Goal: Contribute content: Contribute content

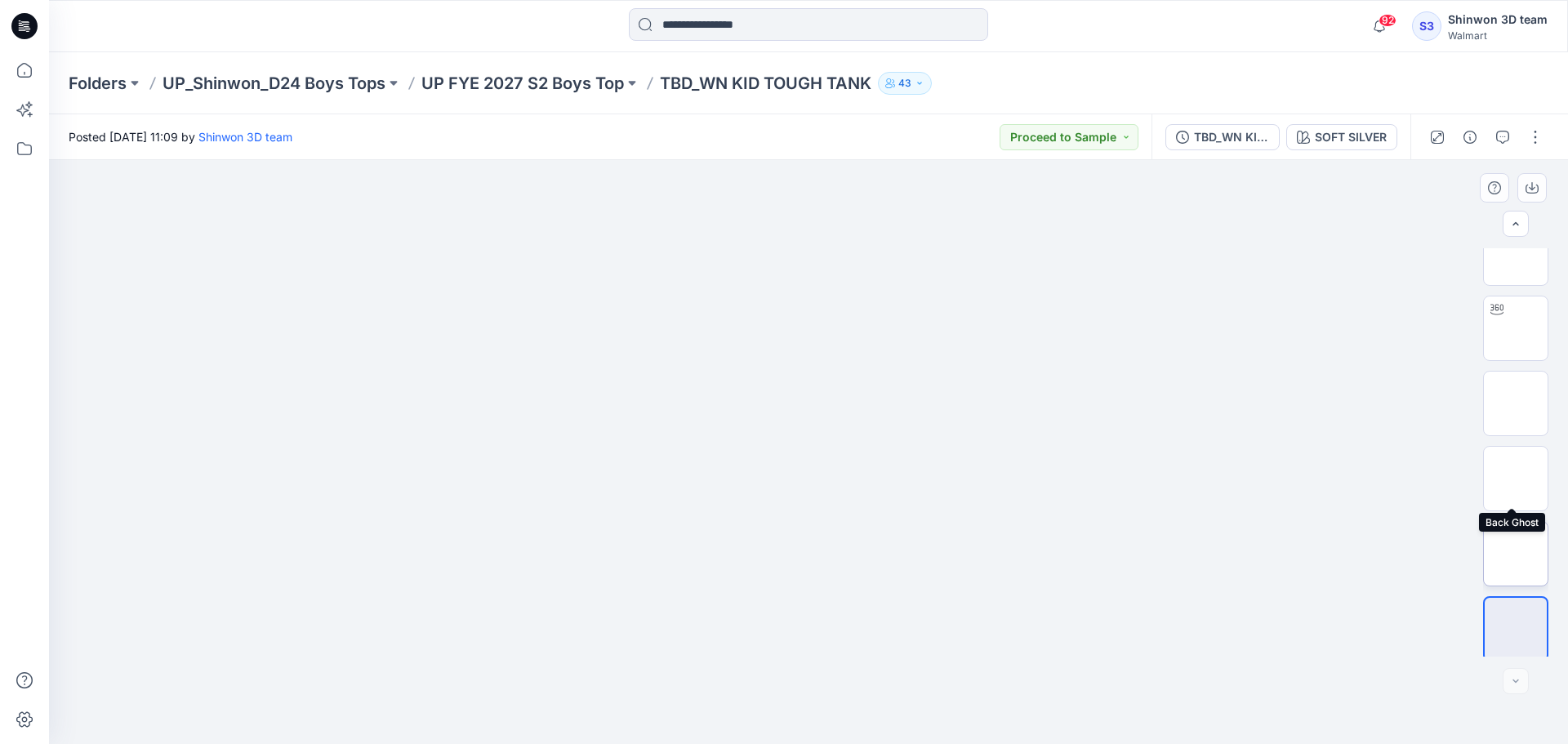
scroll to position [32, 0]
click at [1515, 548] on img at bounding box center [1515, 548] width 0 height 0
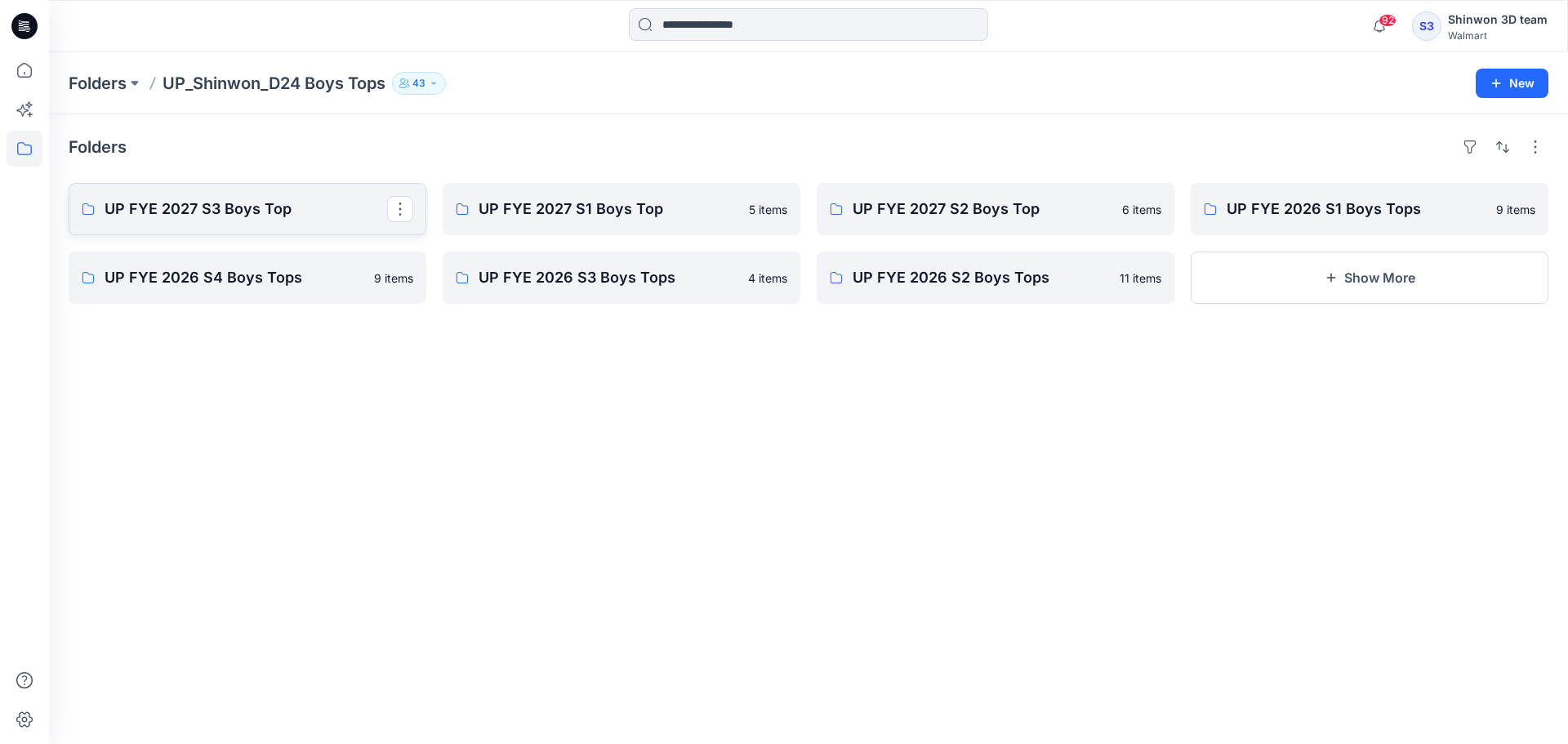
click at [288, 207] on p "UP FYE 2027 S3 Boys Top" at bounding box center [246, 209] width 283 height 23
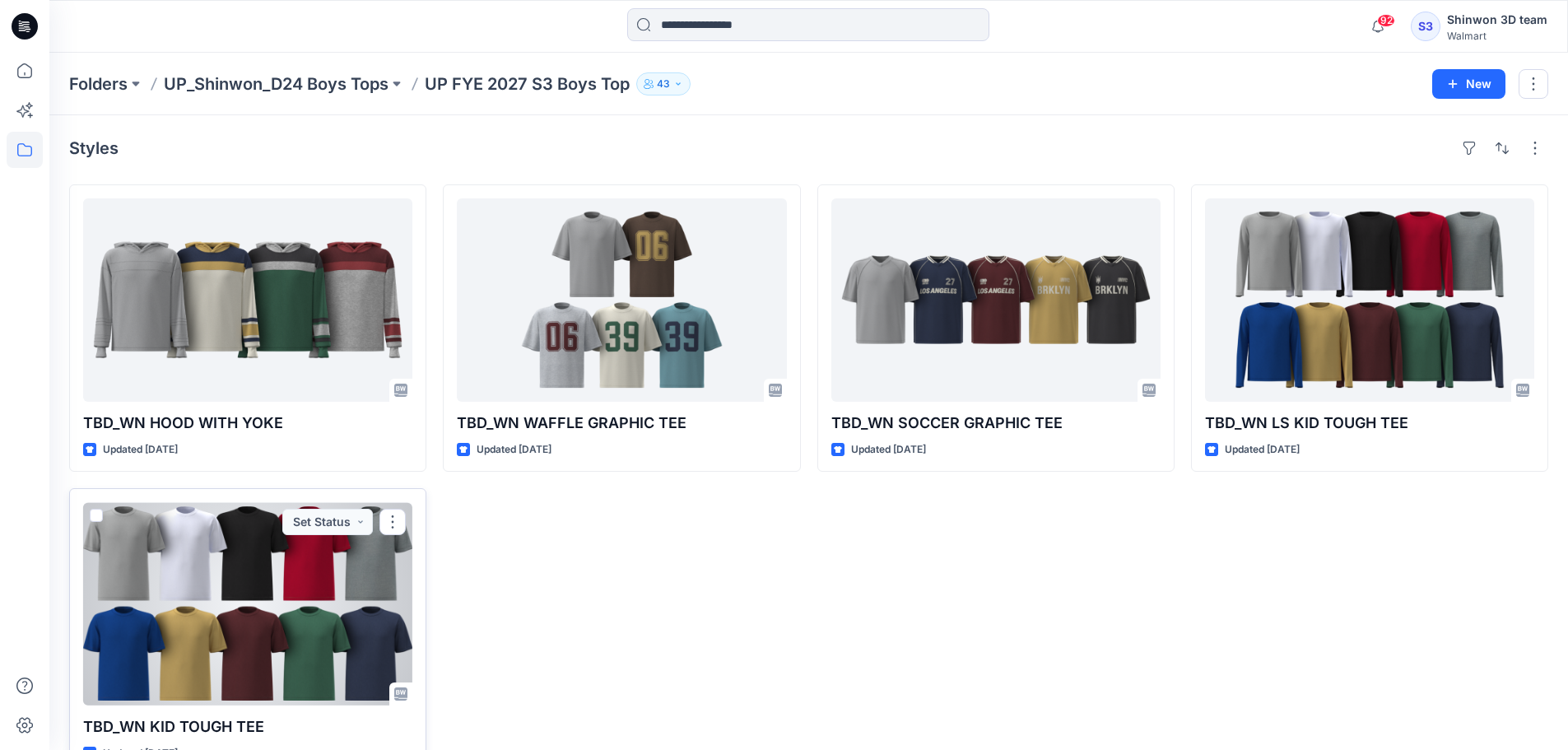
click at [313, 616] on div at bounding box center [248, 604] width 329 height 203
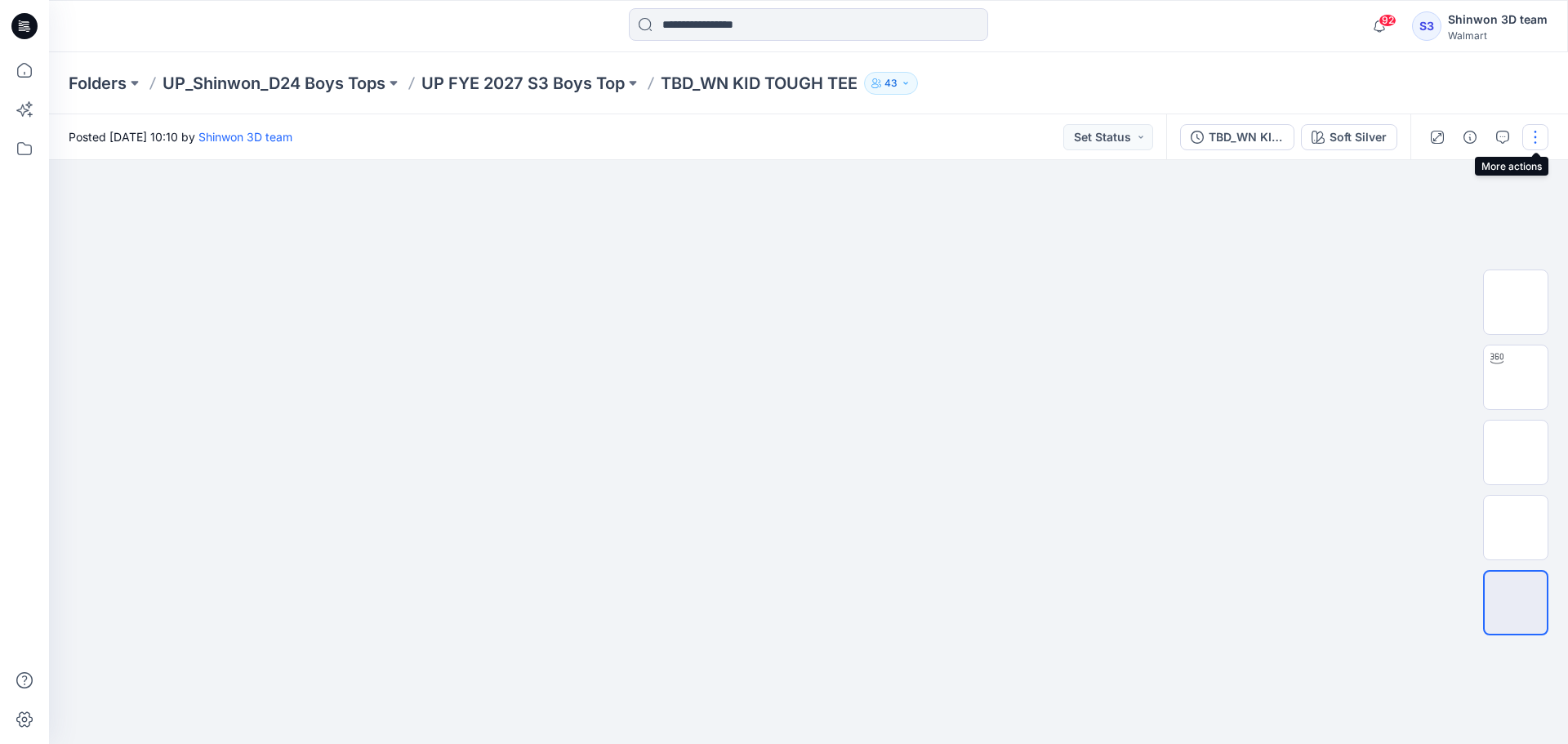
click at [1528, 138] on button "button" at bounding box center [1536, 137] width 26 height 26
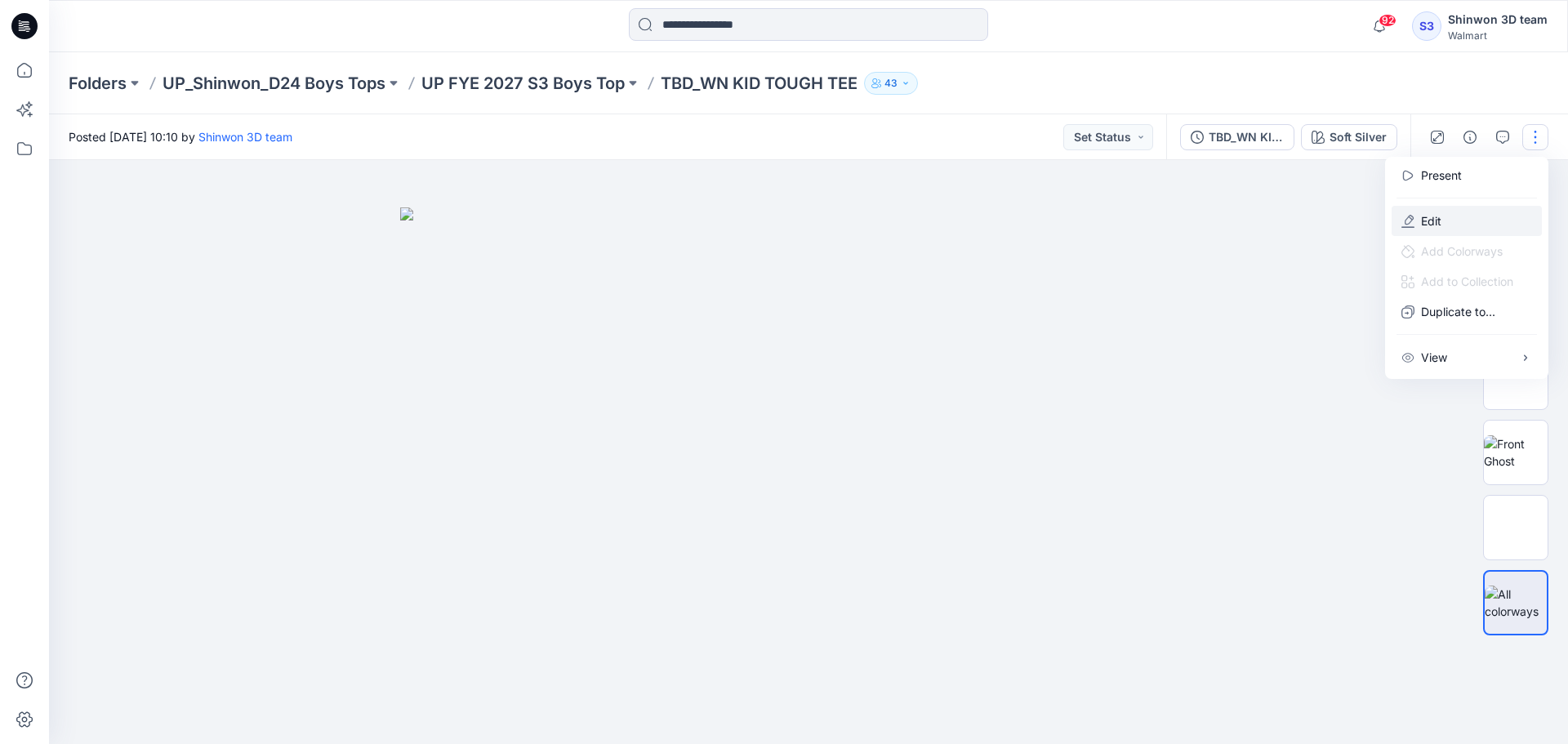
click at [1476, 218] on button "Edit" at bounding box center [1466, 220] width 150 height 30
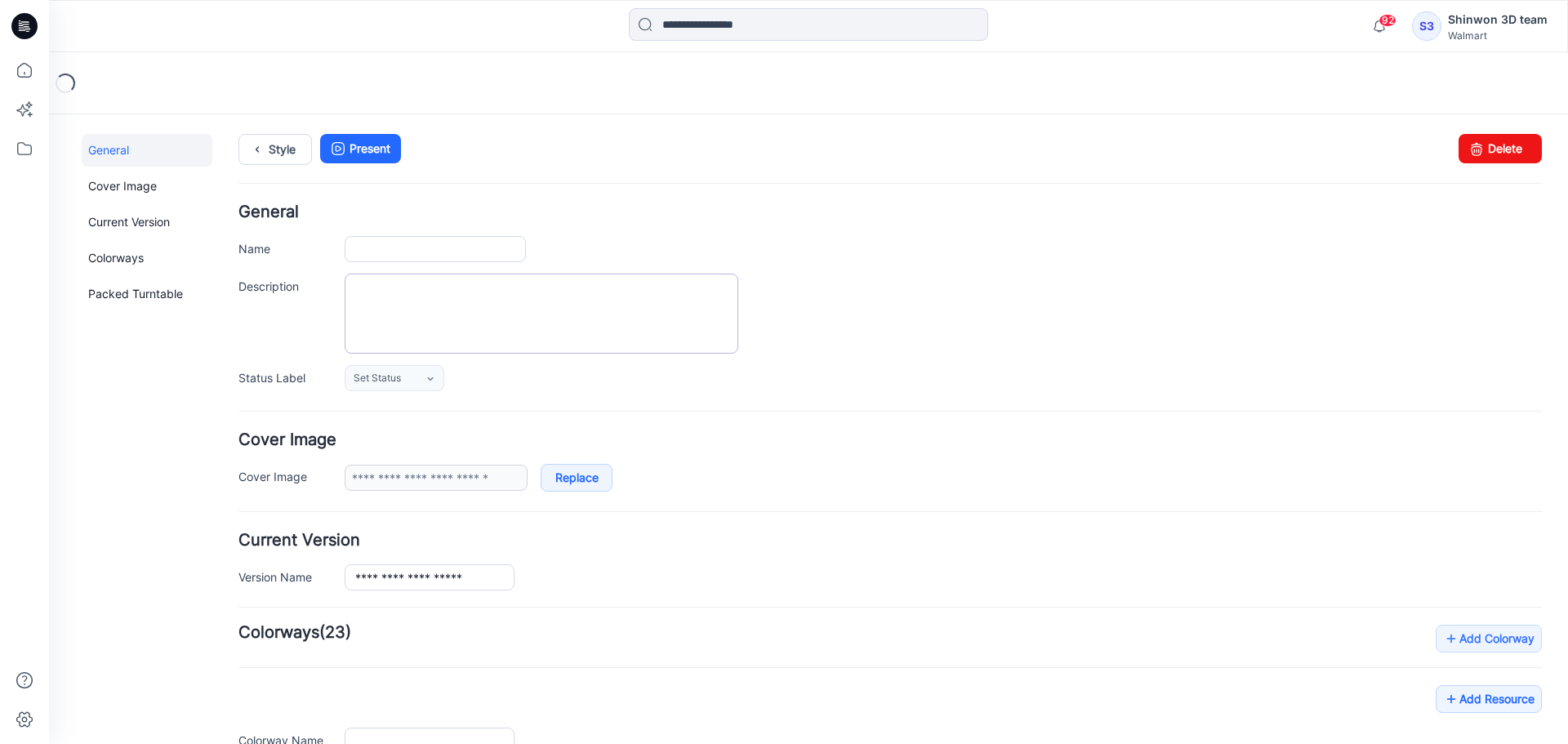
type input "**********"
type textarea "**********"
type input "**********"
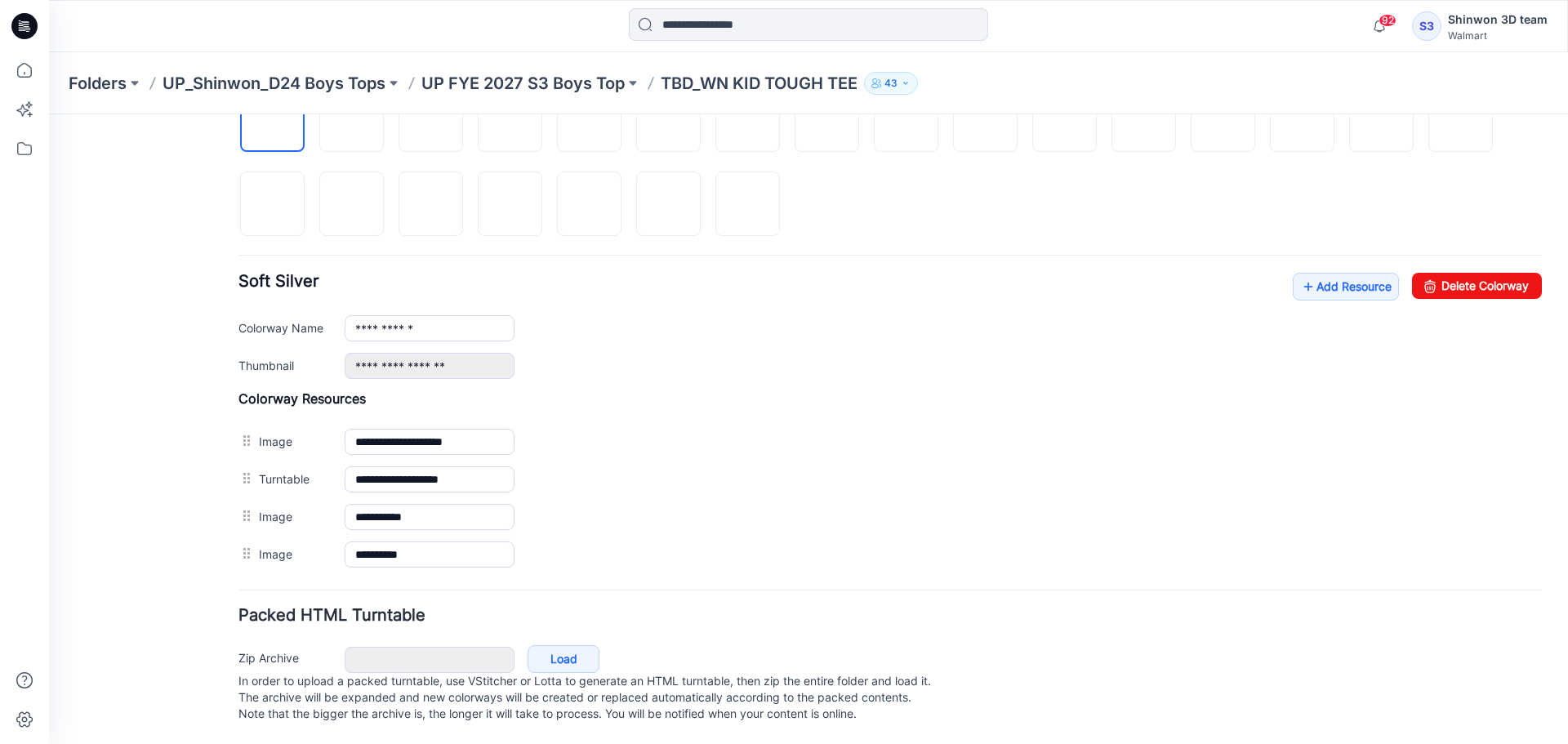
scroll to position [614, 0]
click at [1328, 275] on link "Add Resource" at bounding box center [1345, 287] width 106 height 28
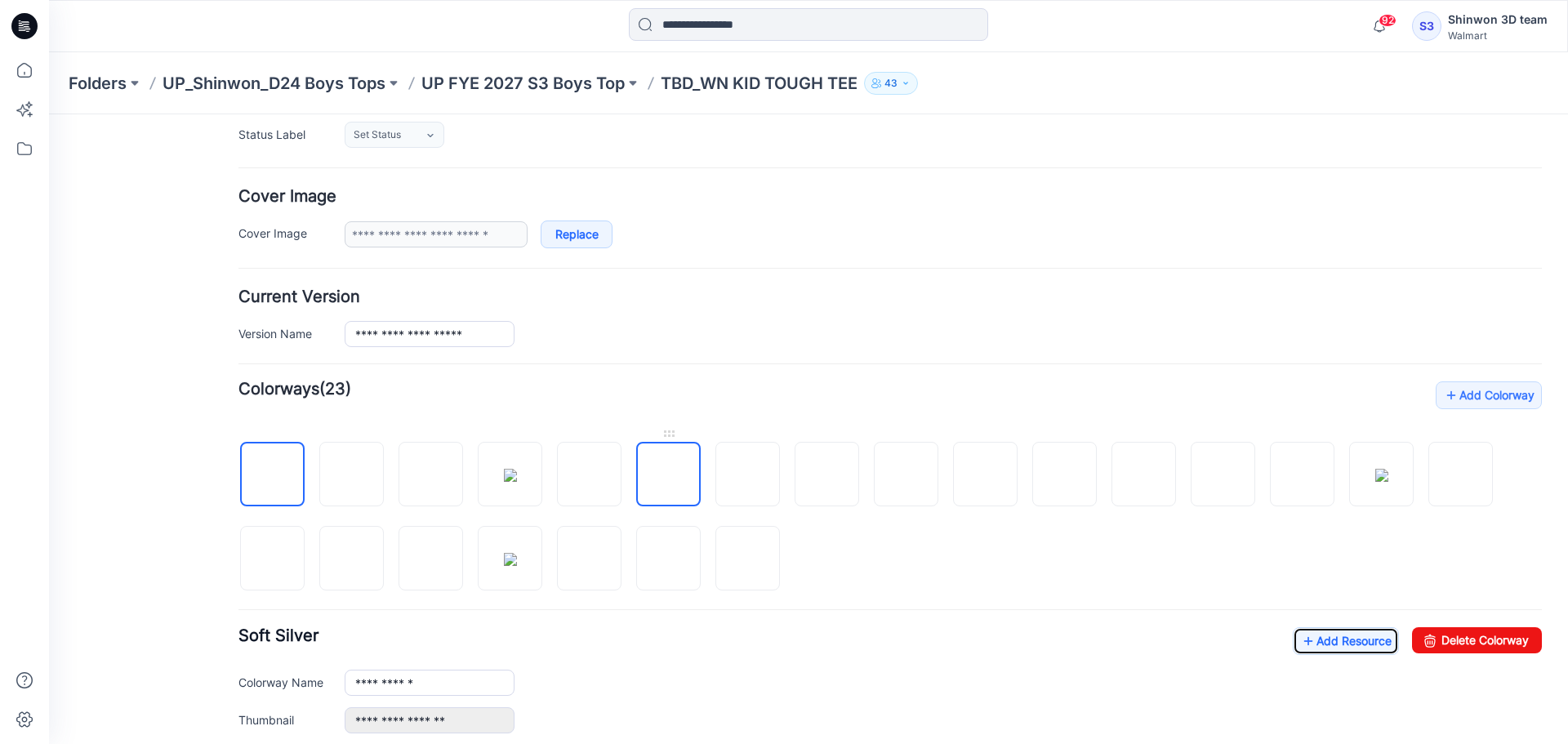
scroll to position [0, 0]
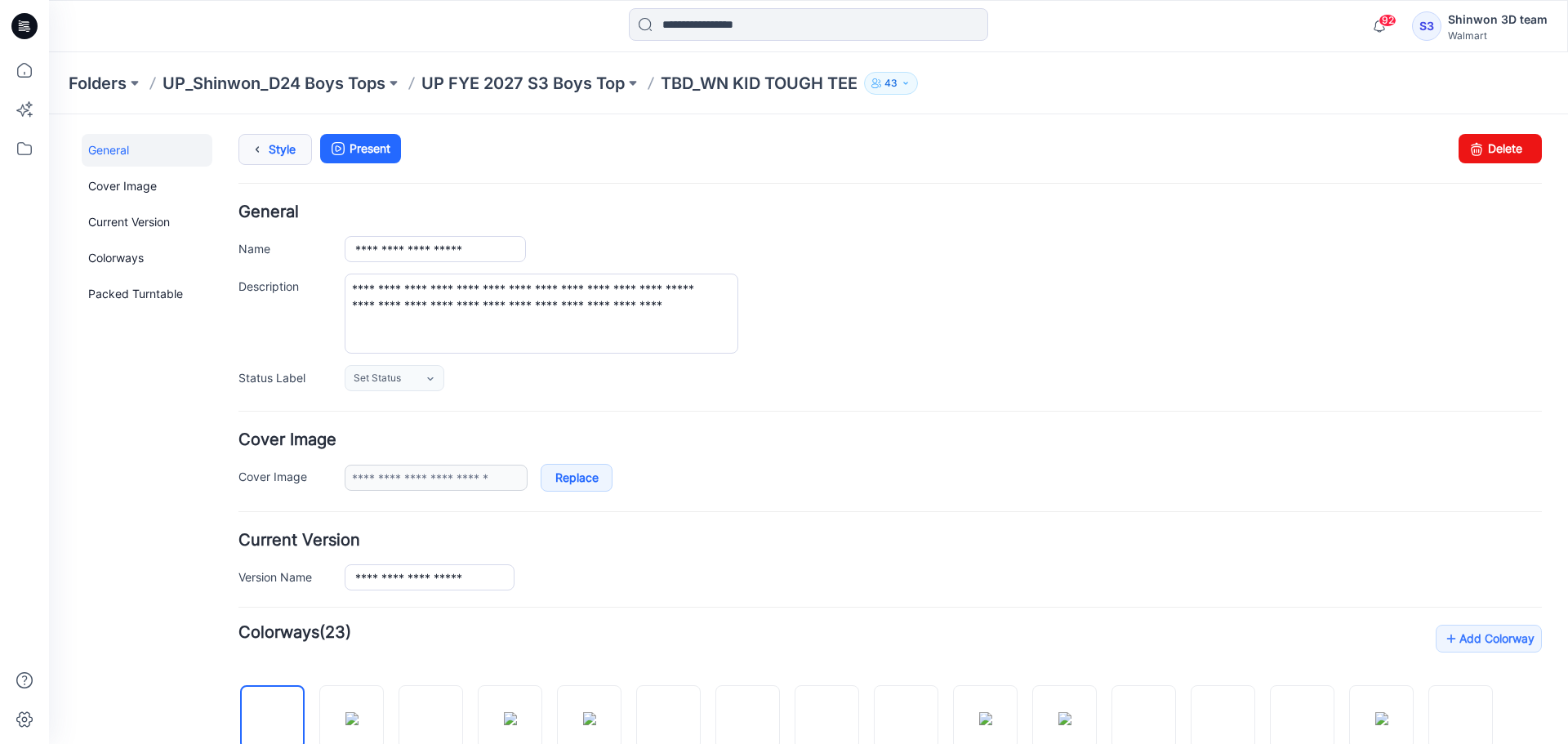
click at [288, 151] on link "Style" at bounding box center [276, 149] width 74 height 31
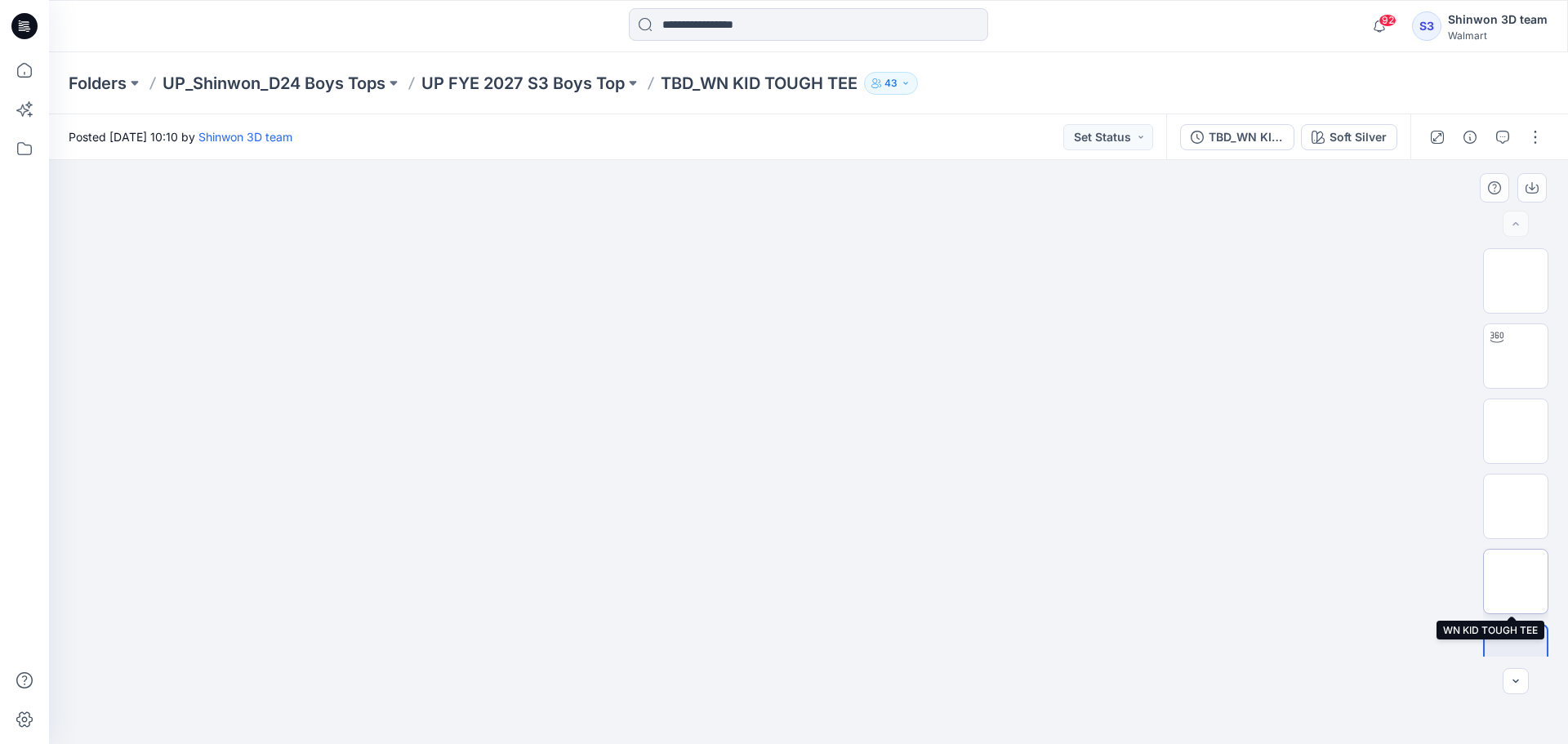
click at [1515, 582] on img at bounding box center [1515, 582] width 0 height 0
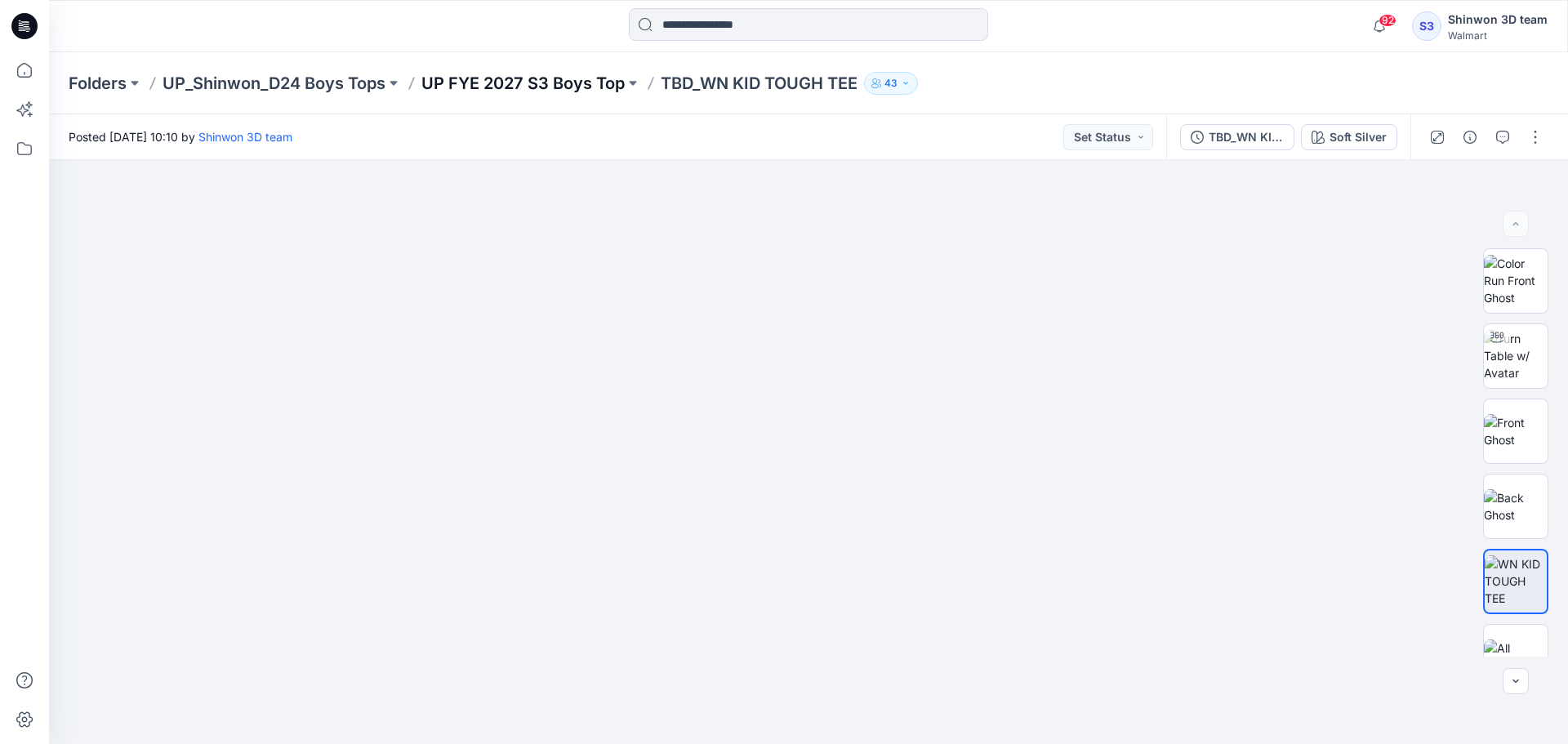
click at [582, 83] on p "UP FYE 2027 S3 Boys Top" at bounding box center [523, 83] width 204 height 23
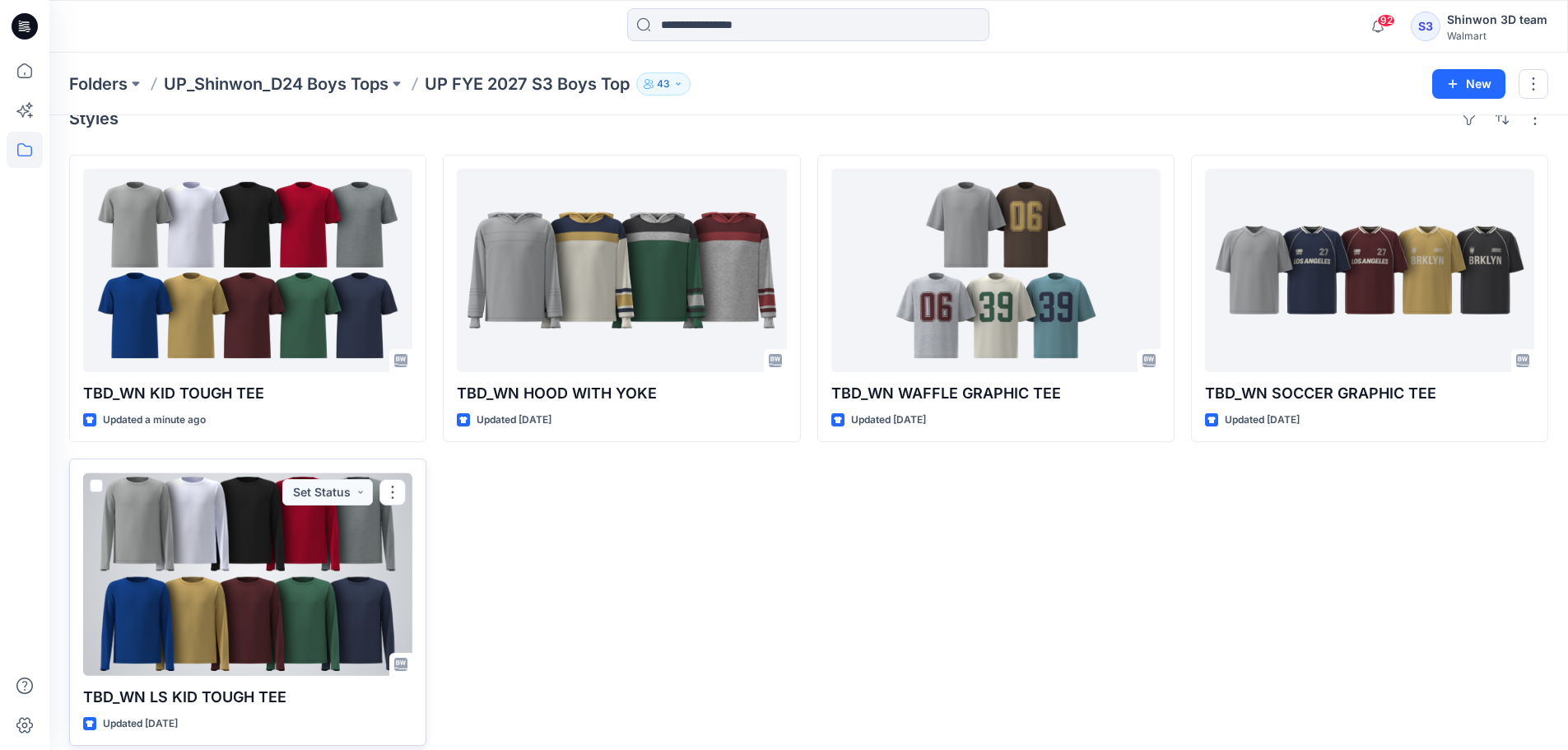
scroll to position [45, 0]
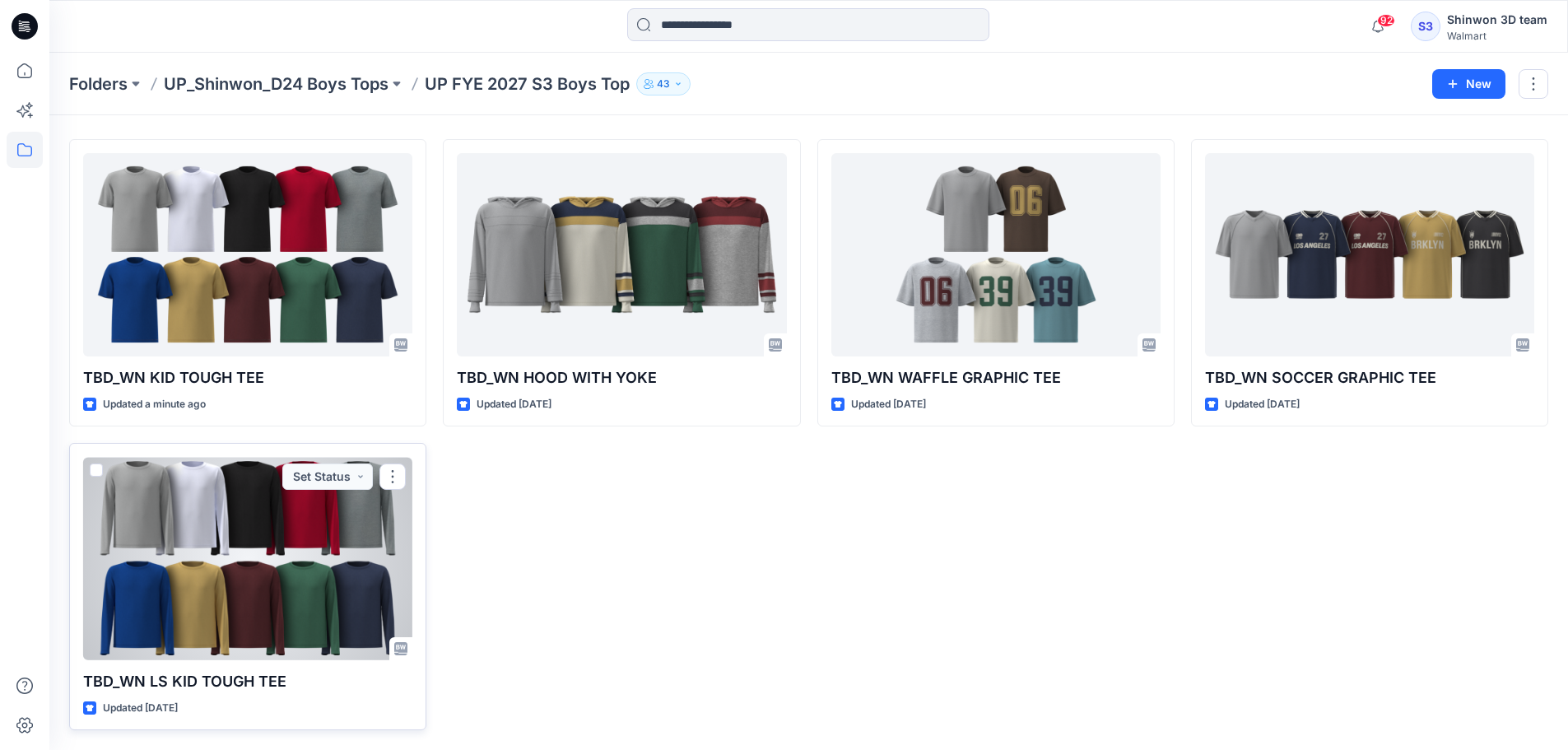
click at [250, 624] on div at bounding box center [248, 558] width 329 height 203
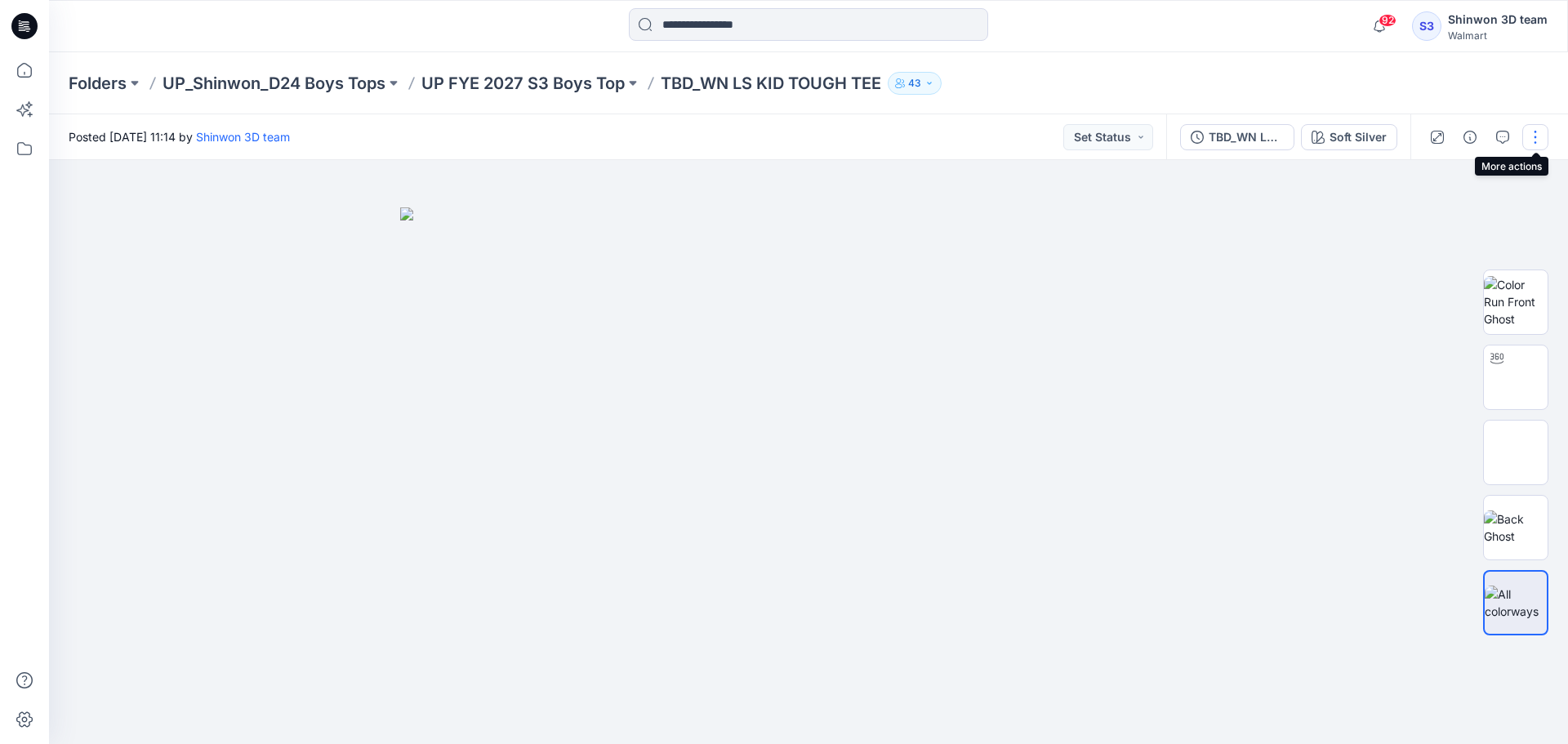
click at [1534, 140] on button "button" at bounding box center [1536, 137] width 26 height 26
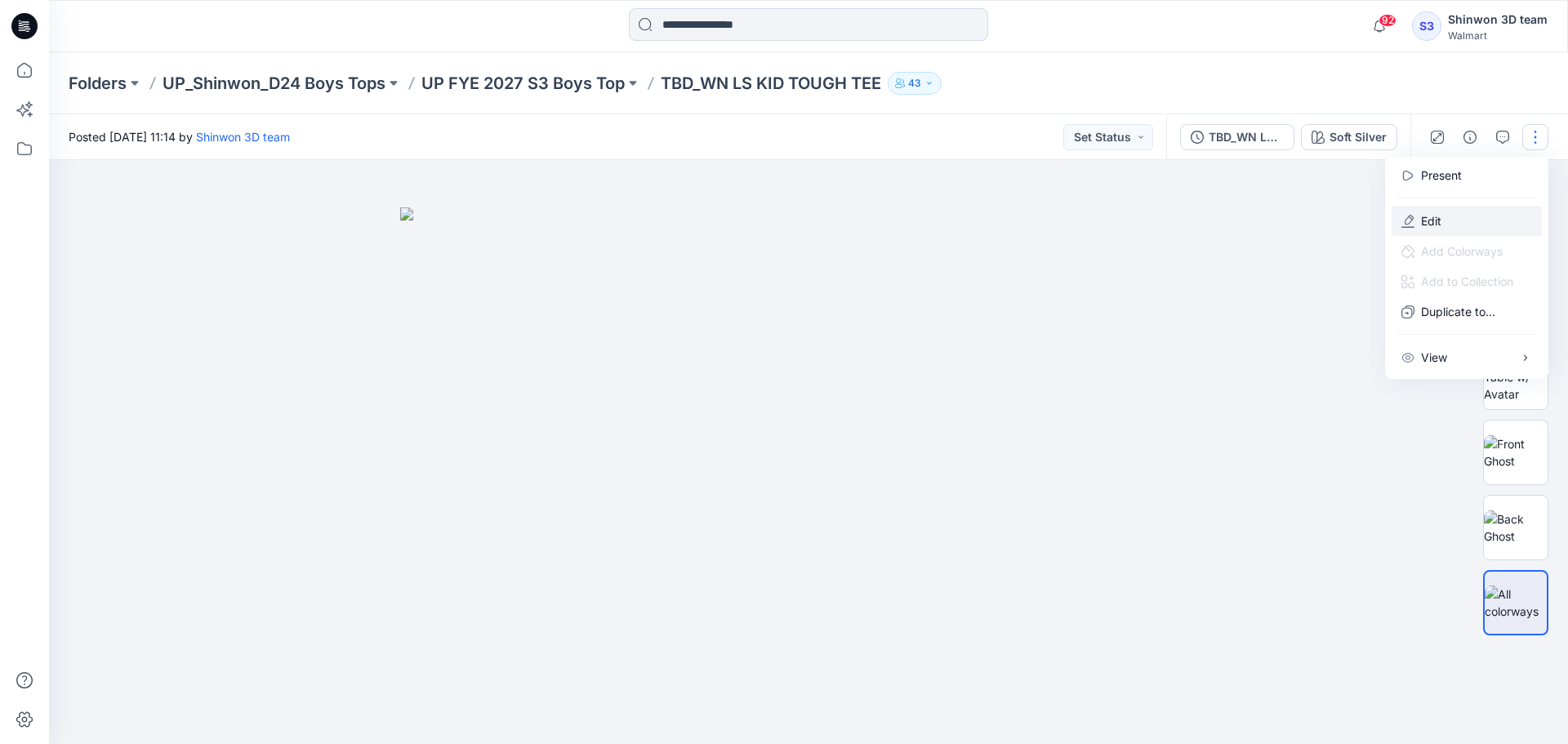
click at [1452, 221] on button "Edit" at bounding box center [1466, 220] width 150 height 30
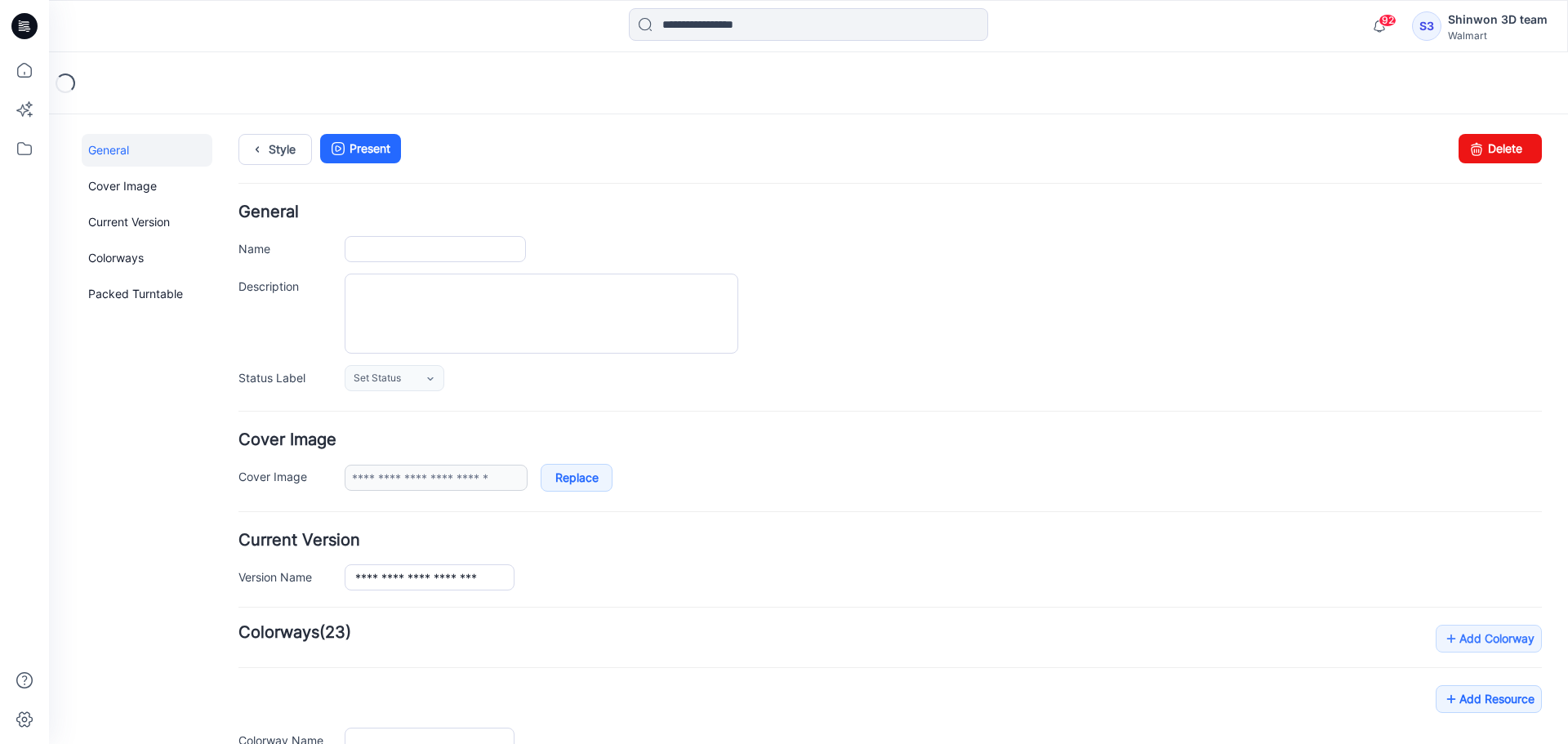
type input "**********"
type textarea "**********"
type input "**********"
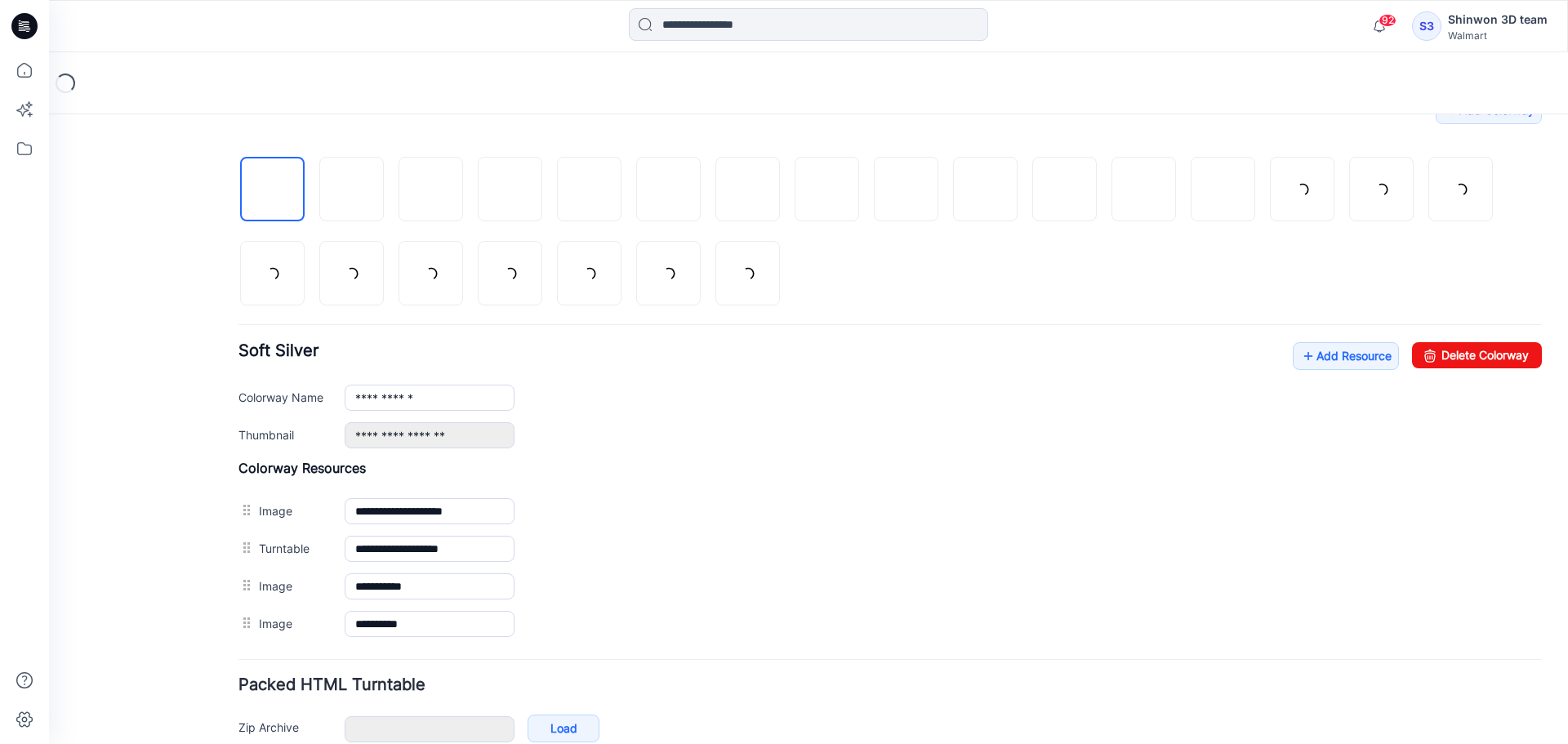
scroll to position [614, 0]
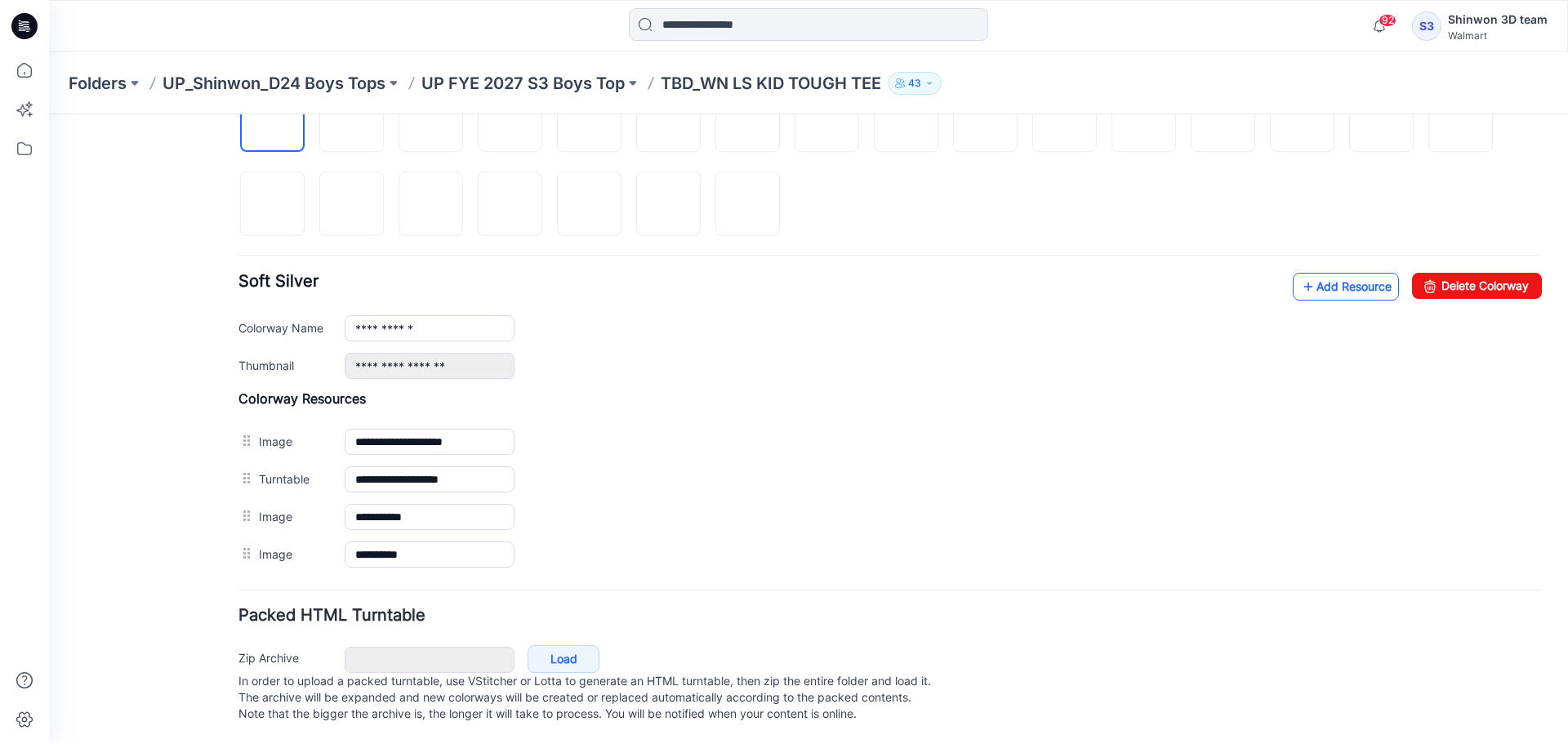
click at [1337, 273] on link "Add Resource" at bounding box center [1345, 287] width 106 height 28
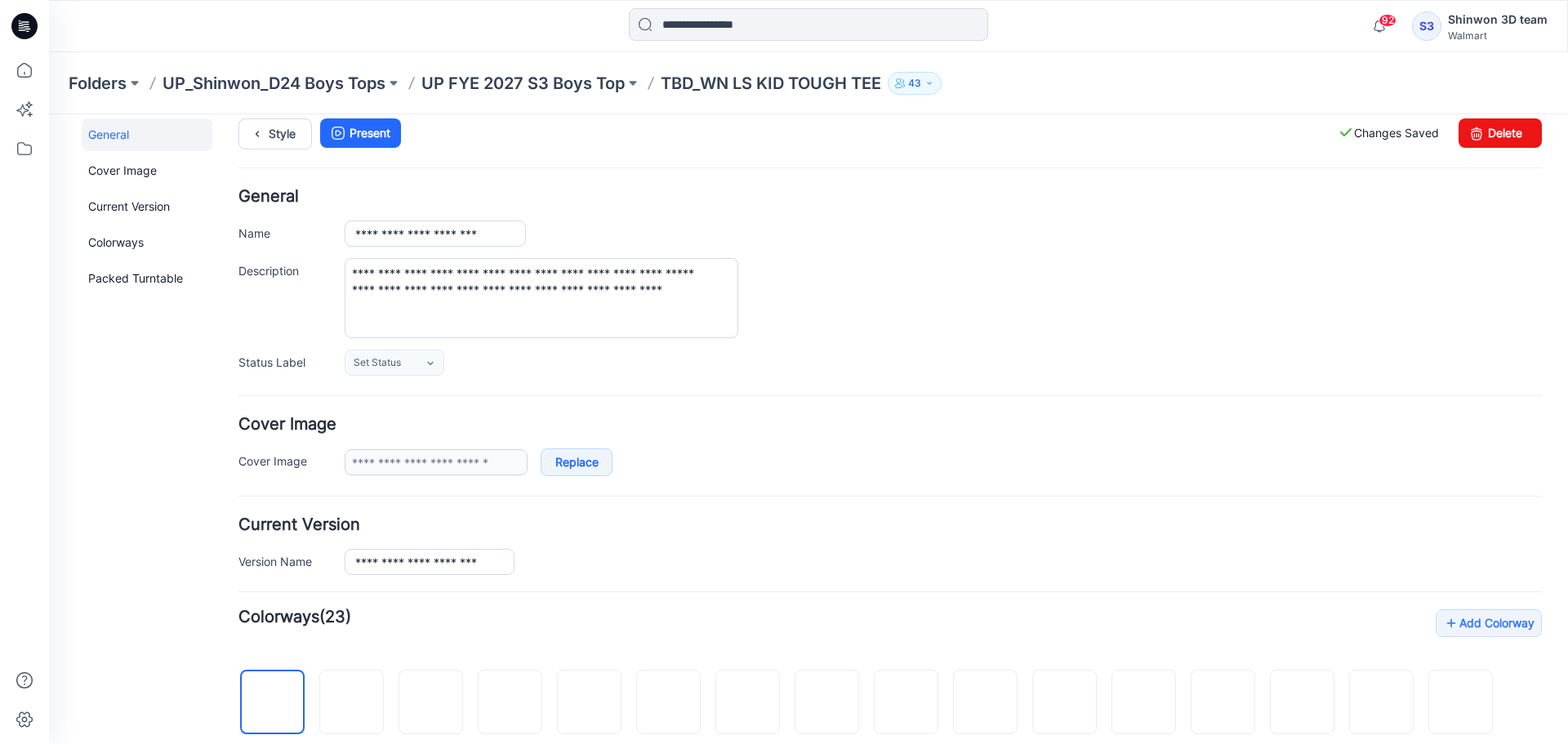
scroll to position [0, 0]
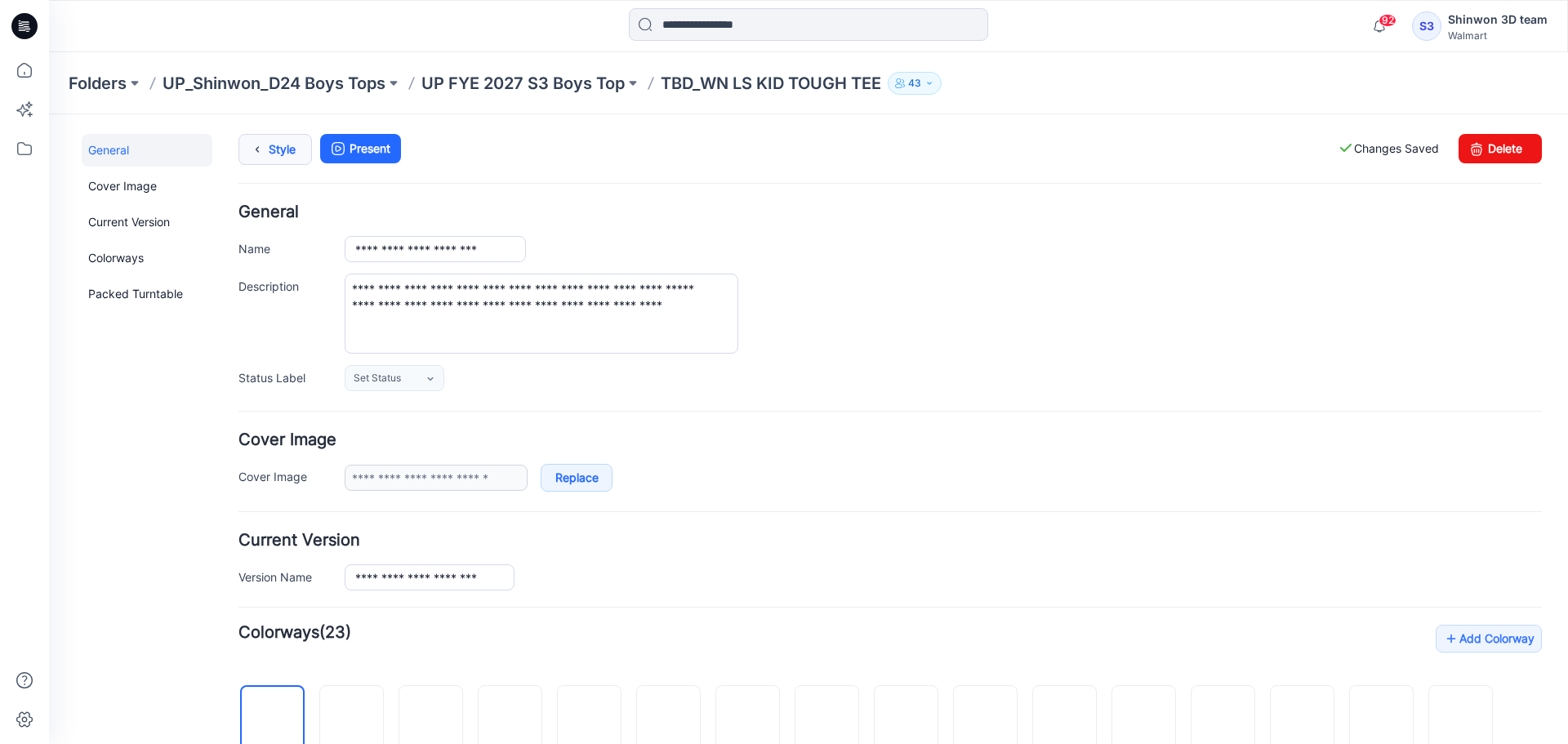
click at [281, 155] on link "Style" at bounding box center [276, 149] width 74 height 31
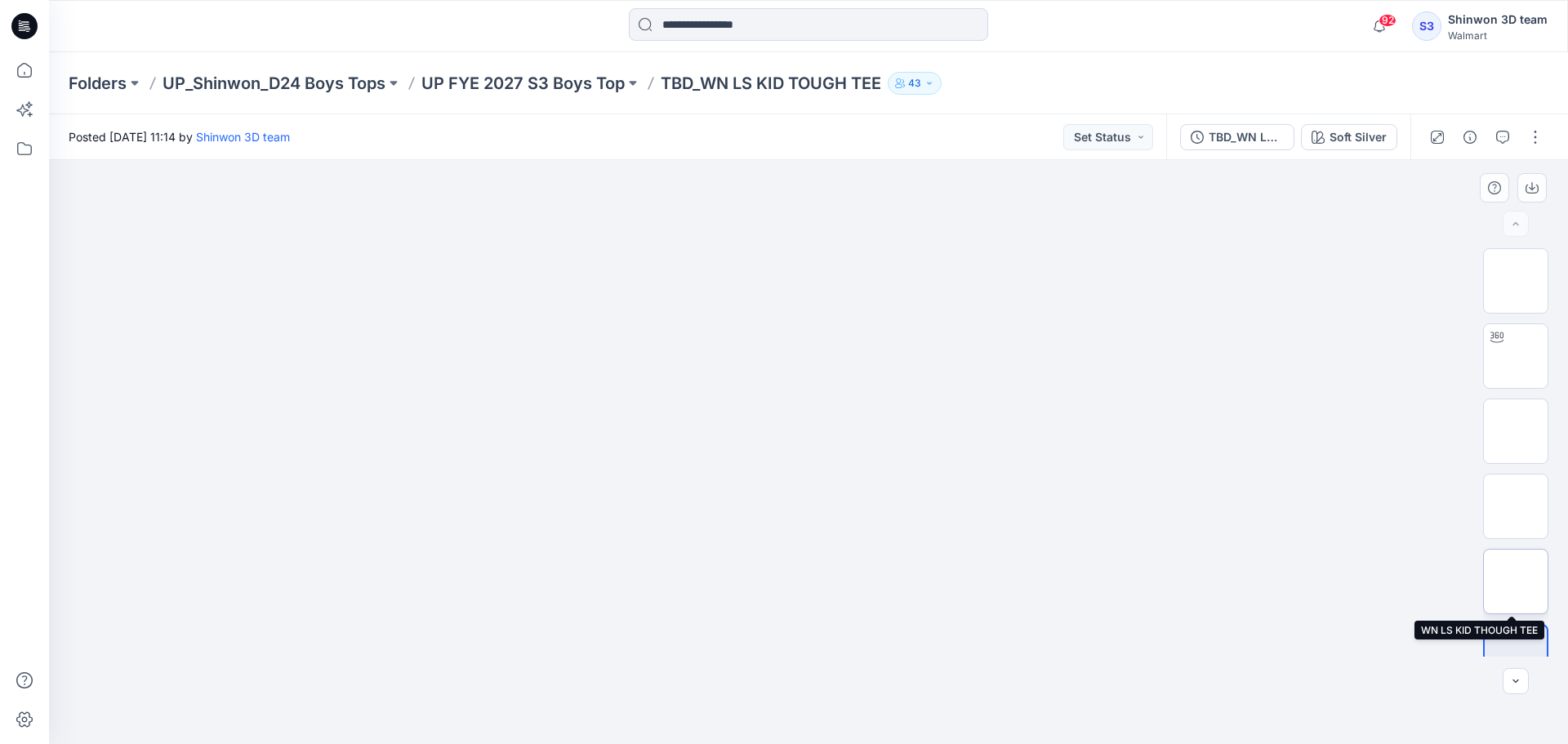
click at [1515, 582] on img at bounding box center [1515, 582] width 0 height 0
click at [510, 88] on p "UP FYE 2027 S3 Boys Top" at bounding box center [523, 83] width 204 height 23
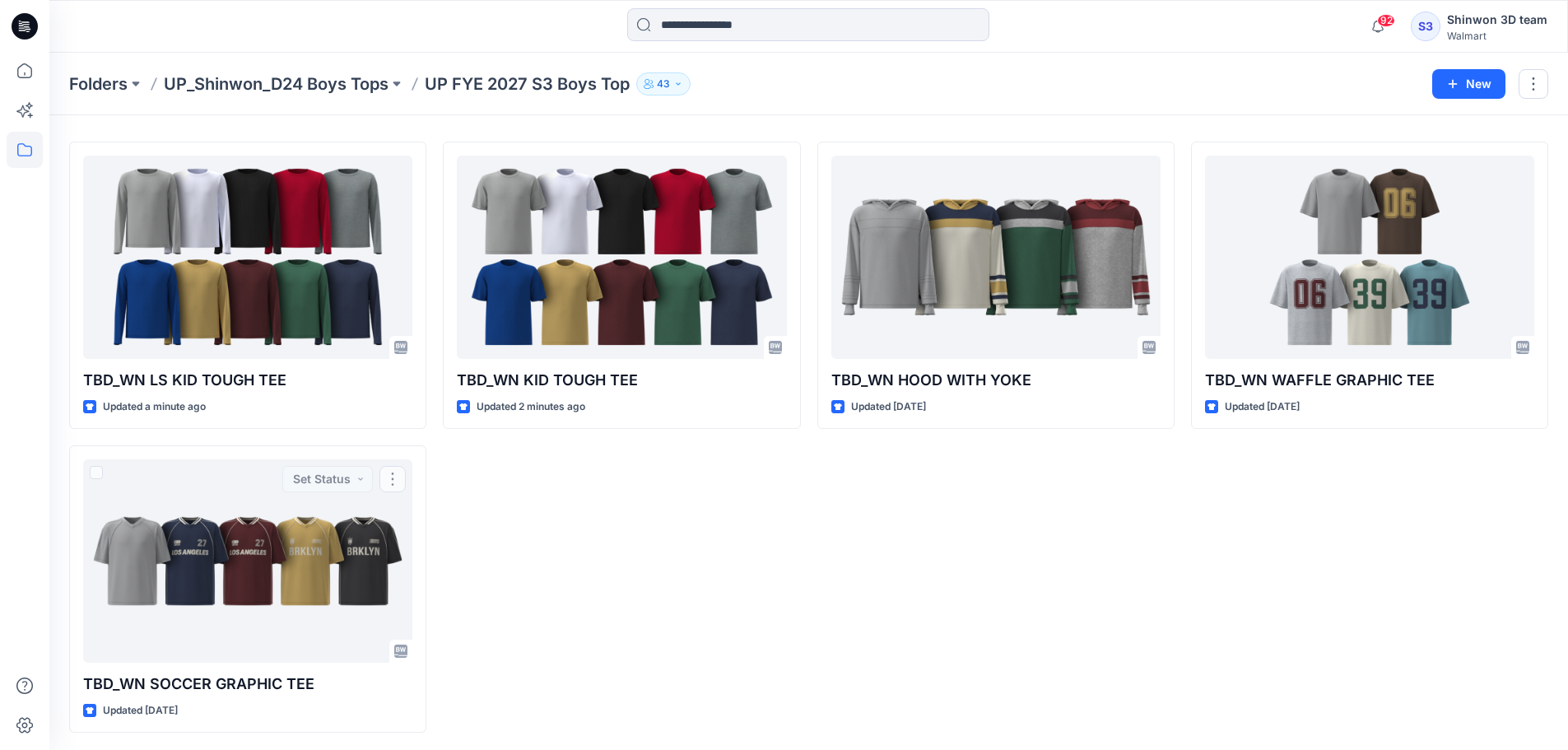
scroll to position [45, 0]
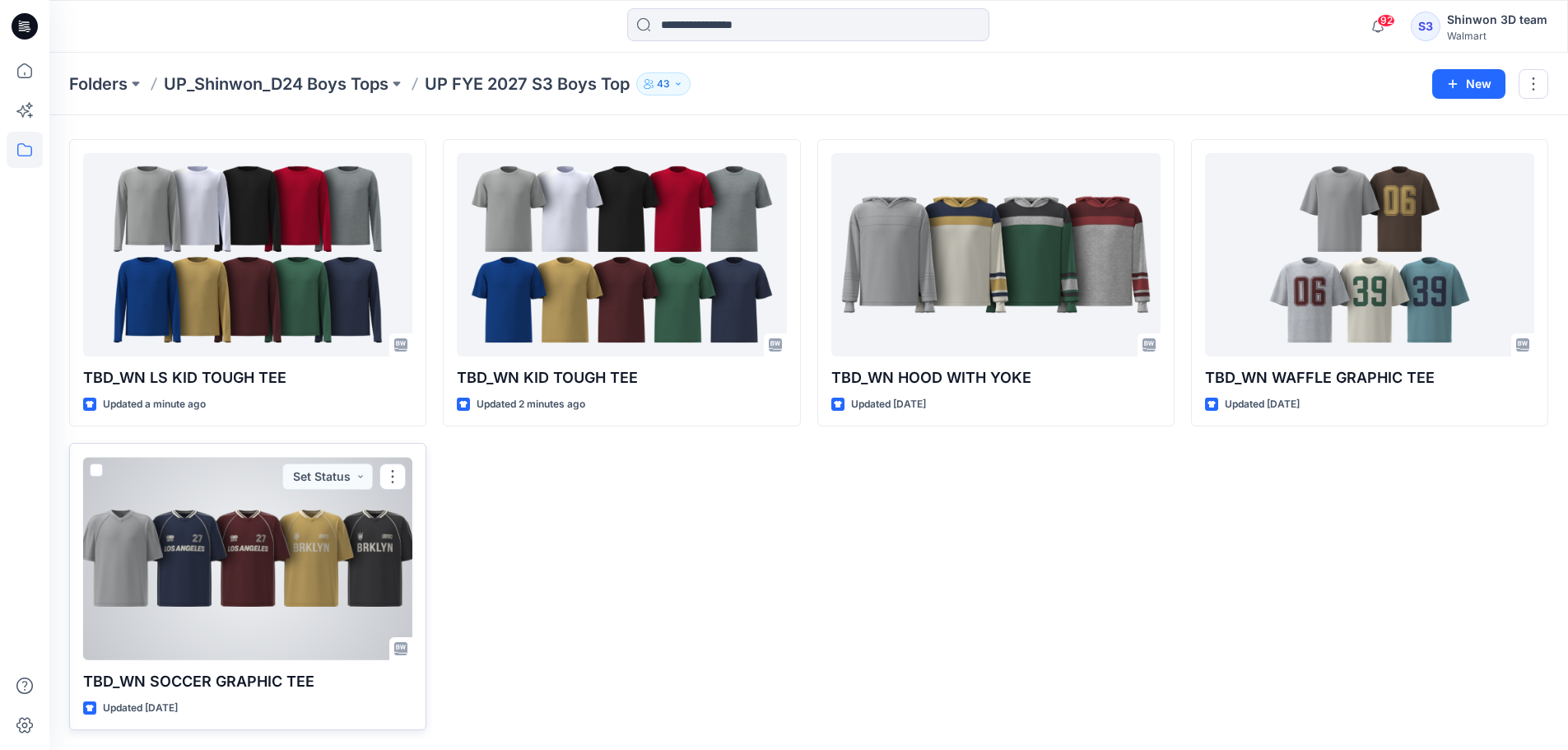
click at [278, 599] on div at bounding box center [248, 558] width 329 height 203
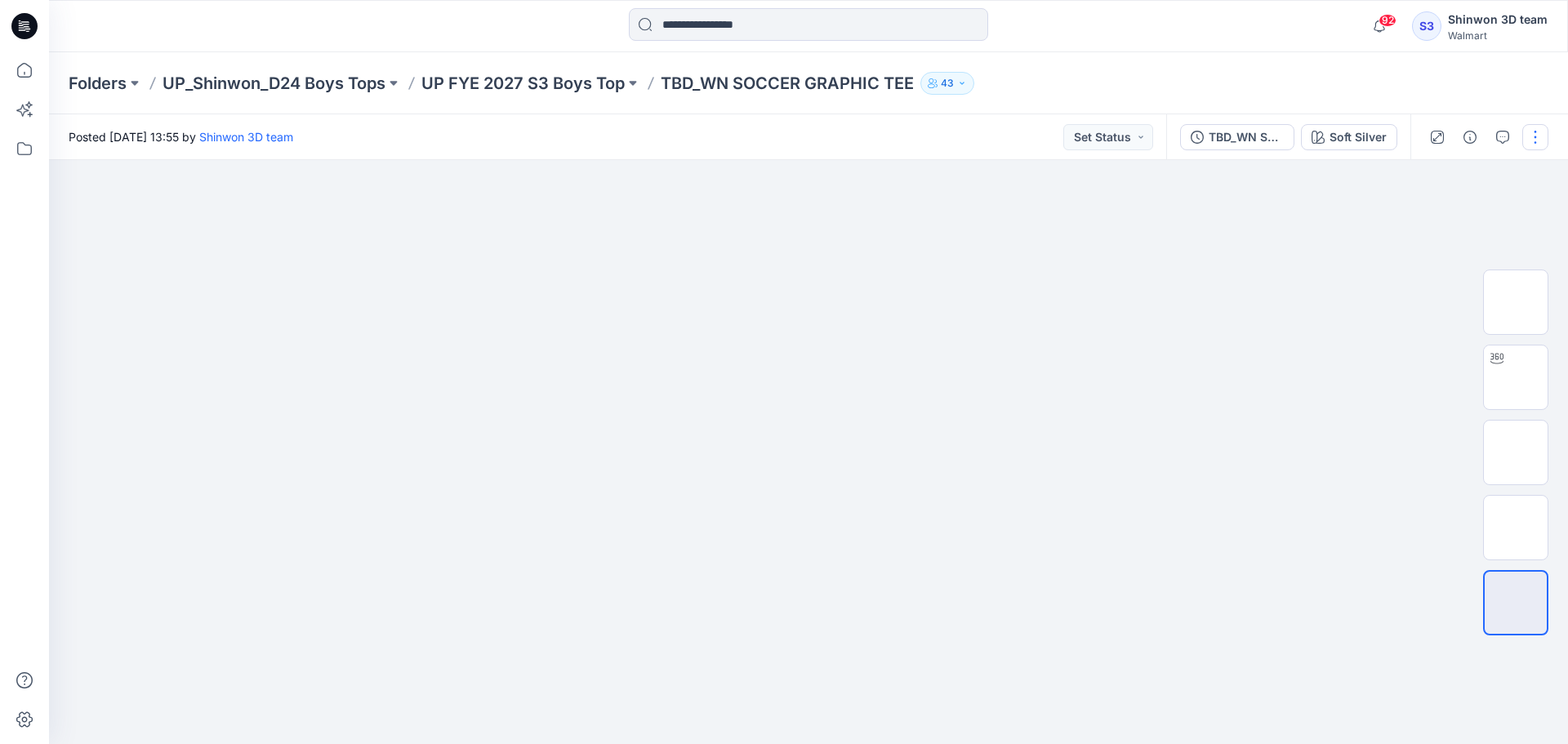
click at [1534, 133] on button "button" at bounding box center [1536, 137] width 26 height 26
click at [1428, 219] on p "Edit" at bounding box center [1430, 221] width 20 height 18
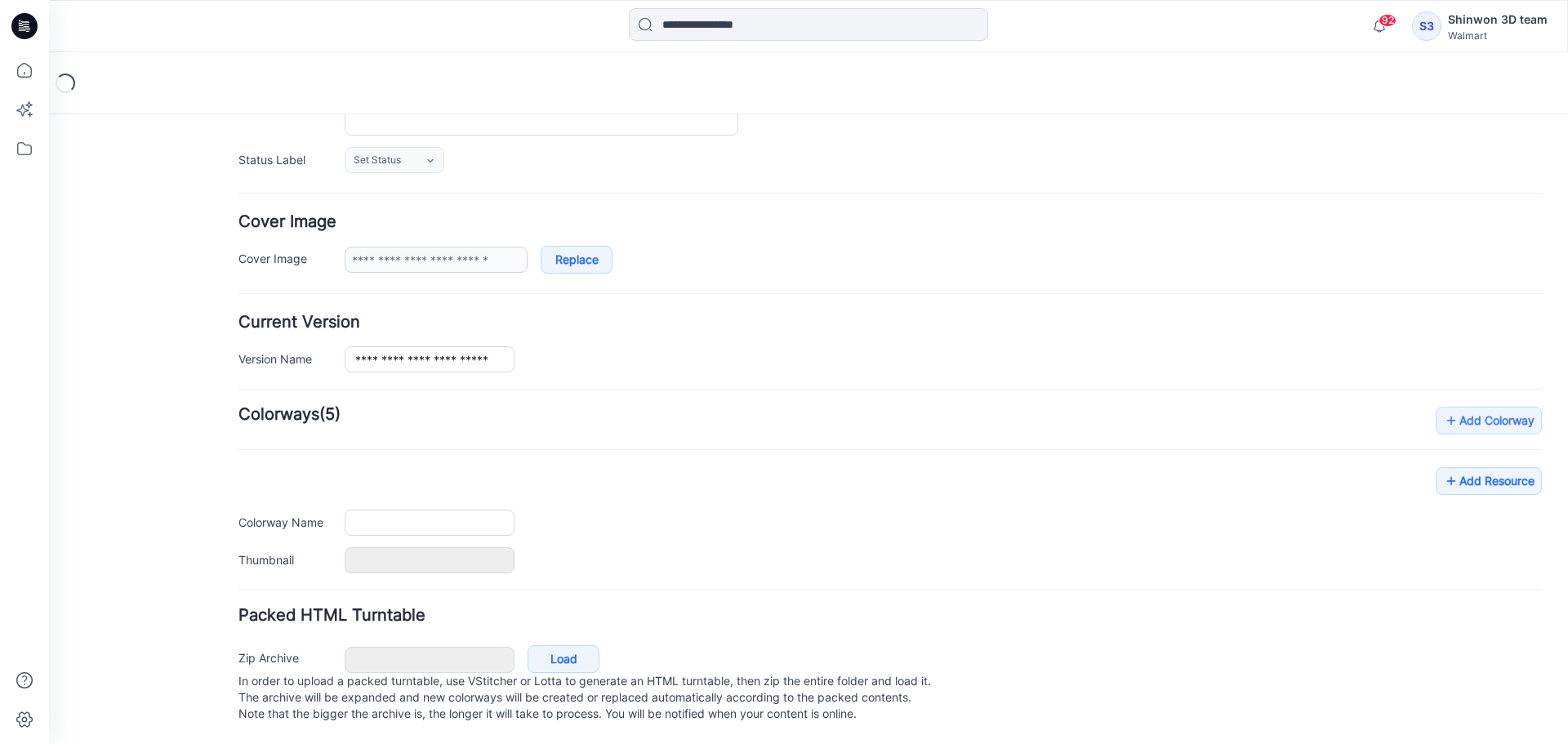
type input "**********"
type textarea "**********"
type input "**********"
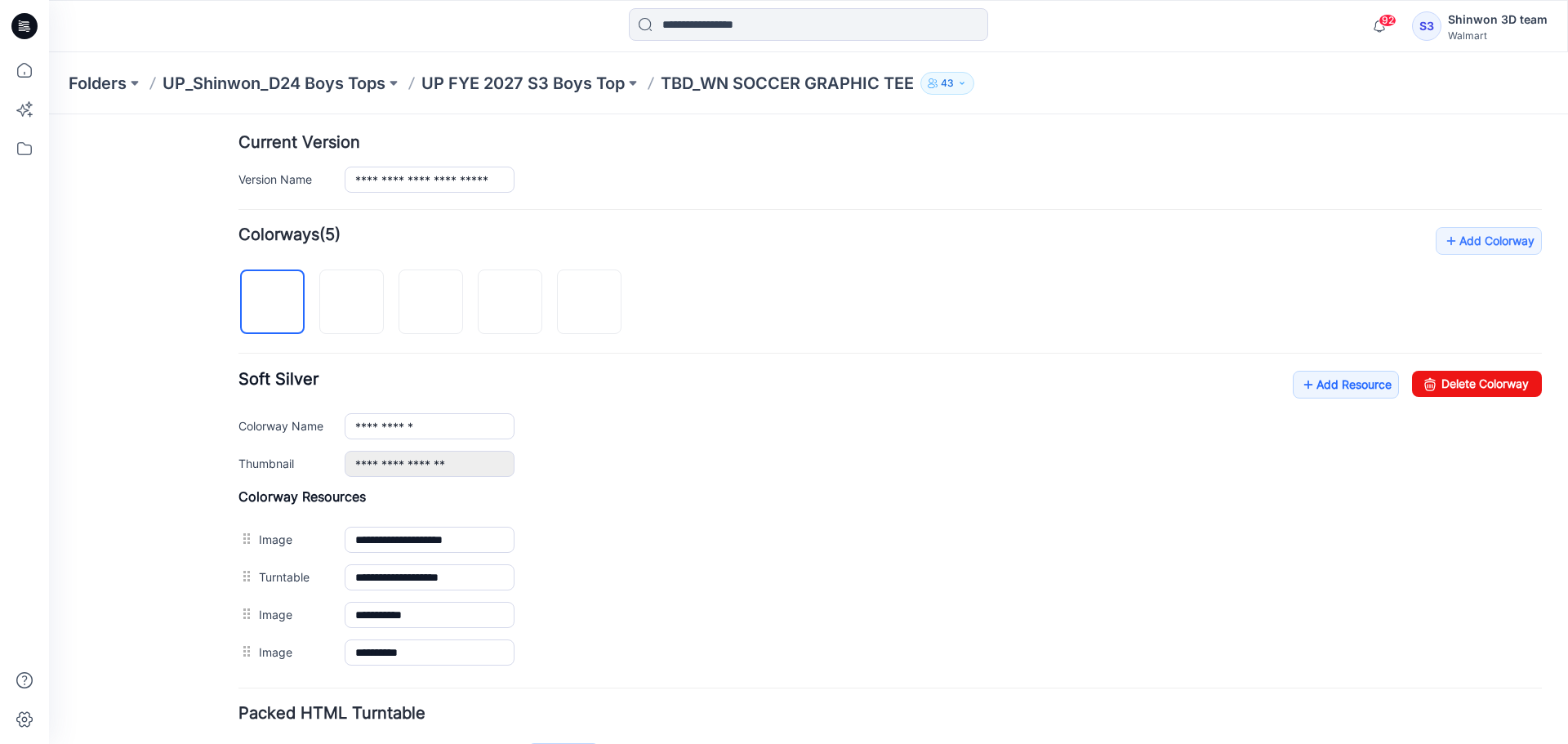
scroll to position [512, 0]
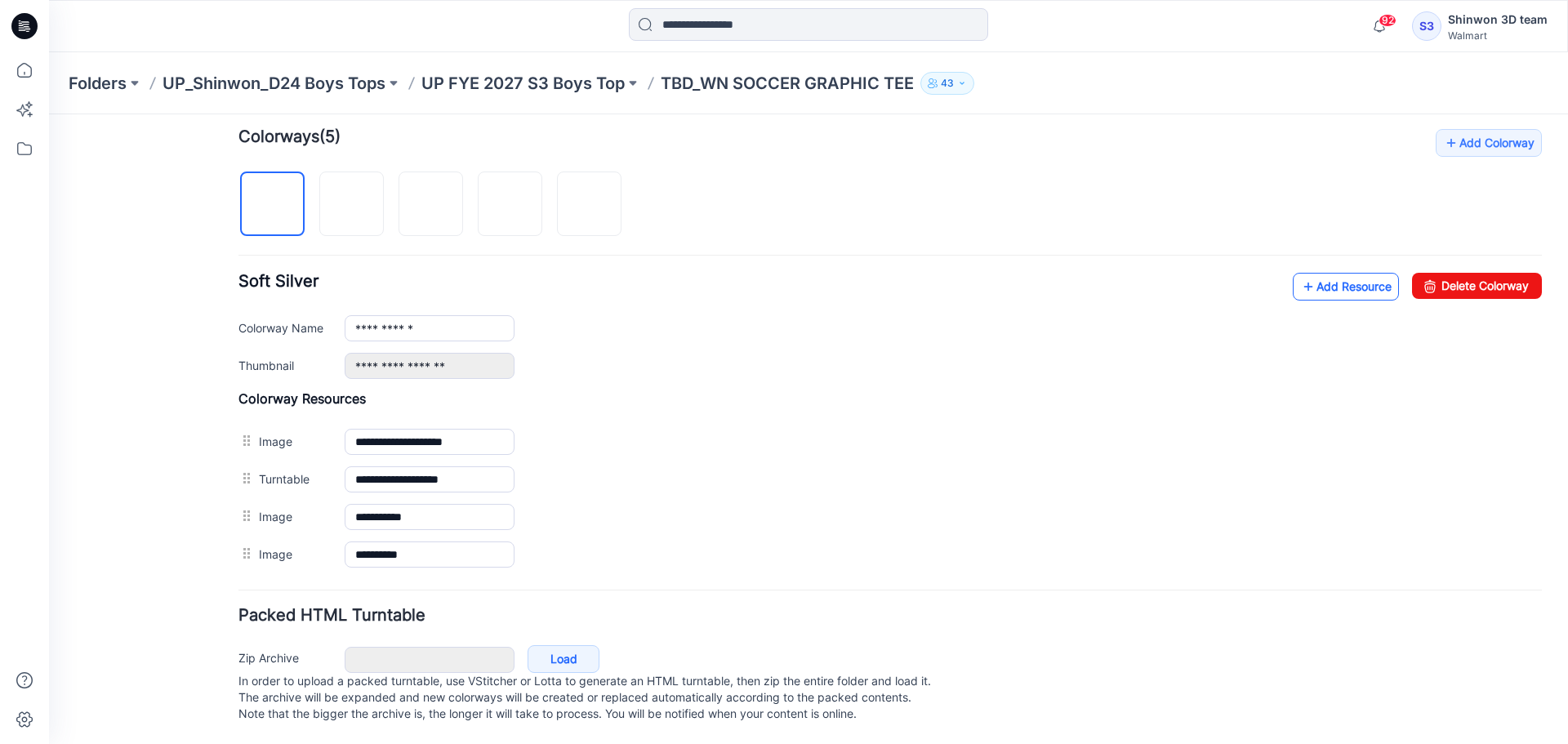
click at [1322, 273] on link "Add Resource" at bounding box center [1345, 287] width 106 height 28
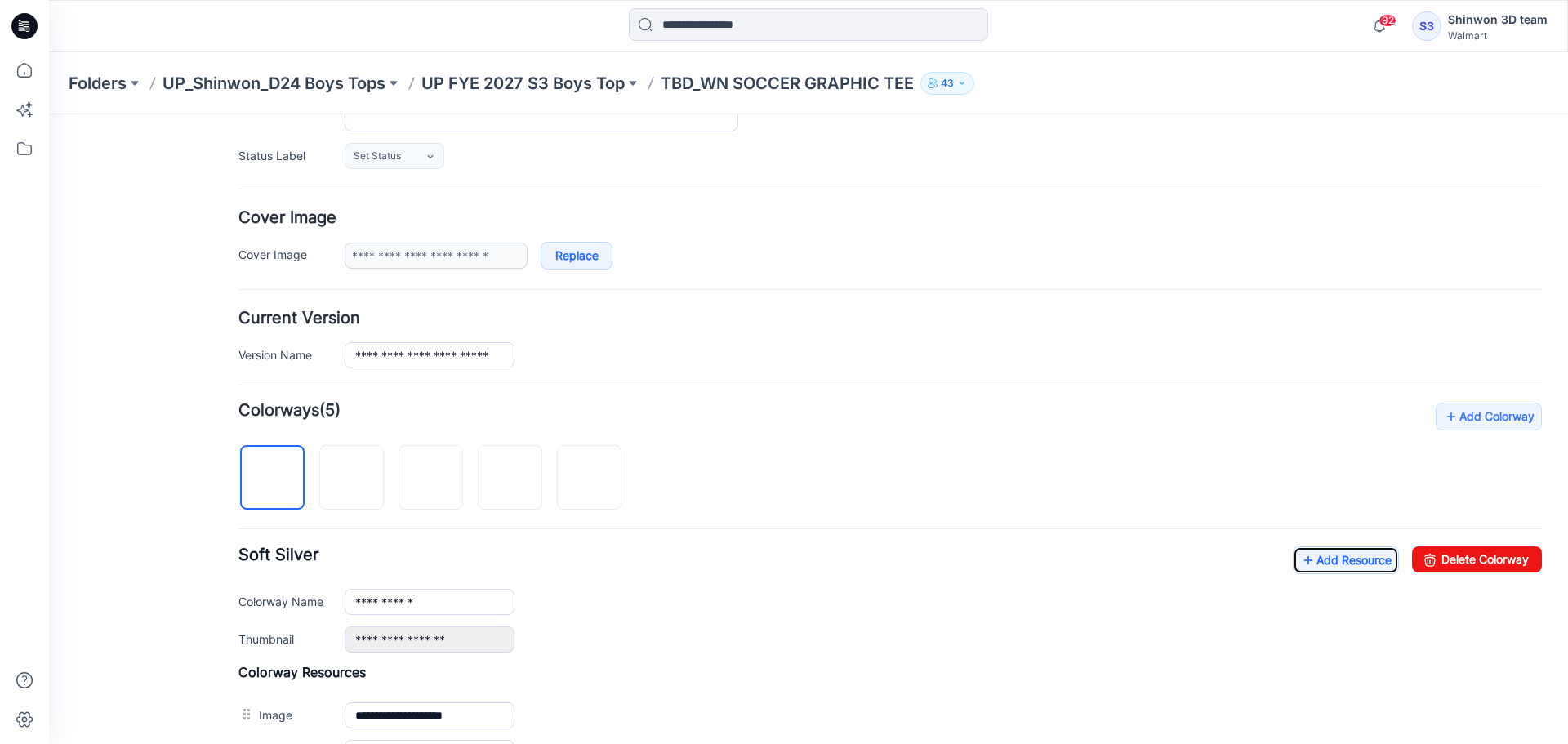
scroll to position [0, 0]
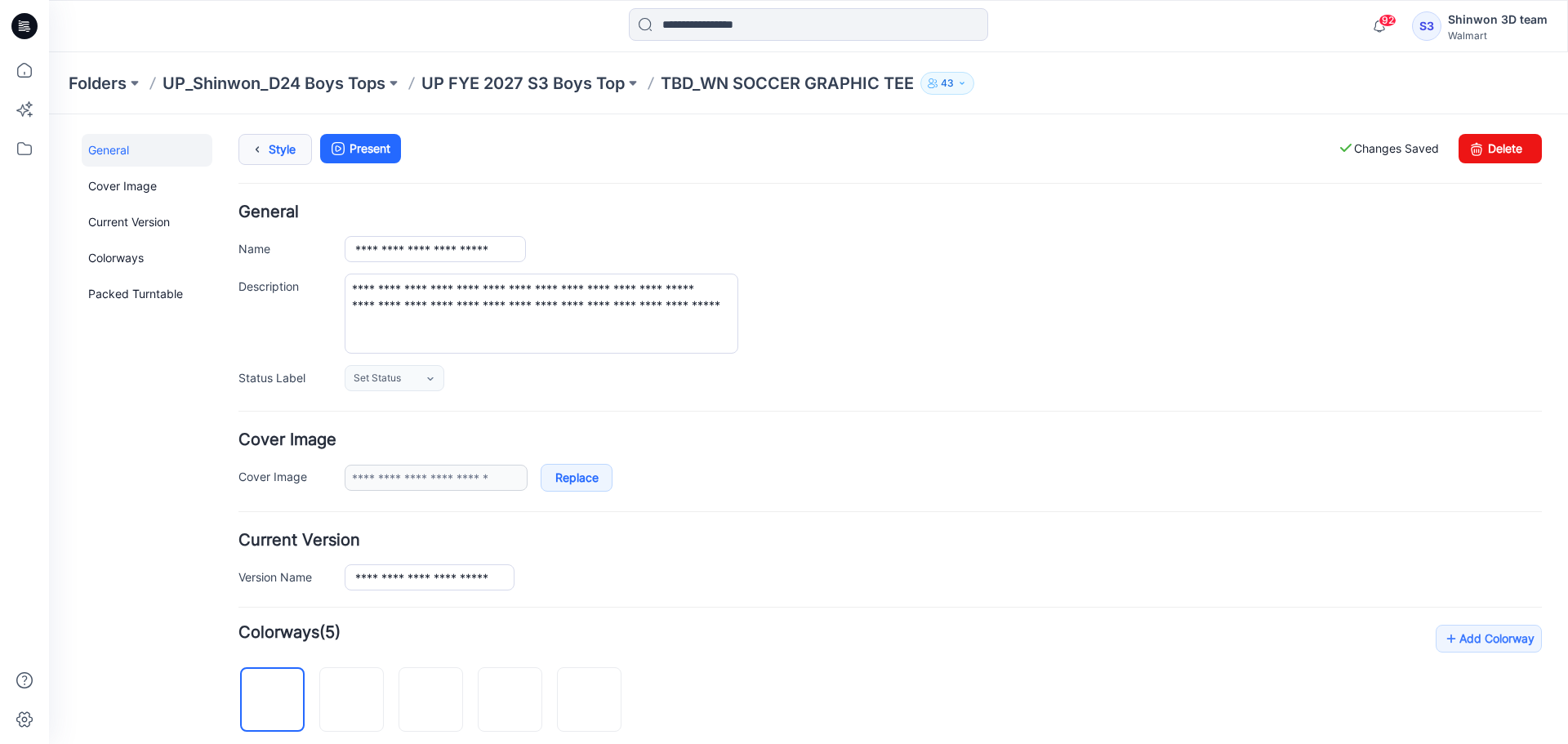
click at [289, 147] on link "Style" at bounding box center [276, 149] width 74 height 31
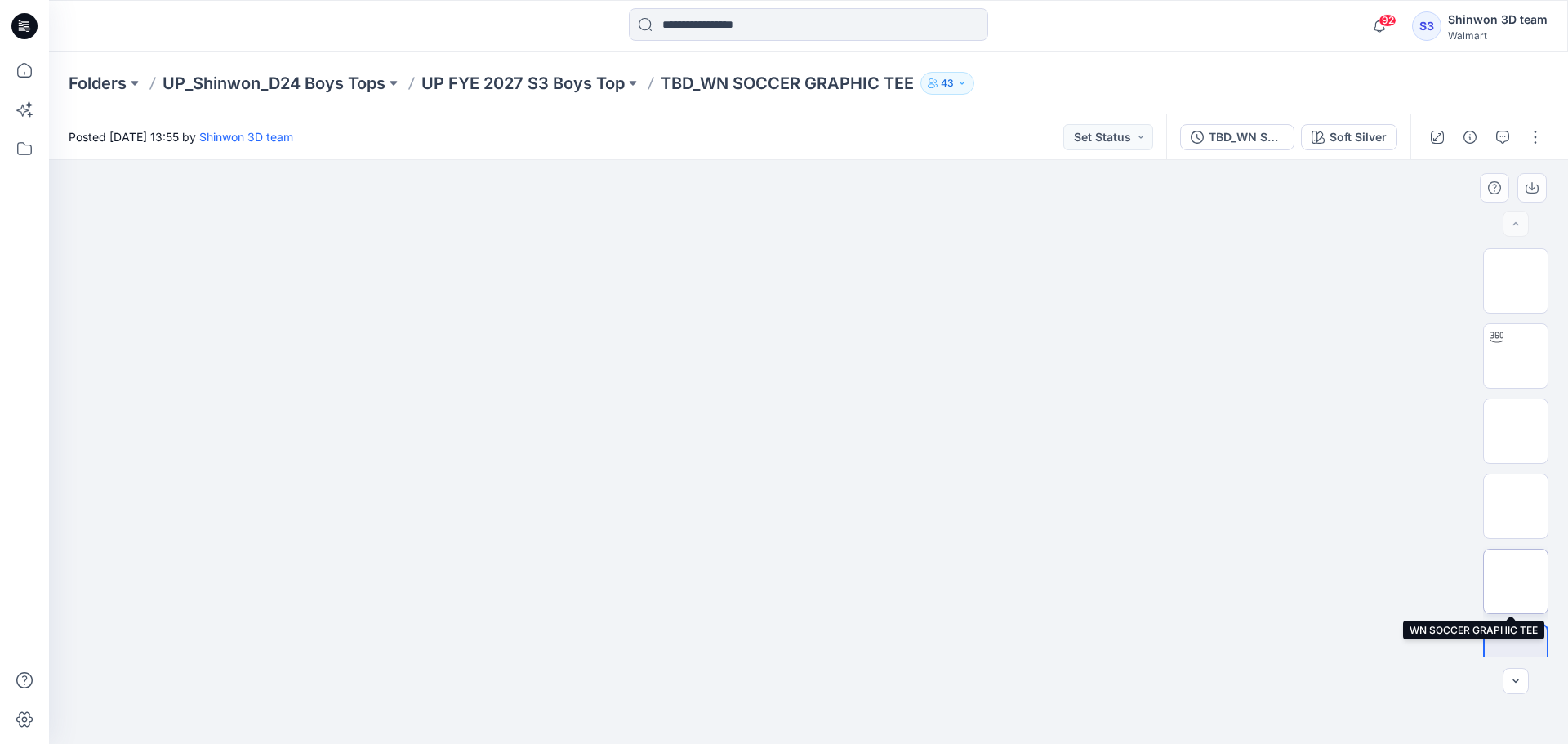
click at [1515, 582] on img at bounding box center [1515, 582] width 0 height 0
click at [1515, 506] on img at bounding box center [1515, 506] width 0 height 0
click at [1515, 431] on img at bounding box center [1515, 431] width 0 height 0
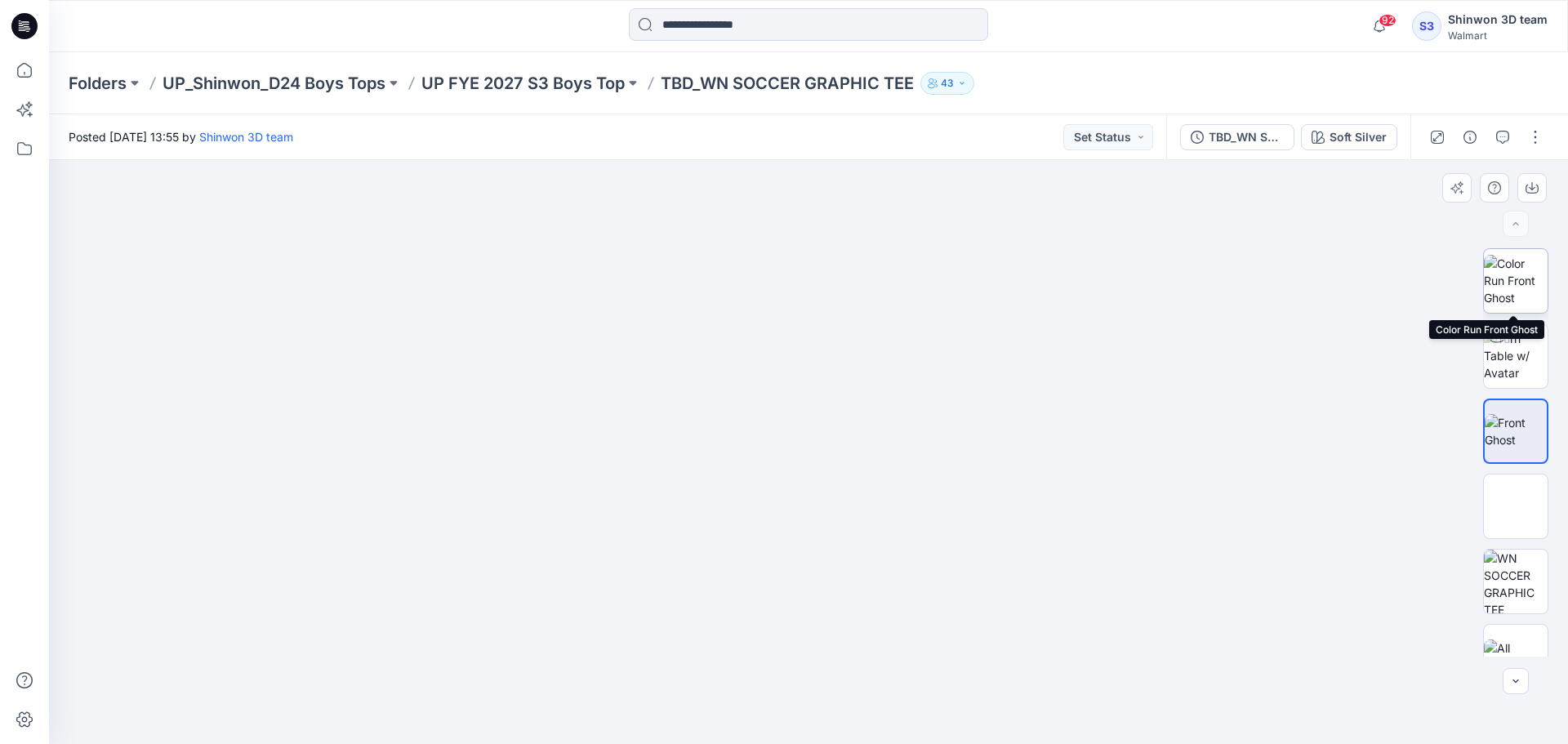
click at [1515, 263] on img at bounding box center [1515, 280] width 64 height 52
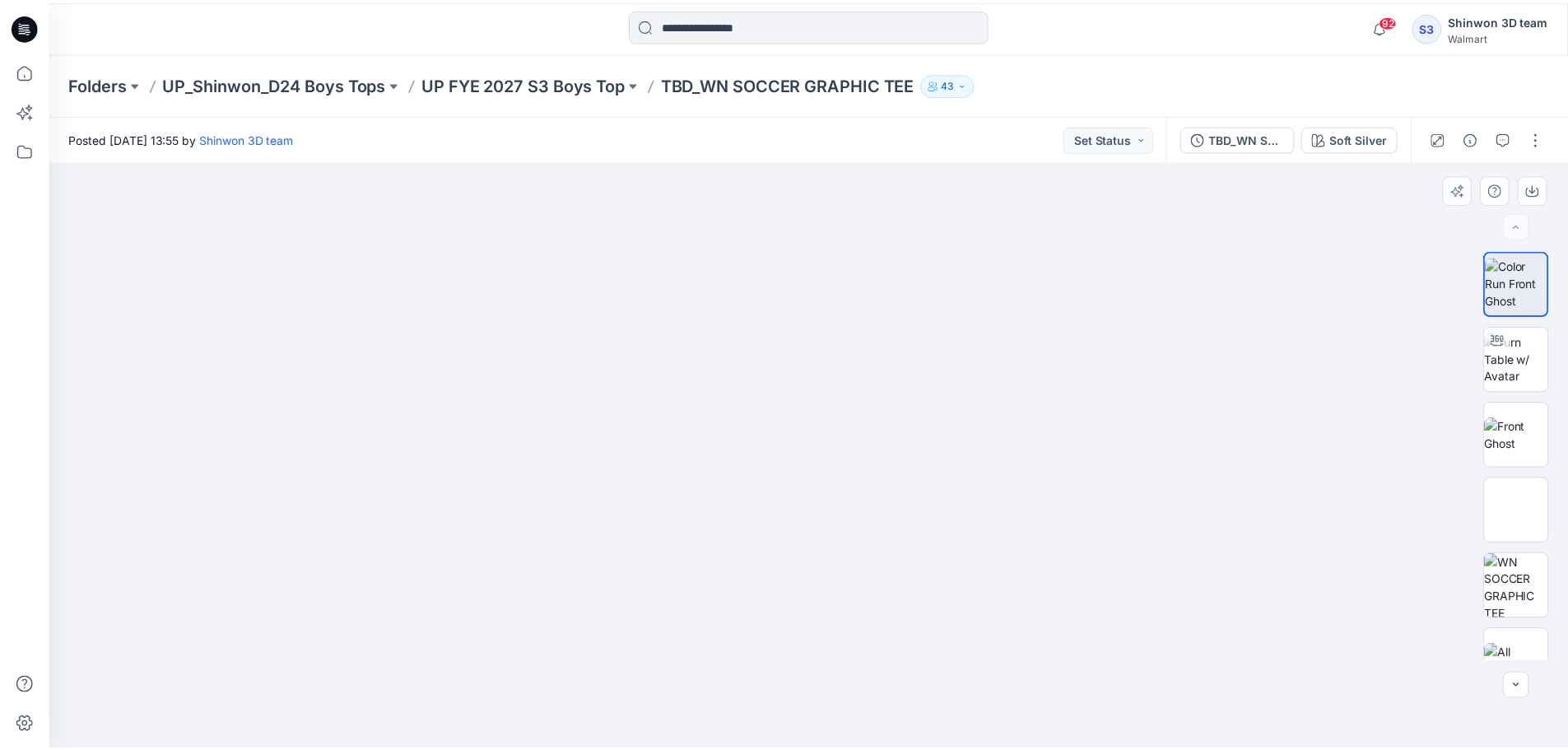
scroll to position [33, 0]
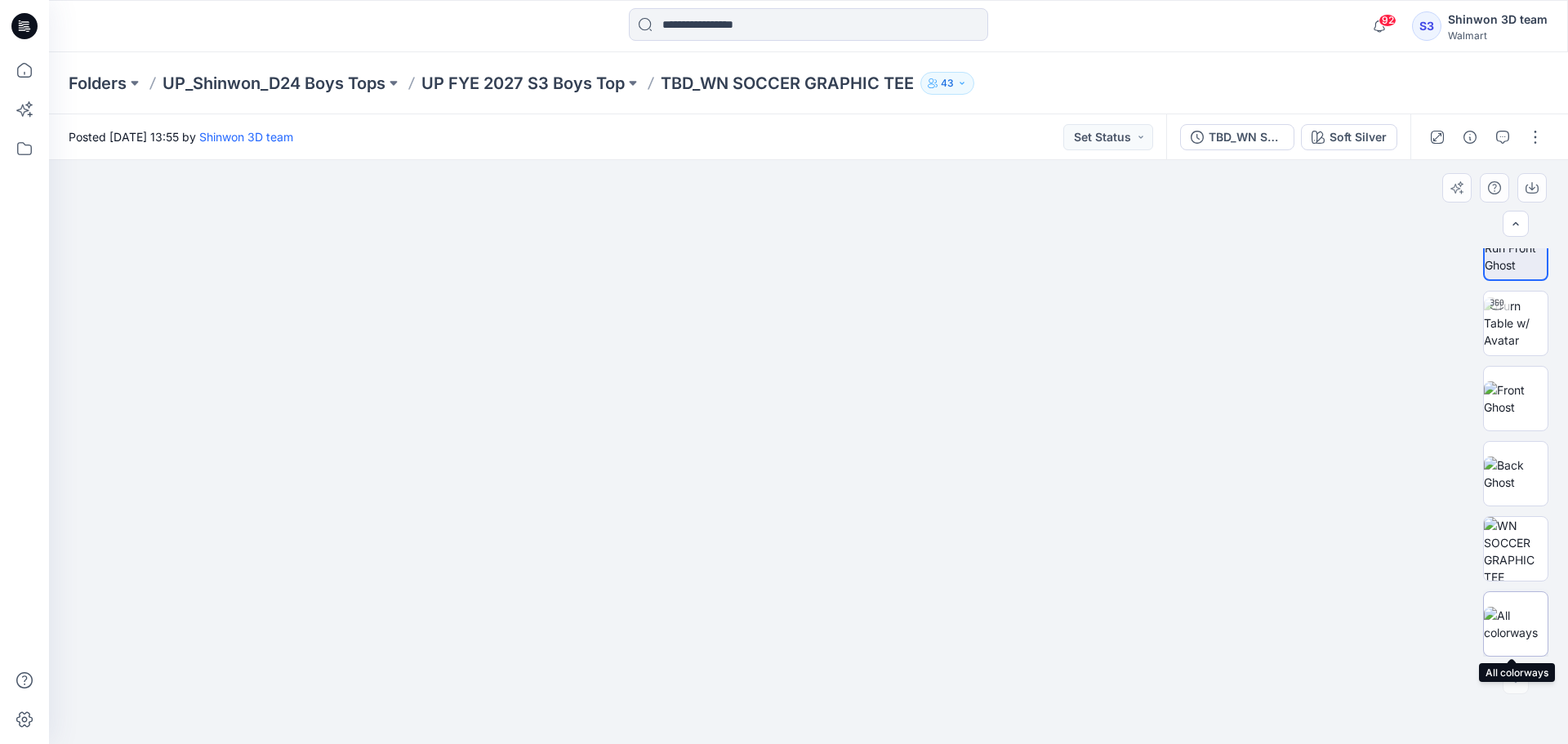
click at [1514, 622] on img at bounding box center [1515, 623] width 64 height 34
click at [560, 87] on p "UP FYE 2027 S3 Boys Top" at bounding box center [523, 83] width 204 height 23
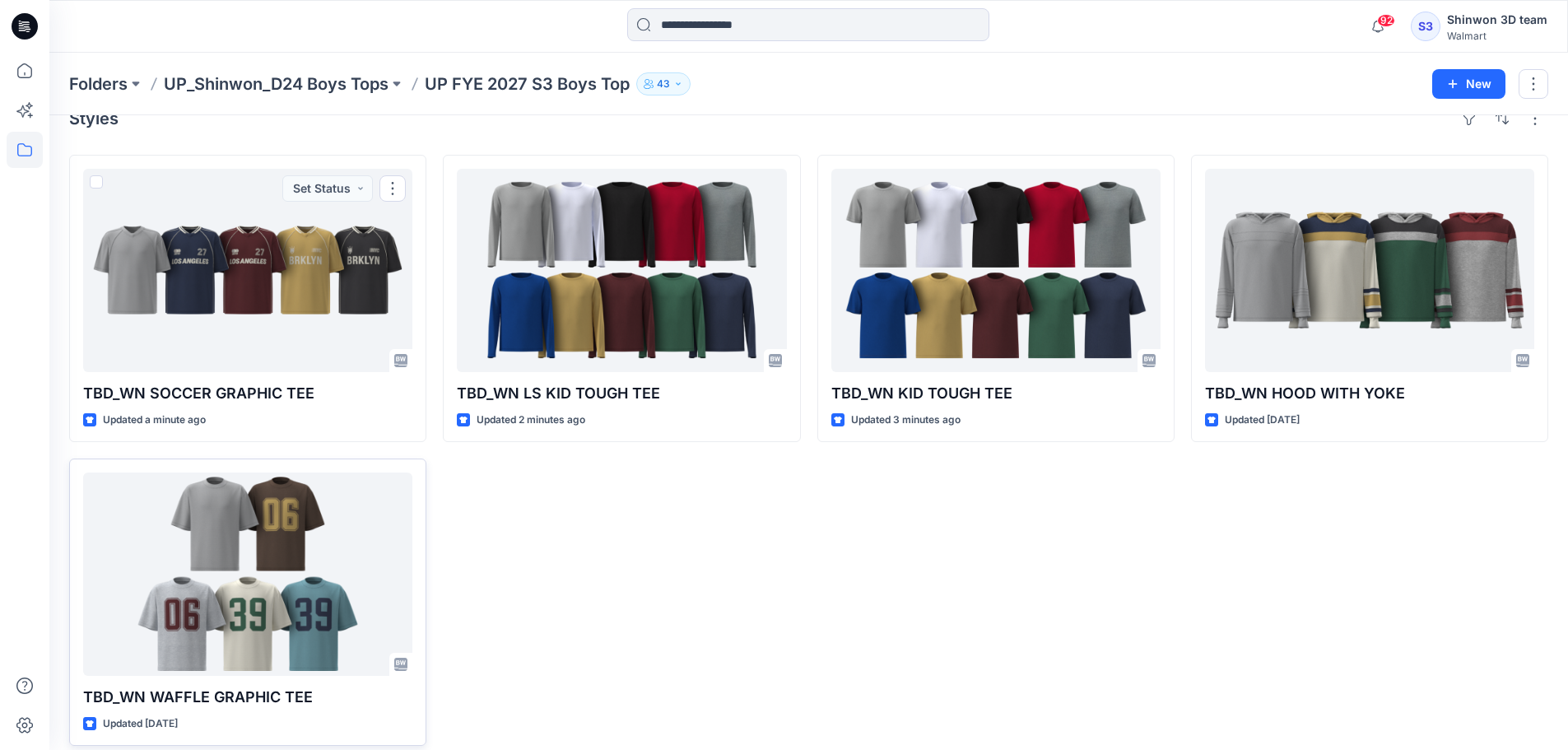
scroll to position [45, 0]
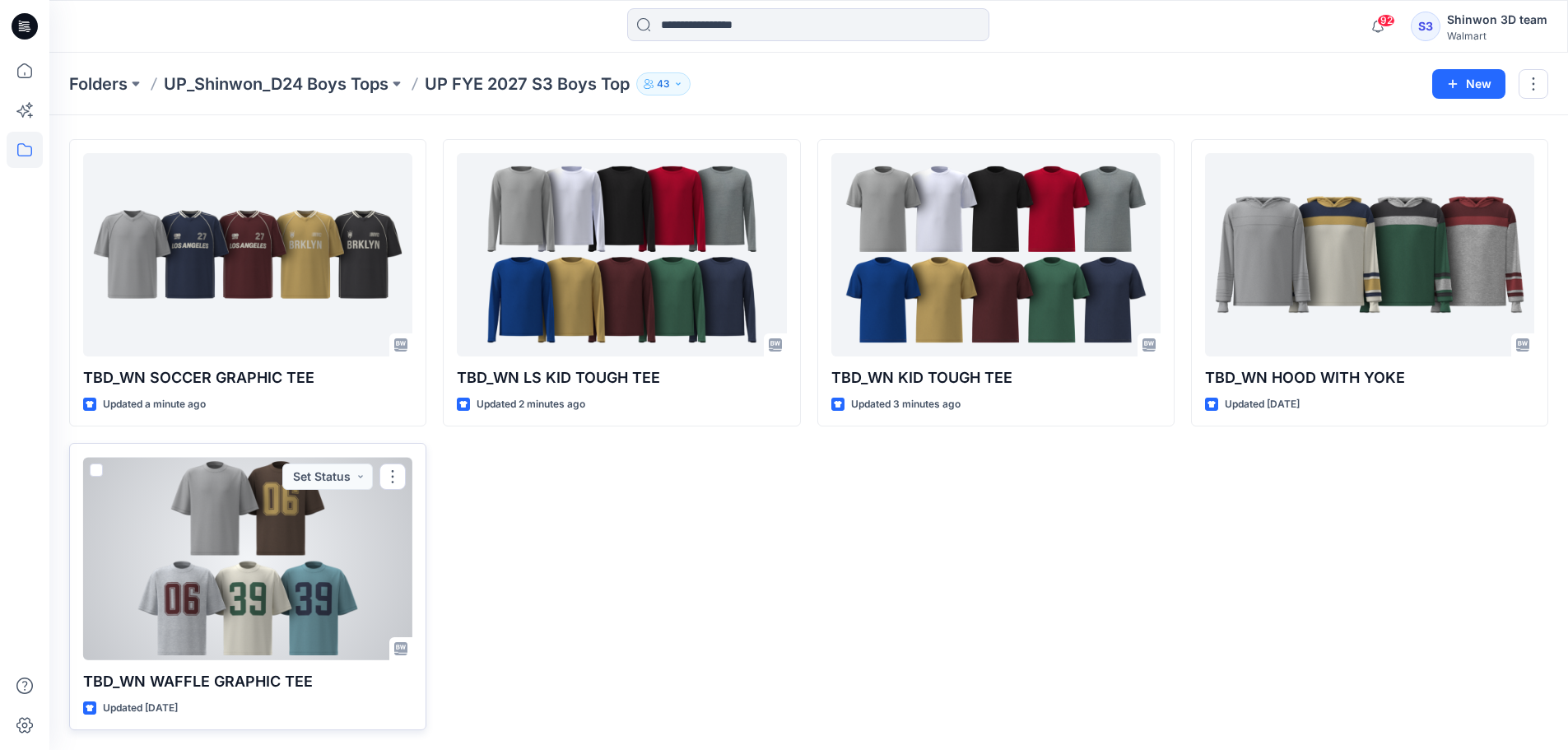
click at [253, 682] on p "TBD_WN WAFFLE GRAPHIC TEE" at bounding box center [248, 681] width 329 height 23
click at [255, 626] on div at bounding box center [248, 558] width 329 height 203
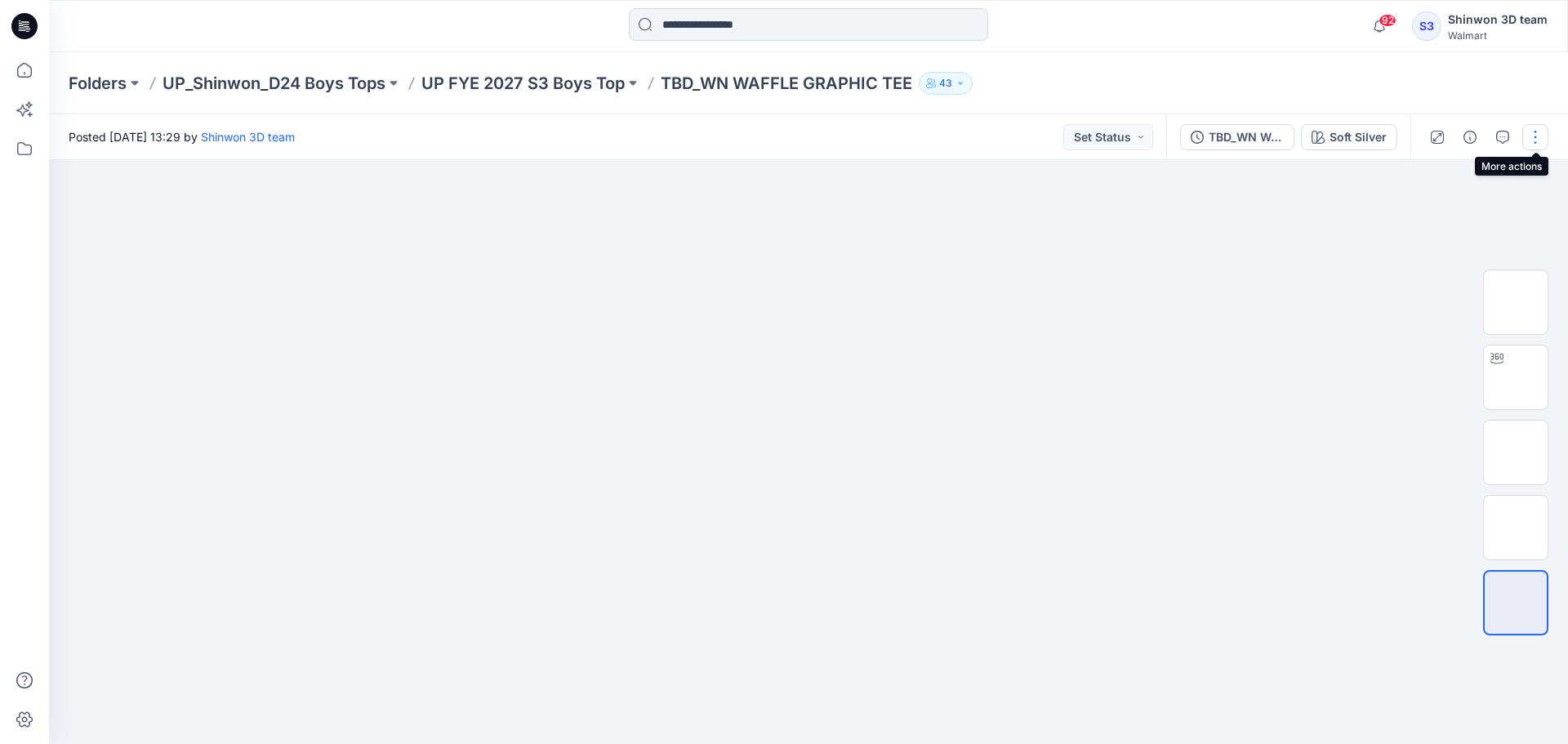
click at [1532, 136] on button "button" at bounding box center [1536, 137] width 26 height 26
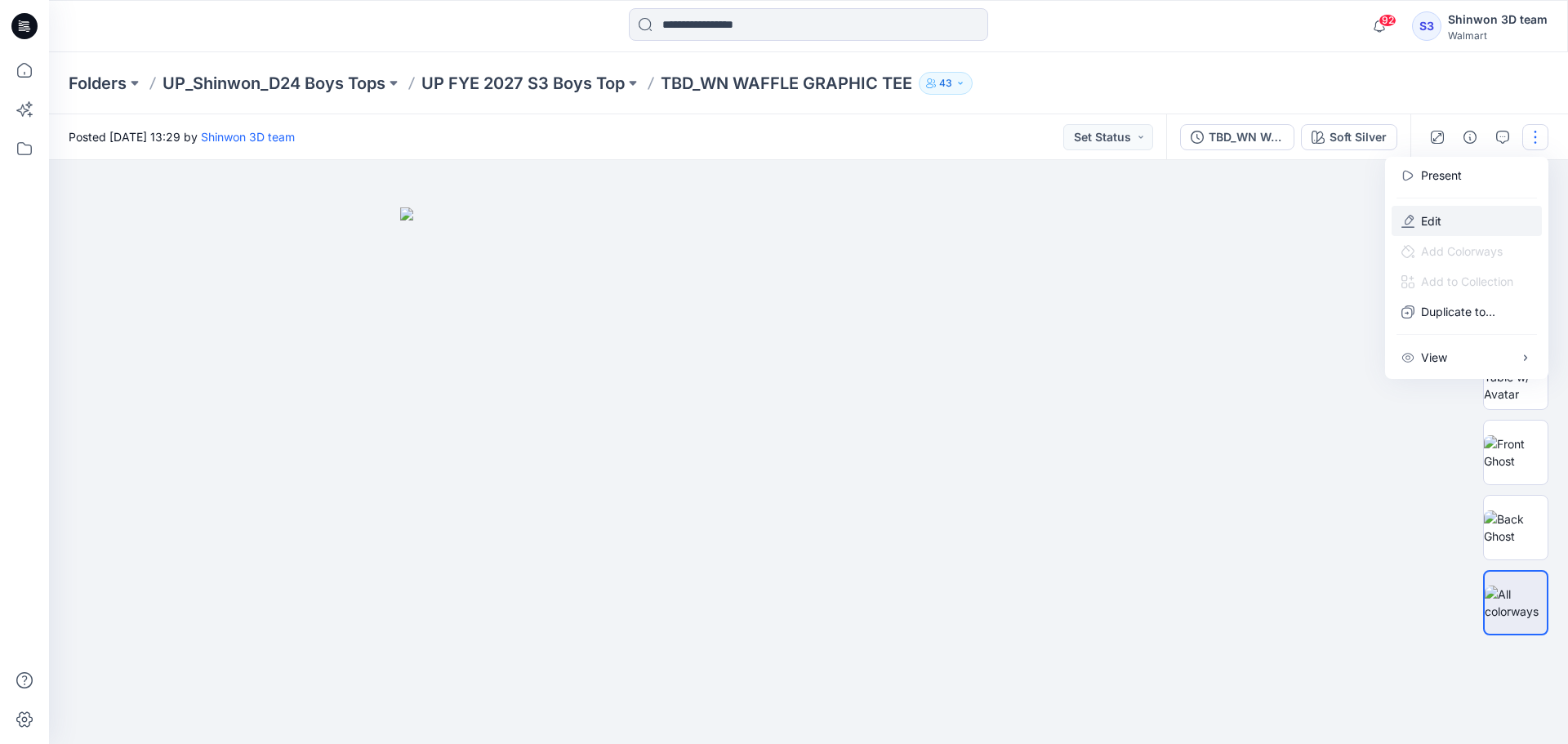
click at [1464, 219] on button "Edit" at bounding box center [1466, 220] width 150 height 30
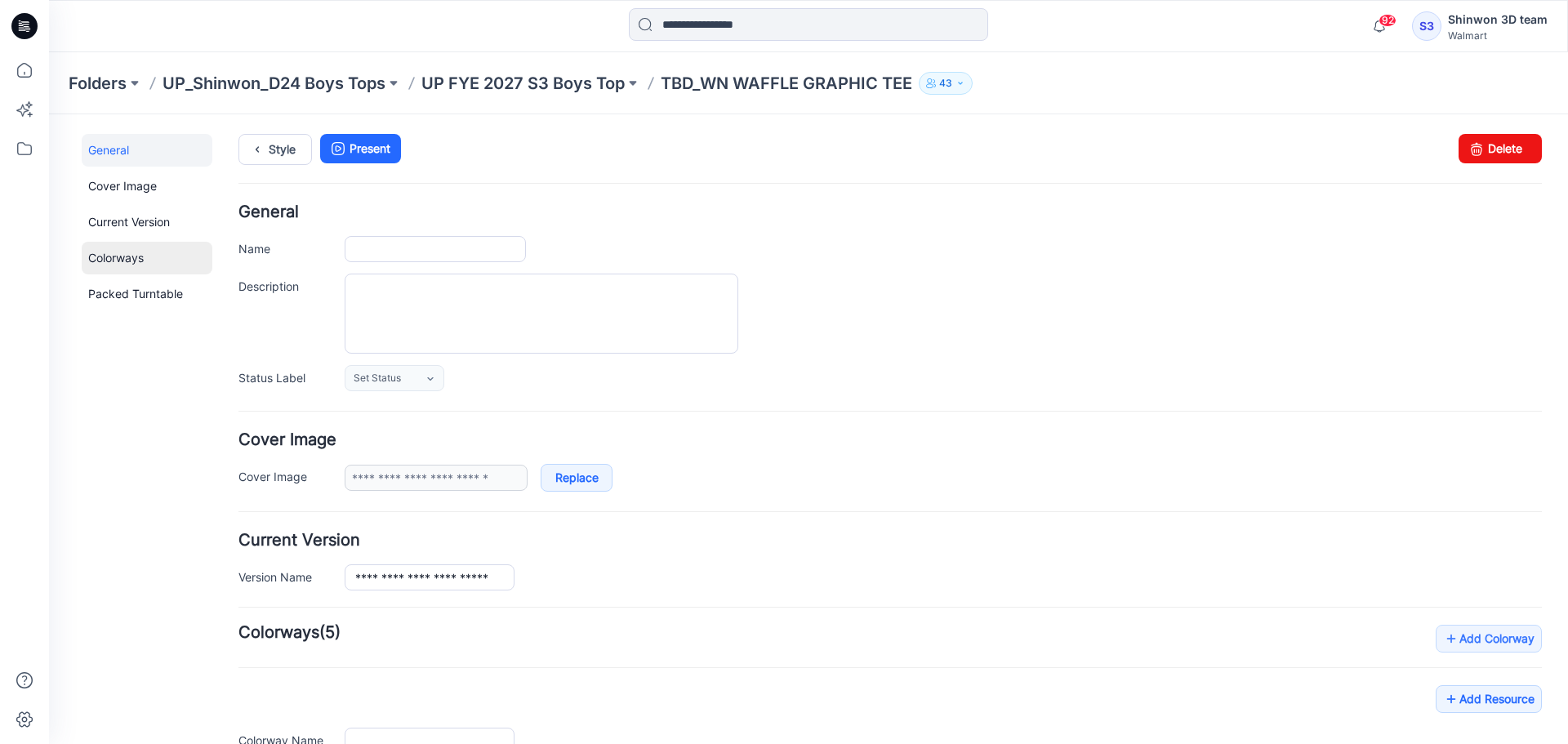
type input "**********"
type textarea "**********"
type input "**********"
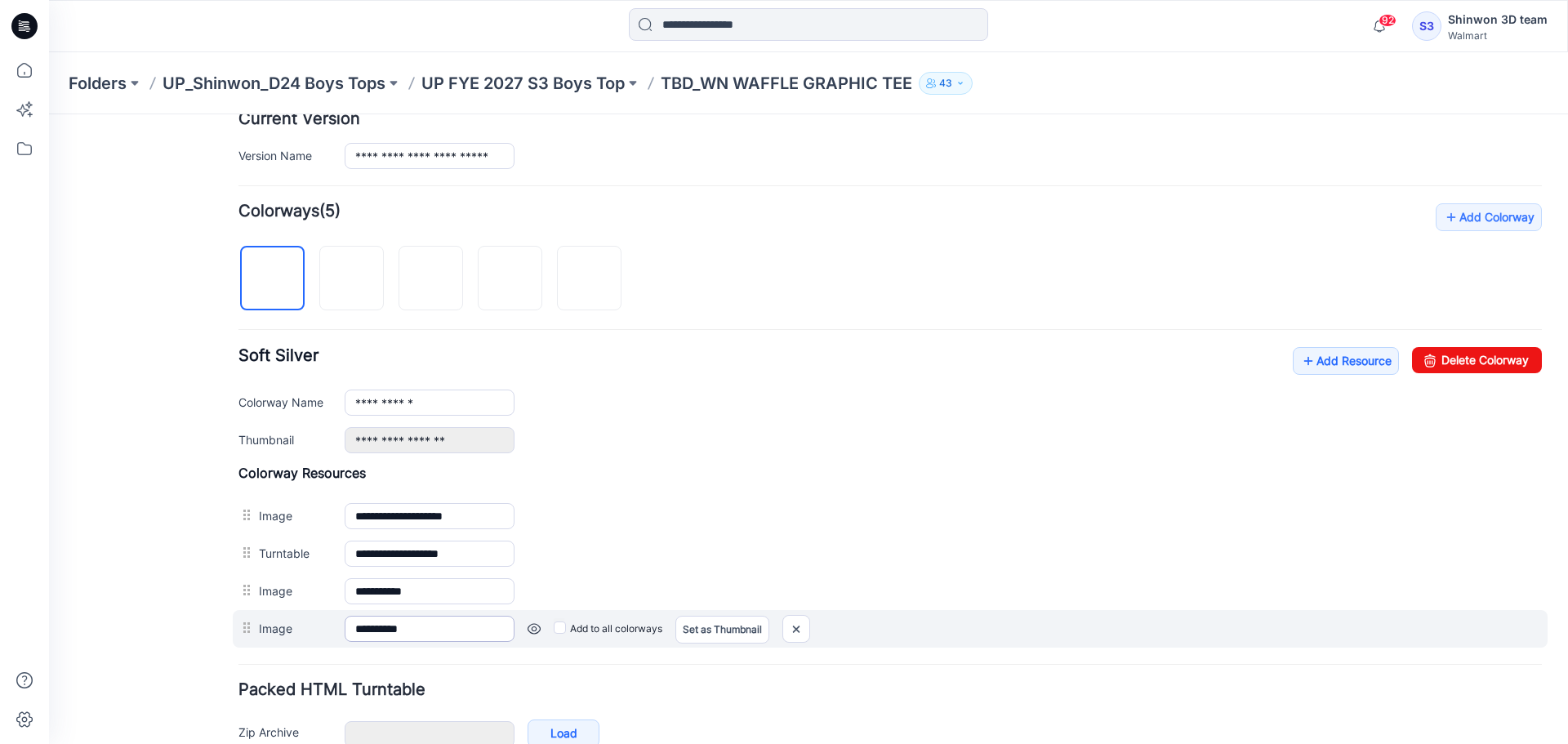
scroll to position [512, 0]
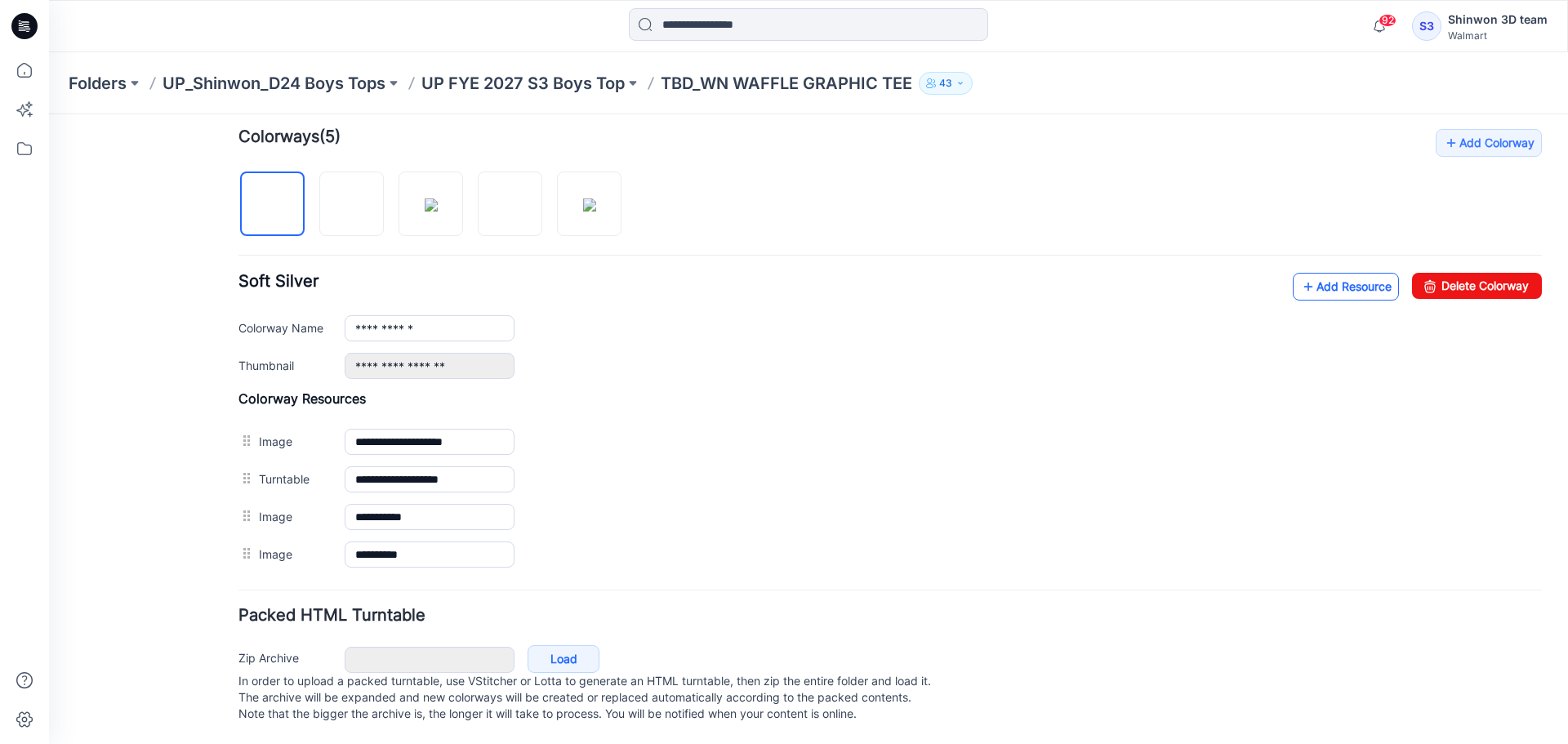
click at [1335, 275] on link "Add Resource" at bounding box center [1345, 287] width 106 height 28
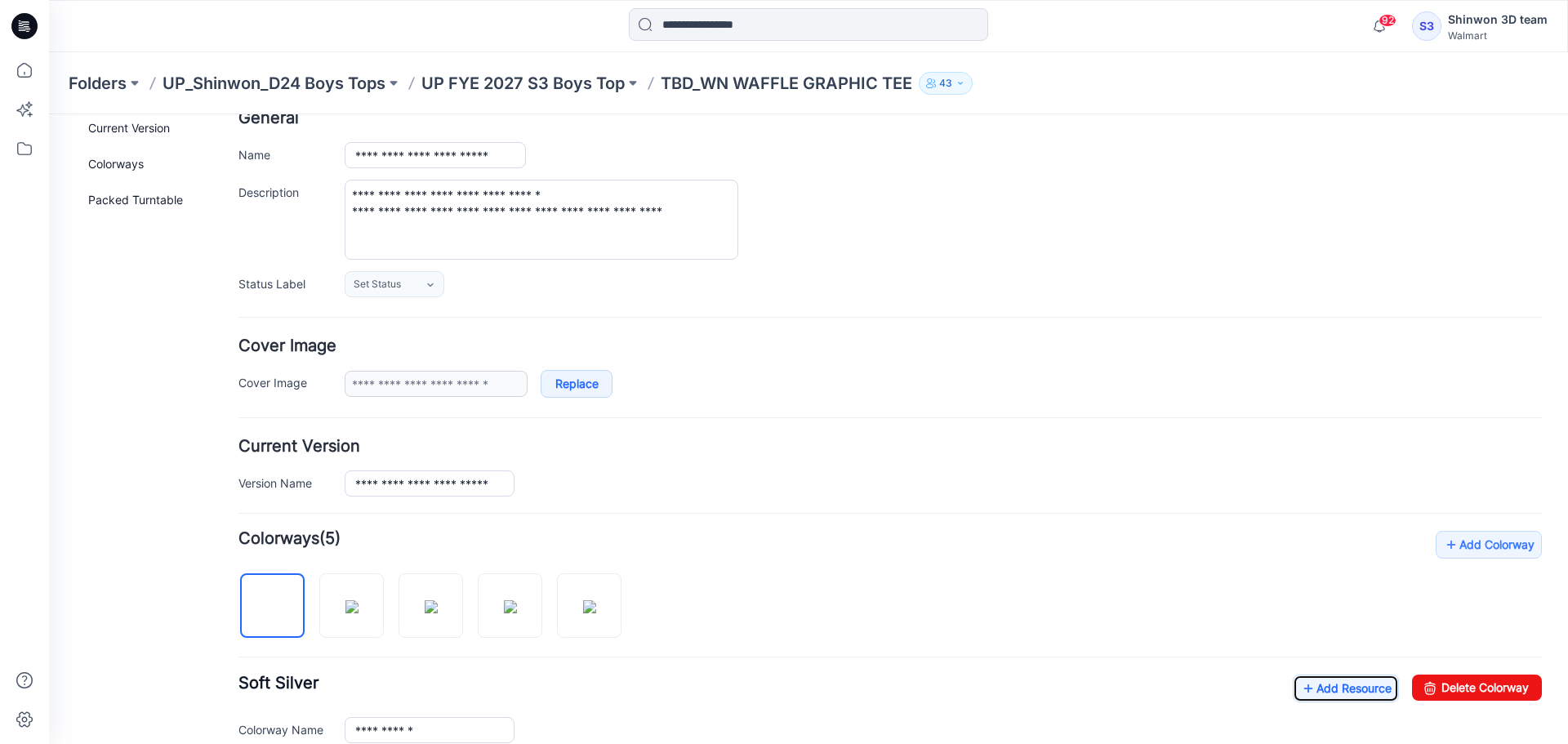
scroll to position [0, 0]
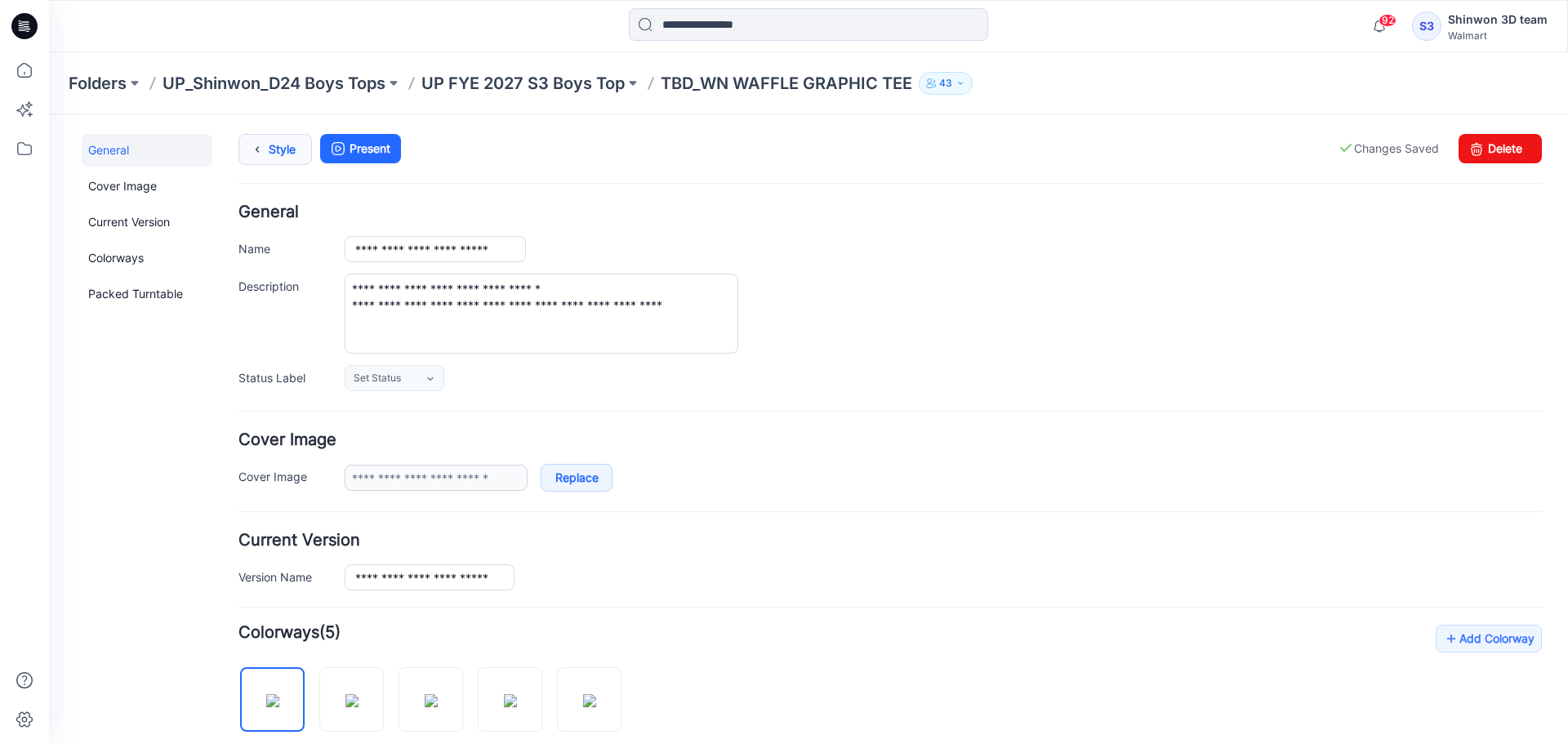
click at [289, 155] on link "Style" at bounding box center [276, 149] width 74 height 31
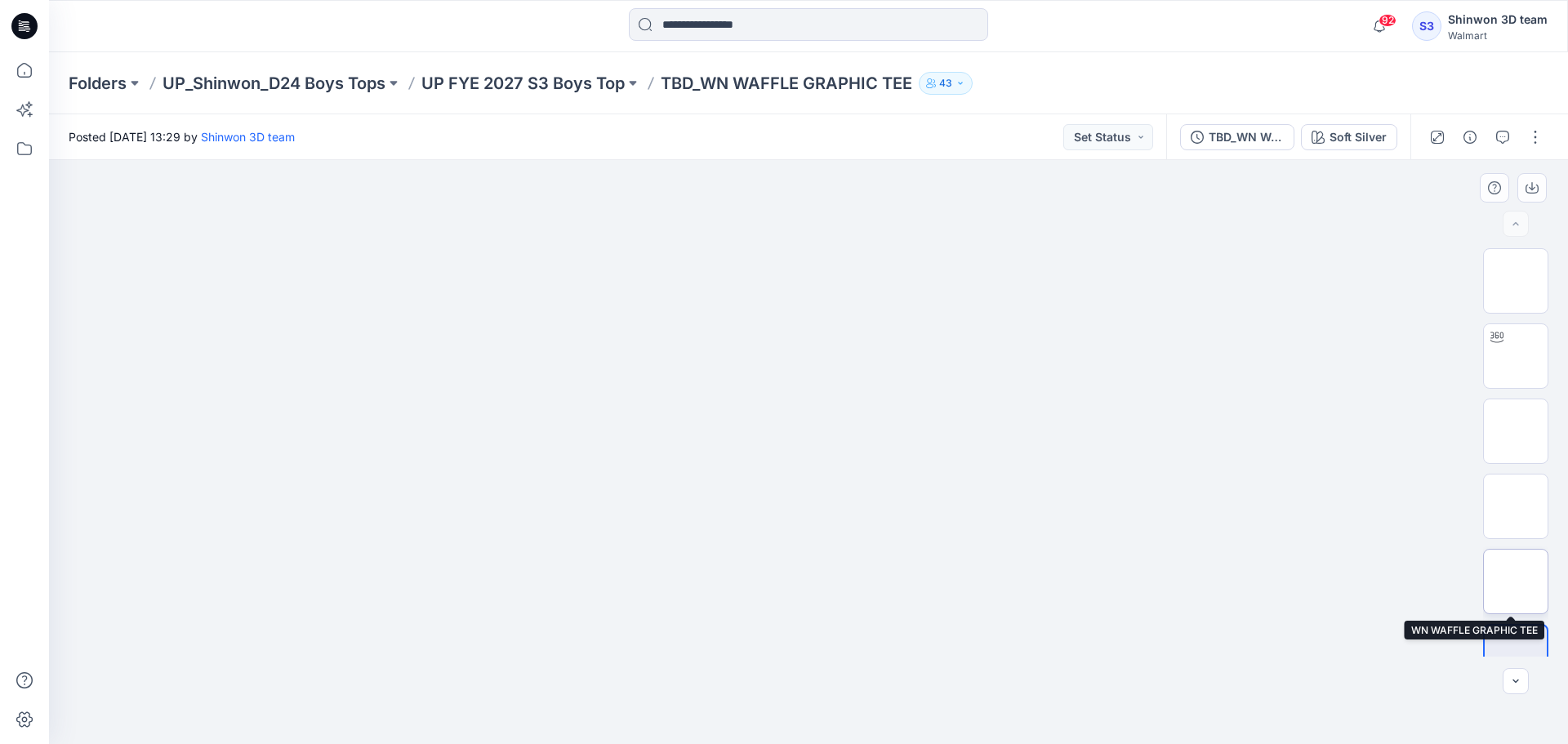
click at [1515, 582] on img at bounding box center [1515, 582] width 0 height 0
click at [1515, 356] on img at bounding box center [1515, 356] width 0 height 0
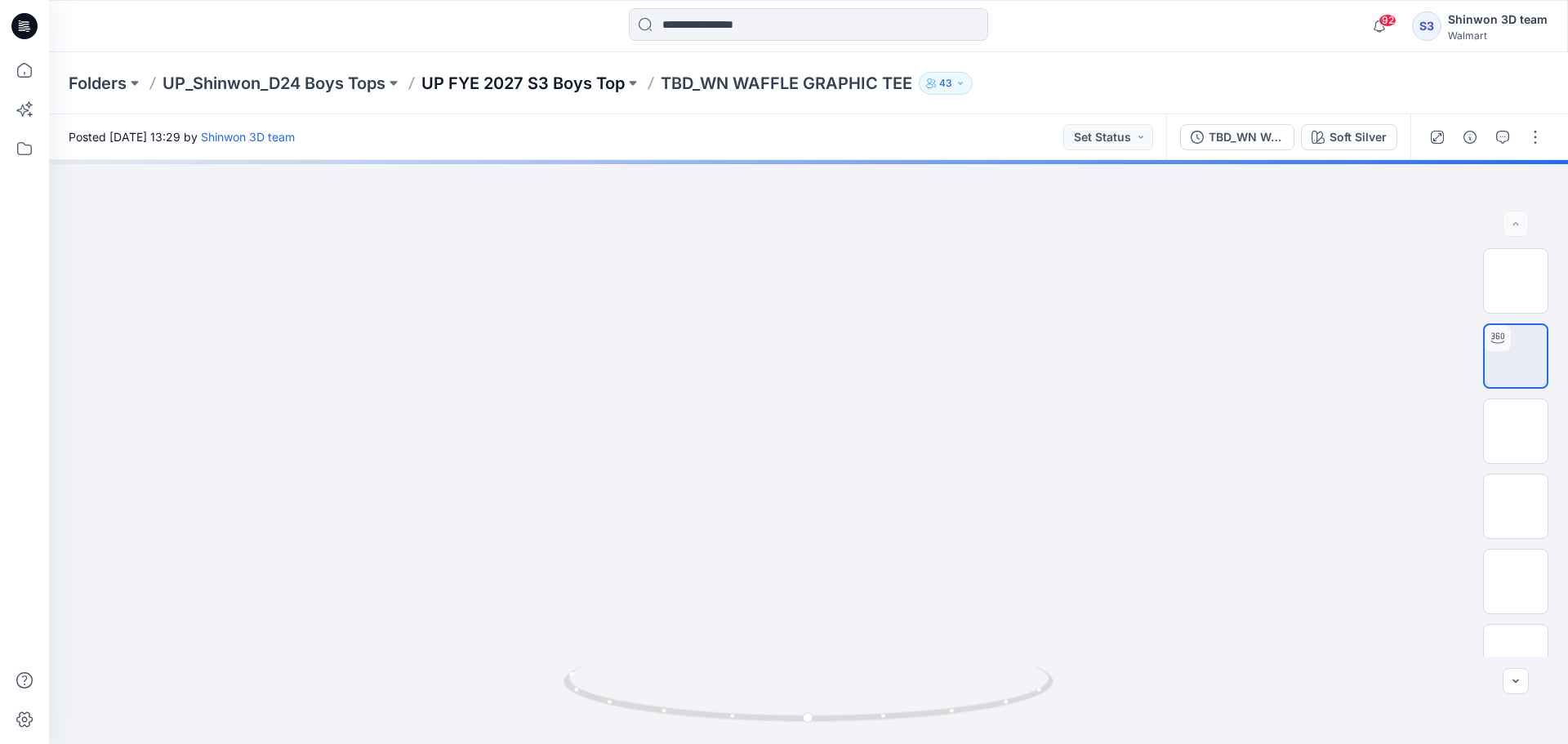
click at [578, 84] on p "UP FYE 2027 S3 Boys Top" at bounding box center [523, 83] width 204 height 23
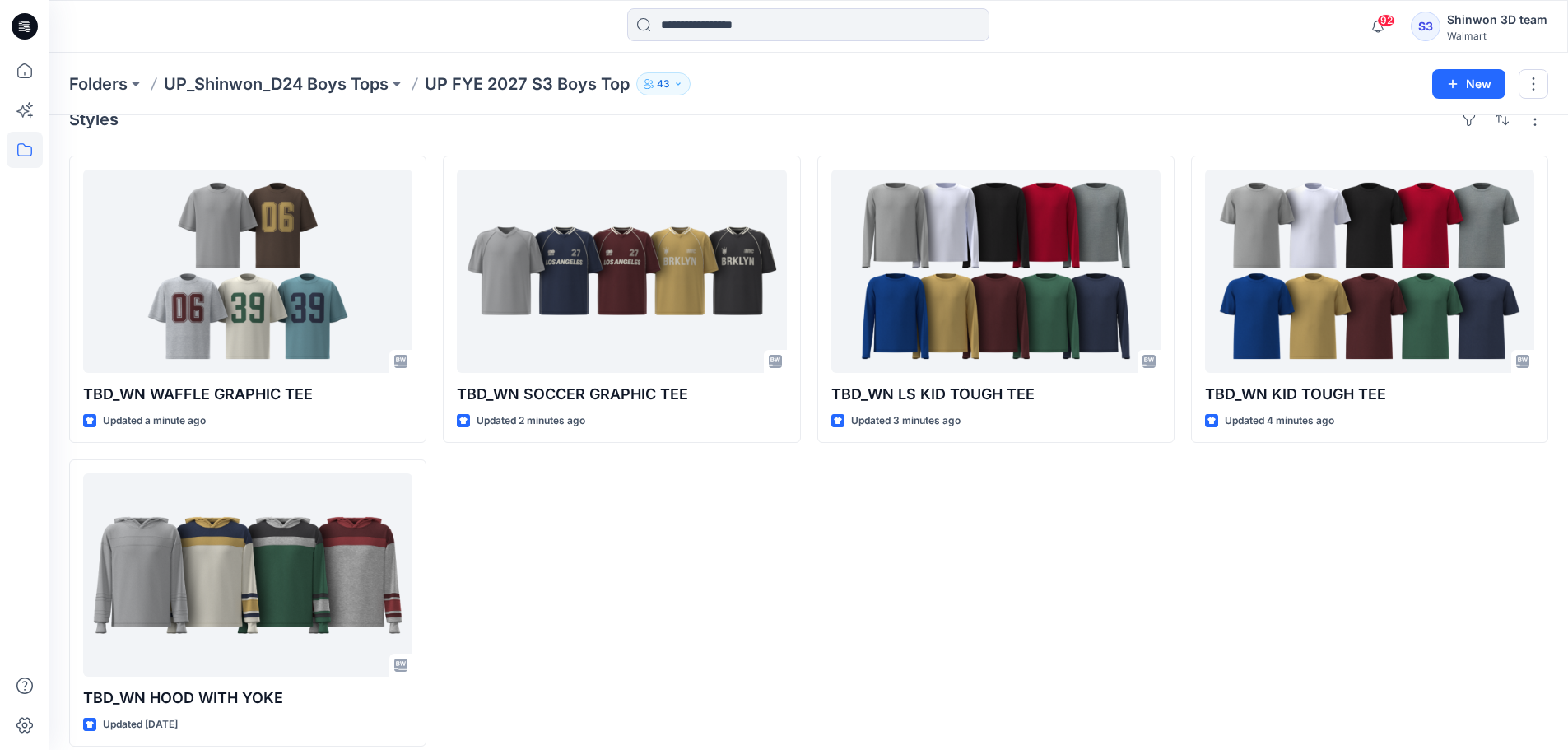
scroll to position [45, 0]
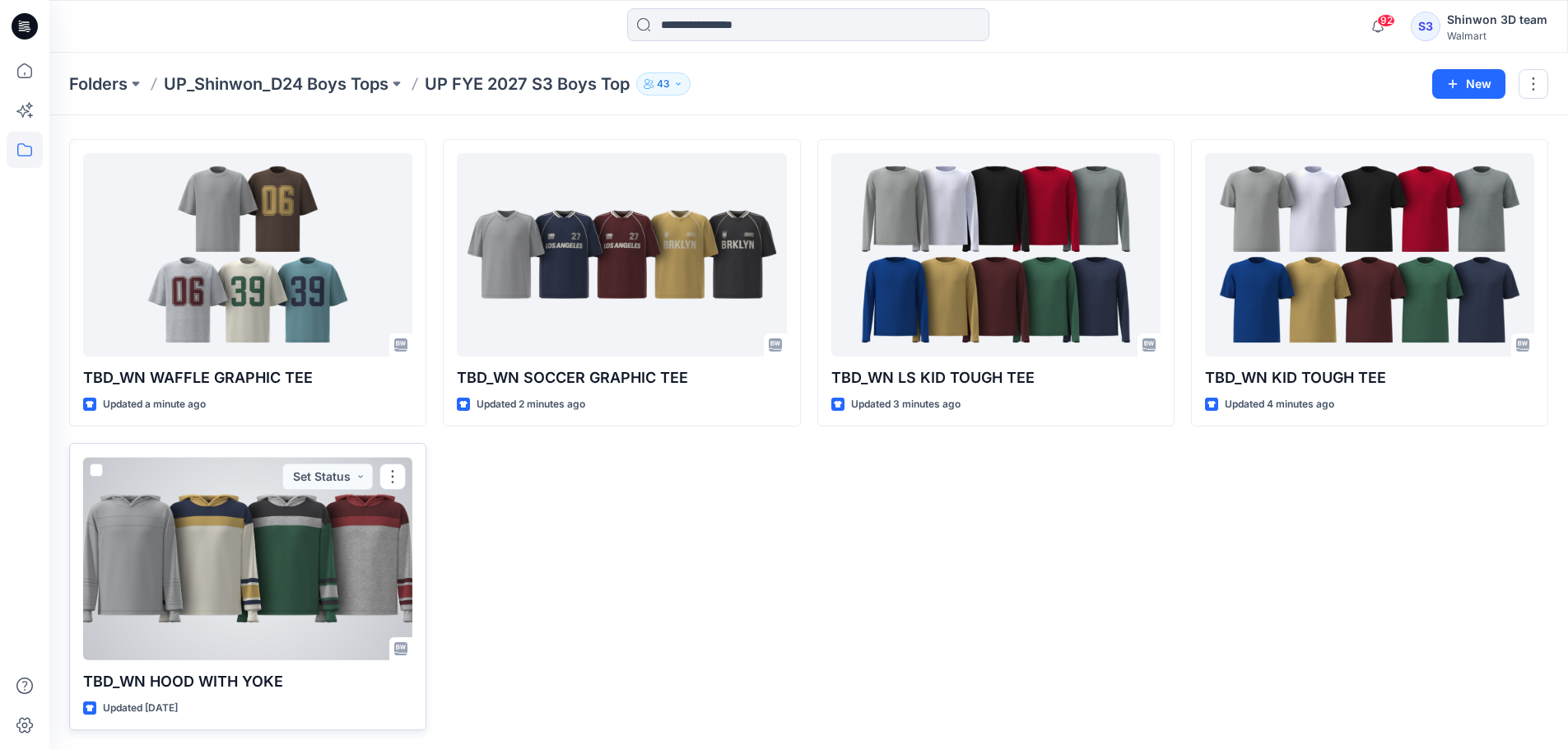
click at [249, 681] on p "TBD_WN HOOD WITH YOKE" at bounding box center [248, 681] width 329 height 23
click at [256, 636] on div at bounding box center [248, 558] width 329 height 203
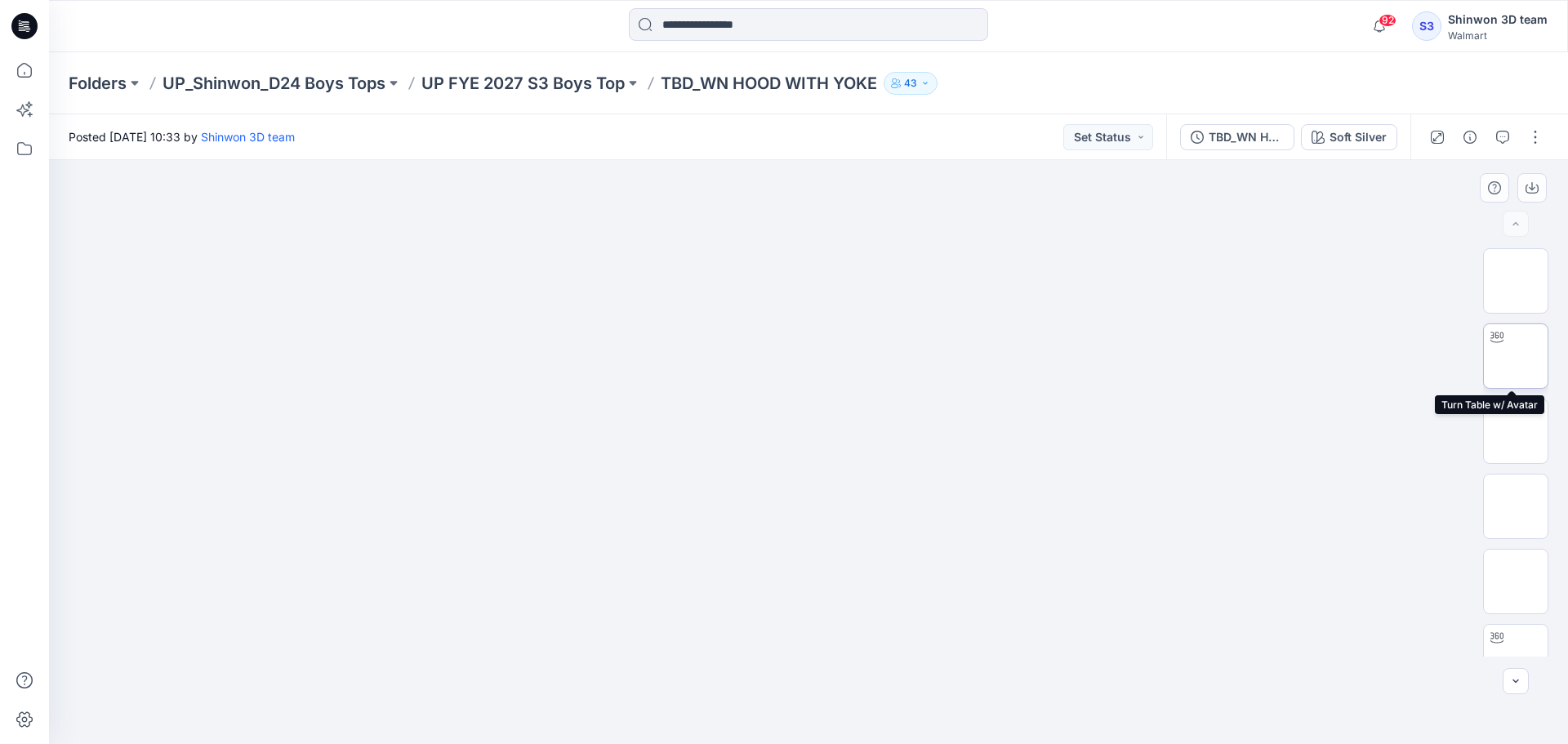
click at [1515, 356] on img at bounding box center [1515, 356] width 0 height 0
click at [1515, 624] on img at bounding box center [1515, 624] width 0 height 0
click at [1546, 135] on button "button" at bounding box center [1536, 137] width 26 height 26
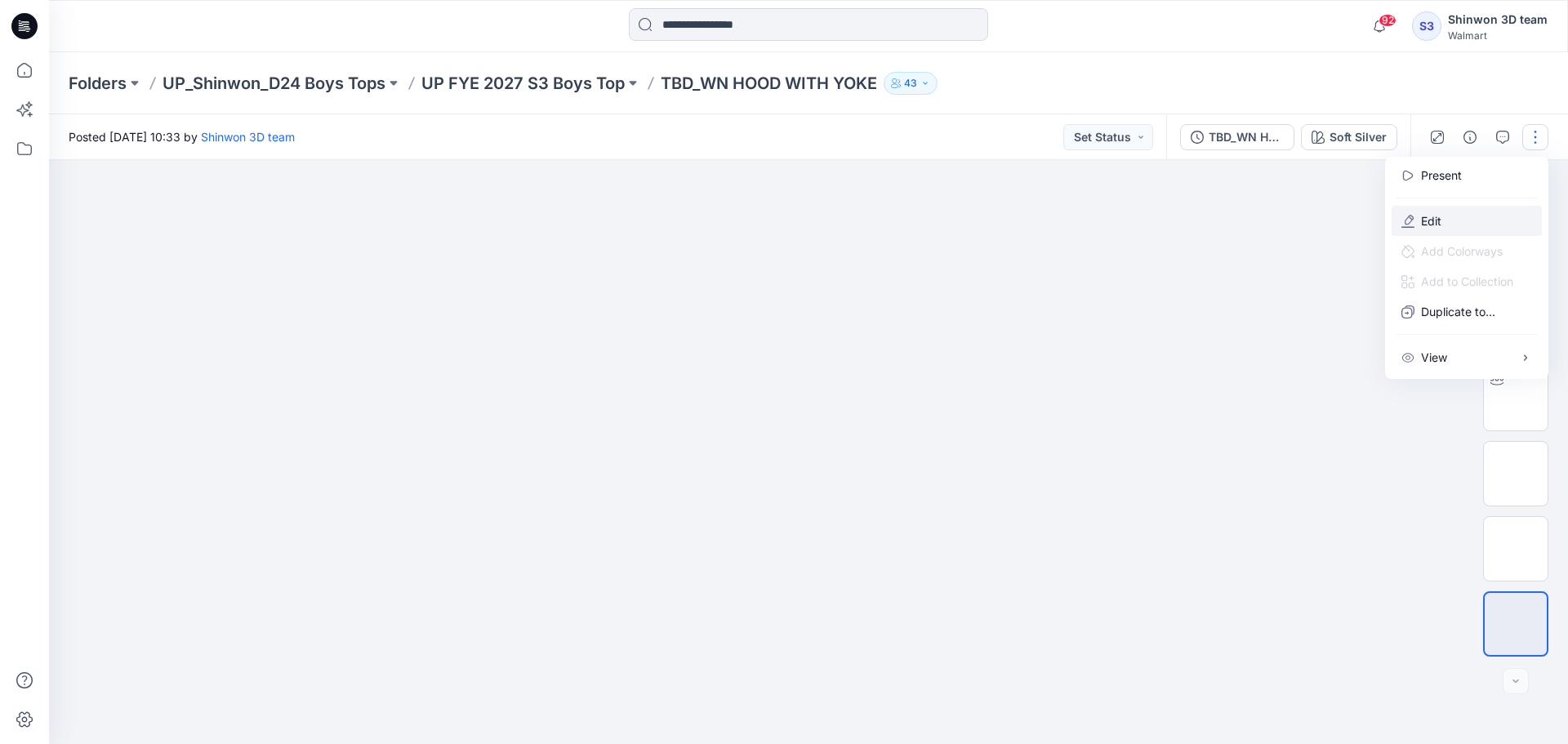
click at [1489, 213] on button "Edit" at bounding box center [1466, 220] width 150 height 30
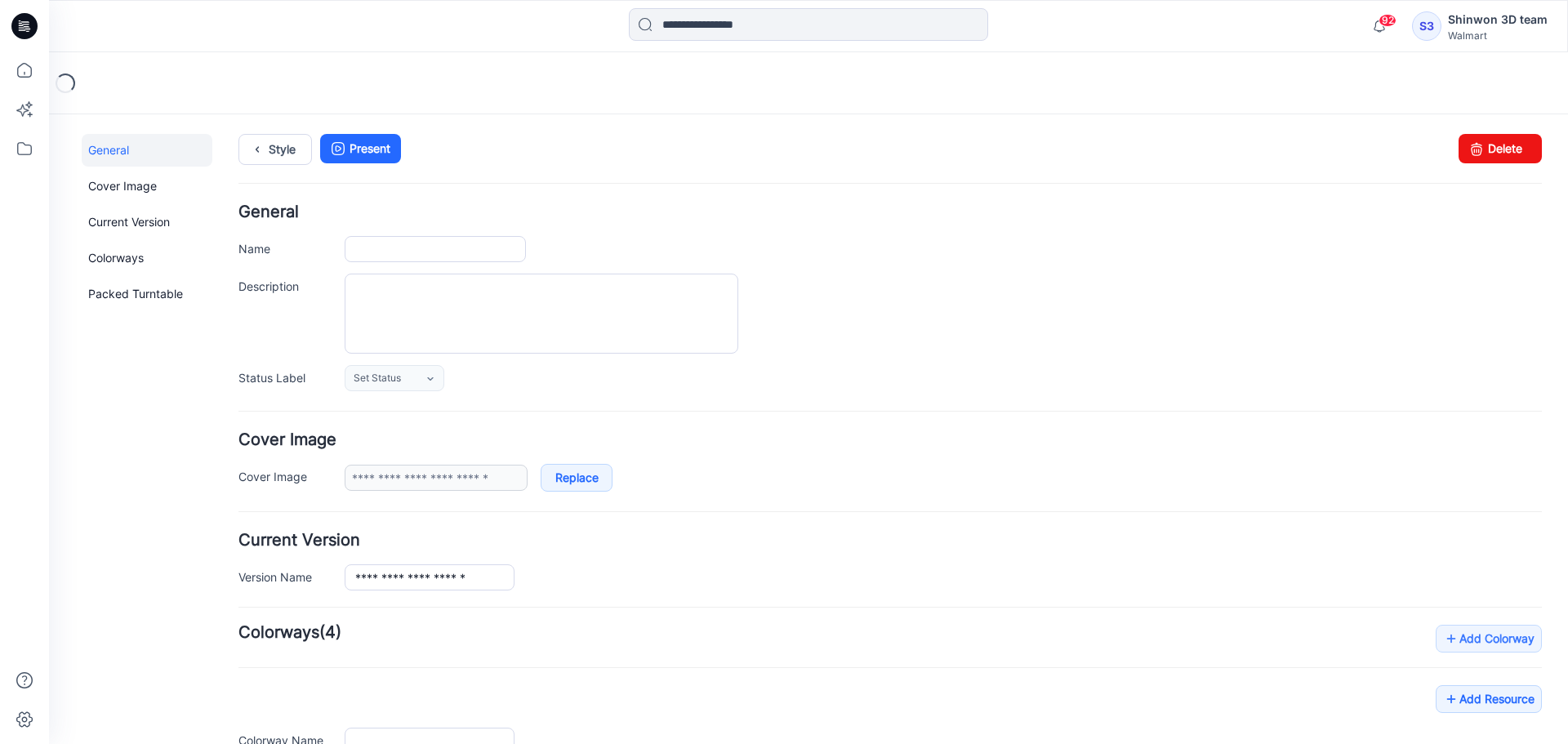
type input "**********"
type textarea "**********"
type input "**********"
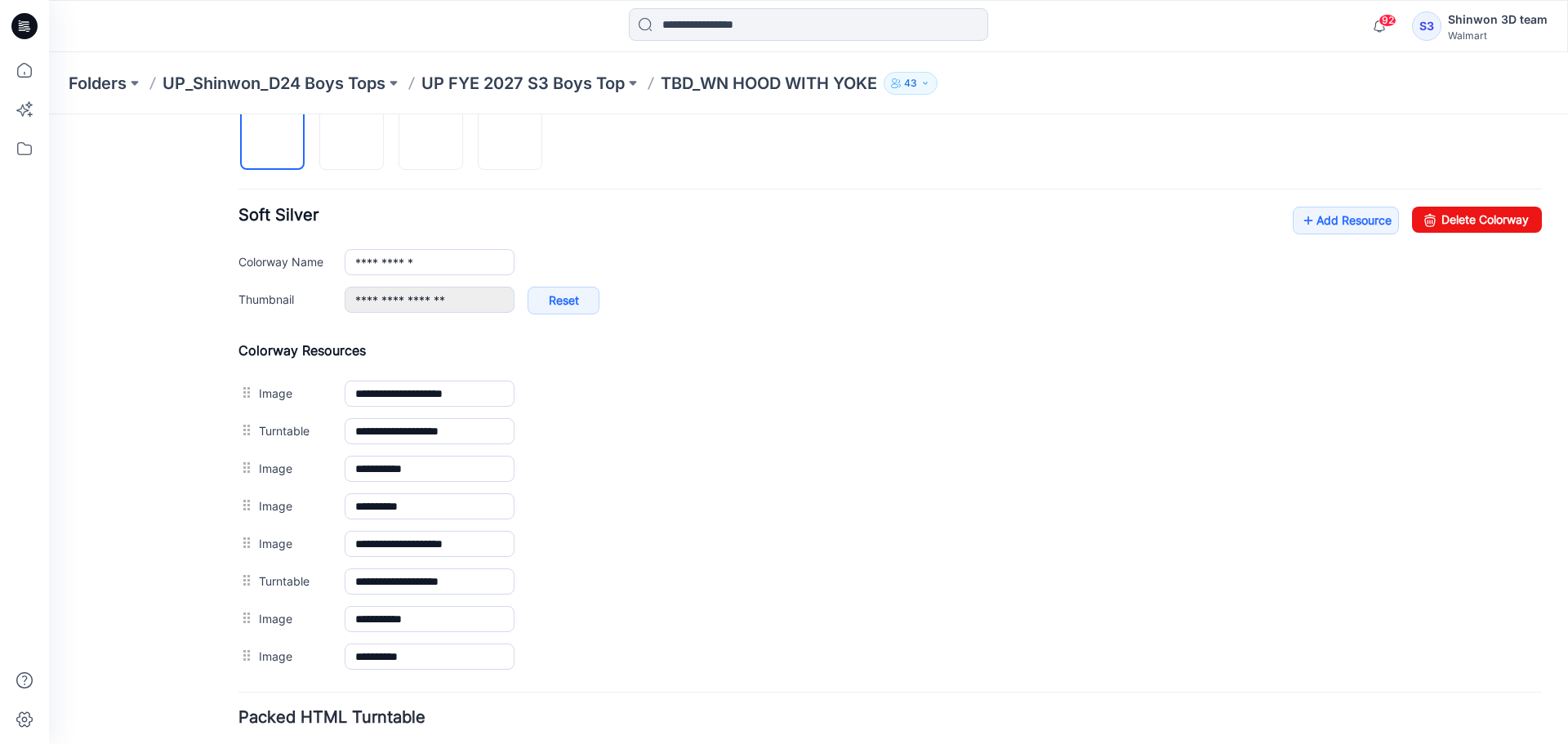
scroll to position [435, 0]
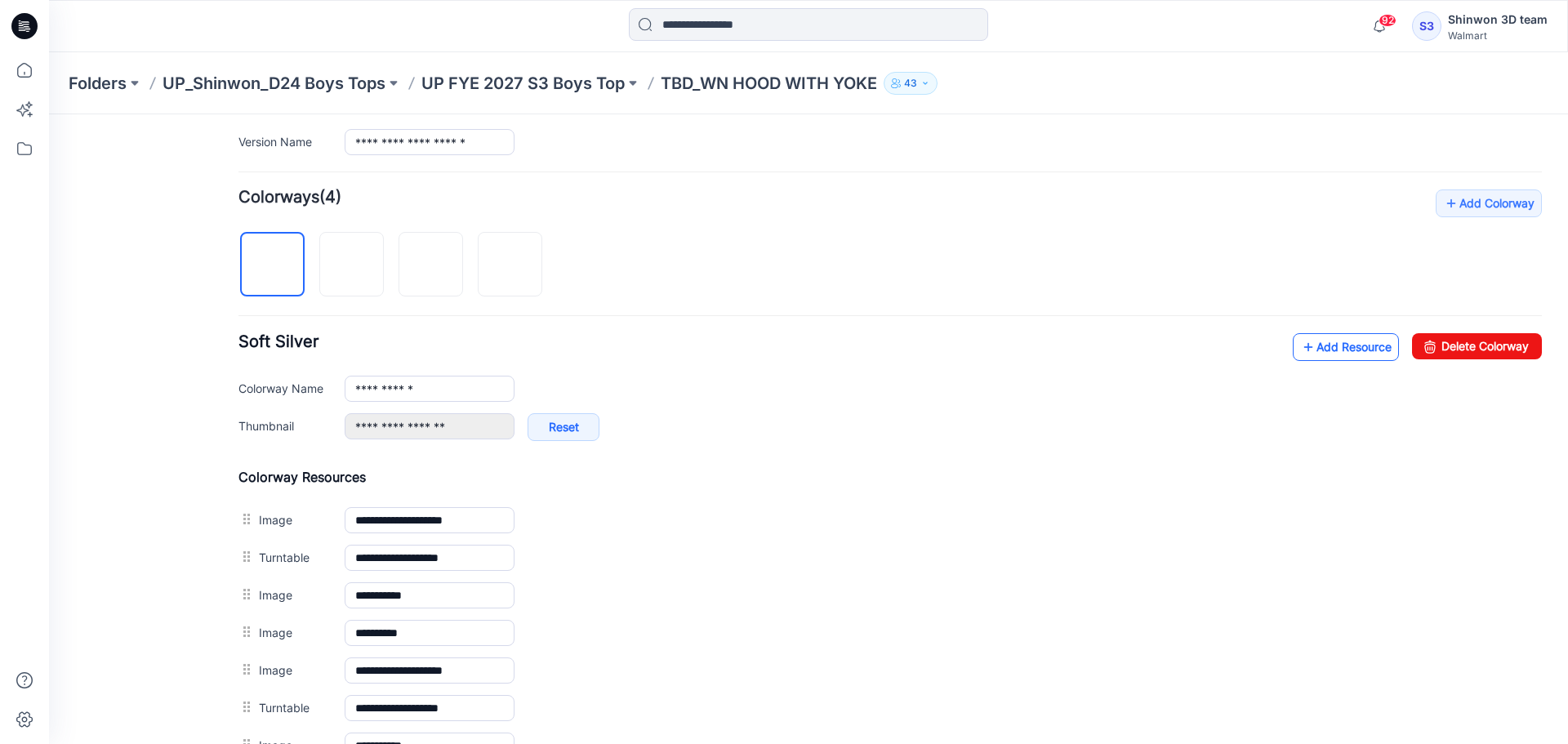
click at [1326, 347] on link "Add Resource" at bounding box center [1345, 347] width 106 height 28
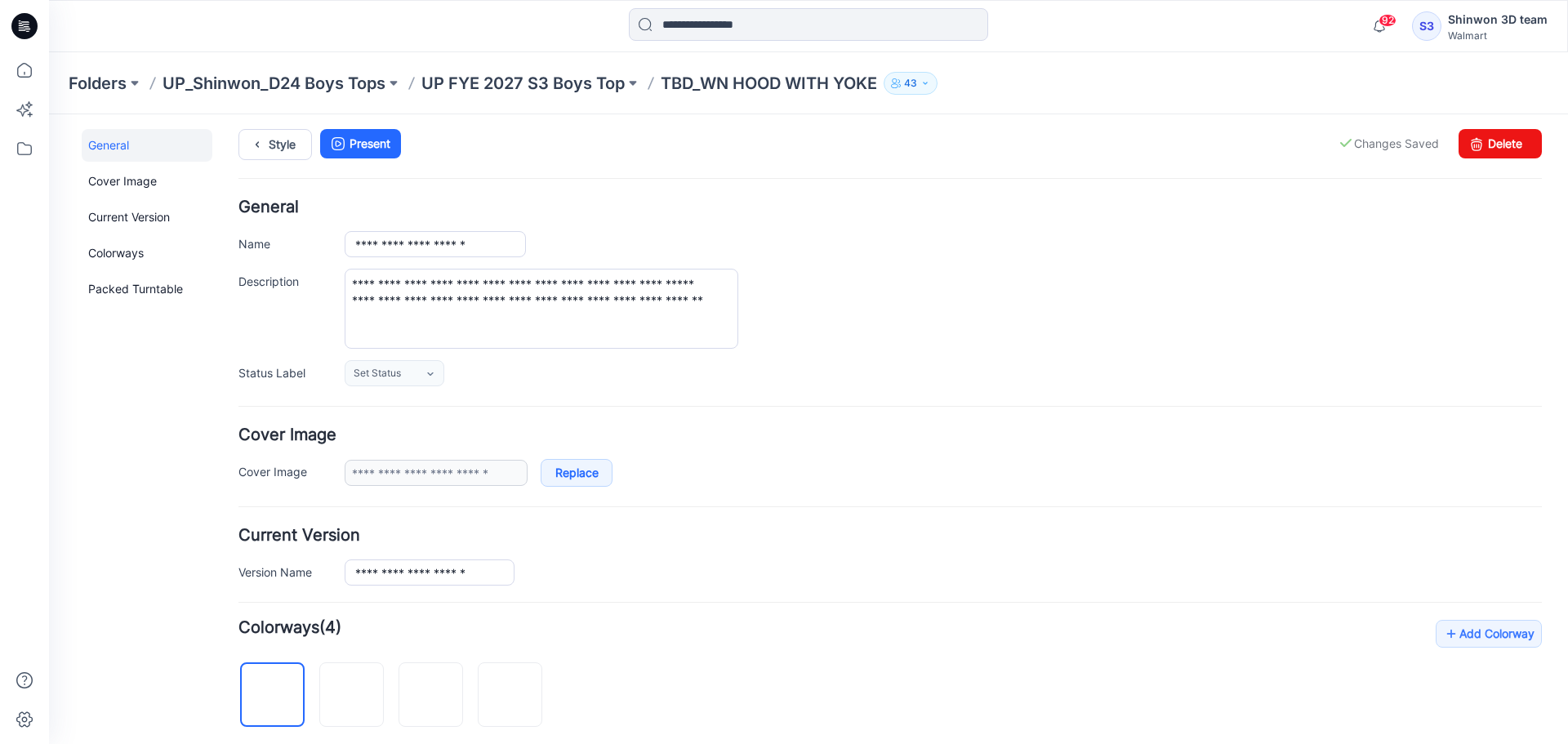
scroll to position [0, 0]
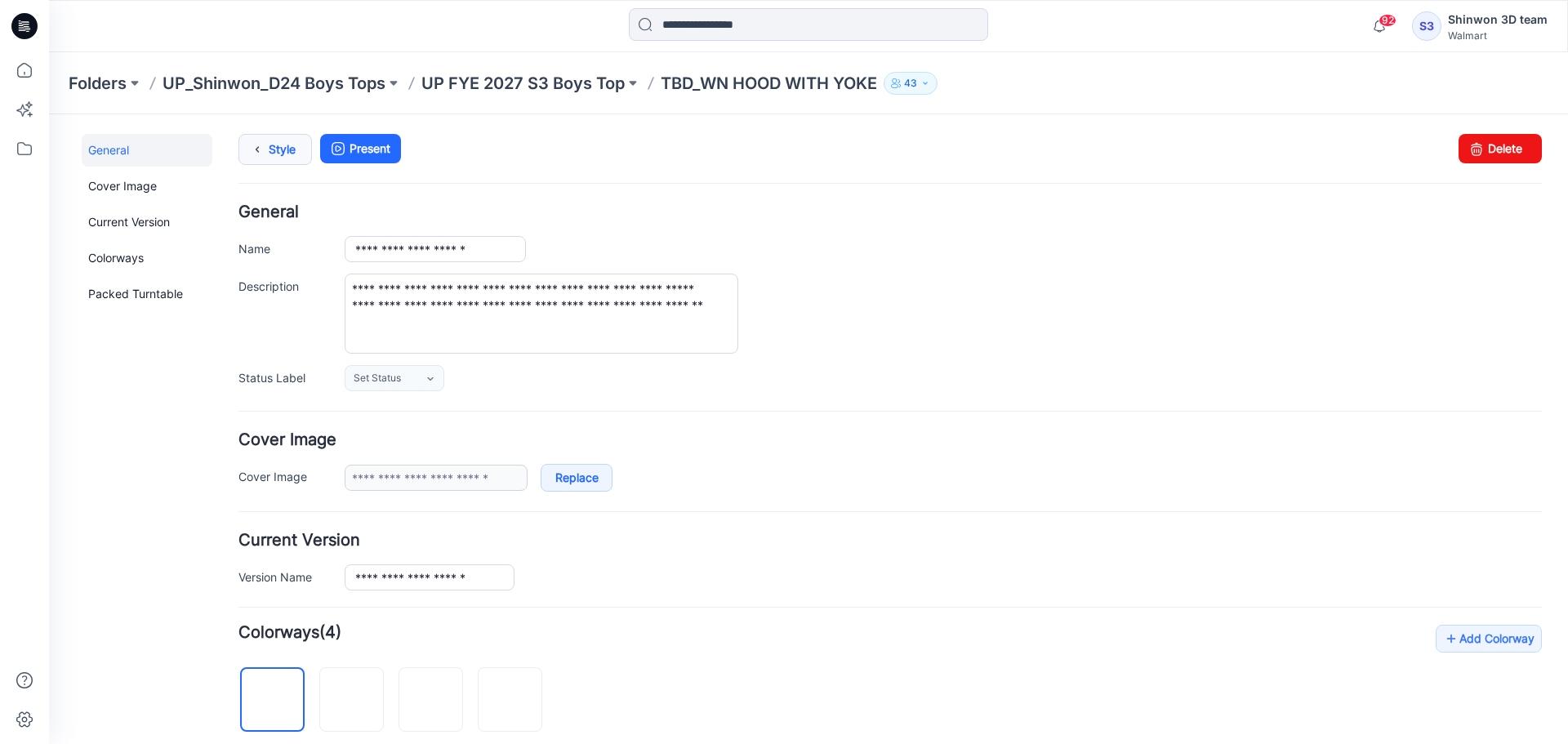
click at [289, 150] on link "Style" at bounding box center [276, 149] width 74 height 31
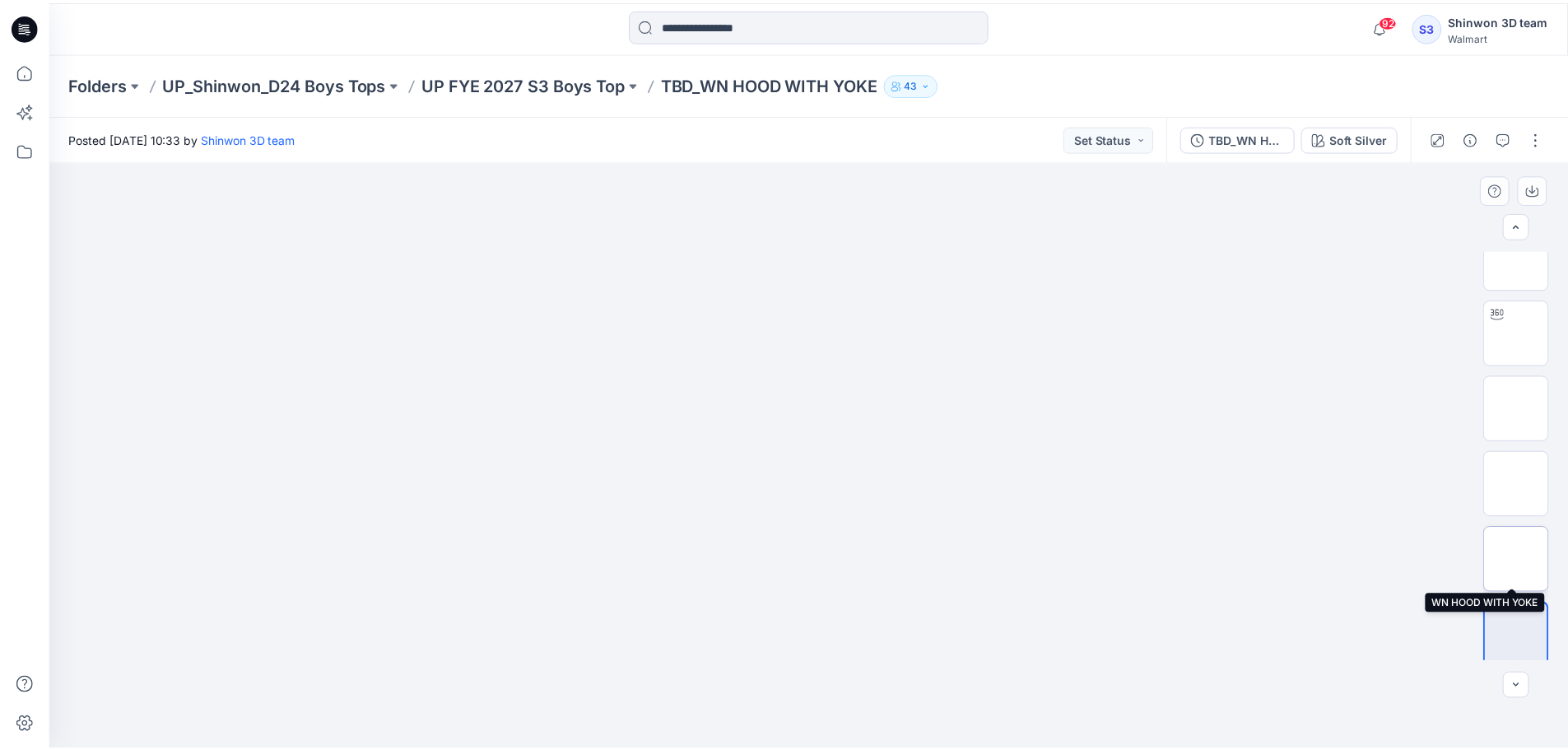
scroll to position [336, 0]
click at [1527, 553] on img at bounding box center [1527, 553] width 0 height 0
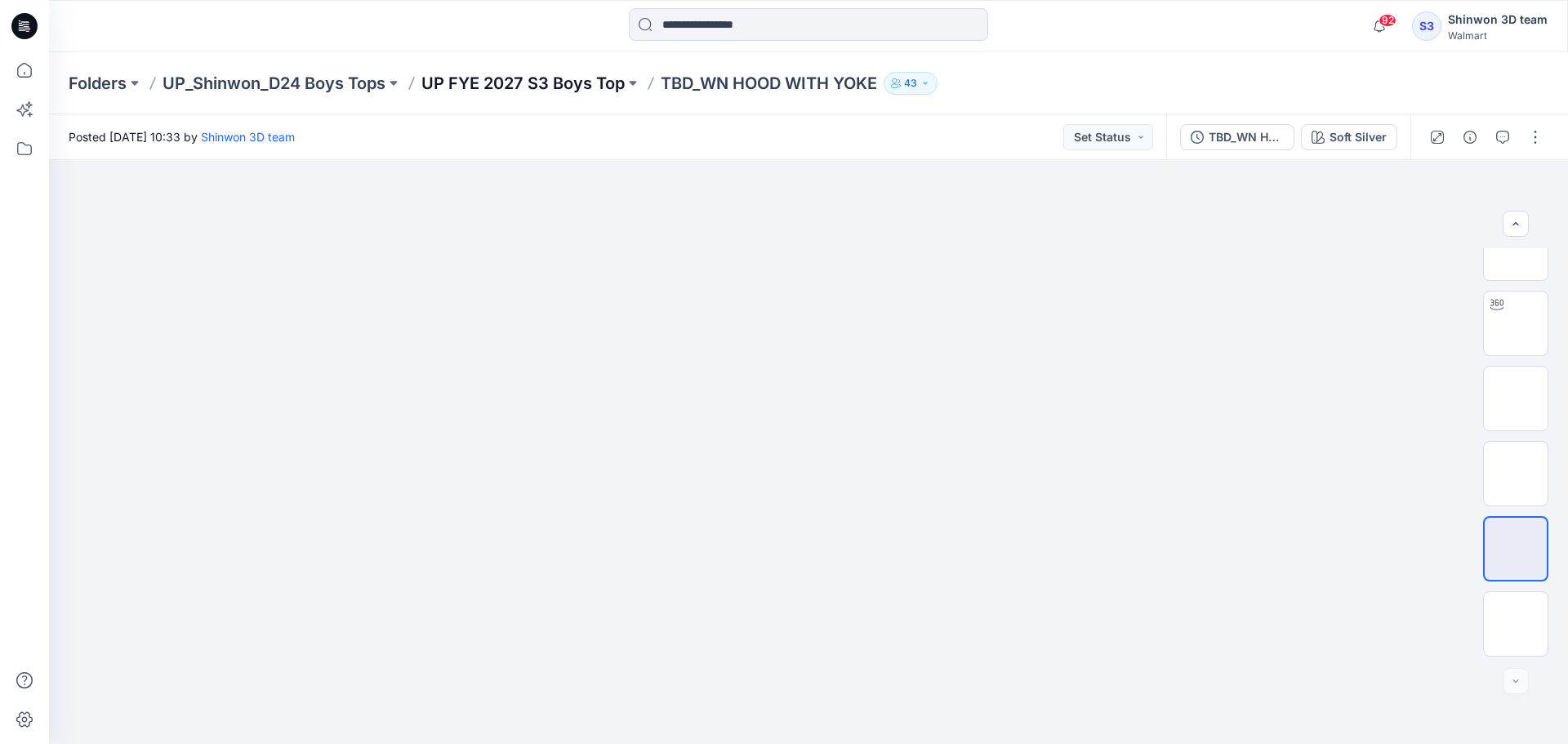
click at [512, 82] on p "UP FYE 2027 S3 Boys Top" at bounding box center [523, 83] width 204 height 23
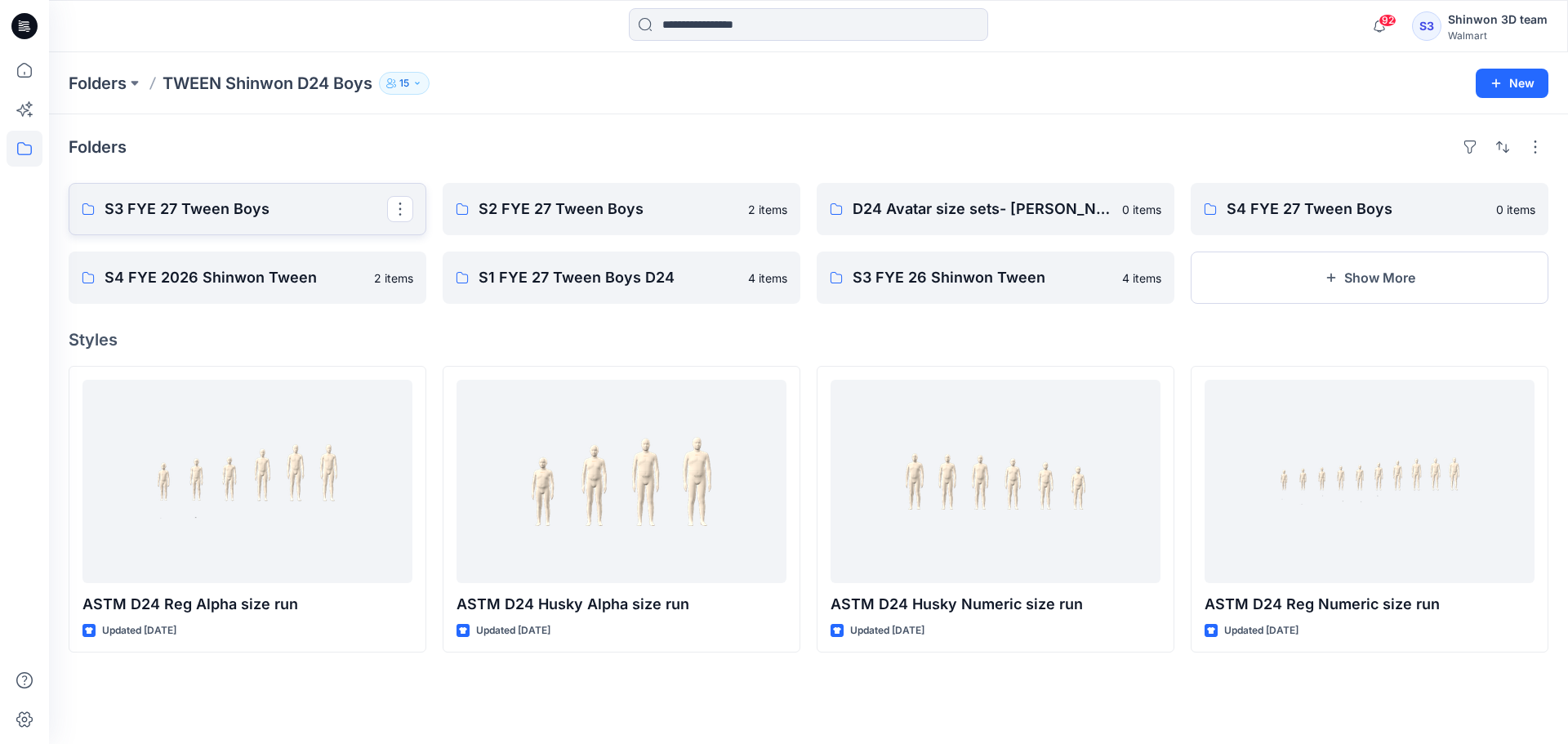
click at [332, 219] on p "S3 FYE 27 Tween Boys" at bounding box center [246, 209] width 283 height 23
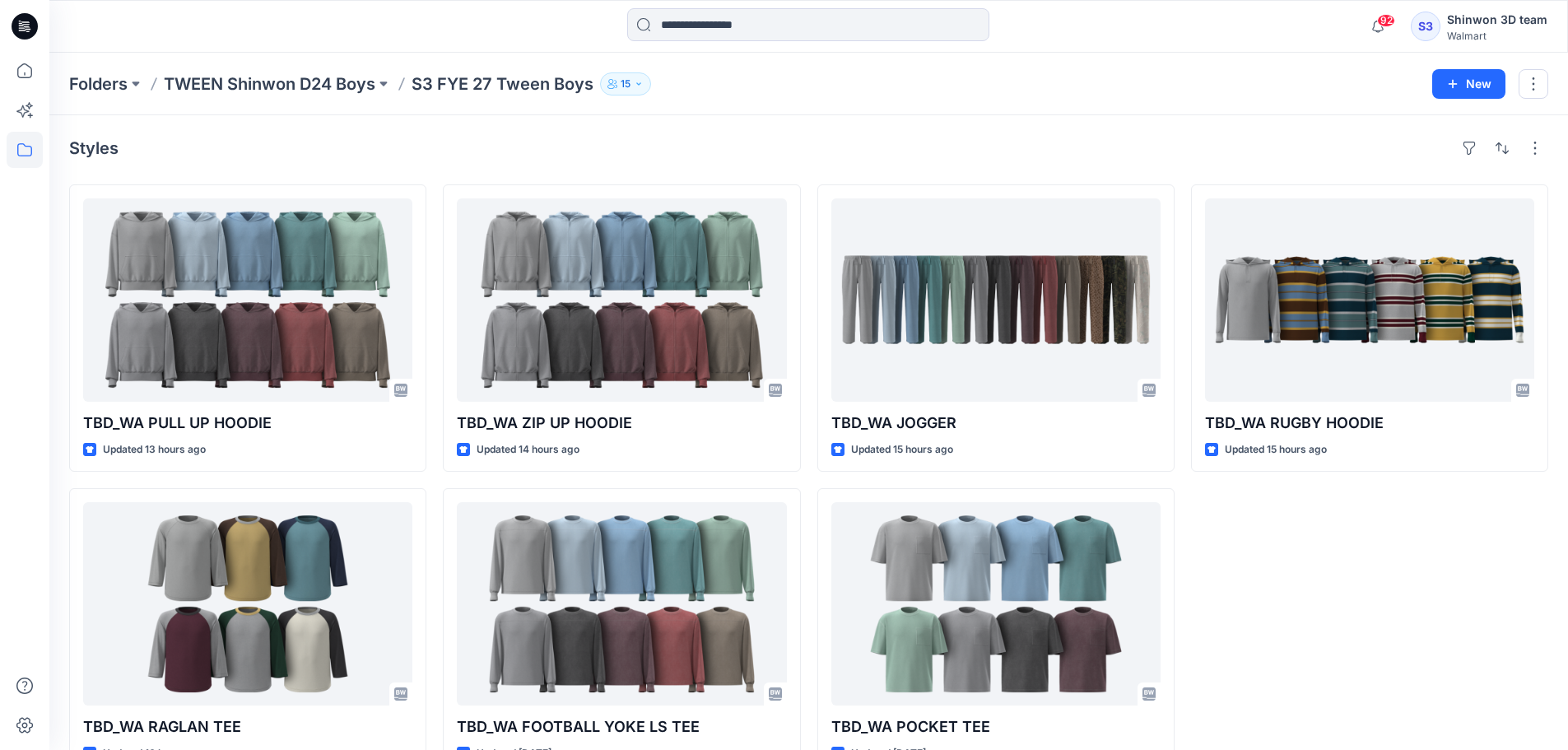
scroll to position [45, 0]
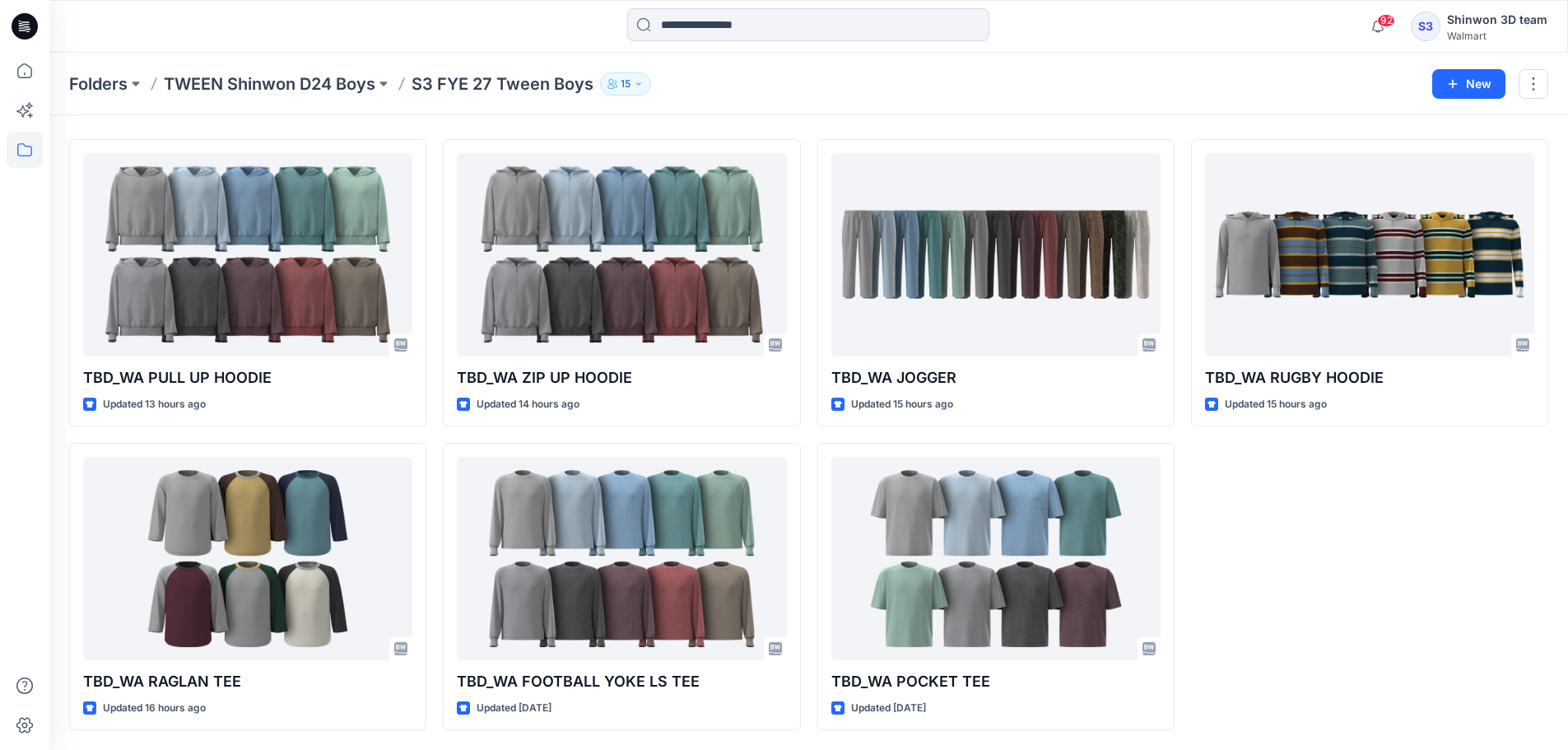
click at [1331, 583] on div "TBD_WA RUGBY HOODIE Updated 15 hours ago" at bounding box center [1370, 434] width 357 height 591
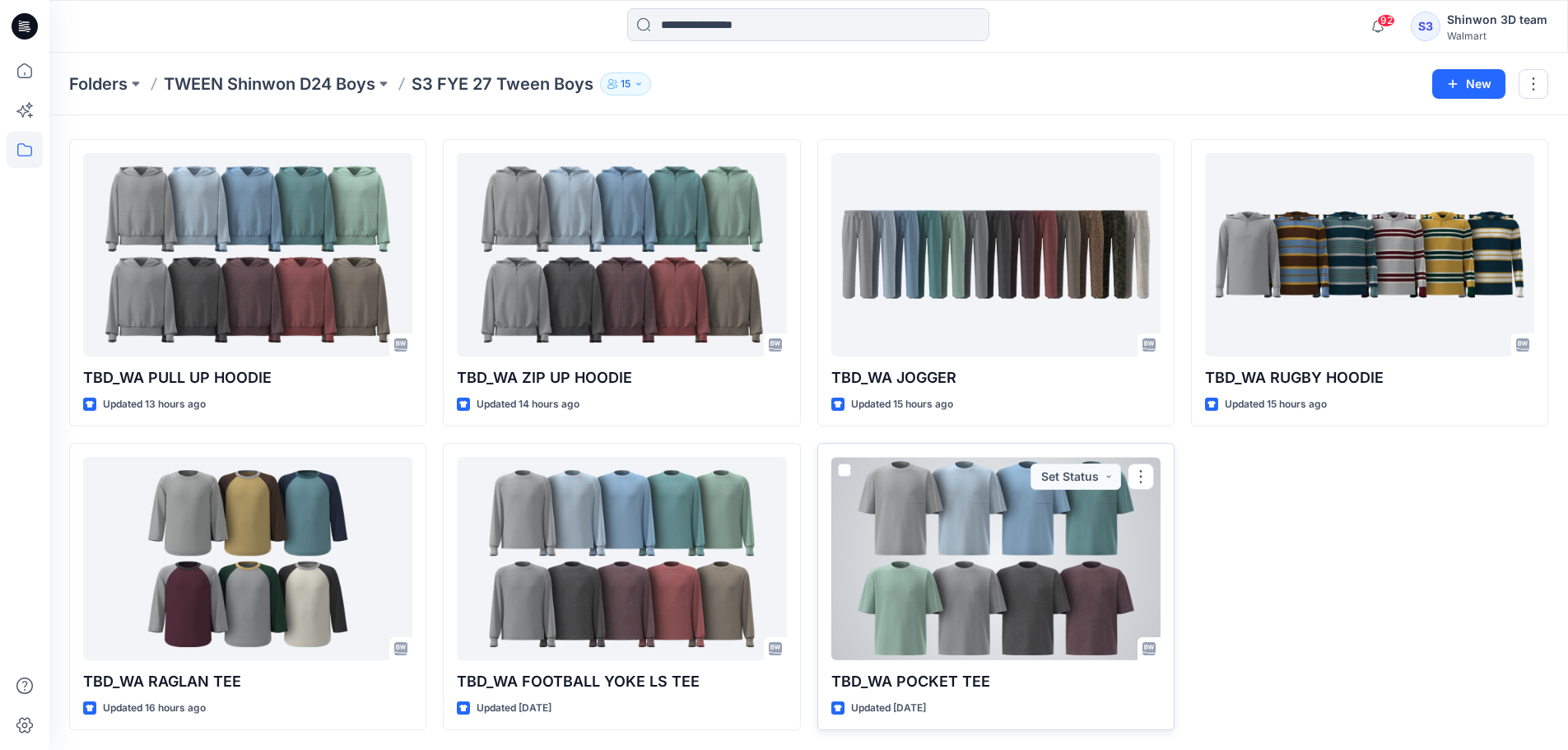
click at [977, 647] on div at bounding box center [996, 558] width 329 height 203
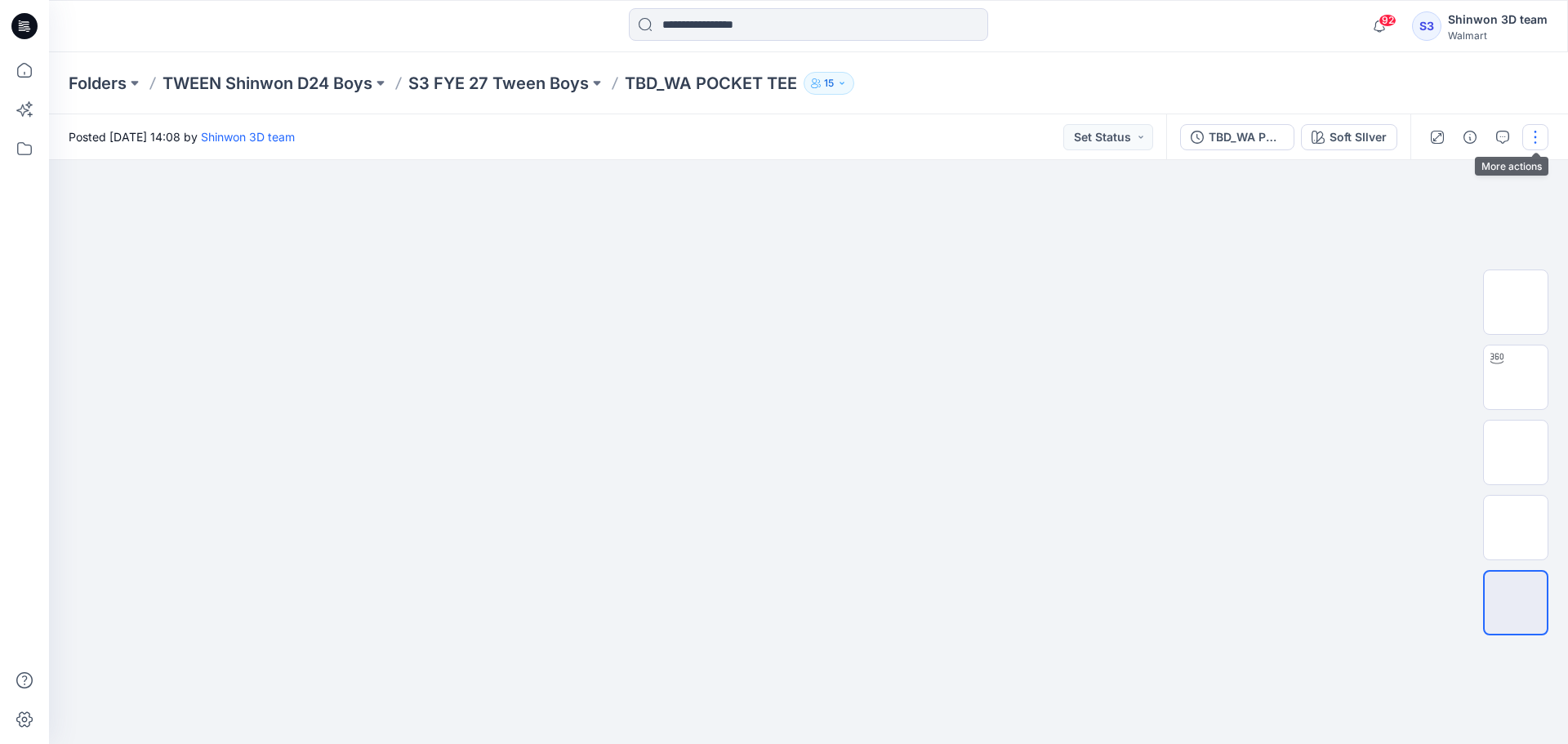
click at [1534, 136] on button "button" at bounding box center [1536, 137] width 26 height 26
click at [1458, 220] on button "Edit" at bounding box center [1466, 220] width 150 height 30
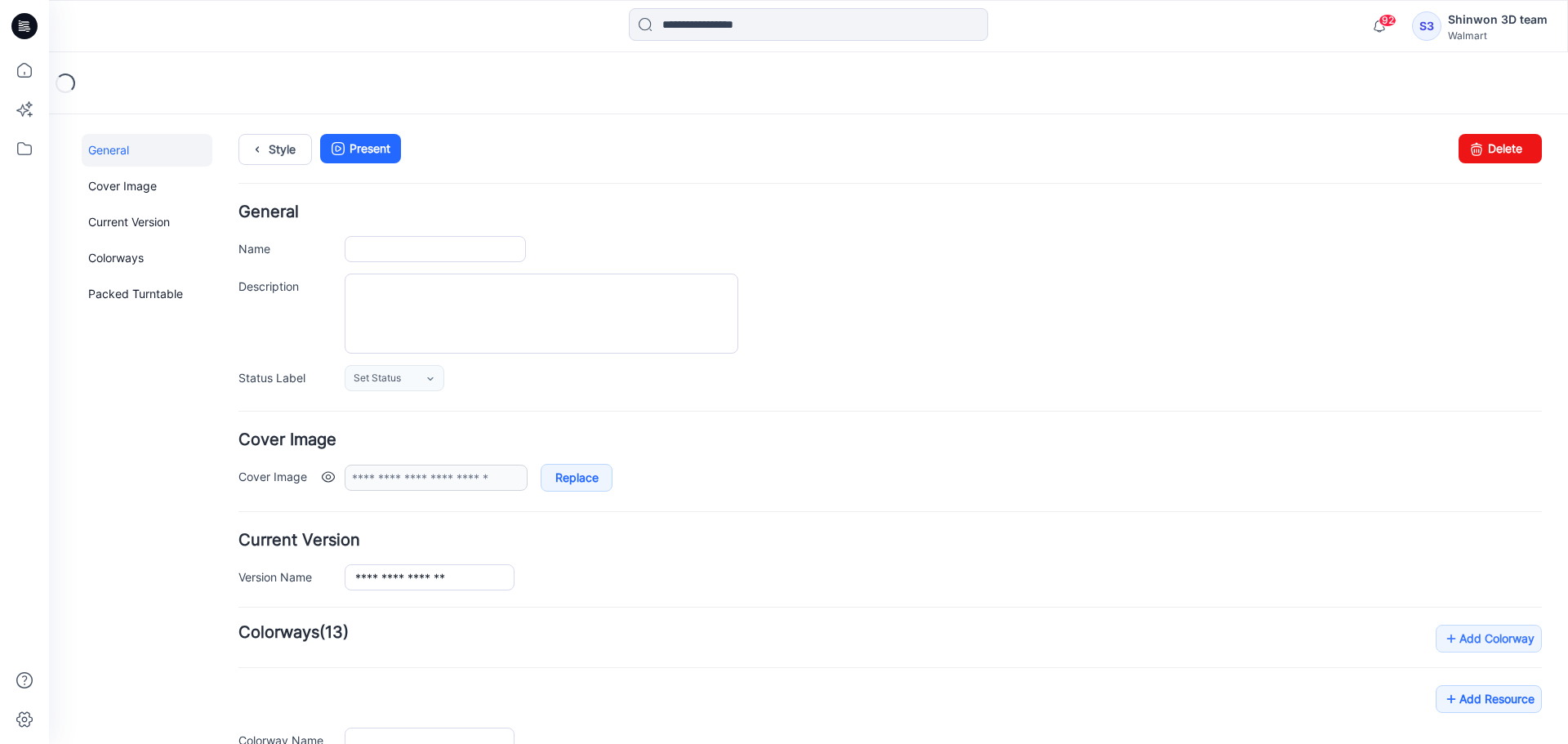
type input "**********"
type textarea "**********"
type input "**********"
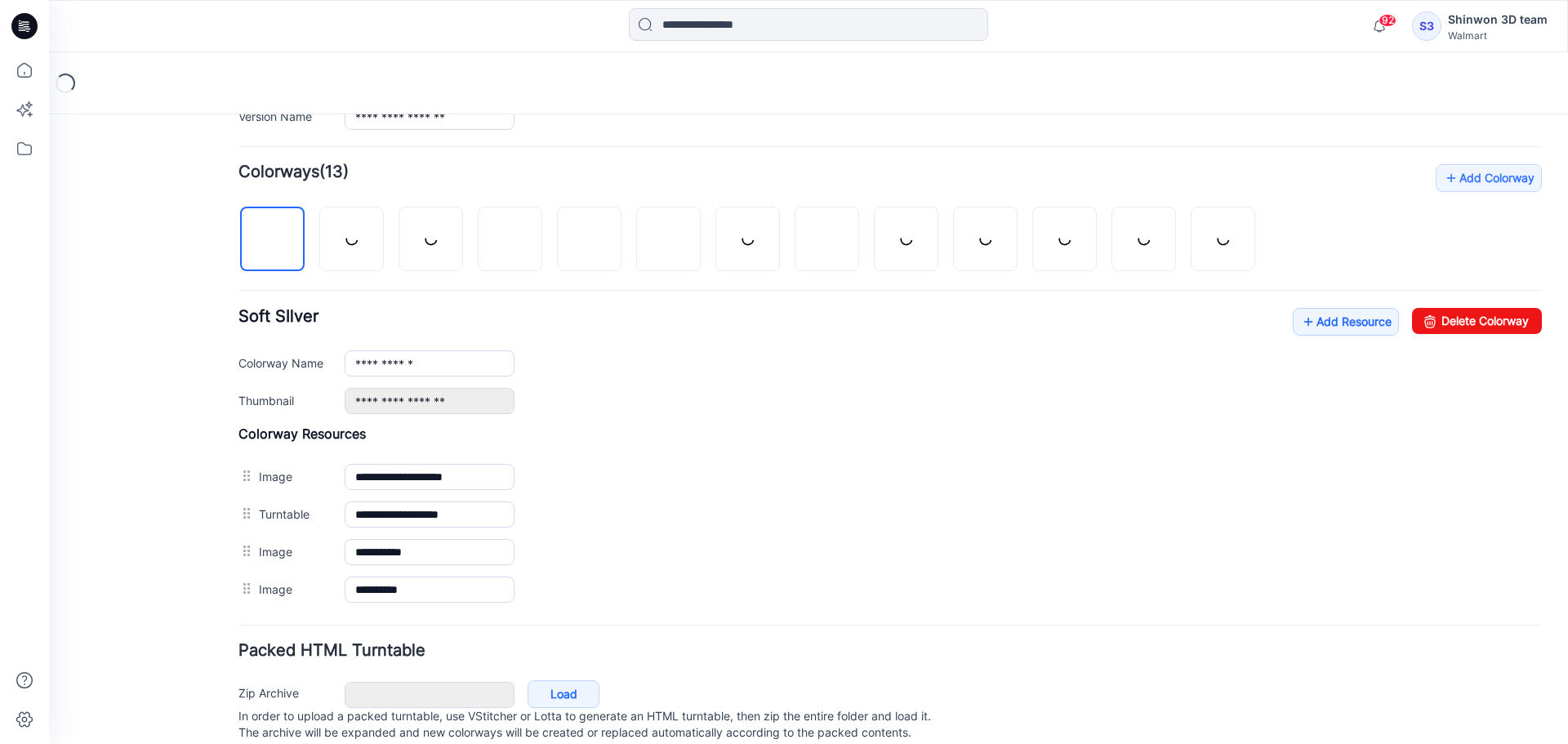
scroll to position [512, 0]
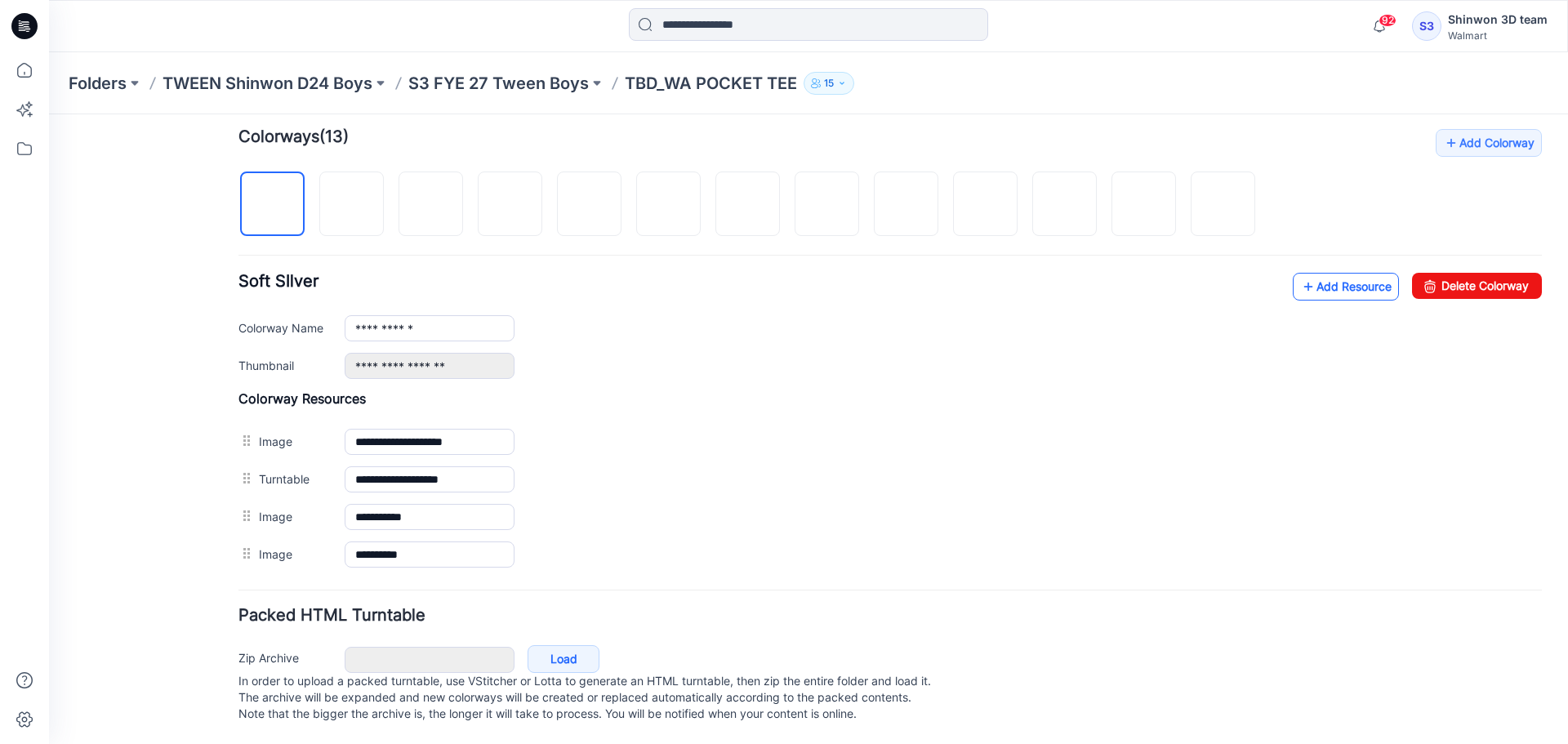
click at [1300, 274] on icon at bounding box center [1307, 287] width 17 height 26
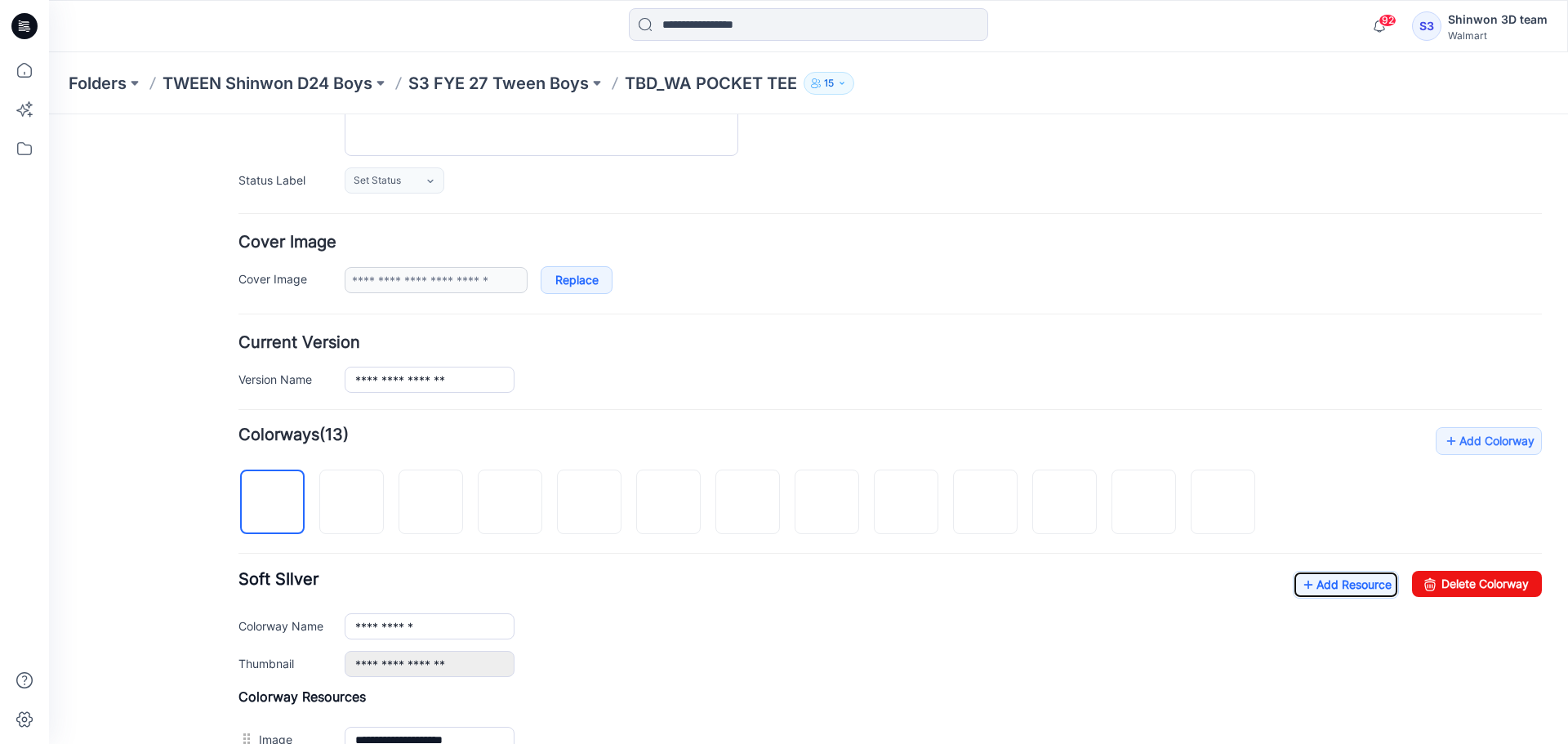
scroll to position [0, 0]
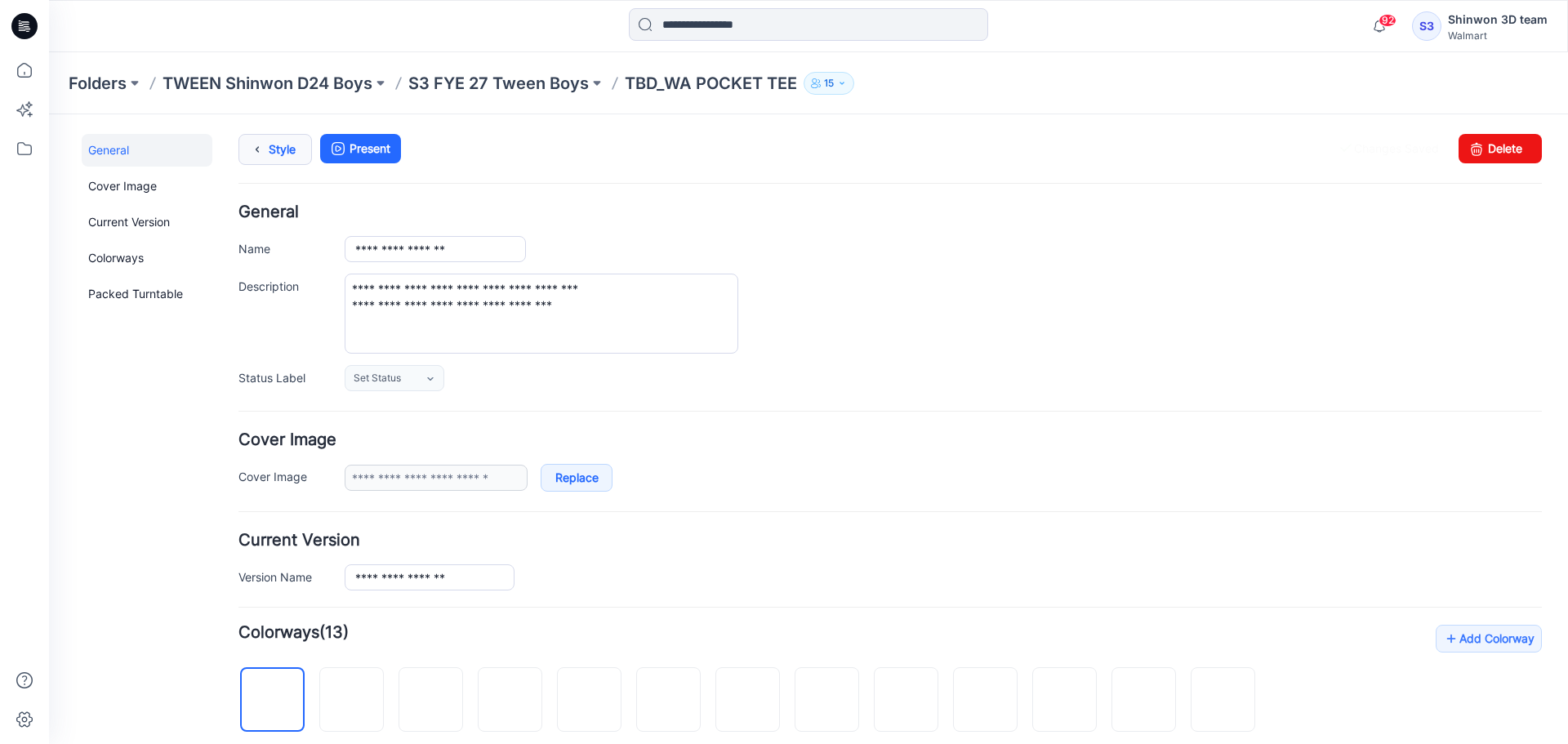
click at [277, 155] on link "Style" at bounding box center [276, 149] width 74 height 31
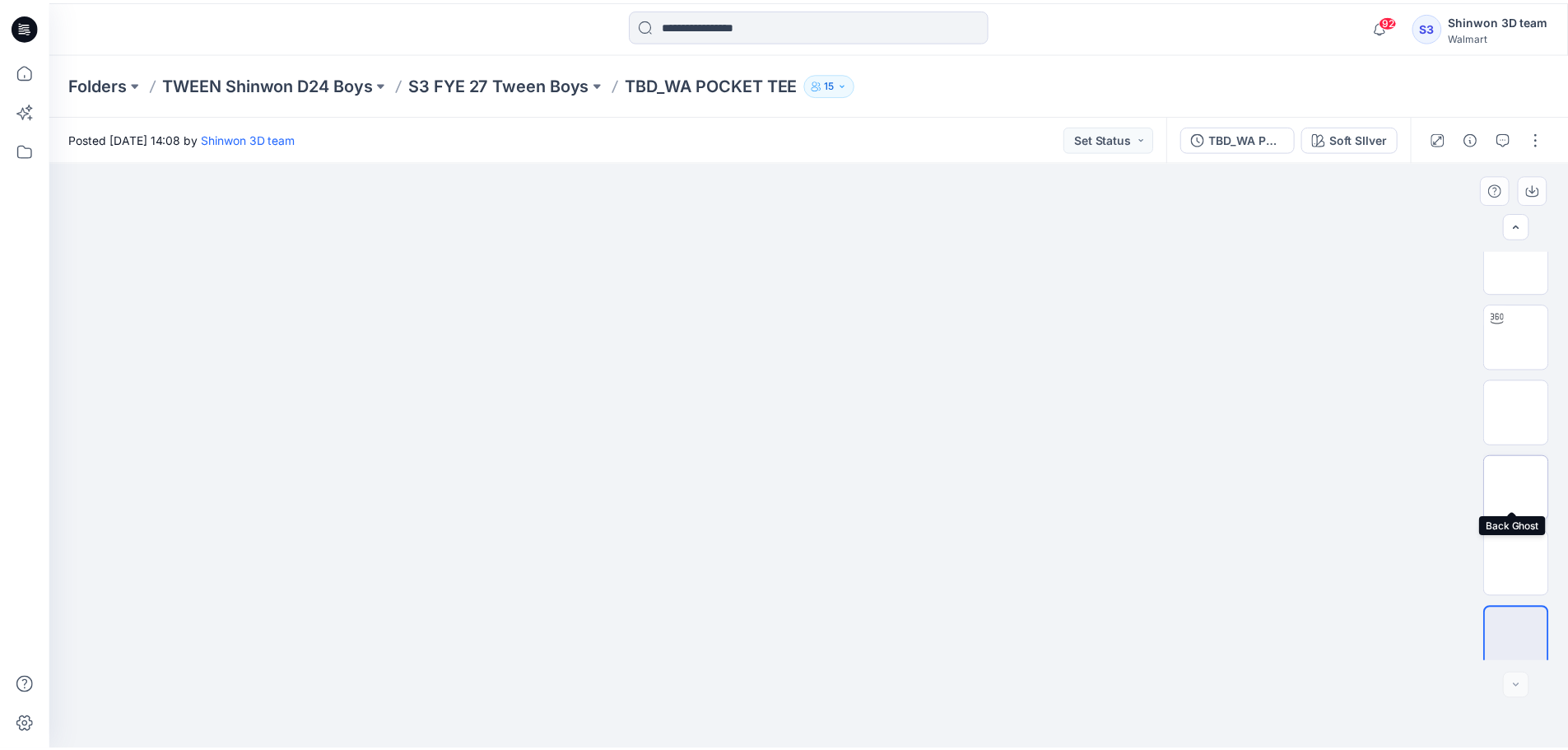
scroll to position [33, 0]
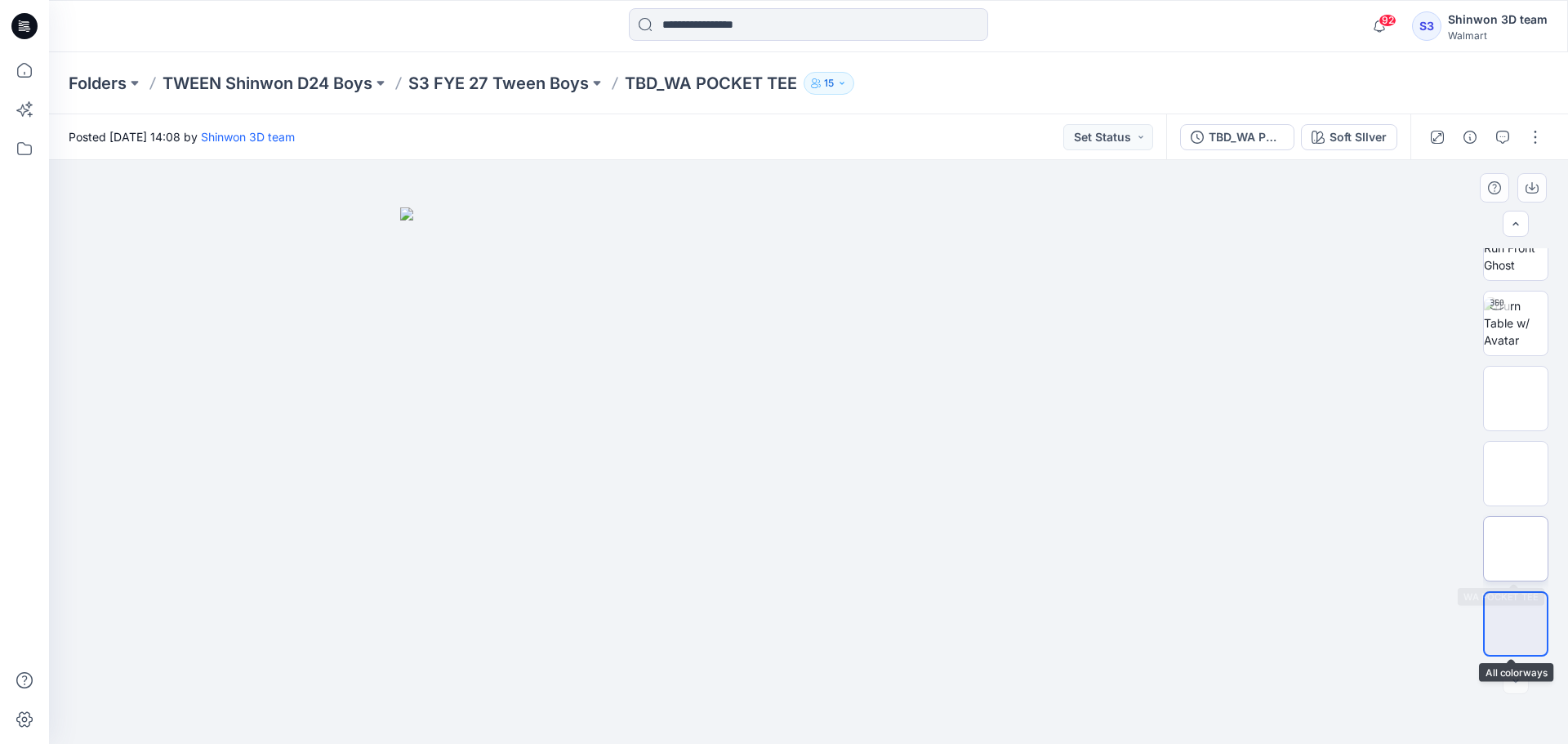
click at [1515, 548] on img at bounding box center [1515, 548] width 0 height 0
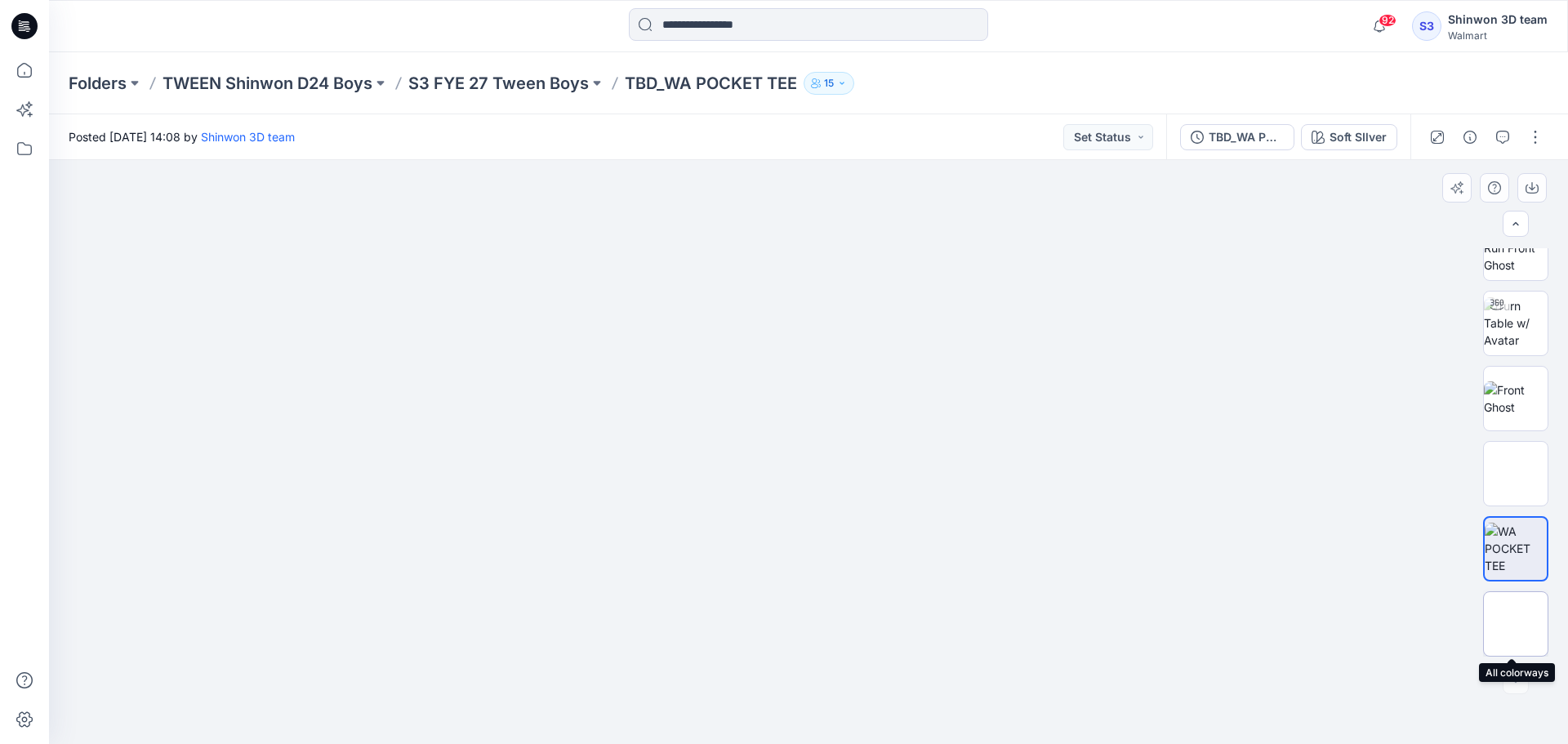
click at [1515, 624] on img at bounding box center [1515, 624] width 0 height 0
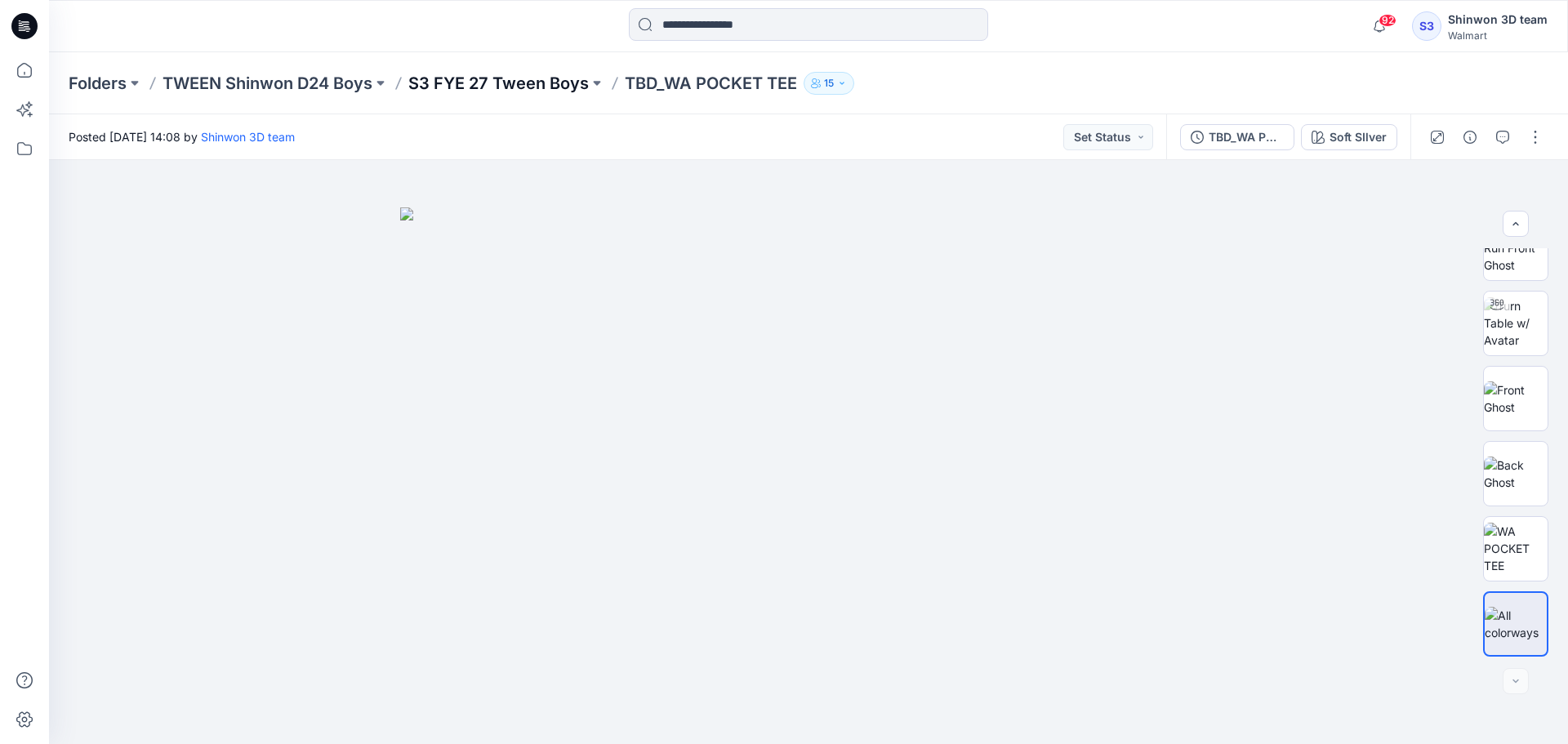
click at [531, 88] on p "S3 FYE 27 Tween Boys" at bounding box center [498, 83] width 181 height 23
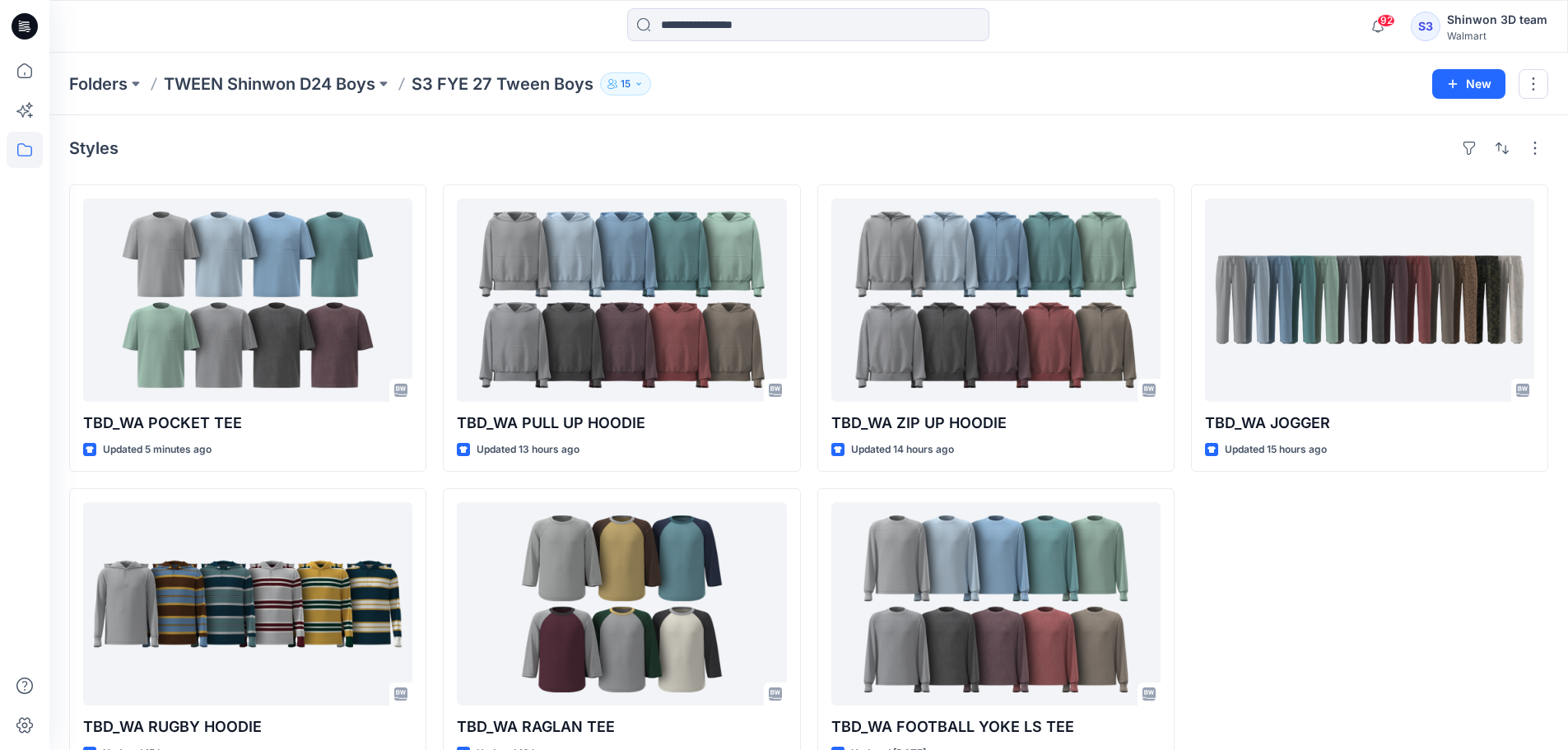
click at [1309, 599] on div "TBD_WA JOGGER Updated 15 hours ago" at bounding box center [1370, 479] width 357 height 591
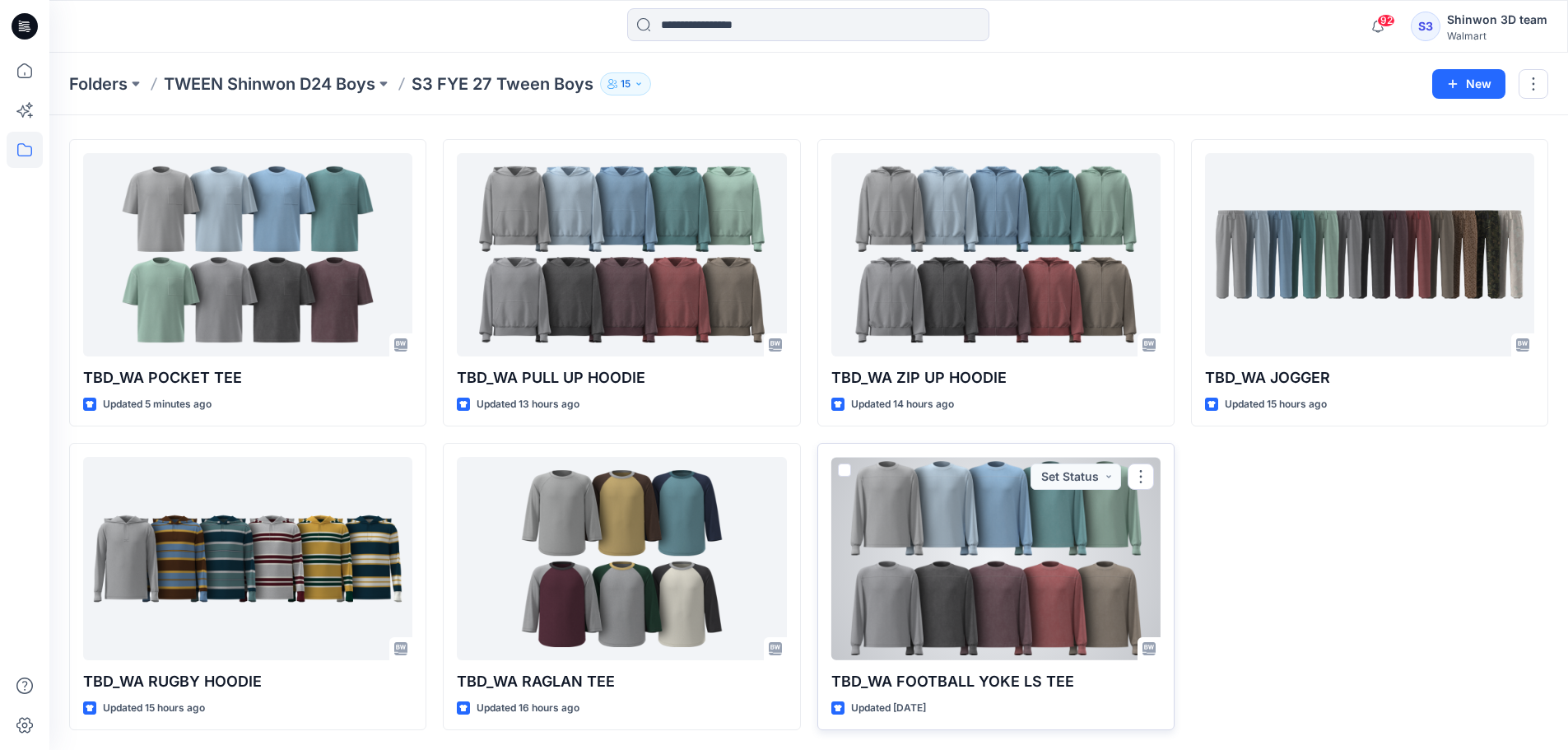
click at [1049, 570] on div at bounding box center [996, 558] width 329 height 203
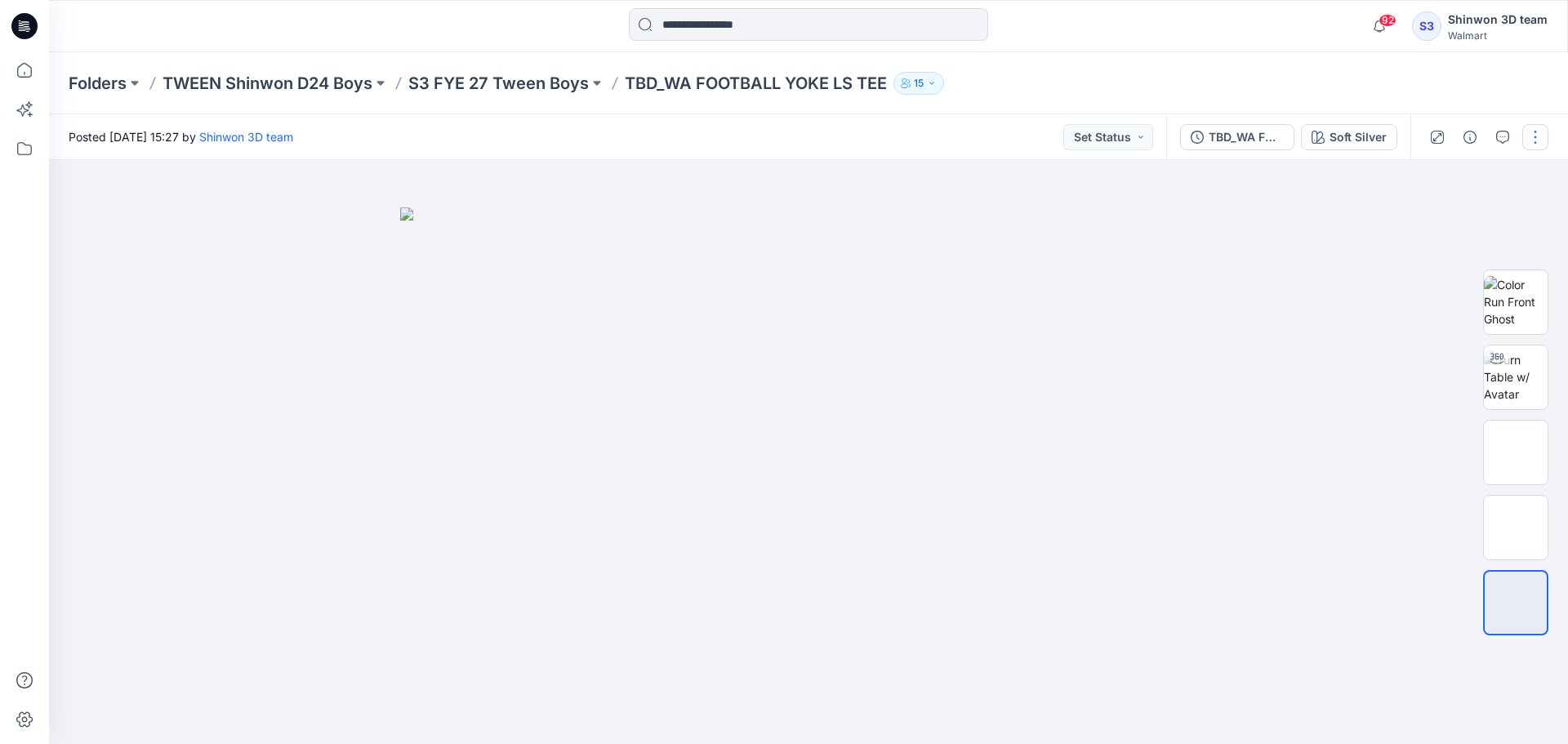
click at [1534, 141] on button "button" at bounding box center [1536, 137] width 26 height 26
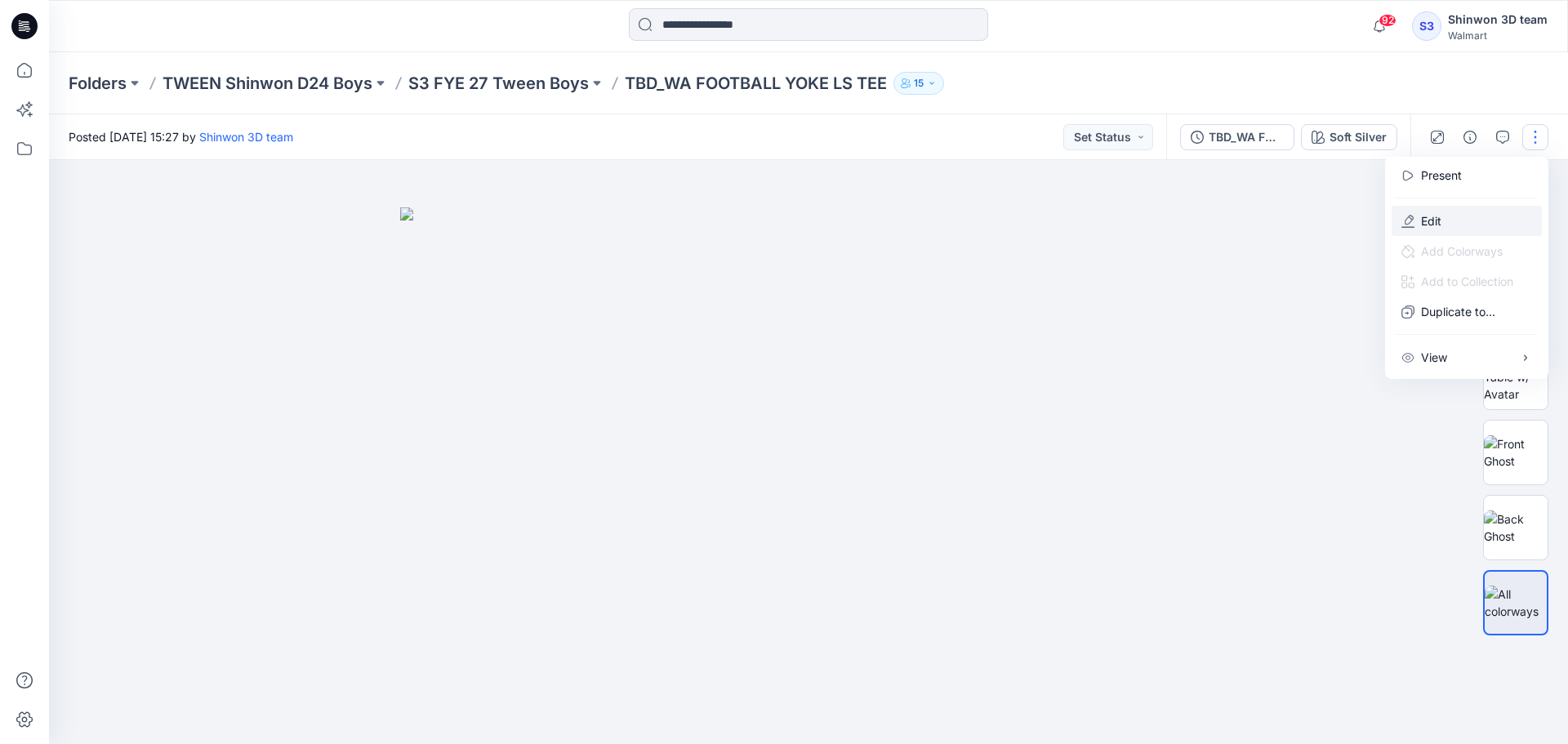
click at [1443, 220] on button "Edit" at bounding box center [1466, 220] width 150 height 30
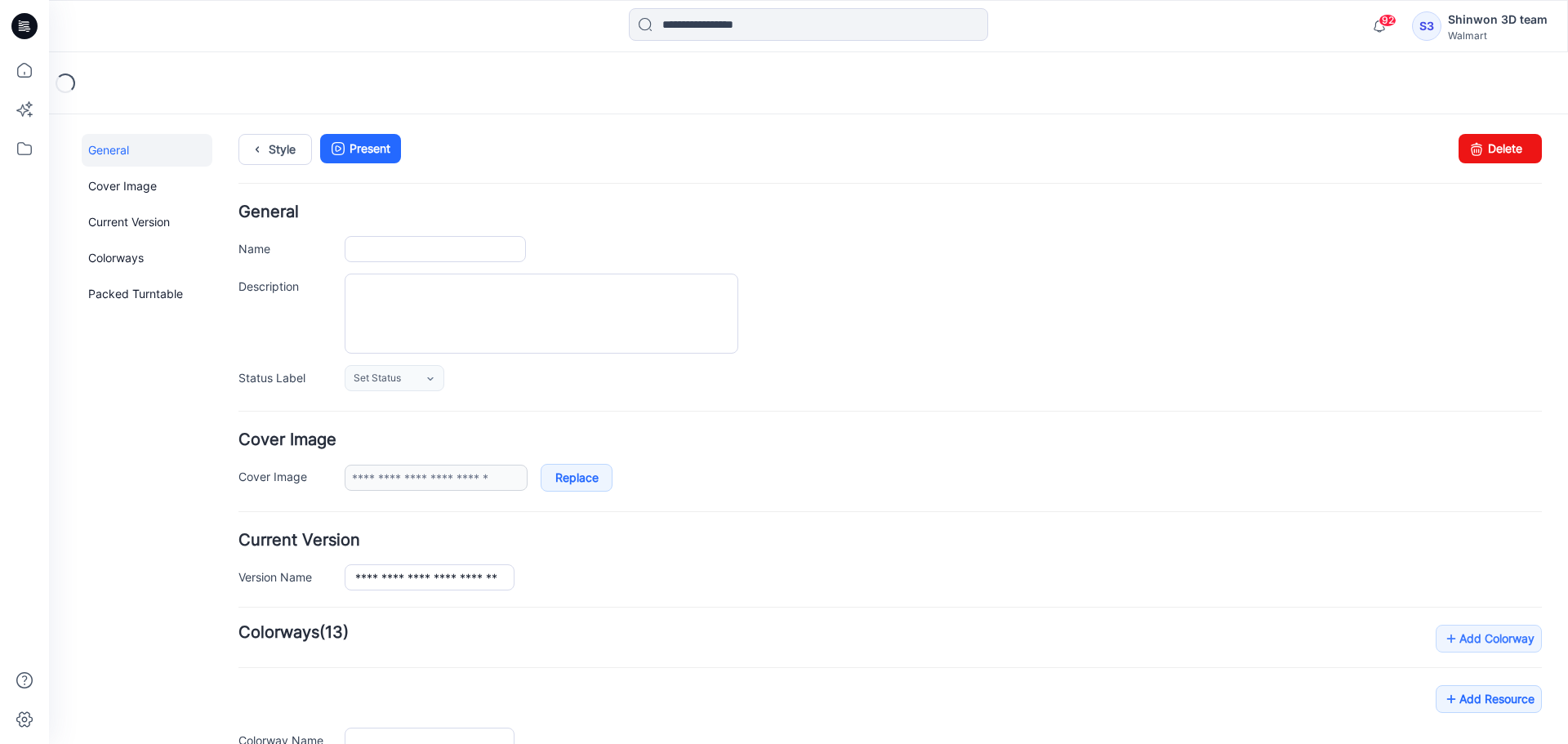
type input "**********"
type textarea "**********"
type input "**********"
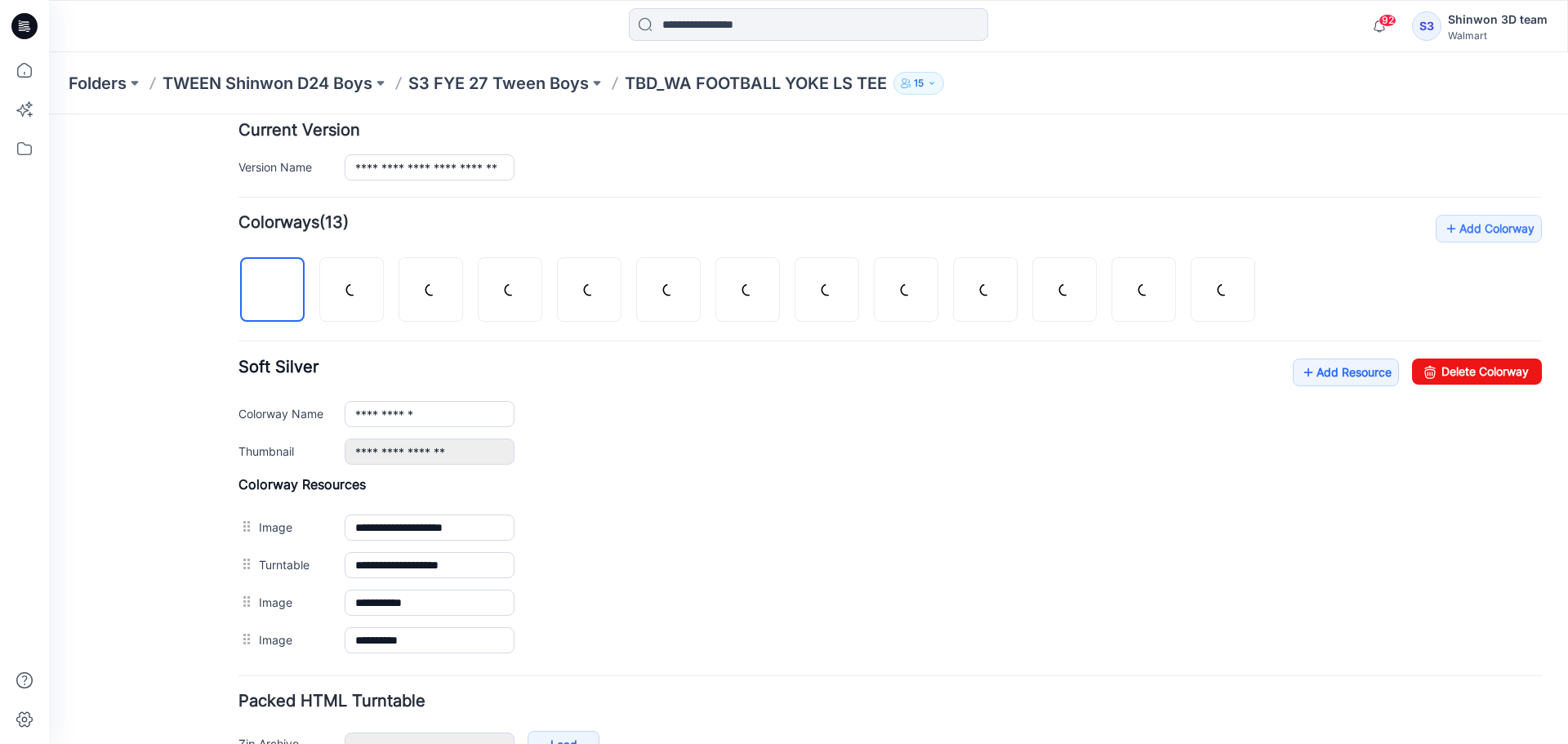
scroll to position [512, 0]
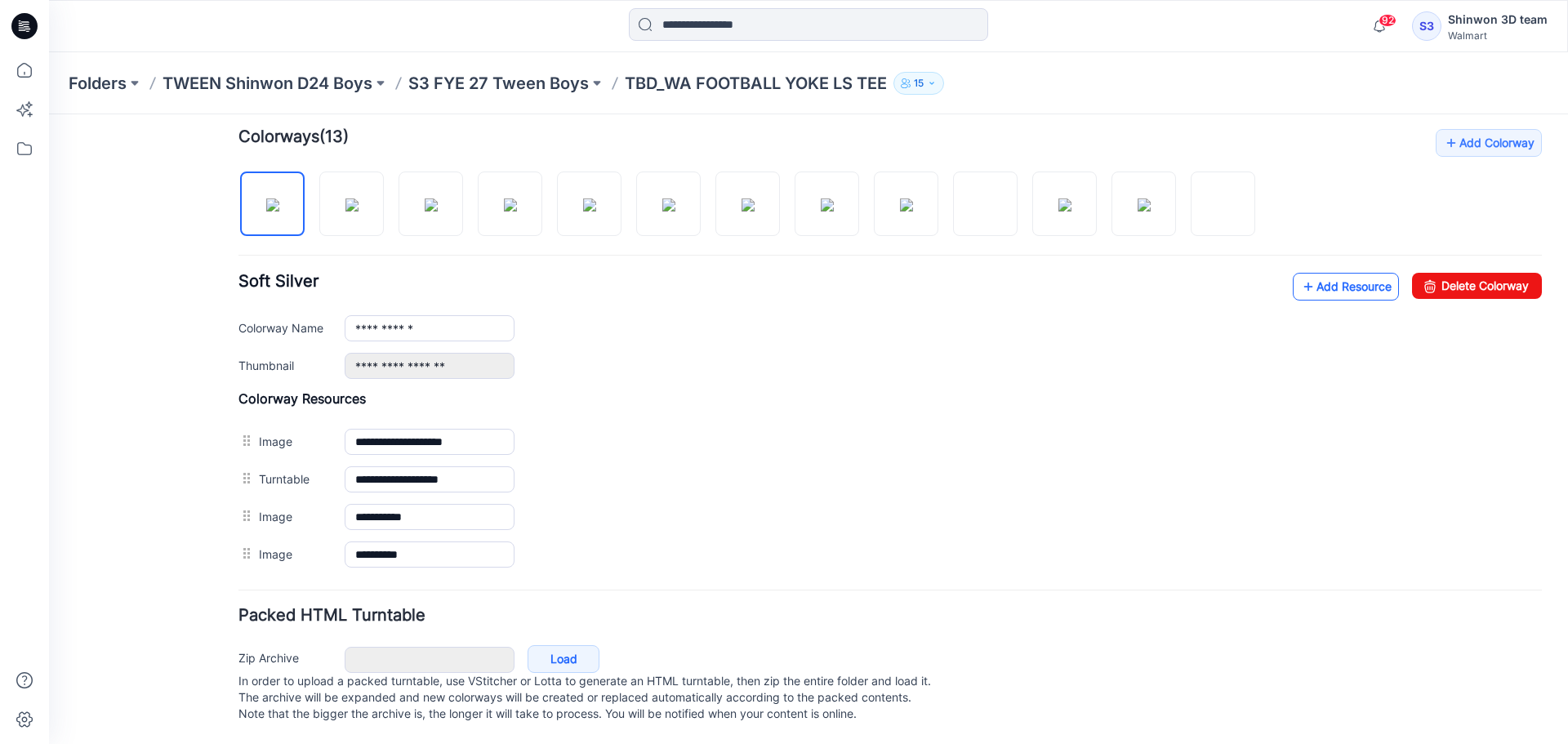
click at [1327, 273] on link "Add Resource" at bounding box center [1345, 287] width 106 height 28
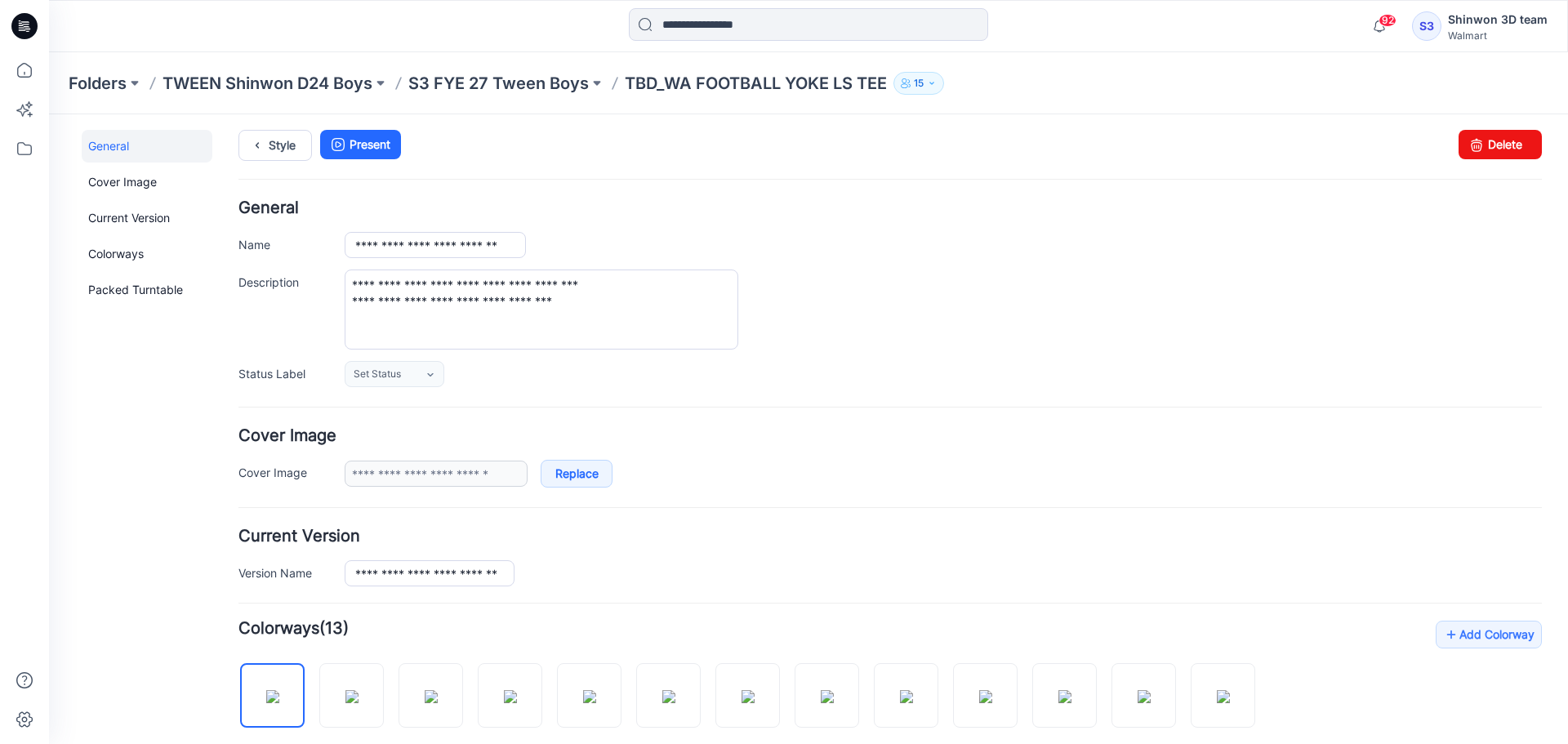
scroll to position [0, 0]
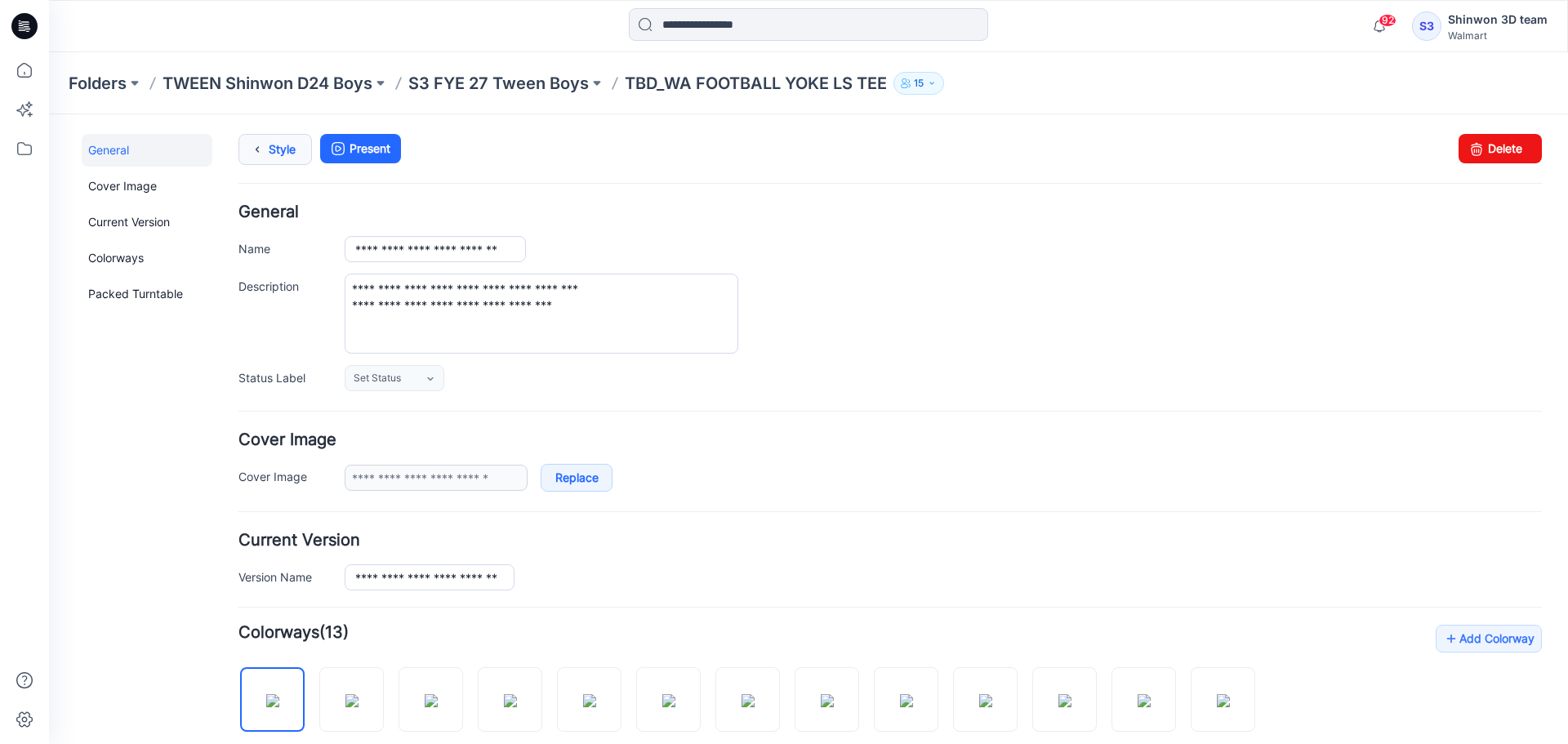
click at [269, 147] on link "Style" at bounding box center [276, 149] width 74 height 31
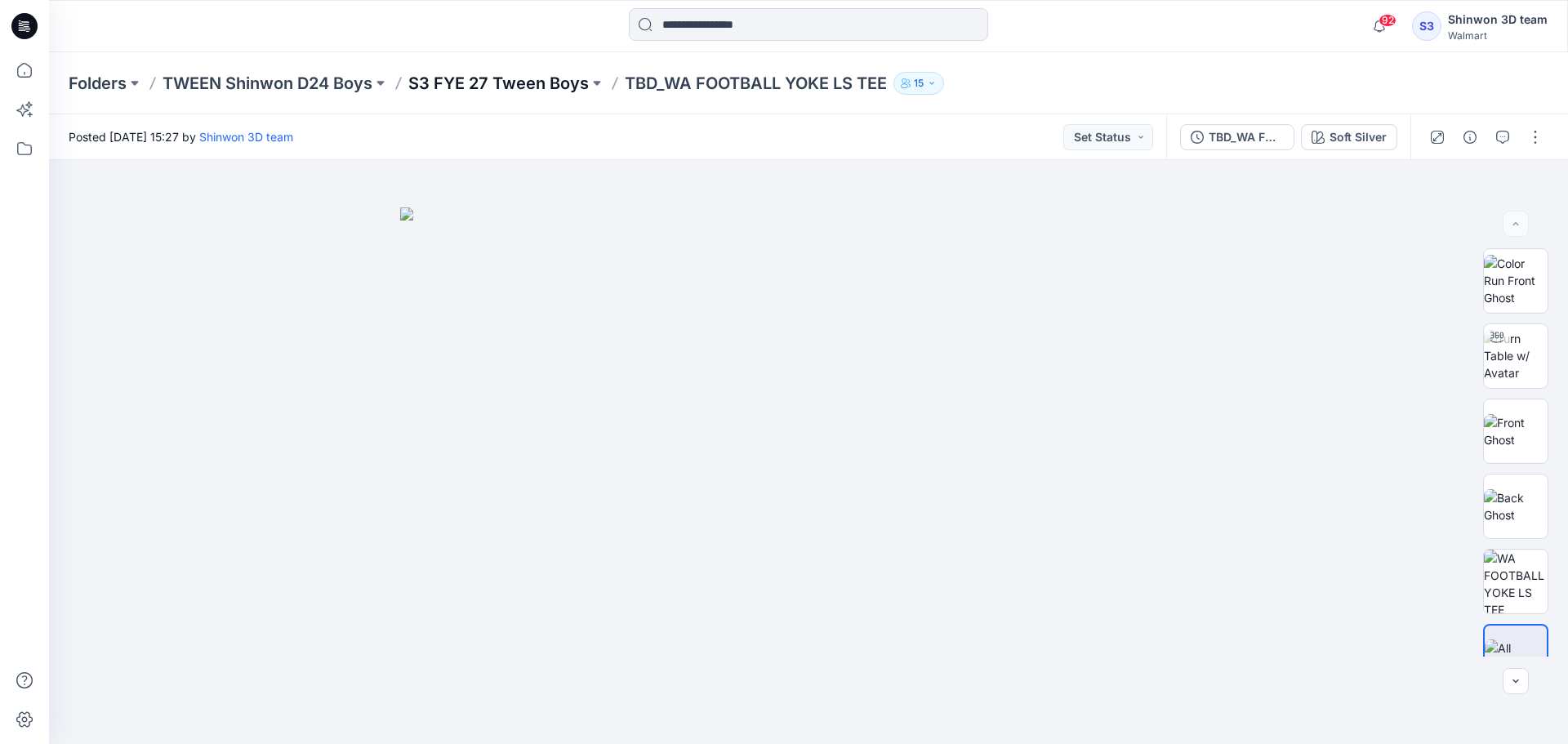
click at [546, 85] on p "S3 FYE 27 Tween Boys" at bounding box center [498, 83] width 181 height 23
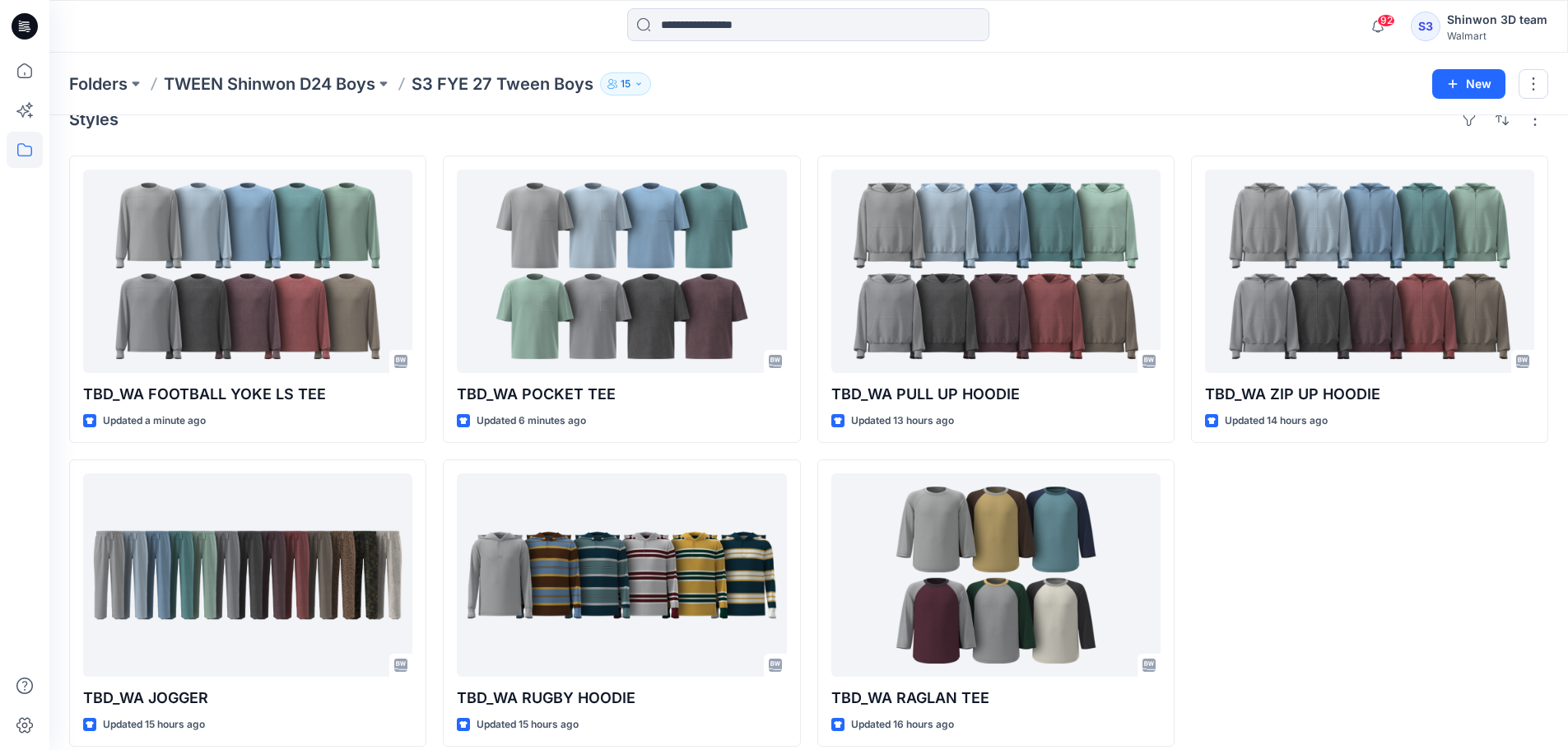
scroll to position [45, 0]
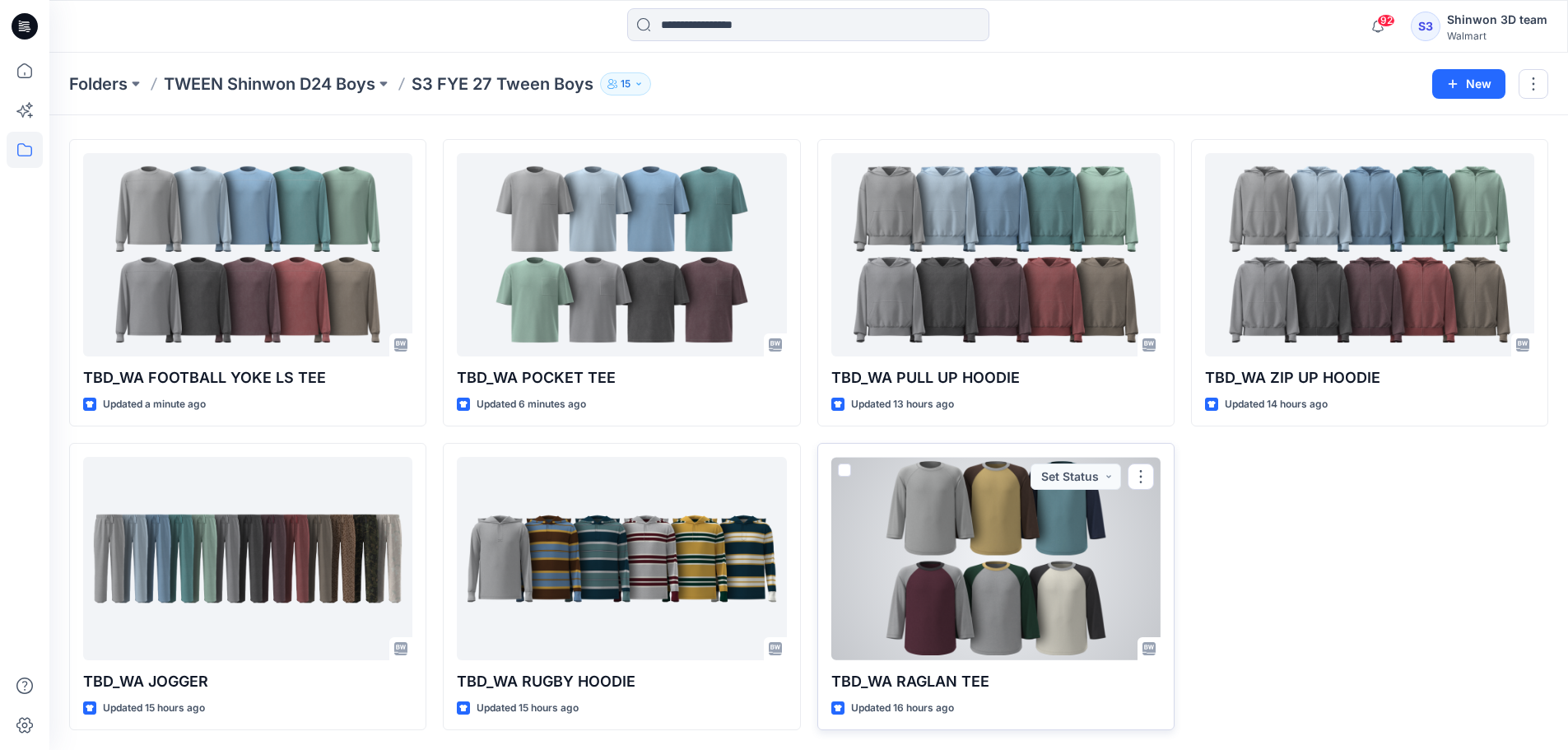
click at [965, 675] on p "TBD_WA RAGLAN TEE" at bounding box center [996, 681] width 329 height 23
click at [962, 643] on div at bounding box center [996, 558] width 329 height 203
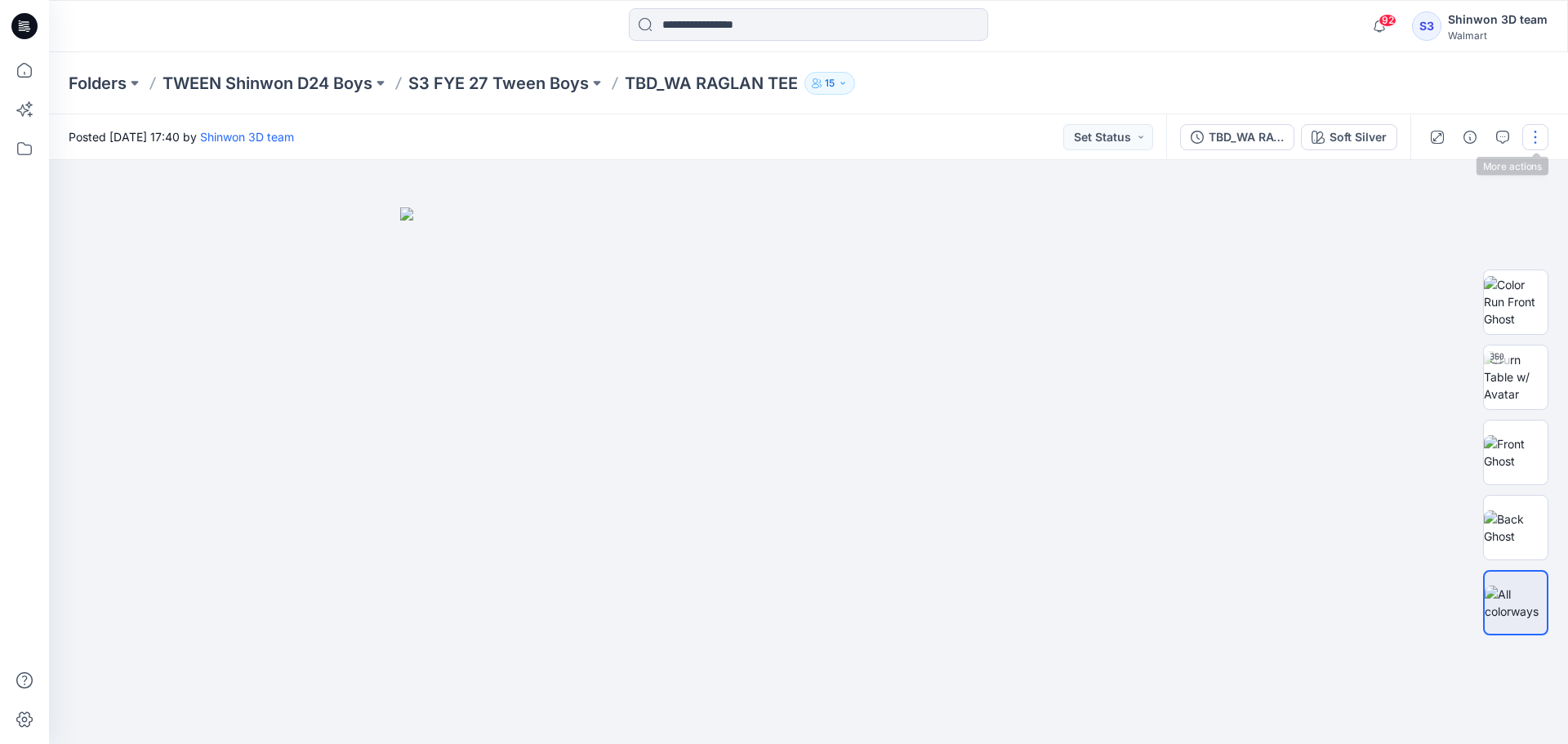
click at [1543, 134] on button "button" at bounding box center [1536, 137] width 26 height 26
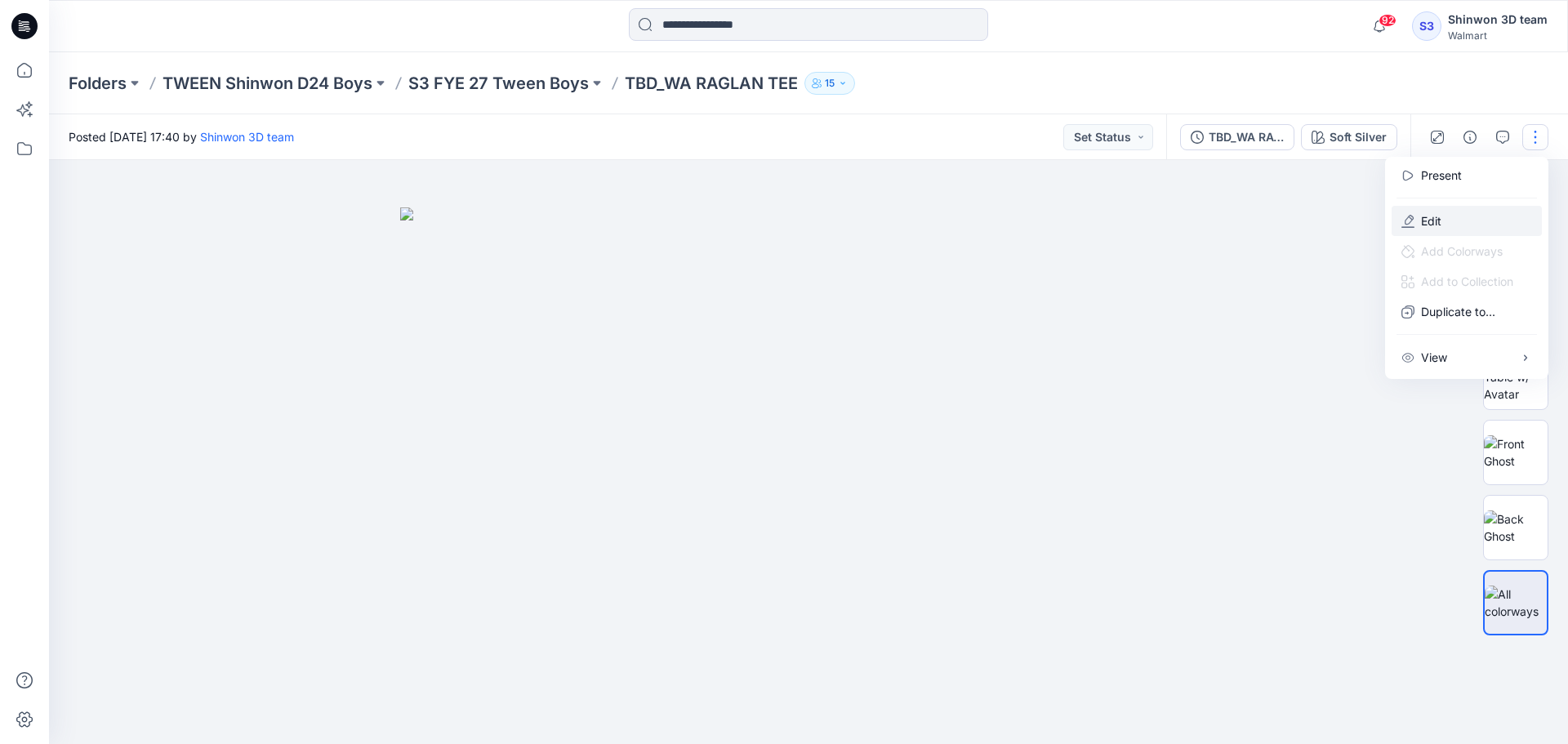
click at [1457, 227] on button "Edit" at bounding box center [1466, 220] width 150 height 30
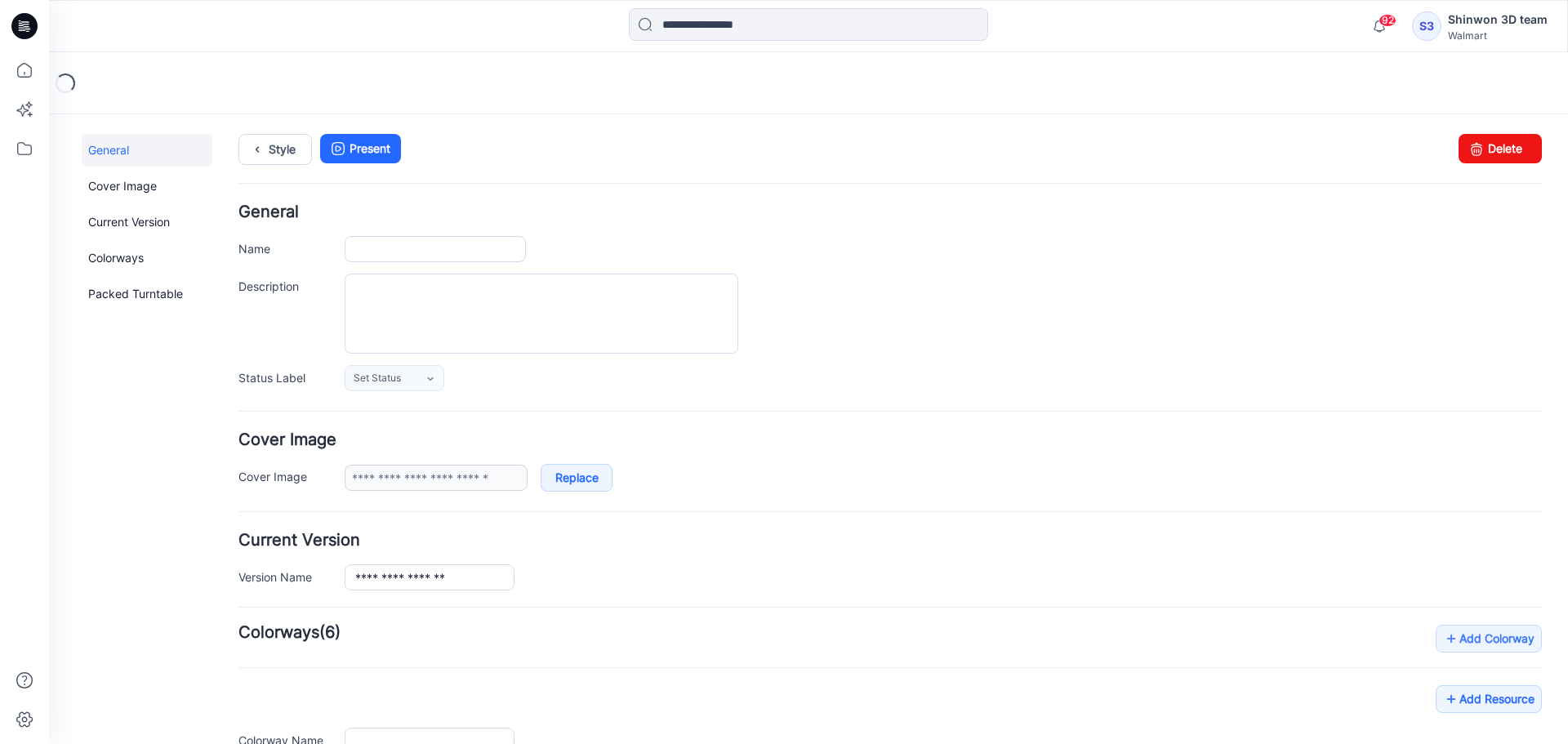
type input "**********"
type textarea "**********"
type input "**********"
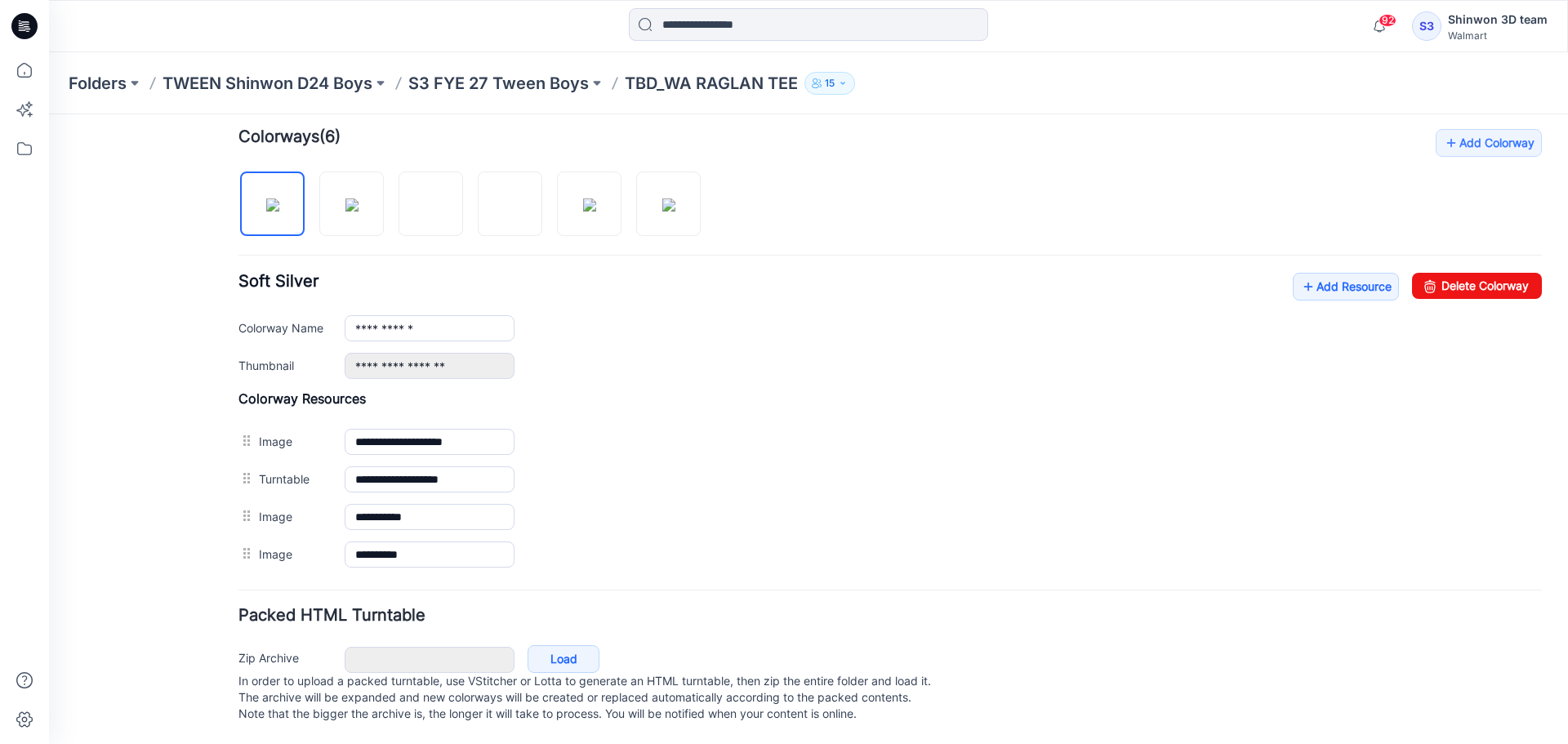
scroll to position [512, 0]
click at [1322, 273] on link "Add Resource" at bounding box center [1345, 287] width 106 height 28
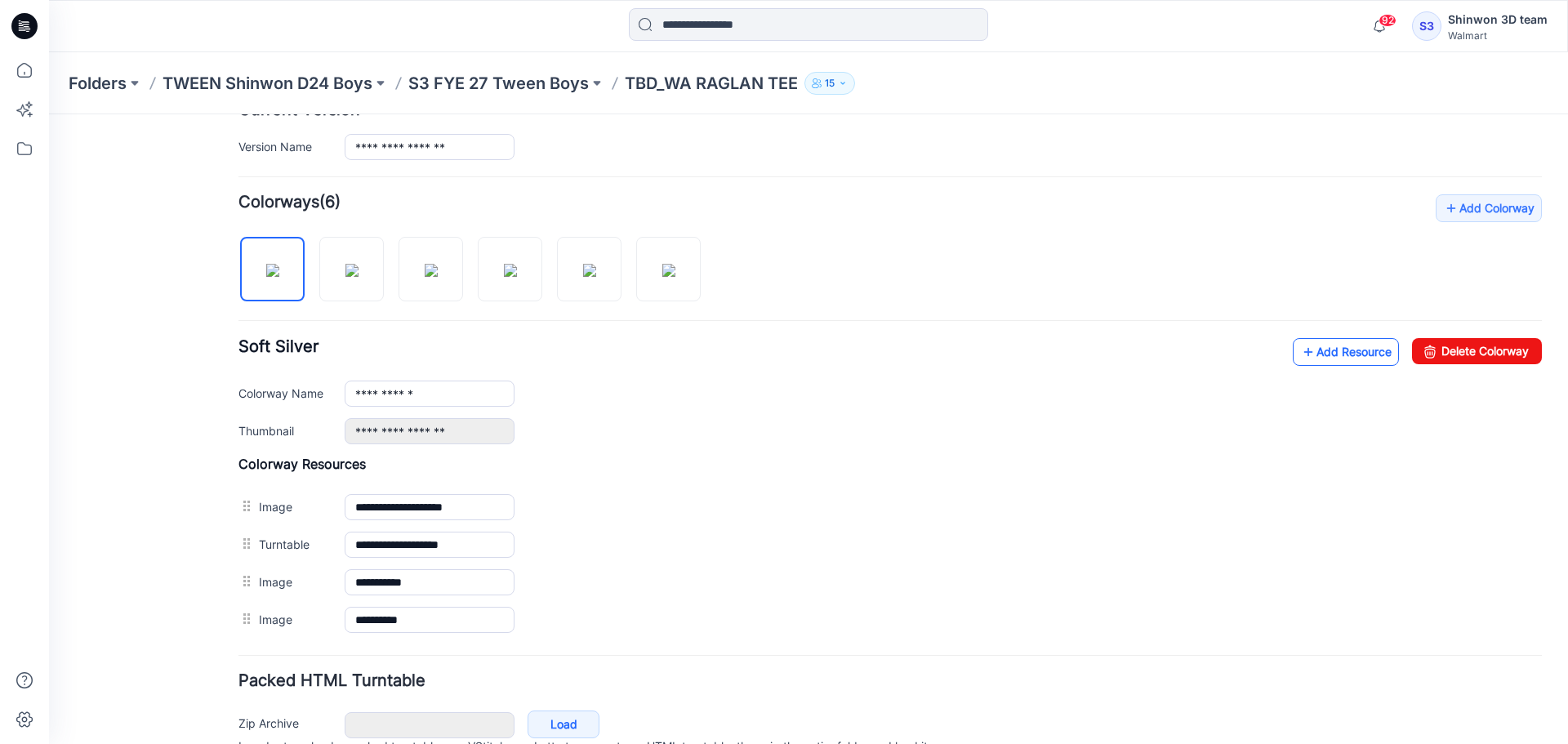
click at [1322, 353] on link "Add Resource" at bounding box center [1345, 352] width 106 height 28
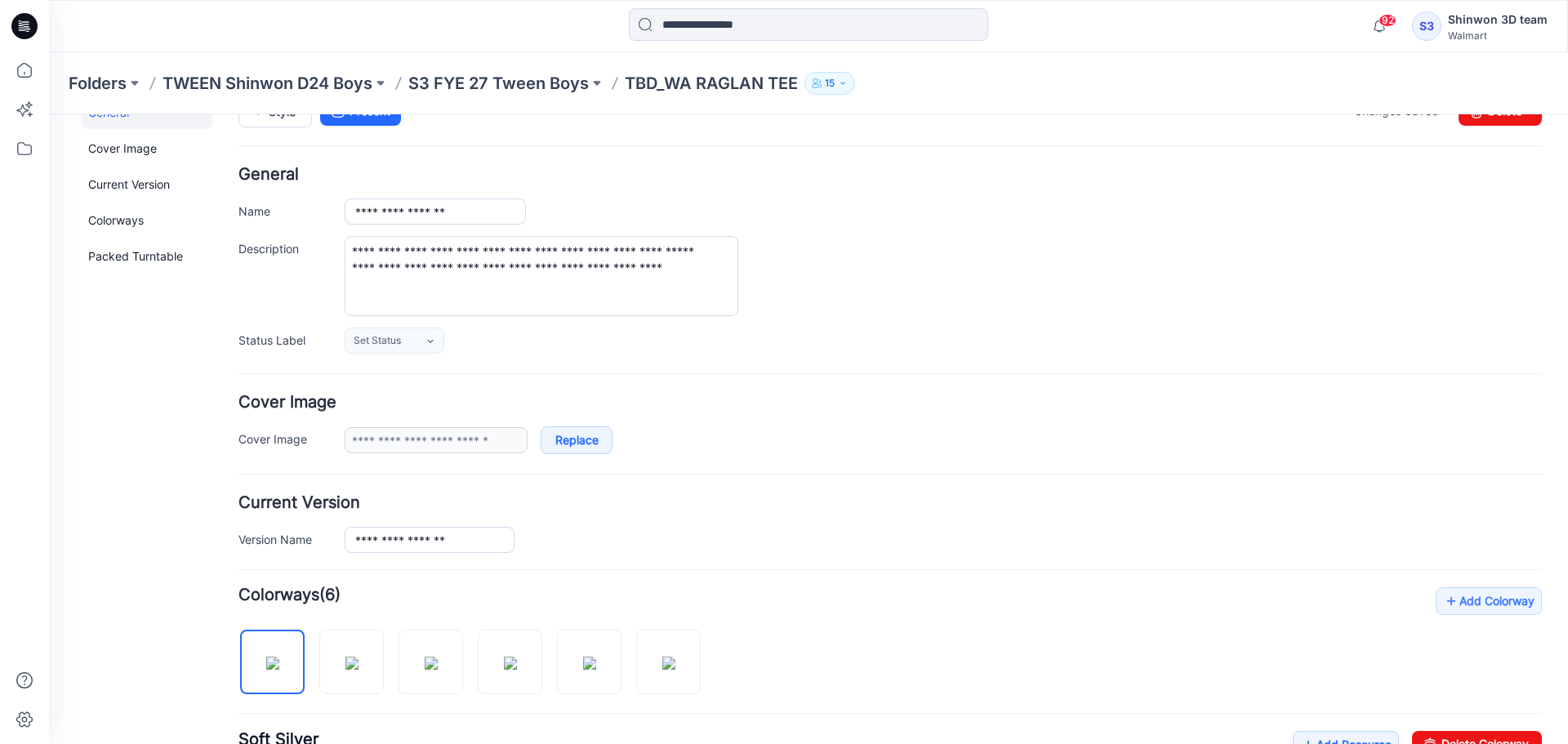
scroll to position [0, 0]
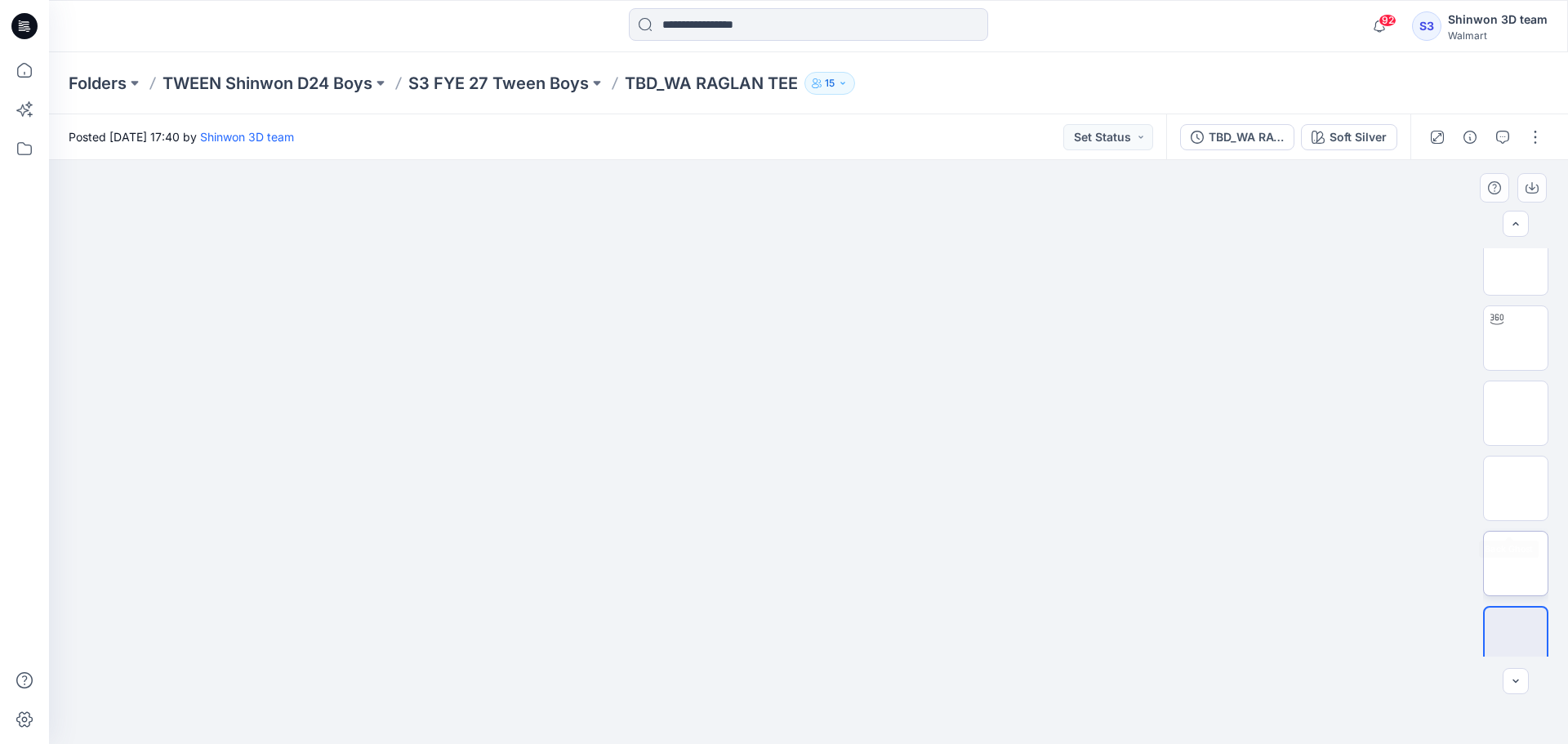
scroll to position [32, 0]
click at [1515, 548] on img at bounding box center [1515, 548] width 0 height 0
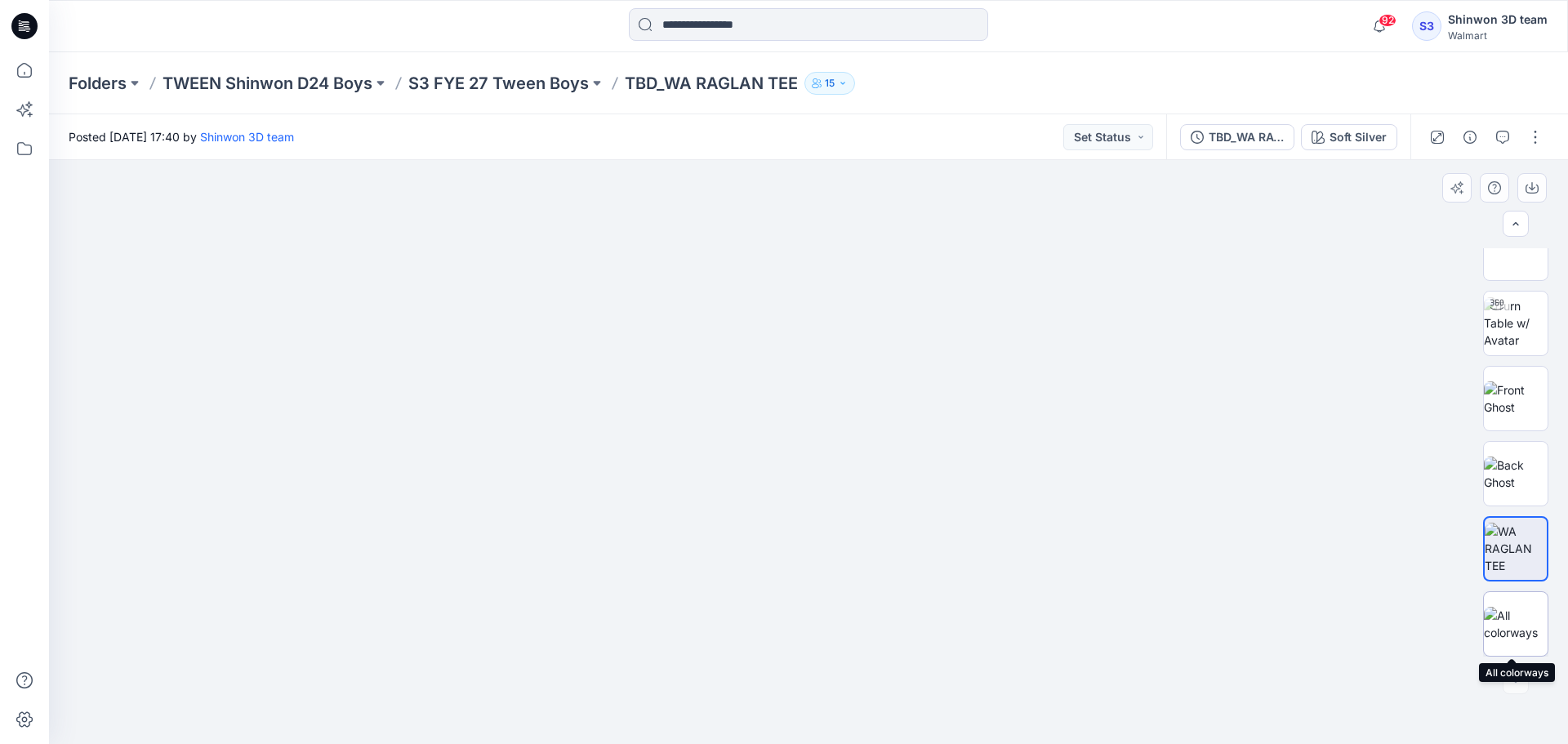
click at [1500, 611] on img at bounding box center [1515, 623] width 64 height 34
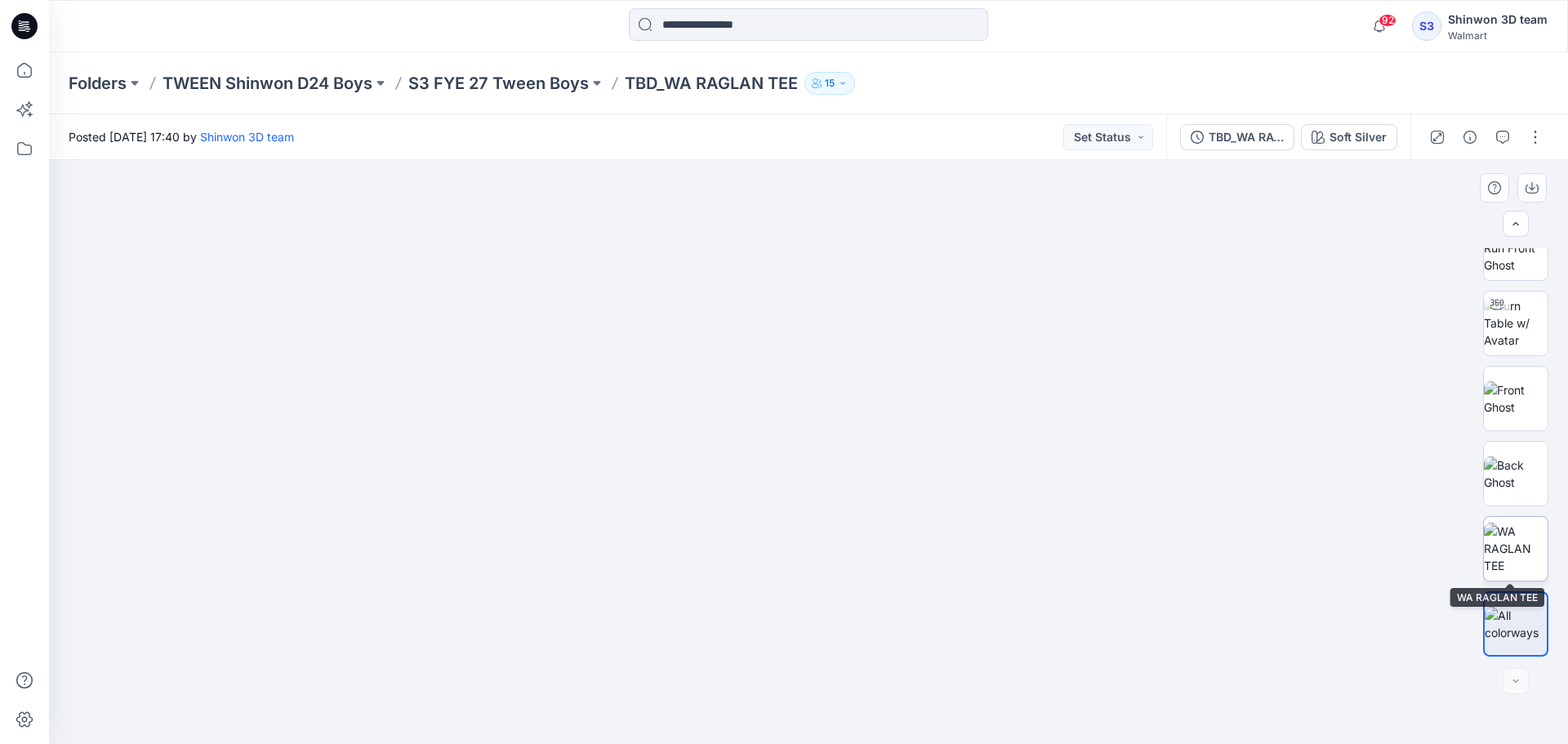
click at [1516, 557] on img at bounding box center [1515, 548] width 64 height 52
click at [1520, 315] on img at bounding box center [1515, 323] width 64 height 52
click at [1511, 554] on img at bounding box center [1515, 548] width 64 height 52
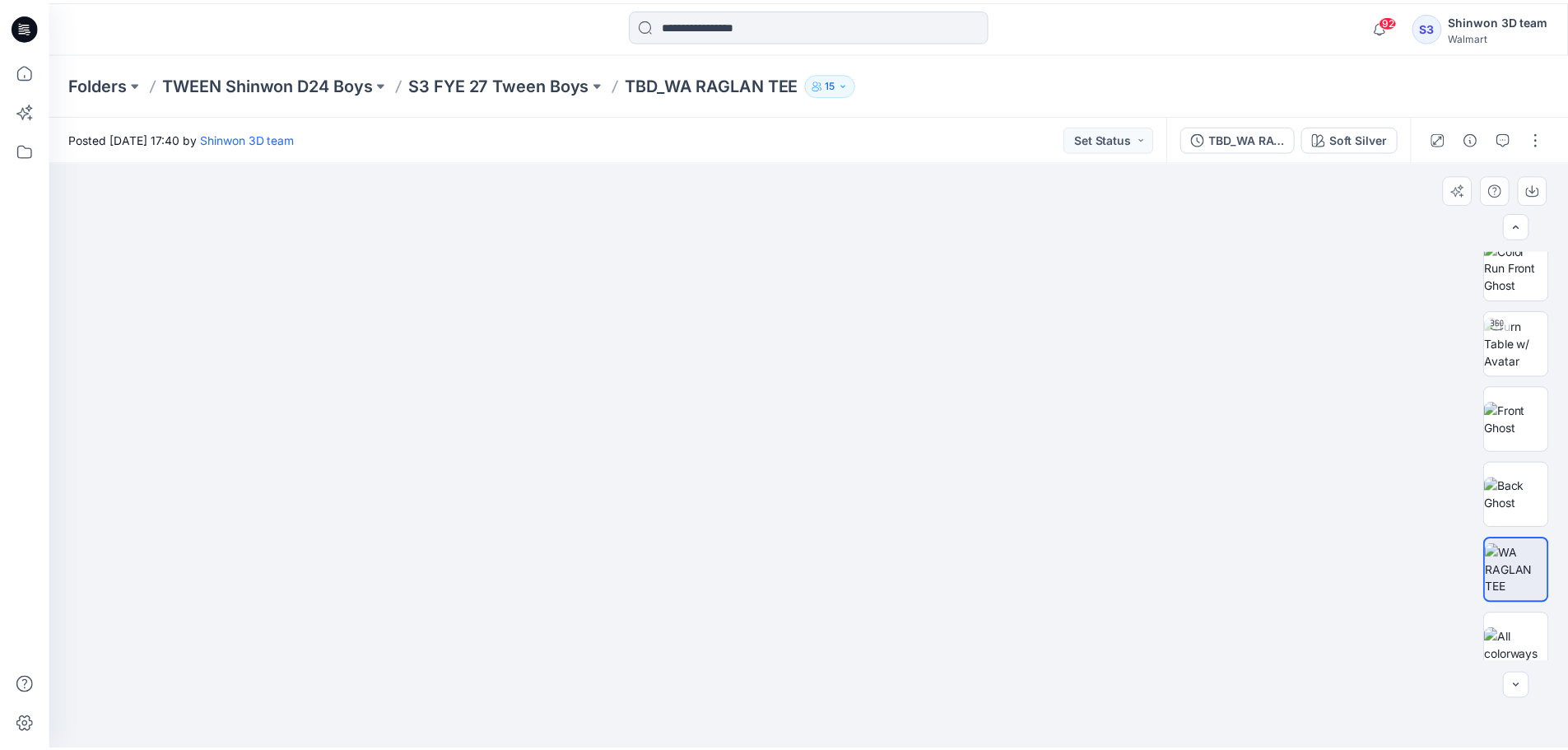
scroll to position [0, 0]
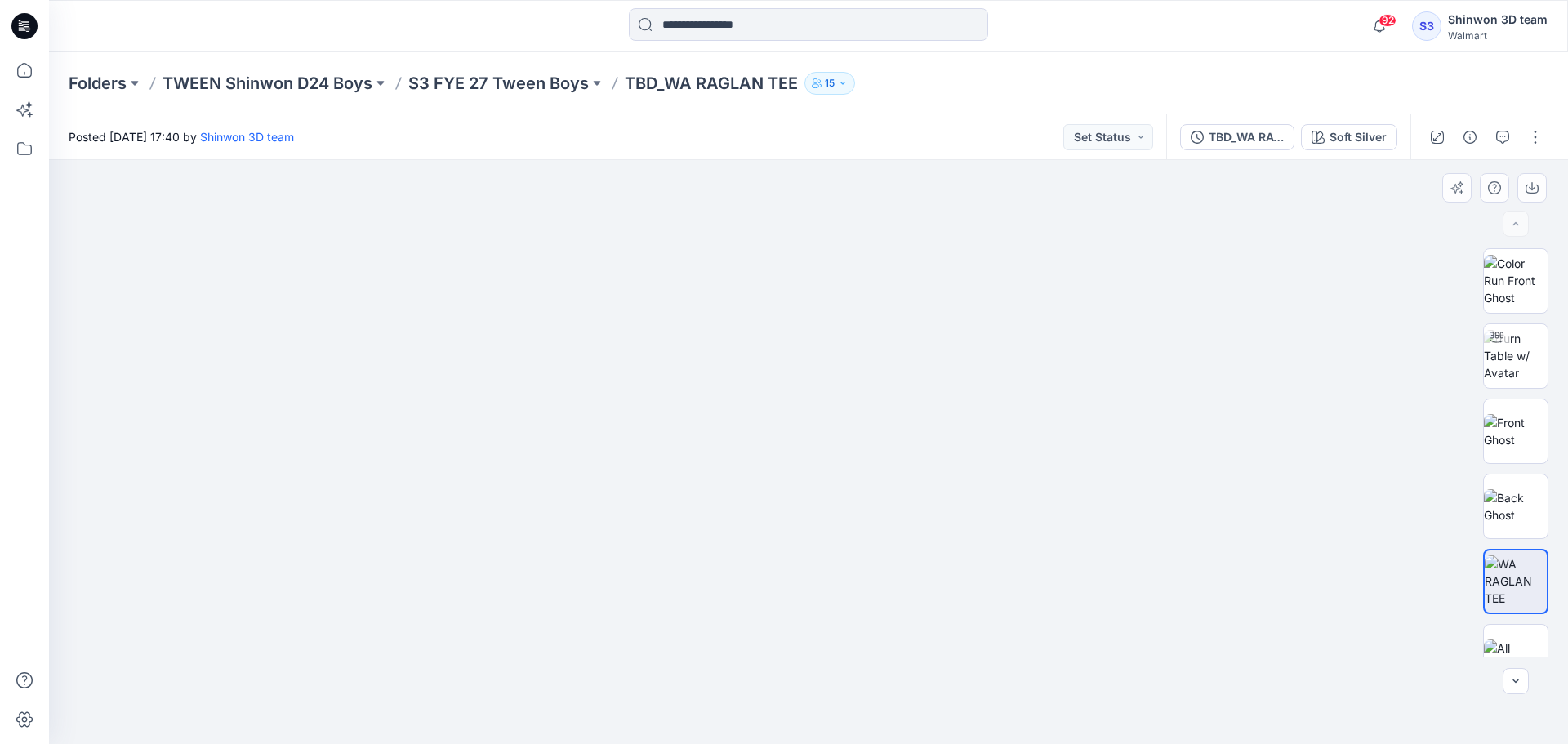
click at [1354, 462] on div at bounding box center [808, 451] width 1519 height 583
click at [584, 88] on p "S3 FYE 27 Tween Boys" at bounding box center [498, 83] width 181 height 23
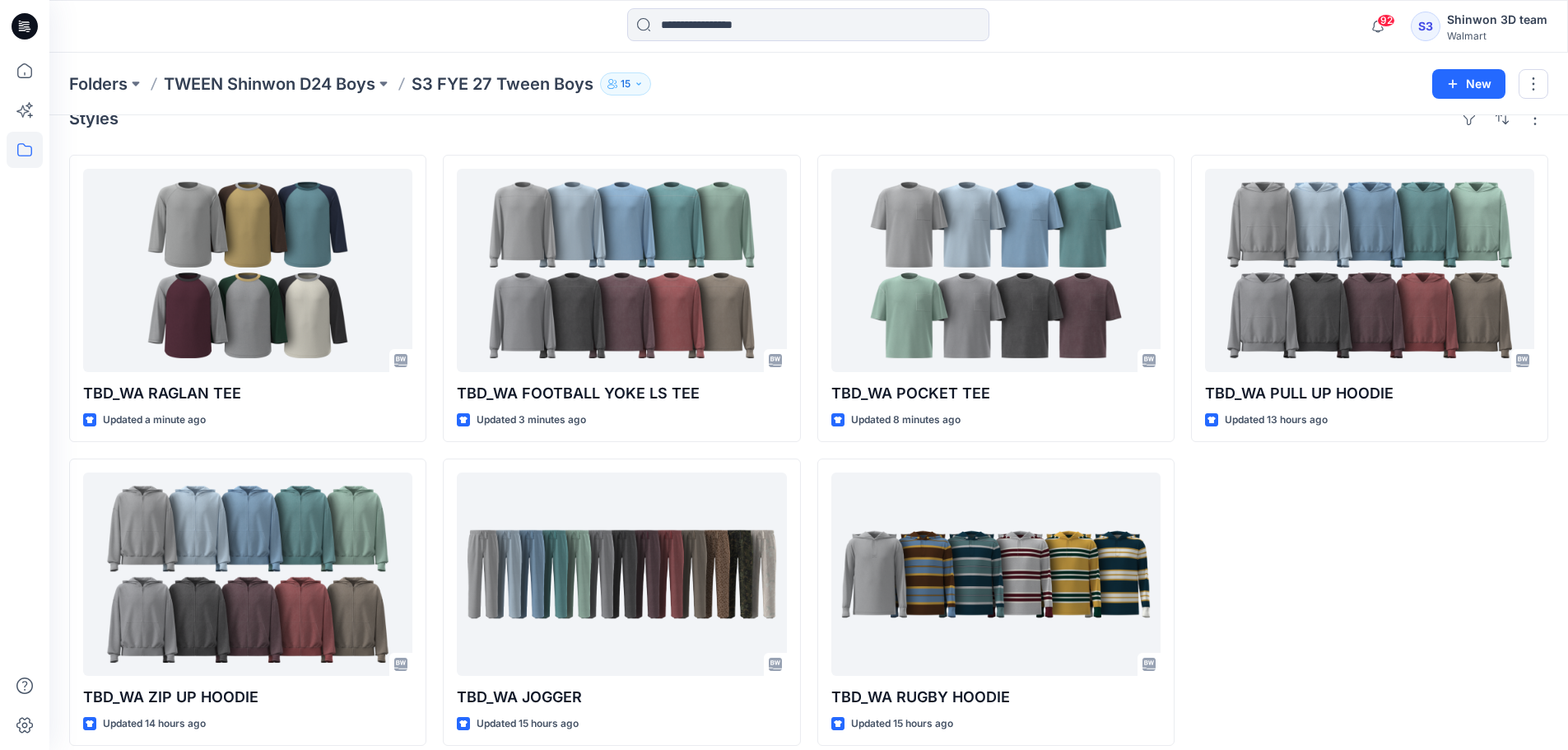
scroll to position [45, 0]
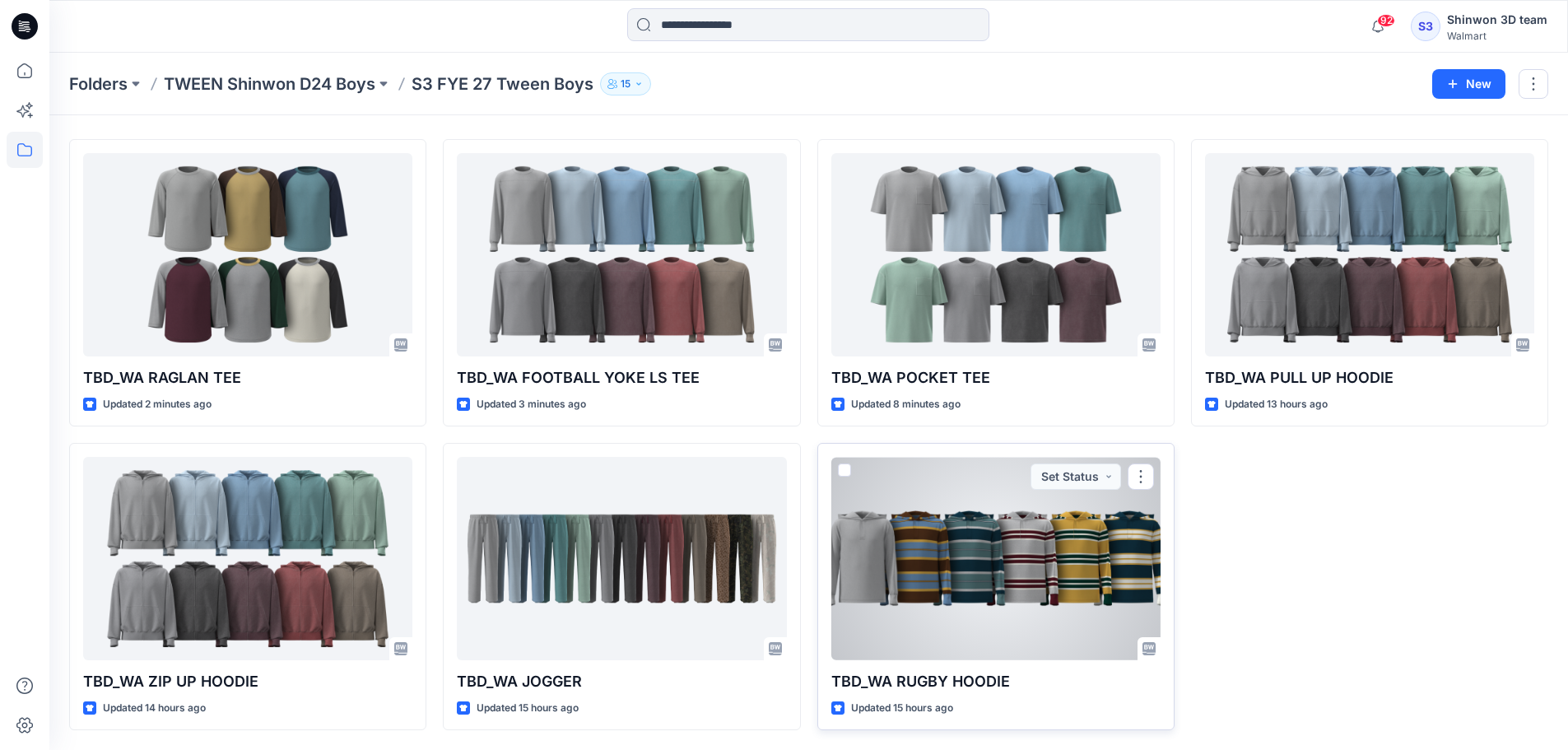
click at [938, 681] on p "TBD_WA RUGBY HOODIE" at bounding box center [996, 681] width 329 height 23
click at [937, 578] on div at bounding box center [996, 558] width 329 height 203
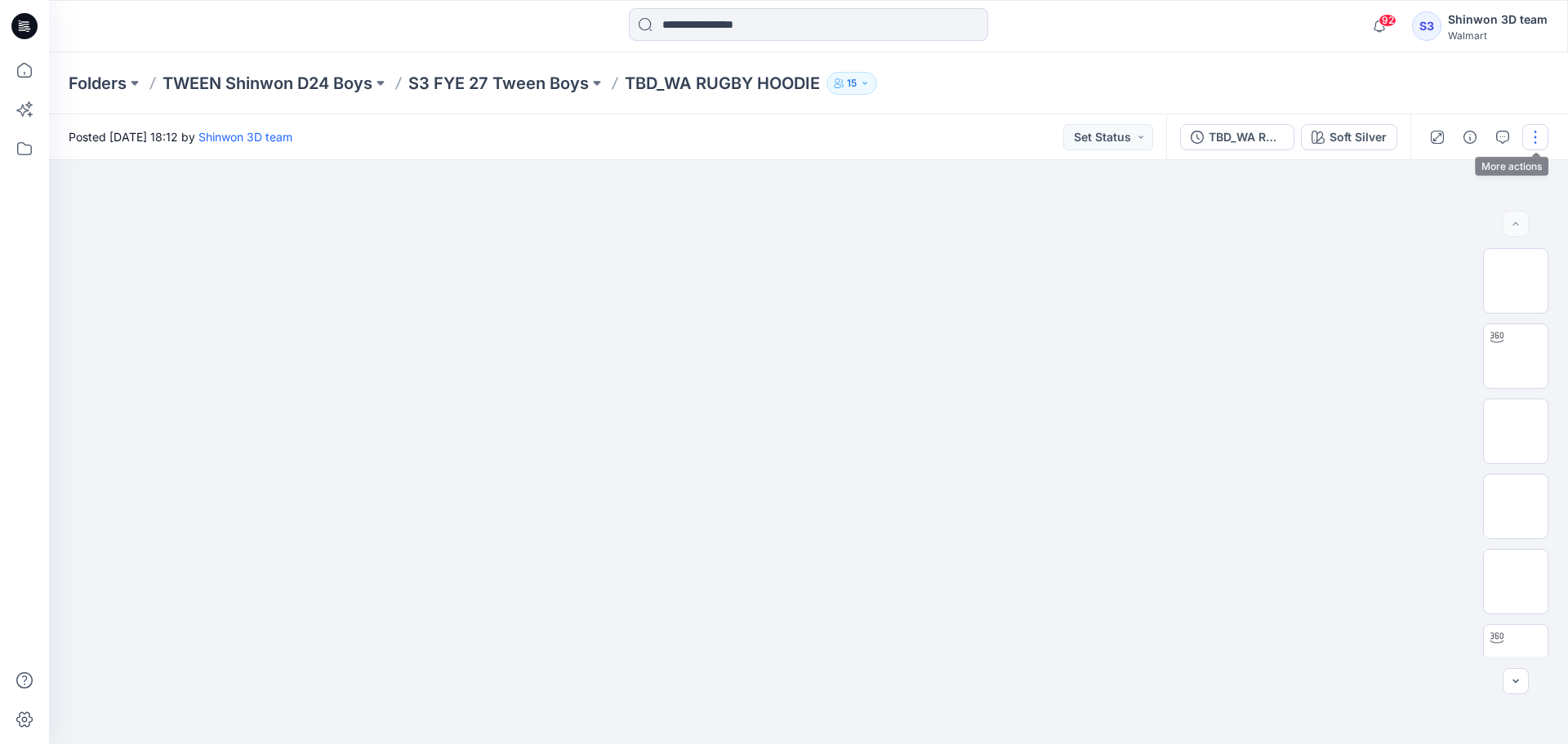
click at [1543, 132] on button "button" at bounding box center [1536, 137] width 26 height 26
click at [1463, 222] on button "Edit" at bounding box center [1466, 220] width 150 height 30
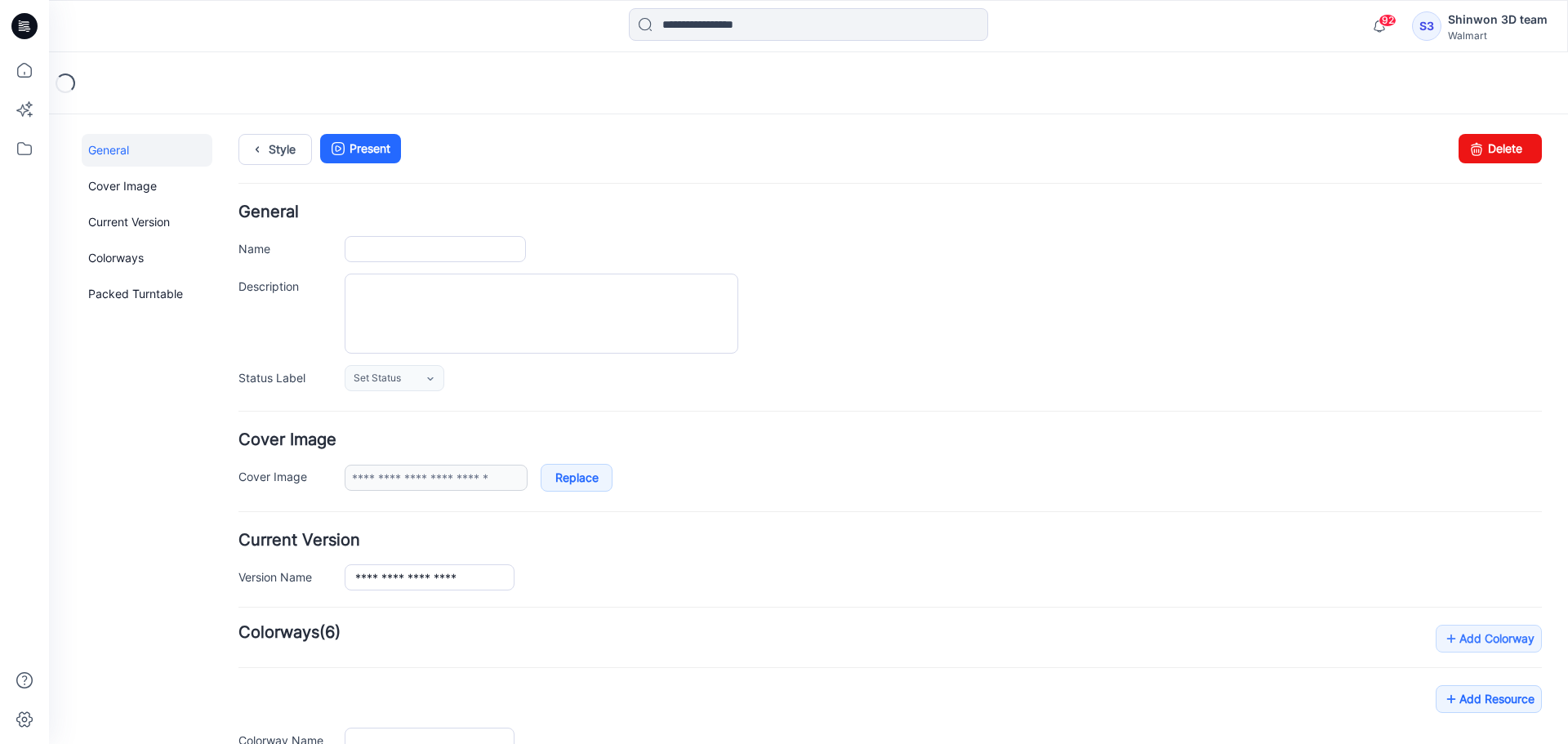
type input "**********"
type textarea "**********"
type input "**********"
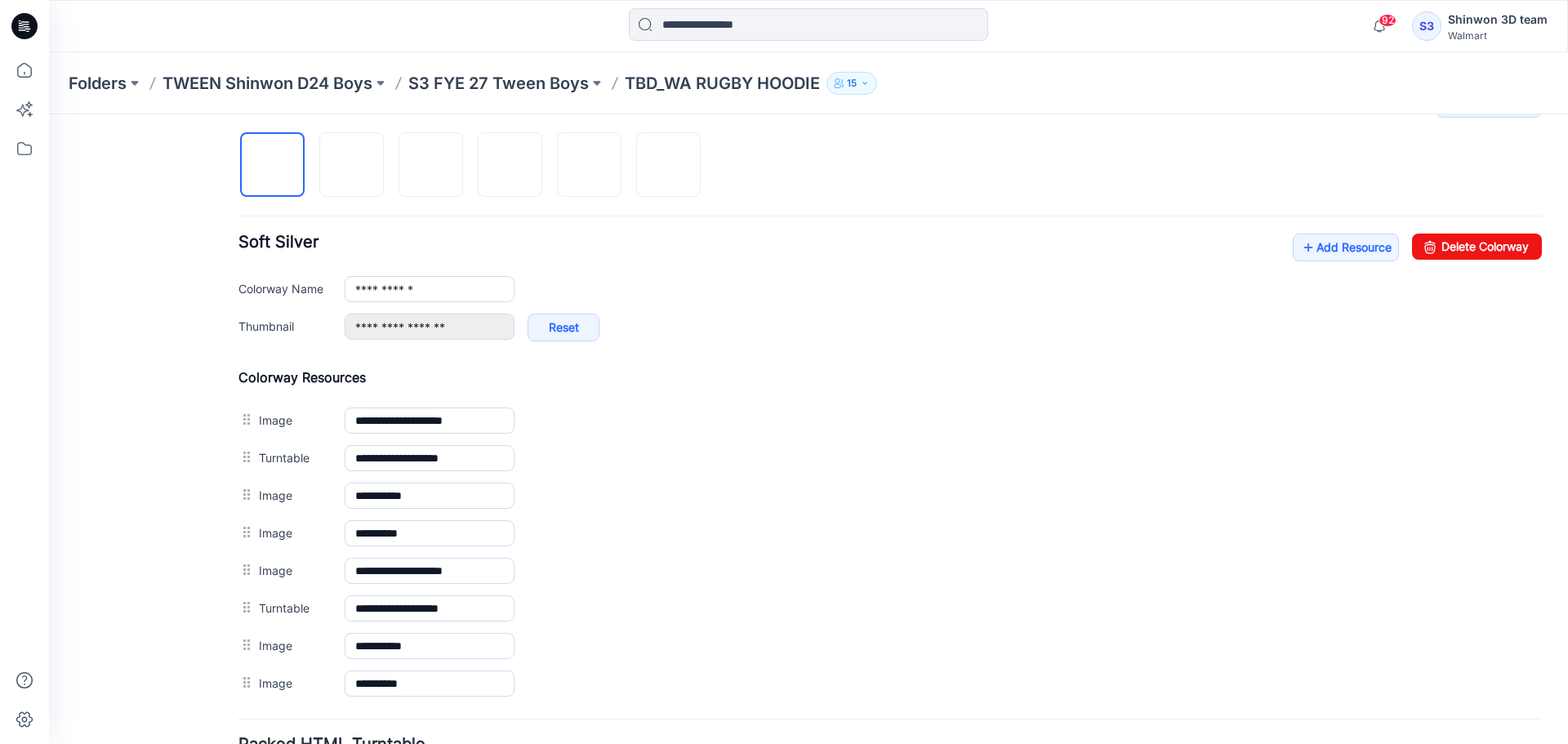
scroll to position [354, 0]
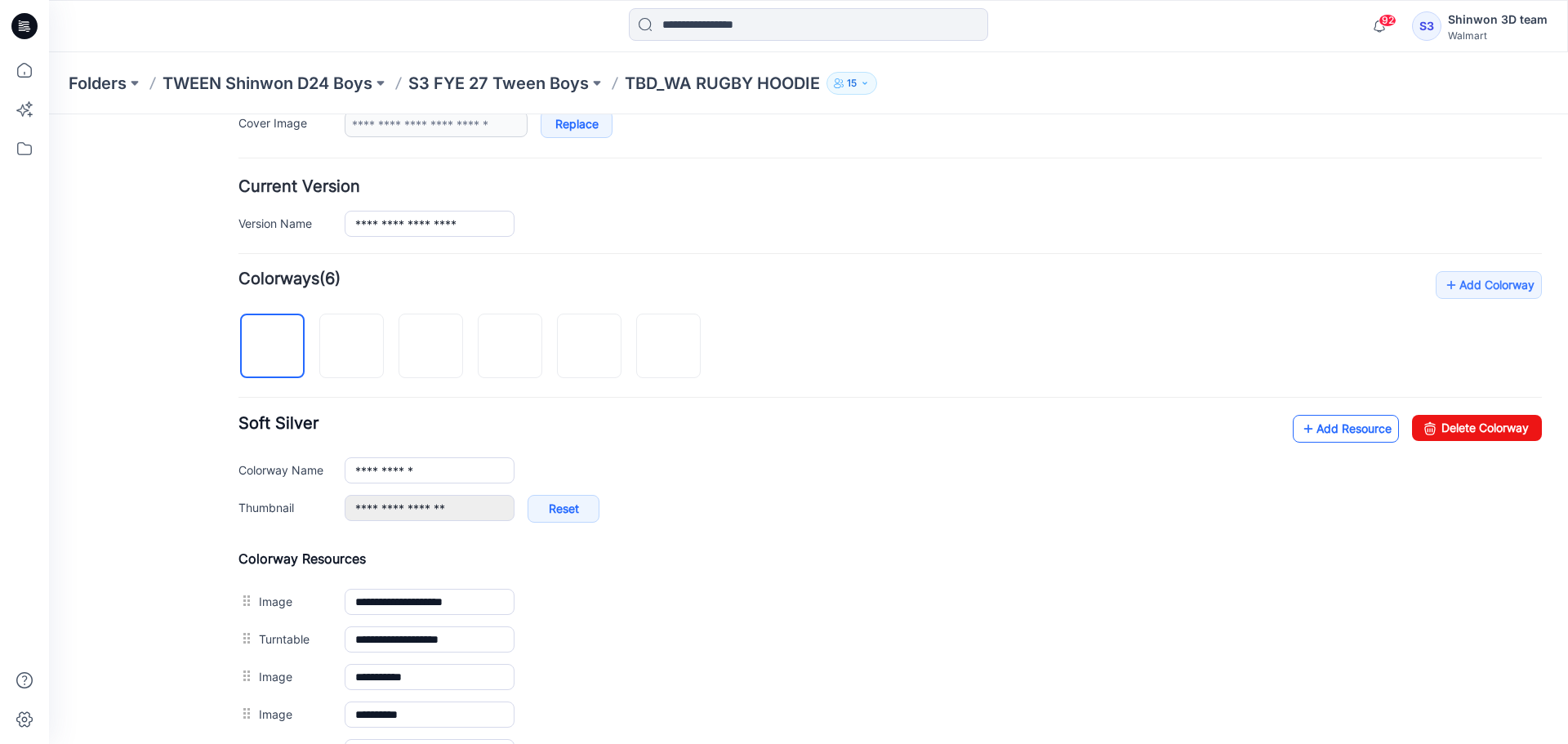
click at [1302, 430] on link "Add Resource" at bounding box center [1345, 429] width 106 height 28
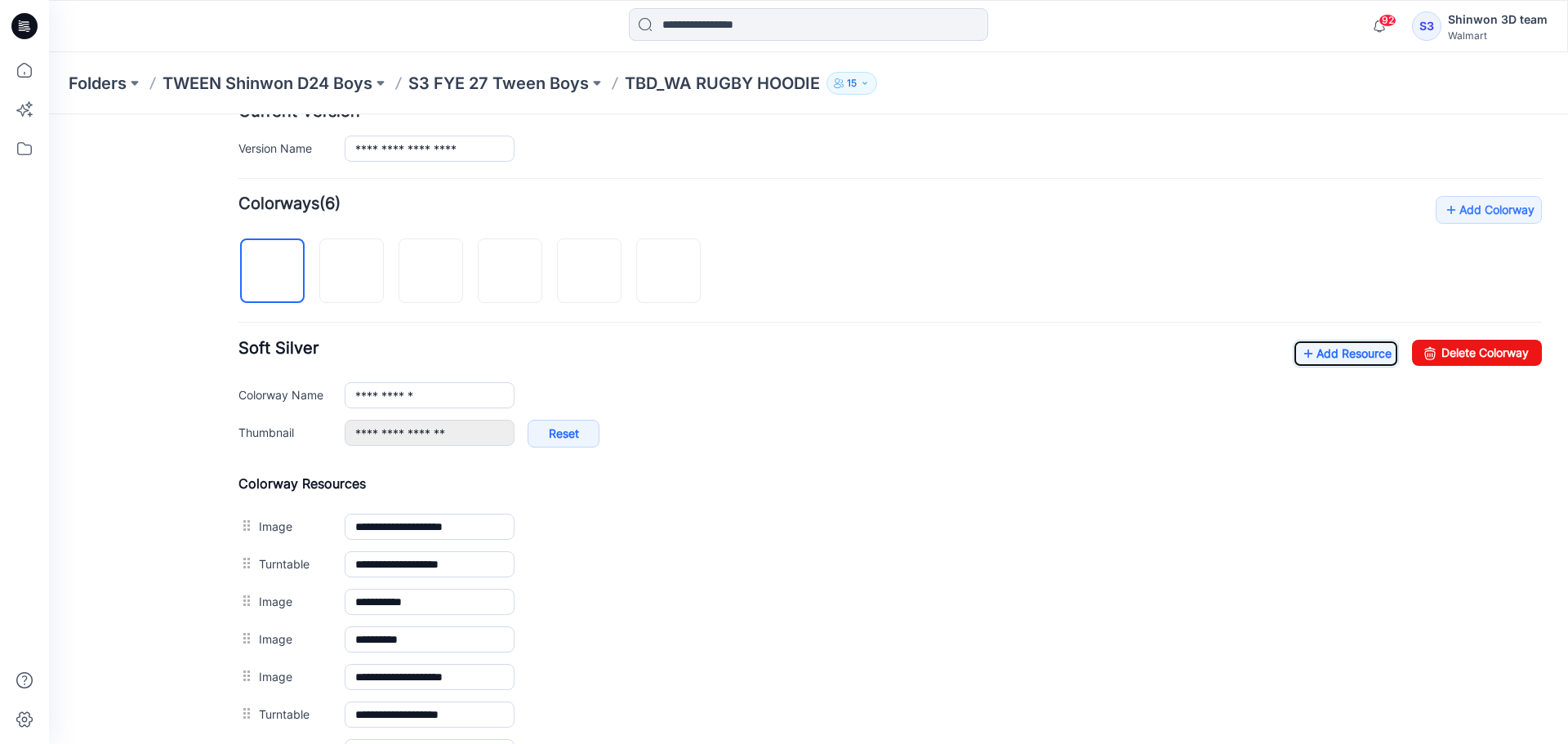
scroll to position [0, 0]
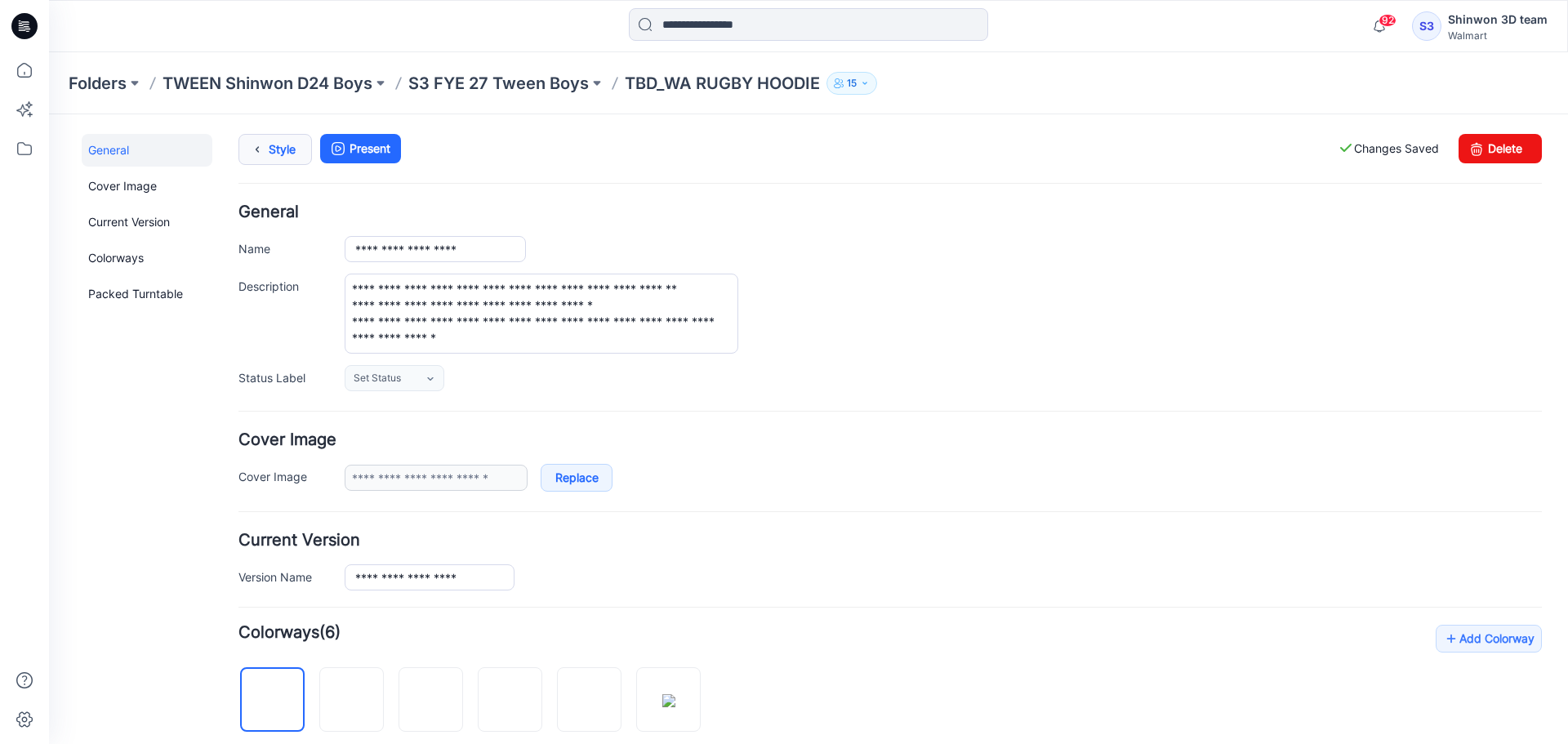
click at [287, 147] on link "Style" at bounding box center [276, 149] width 74 height 31
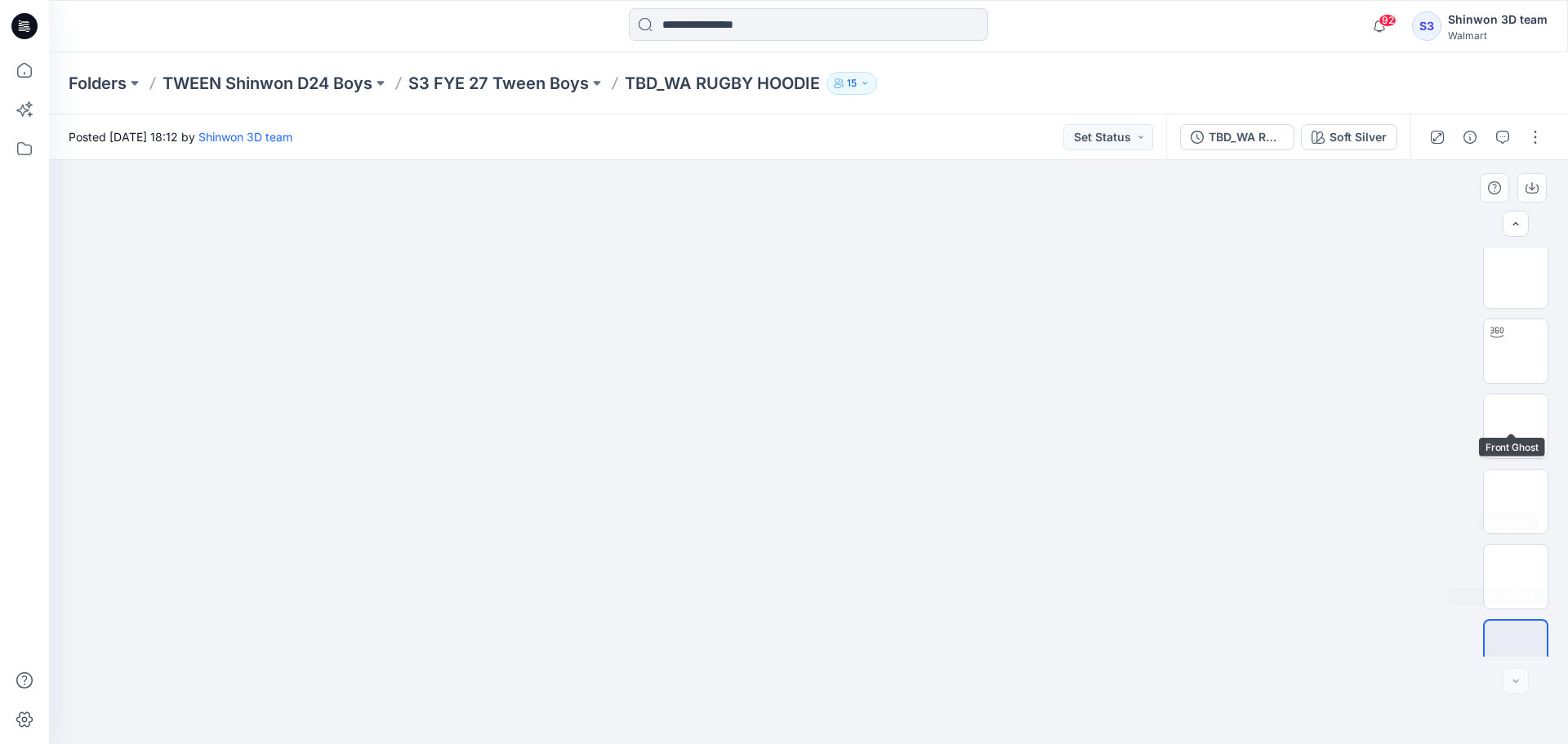
scroll to position [333, 0]
click at [1515, 474] on img at bounding box center [1515, 474] width 0 height 0
click at [1515, 411] on img at bounding box center [1515, 411] width 0 height 0
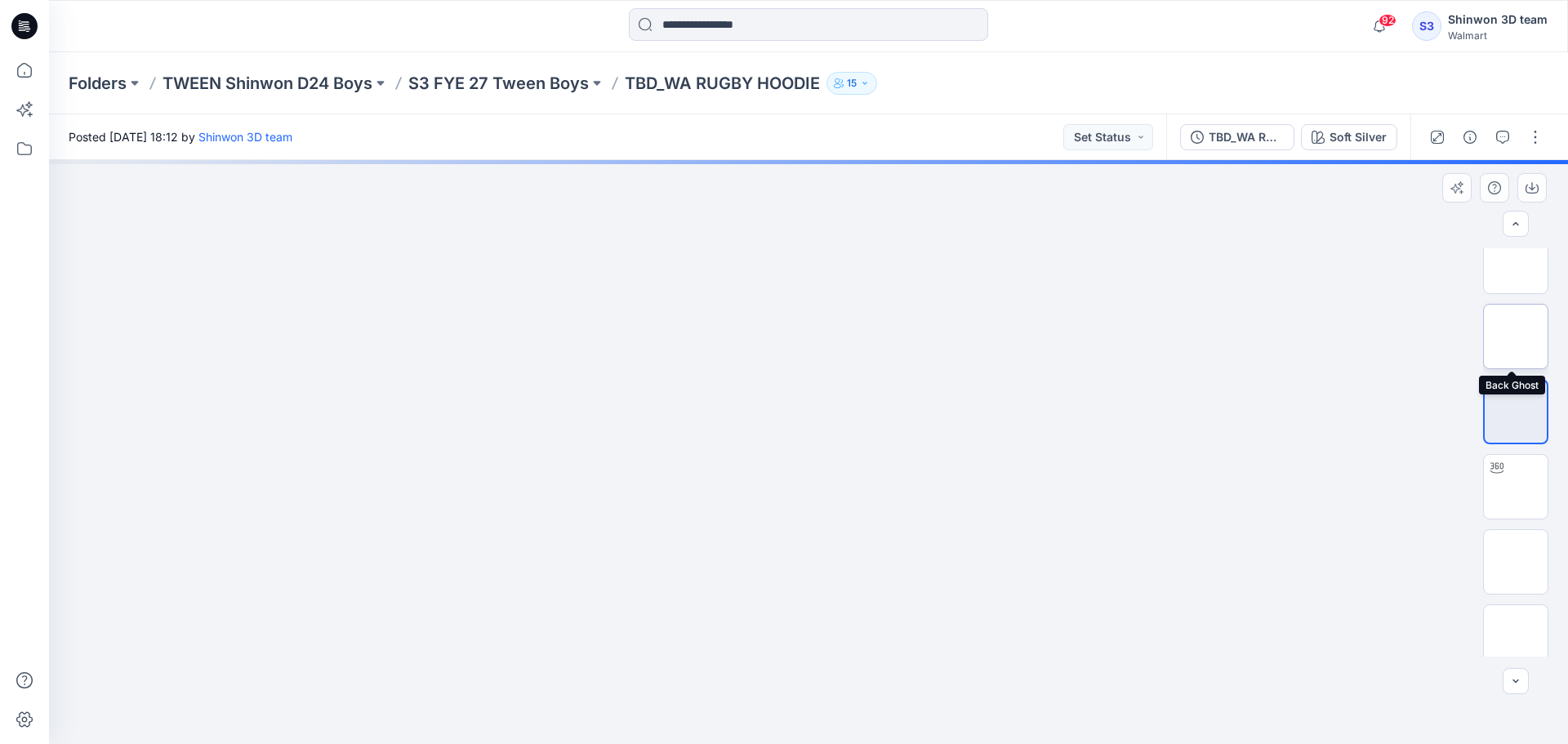
click at [1515, 336] on img at bounding box center [1515, 336] width 0 height 0
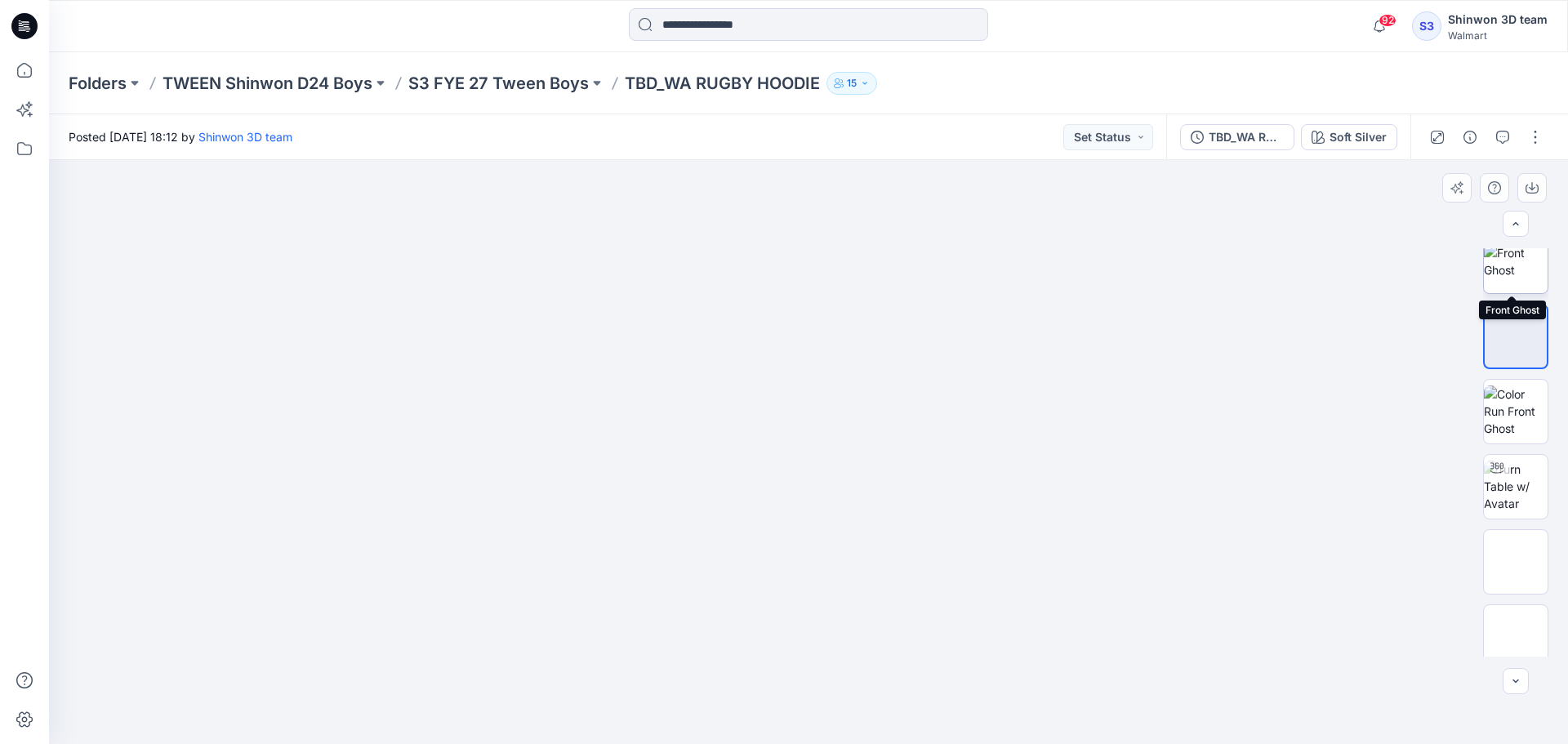
click at [1506, 278] on img at bounding box center [1515, 261] width 64 height 34
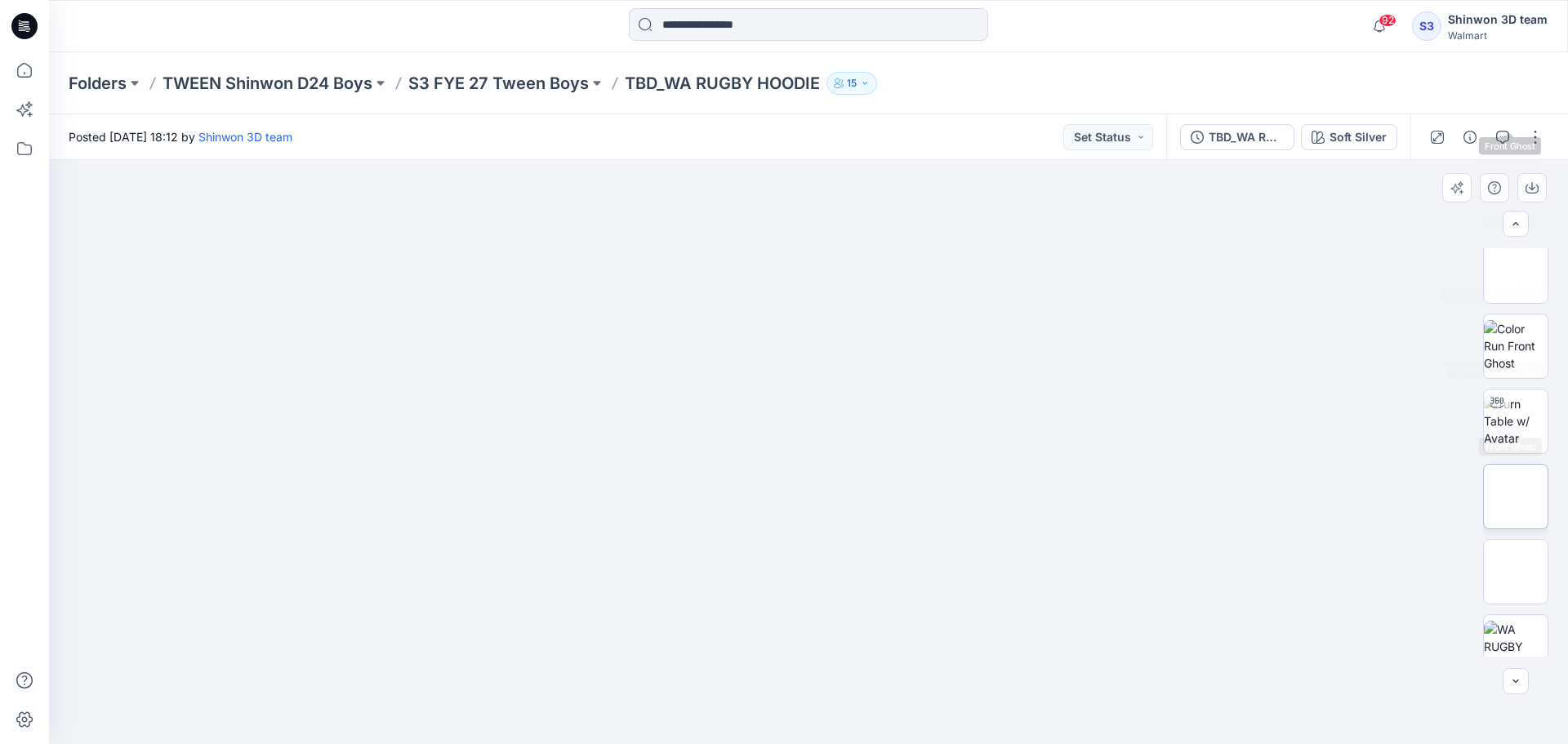
scroll to position [333, 0]
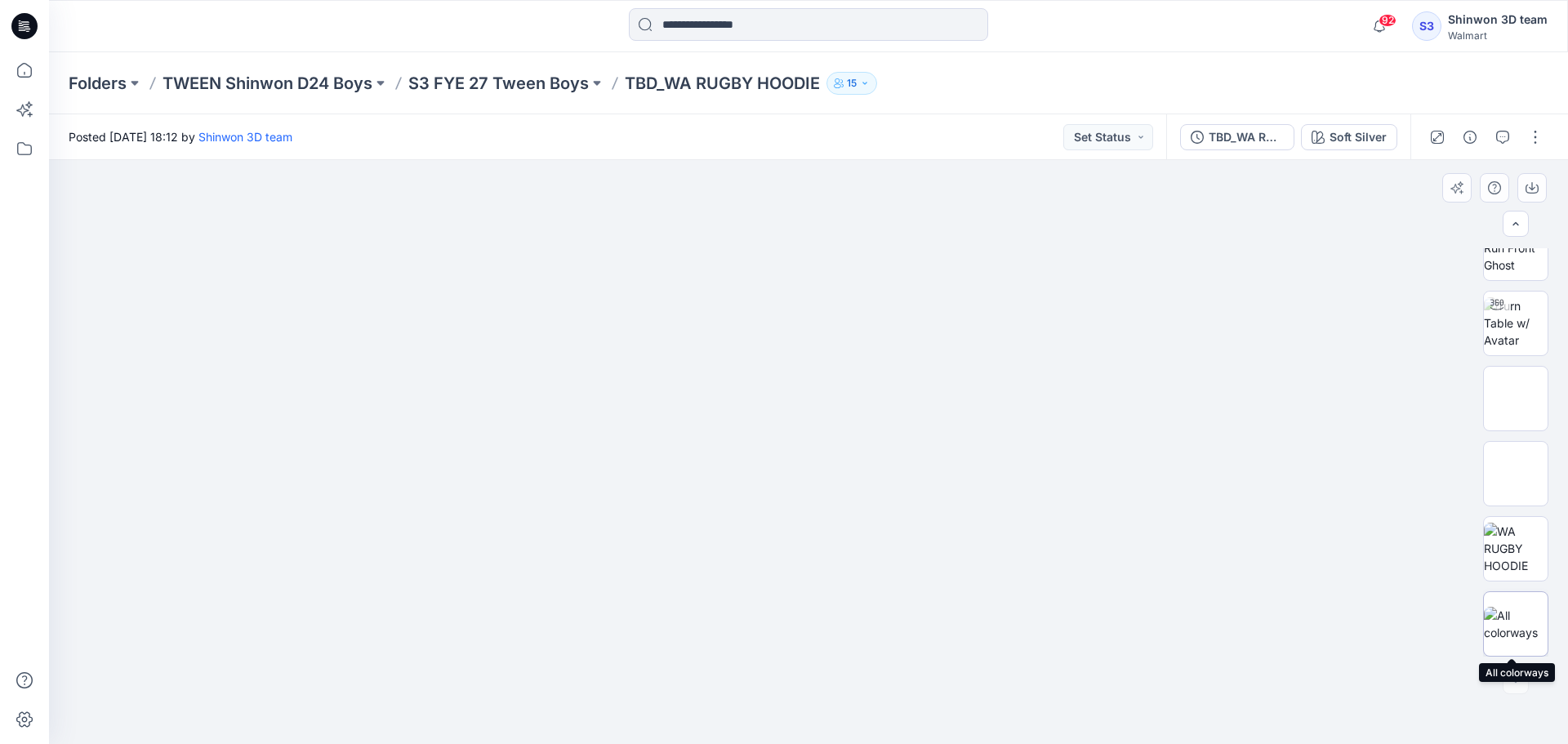
click at [1521, 617] on img at bounding box center [1515, 623] width 64 height 34
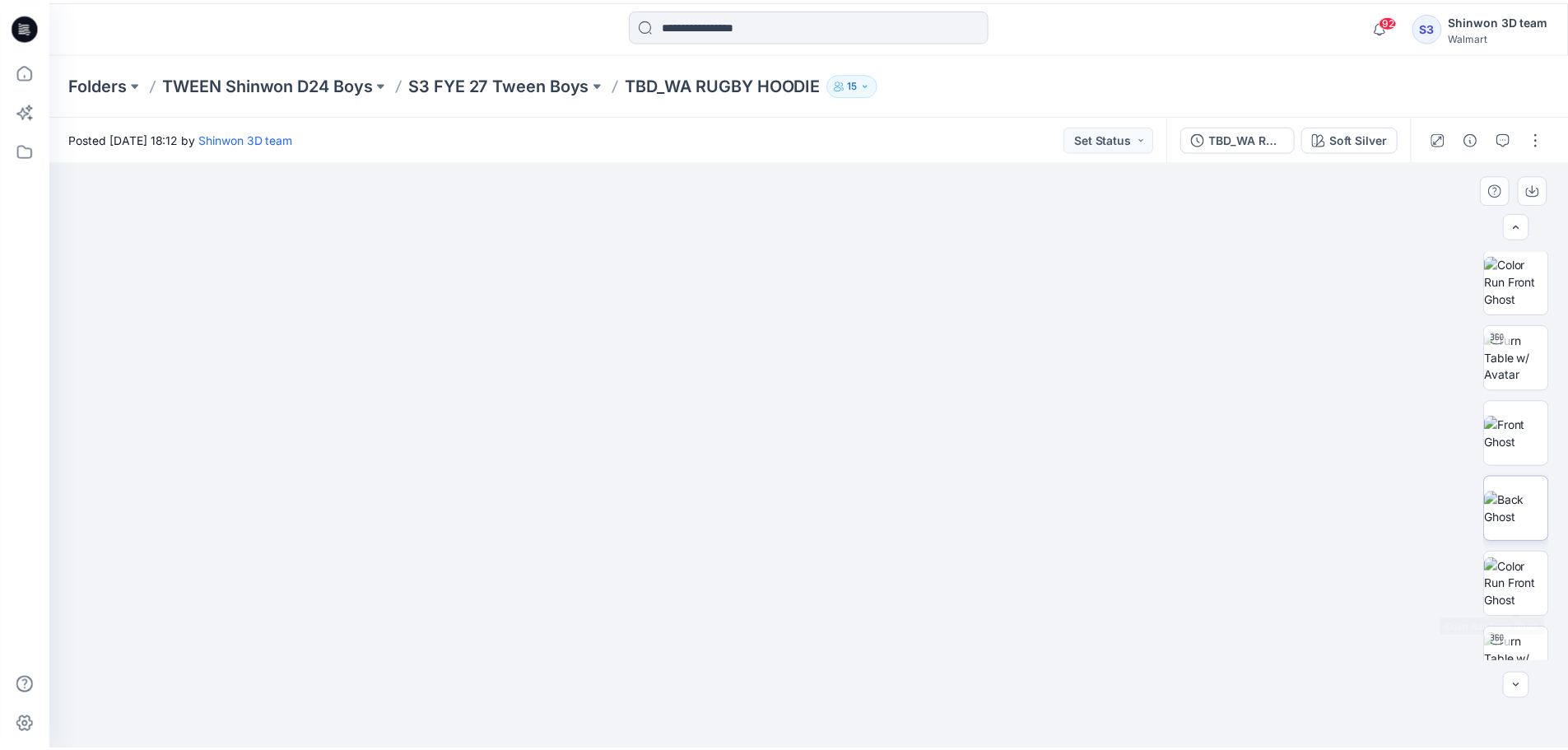
scroll to position [0, 0]
click at [549, 80] on p "S3 FYE 27 Tween Boys" at bounding box center [502, 84] width 182 height 23
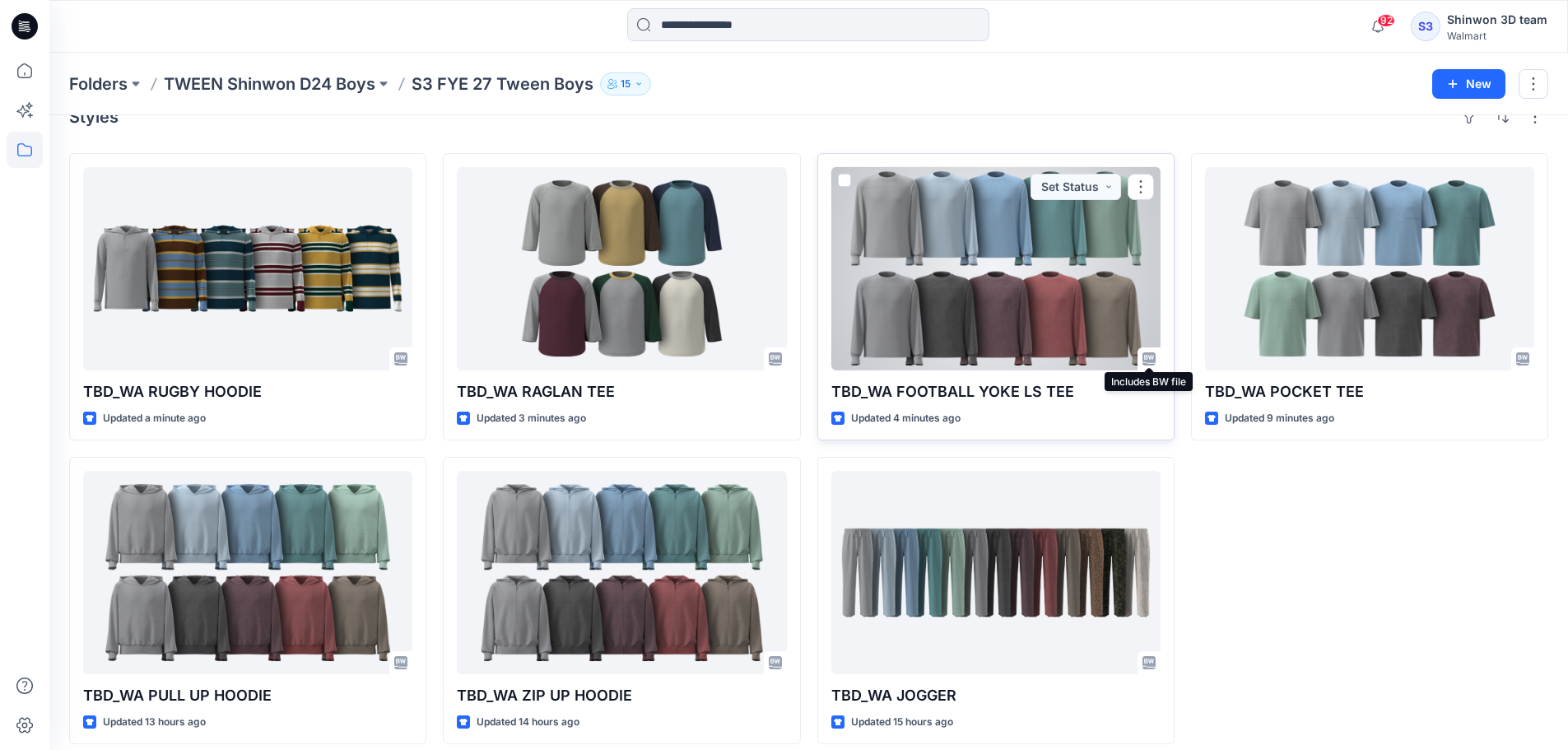
scroll to position [45, 0]
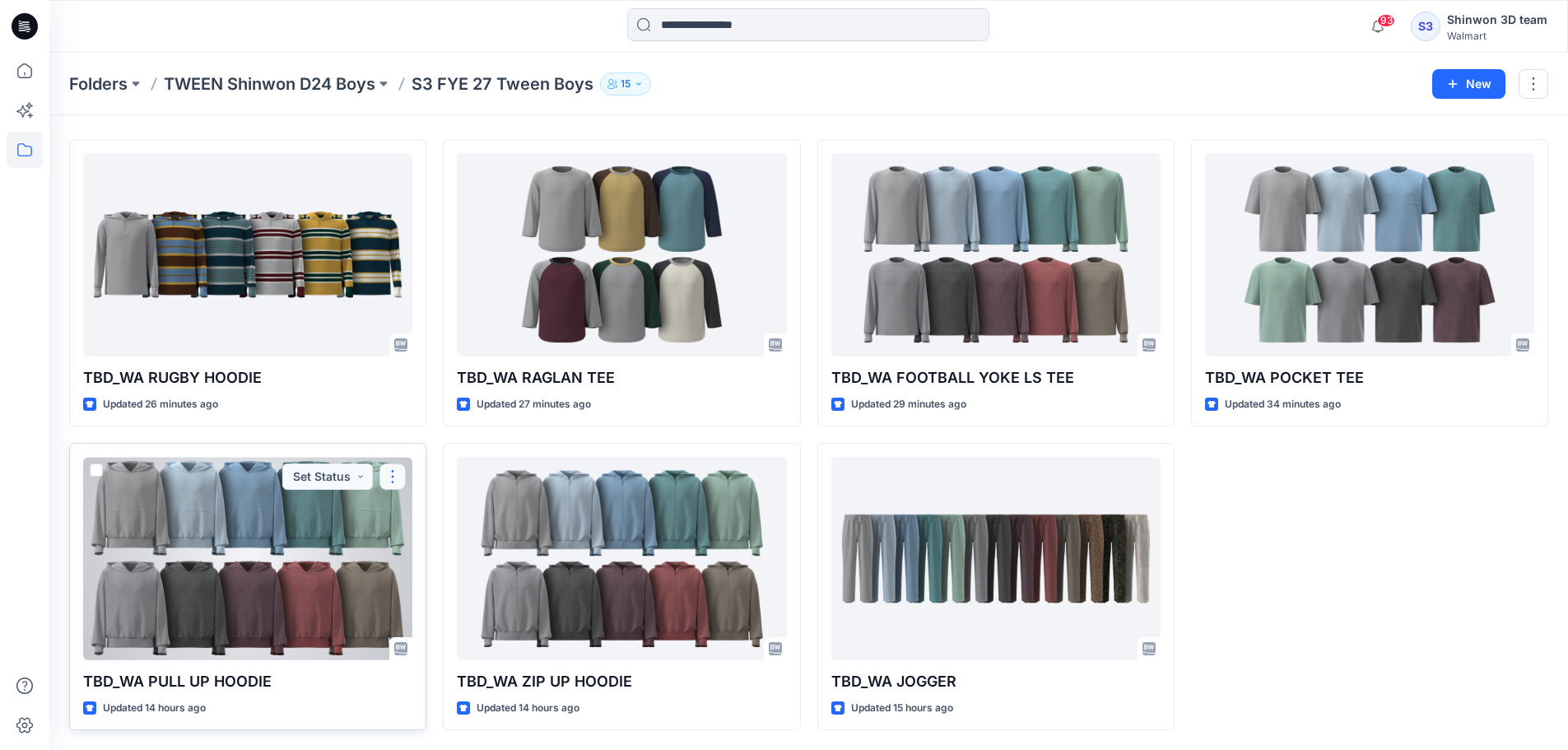
click at [395, 475] on button "button" at bounding box center [393, 477] width 27 height 27
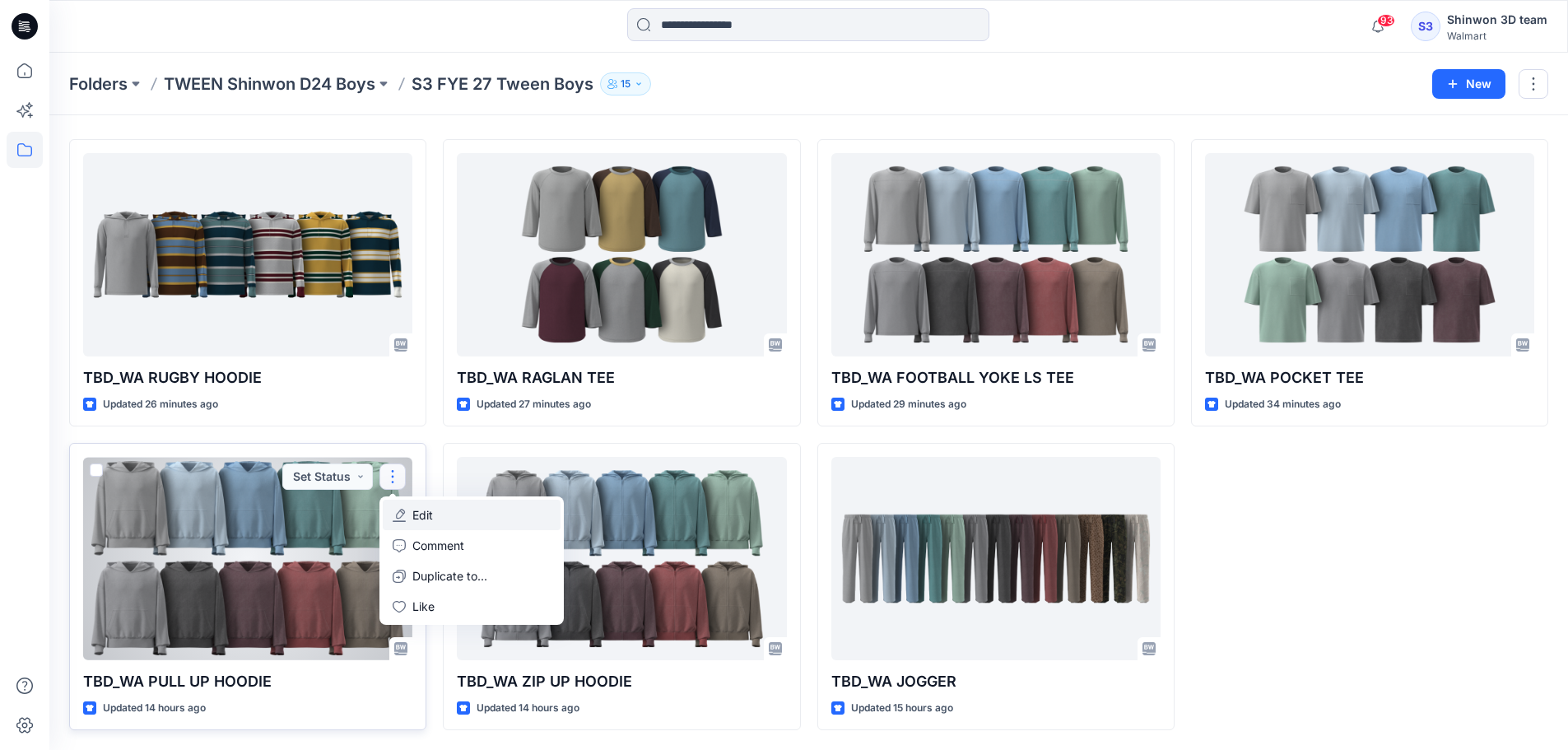
click at [458, 519] on button "Edit" at bounding box center [471, 515] width 178 height 30
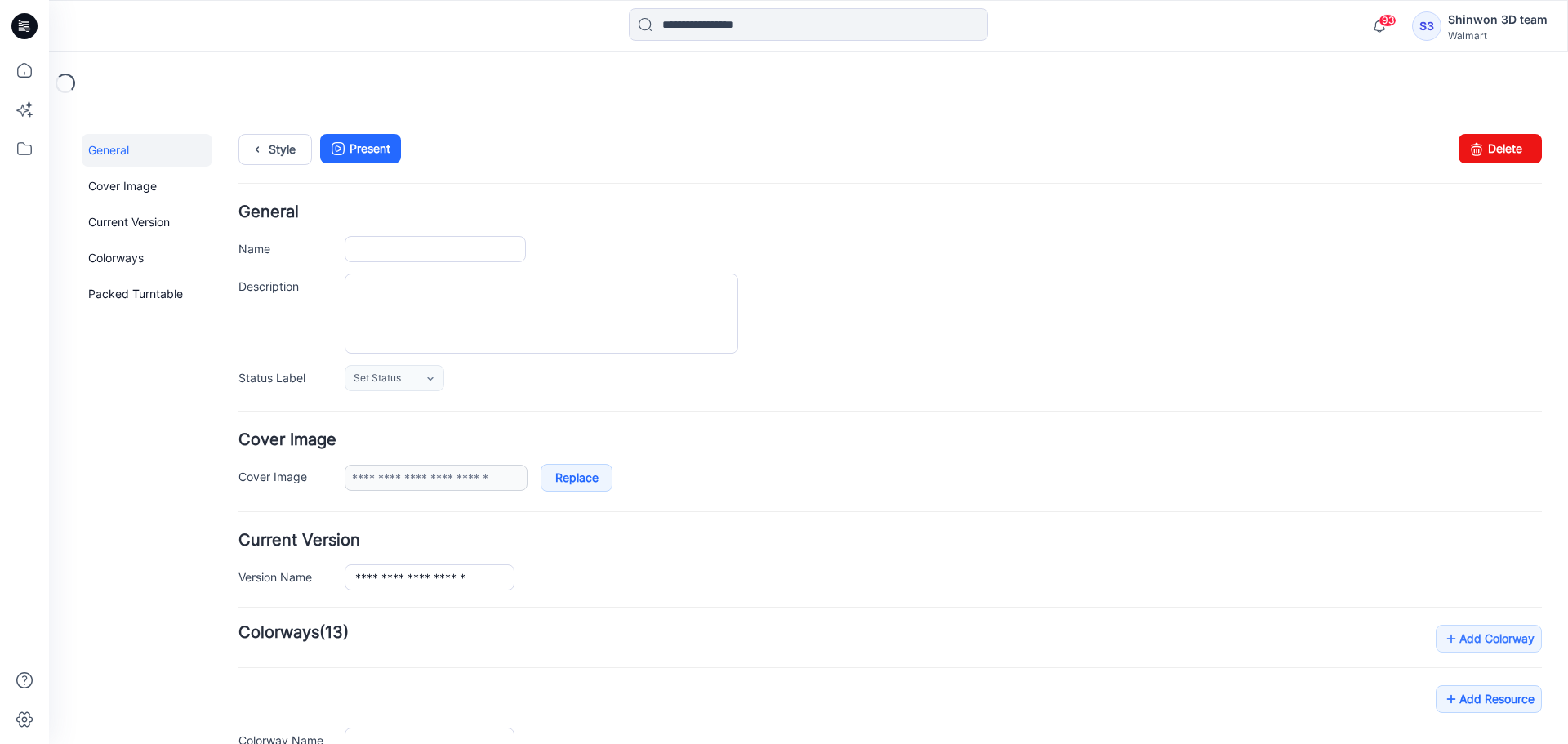
type input "**********"
type textarea "**********"
type input "**********"
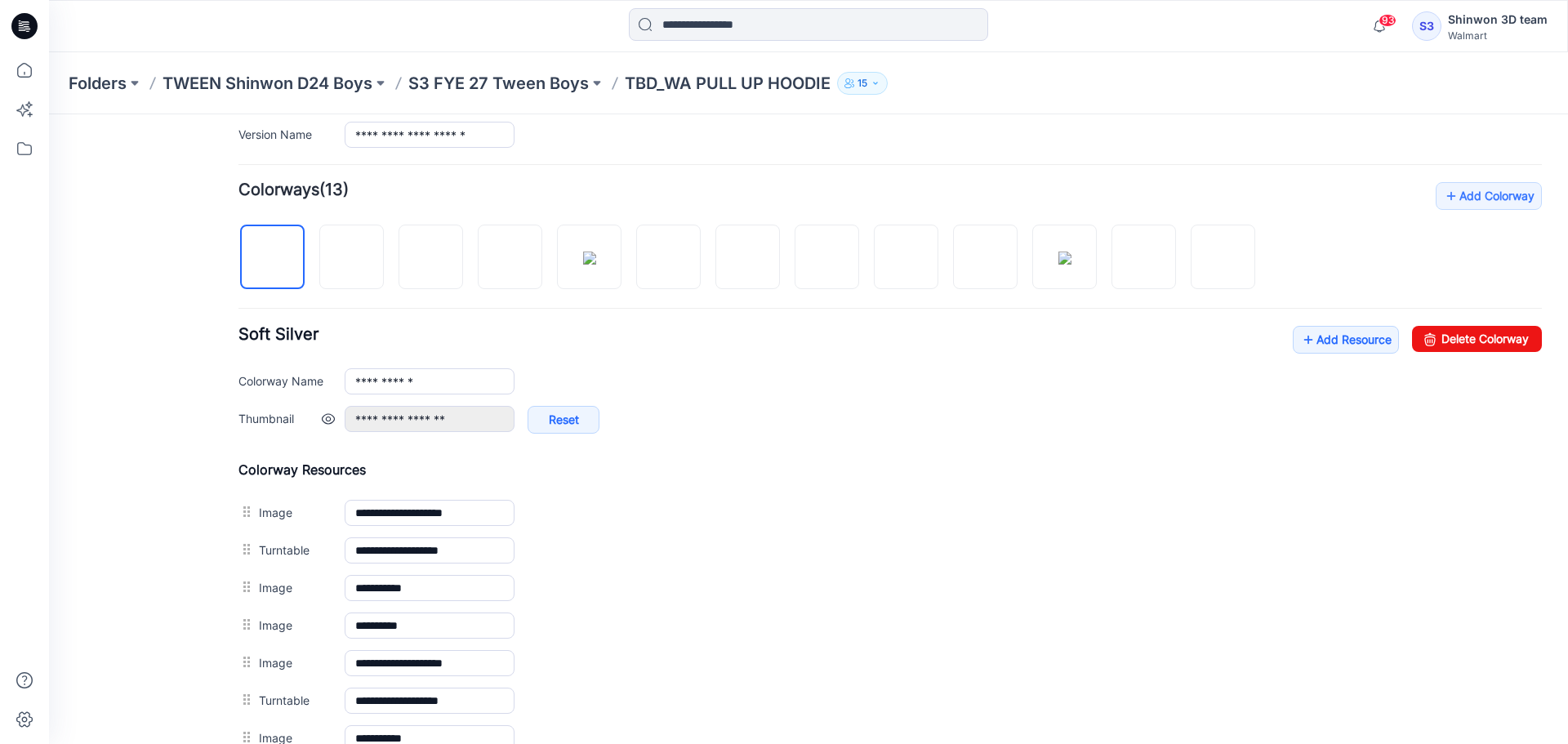
scroll to position [435, 0]
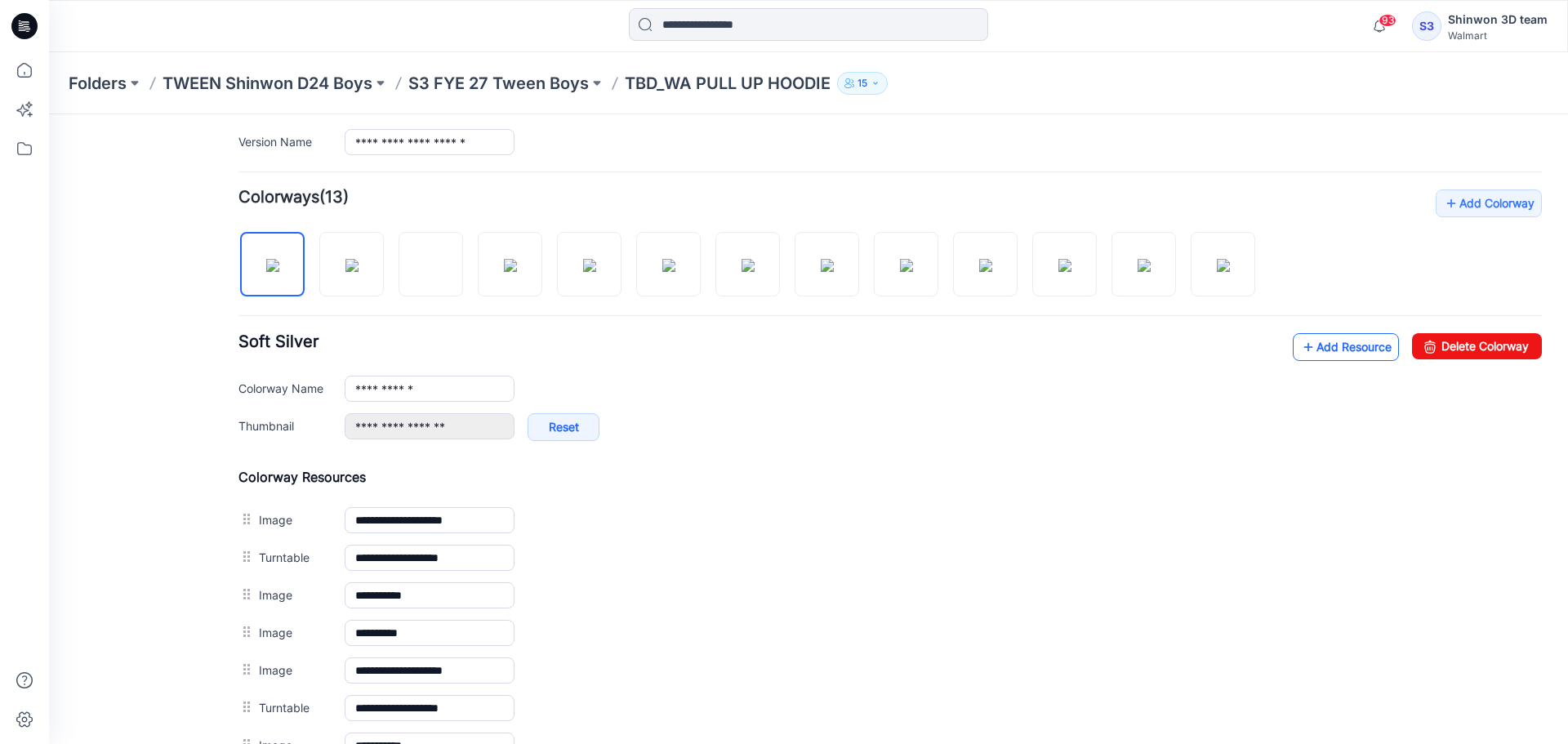
click at [1301, 352] on link "Add Resource" at bounding box center [1345, 347] width 106 height 28
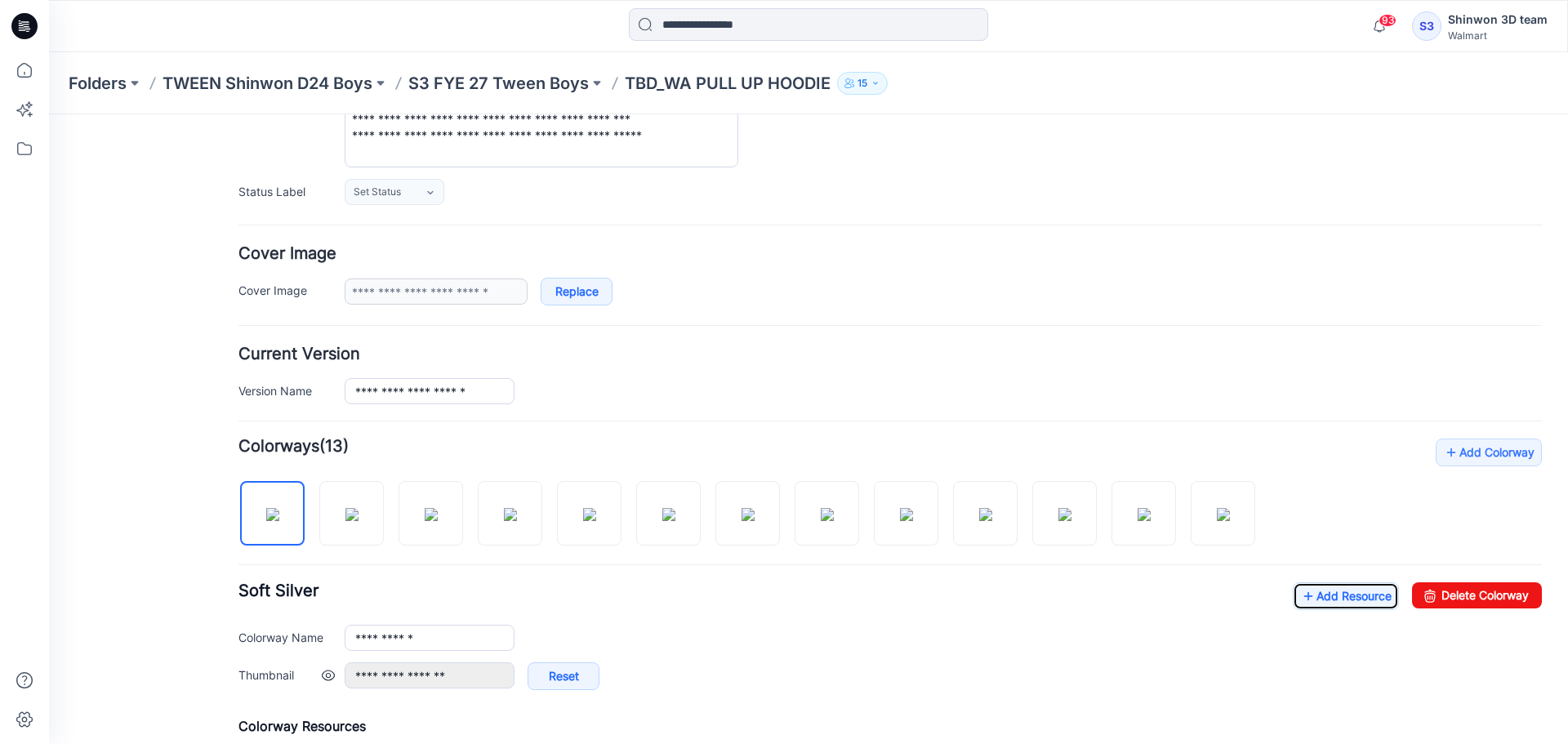
scroll to position [0, 0]
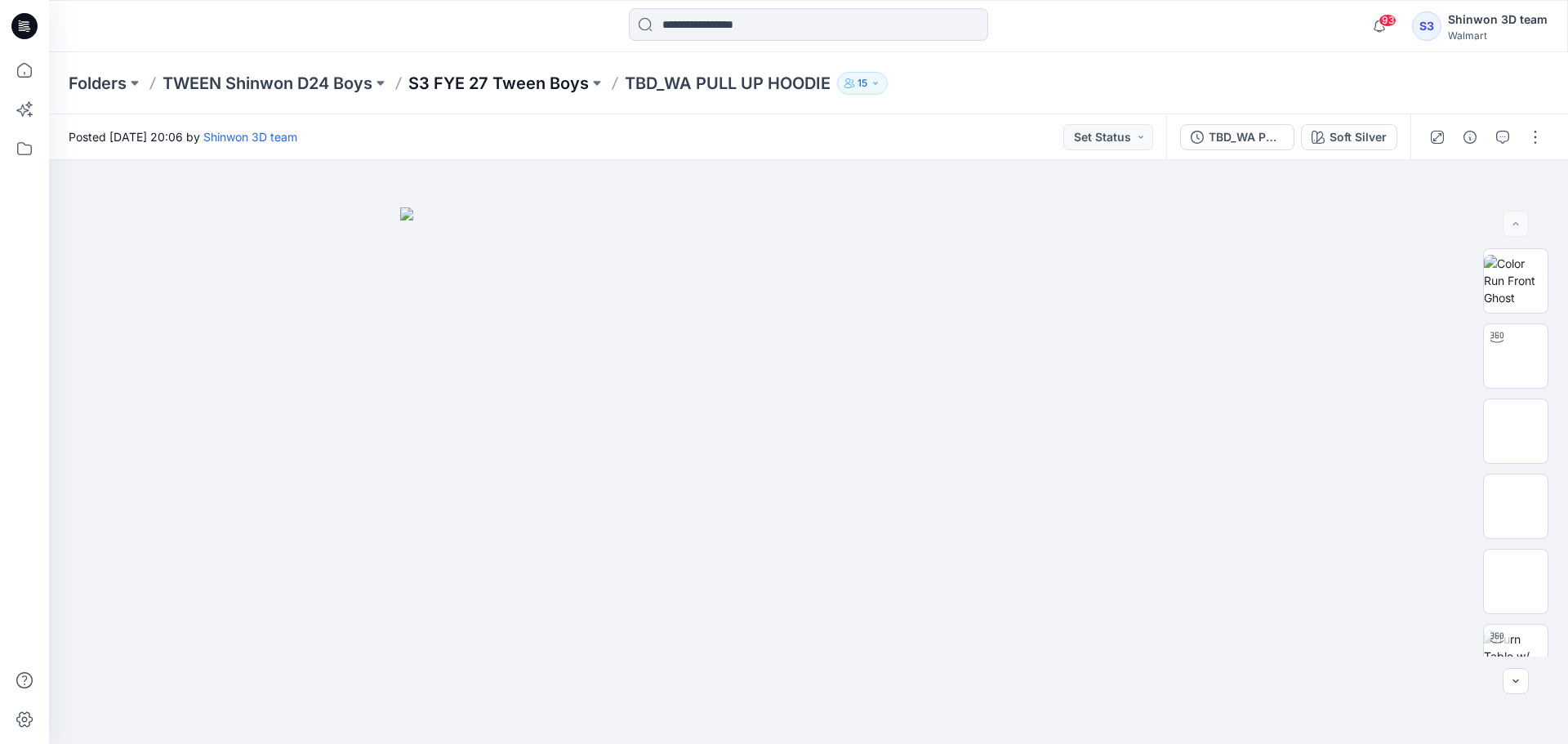
click at [563, 88] on p "S3 FYE 27 Tween Boys" at bounding box center [498, 83] width 181 height 23
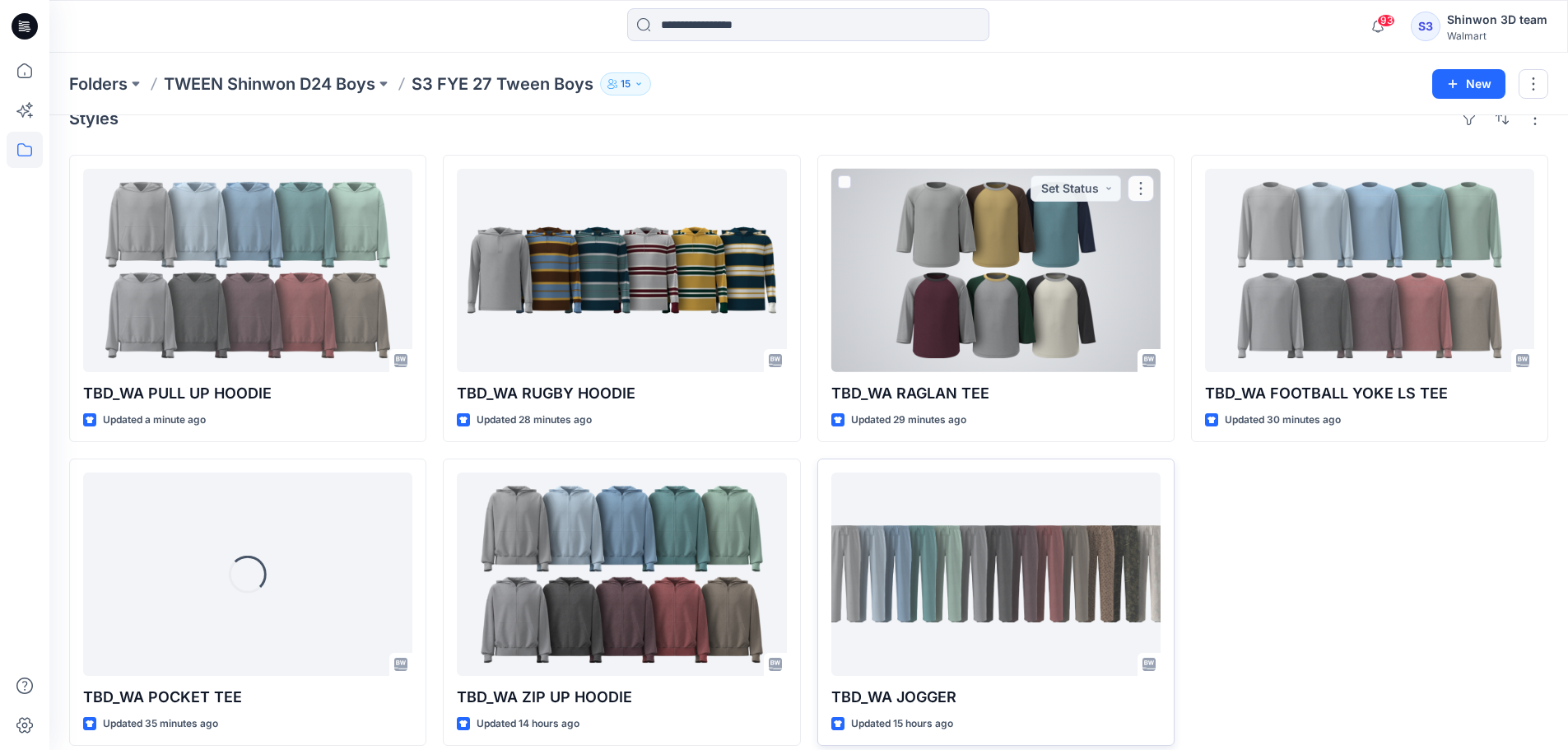
scroll to position [45, 0]
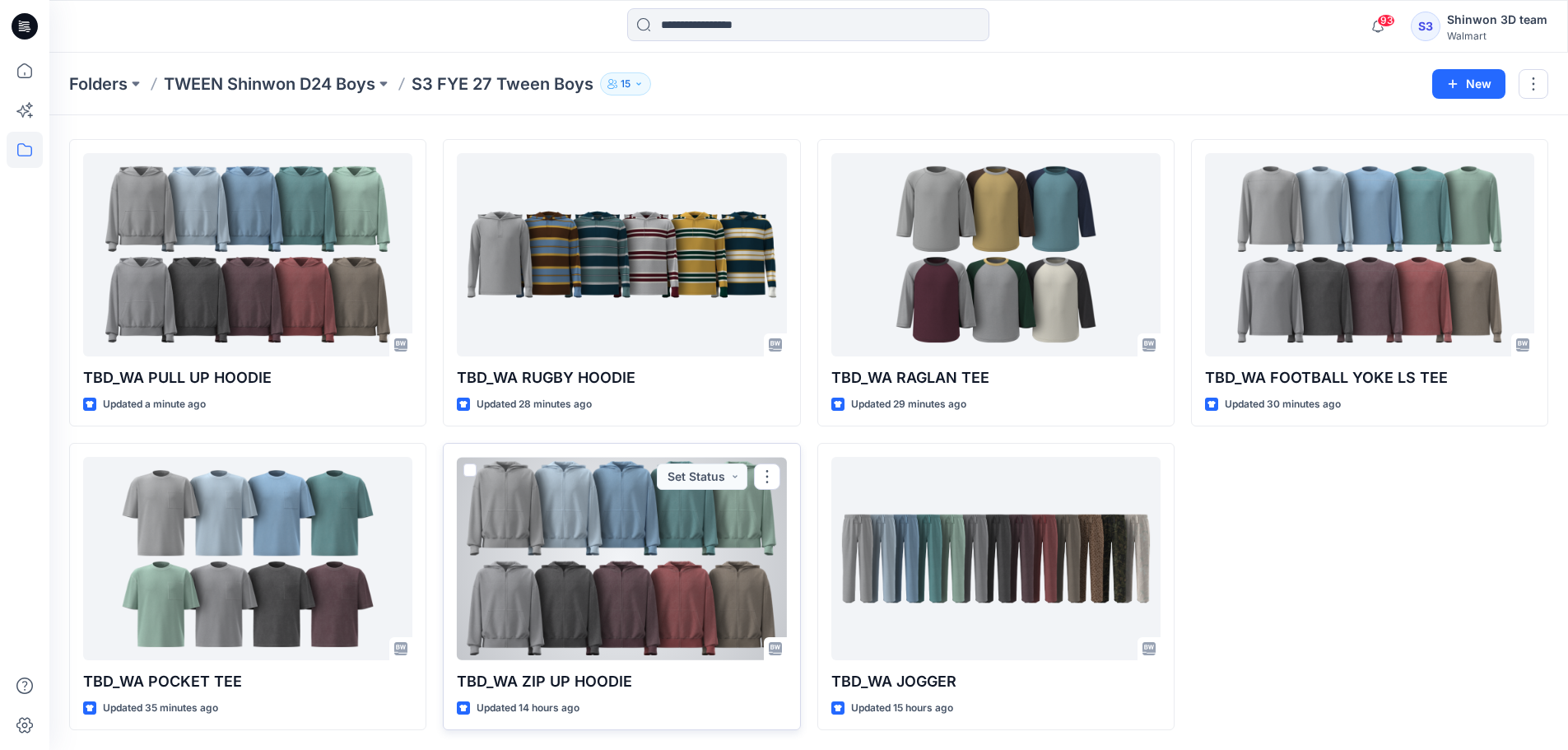
click at [612, 631] on div at bounding box center [621, 558] width 329 height 203
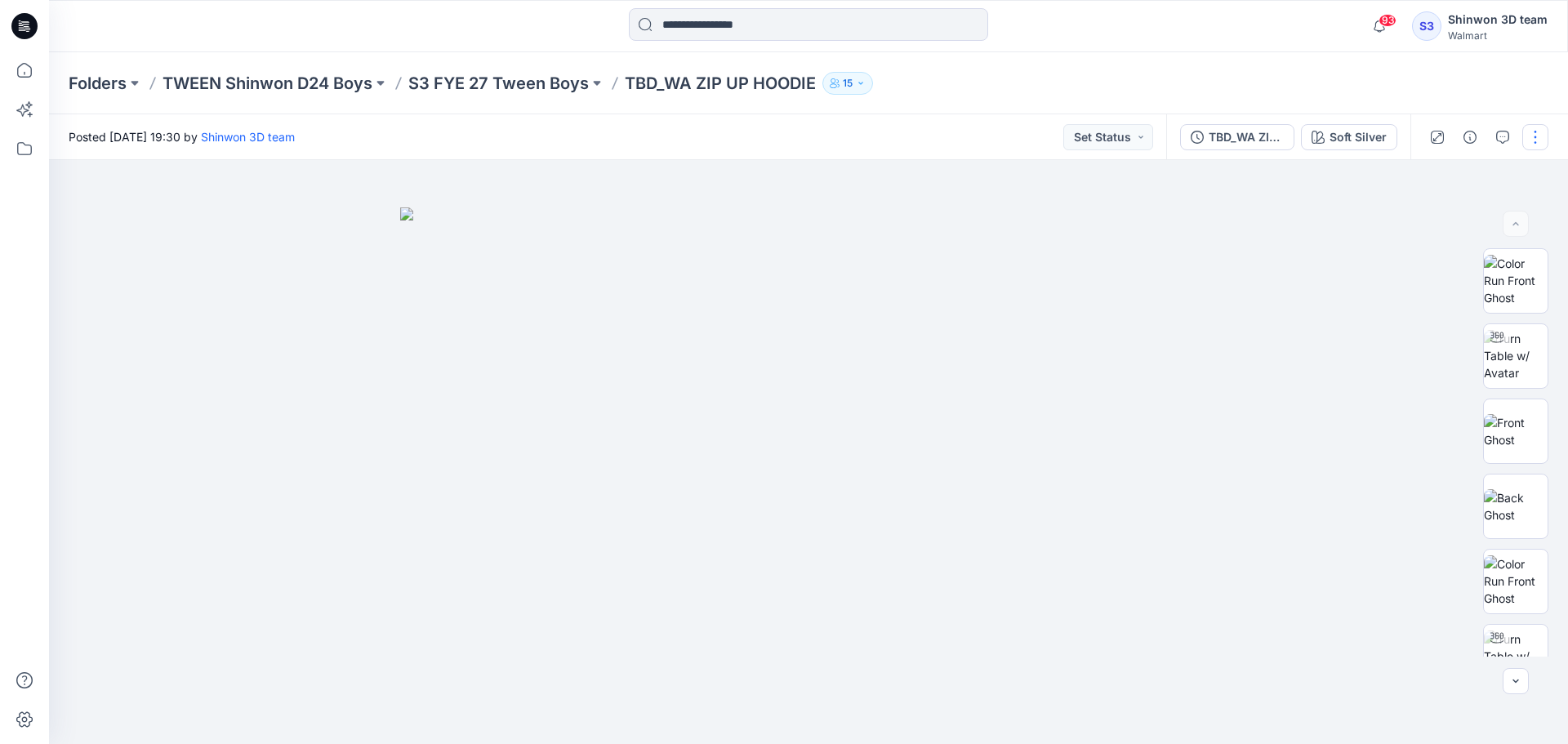
click at [1531, 142] on button "button" at bounding box center [1536, 137] width 26 height 26
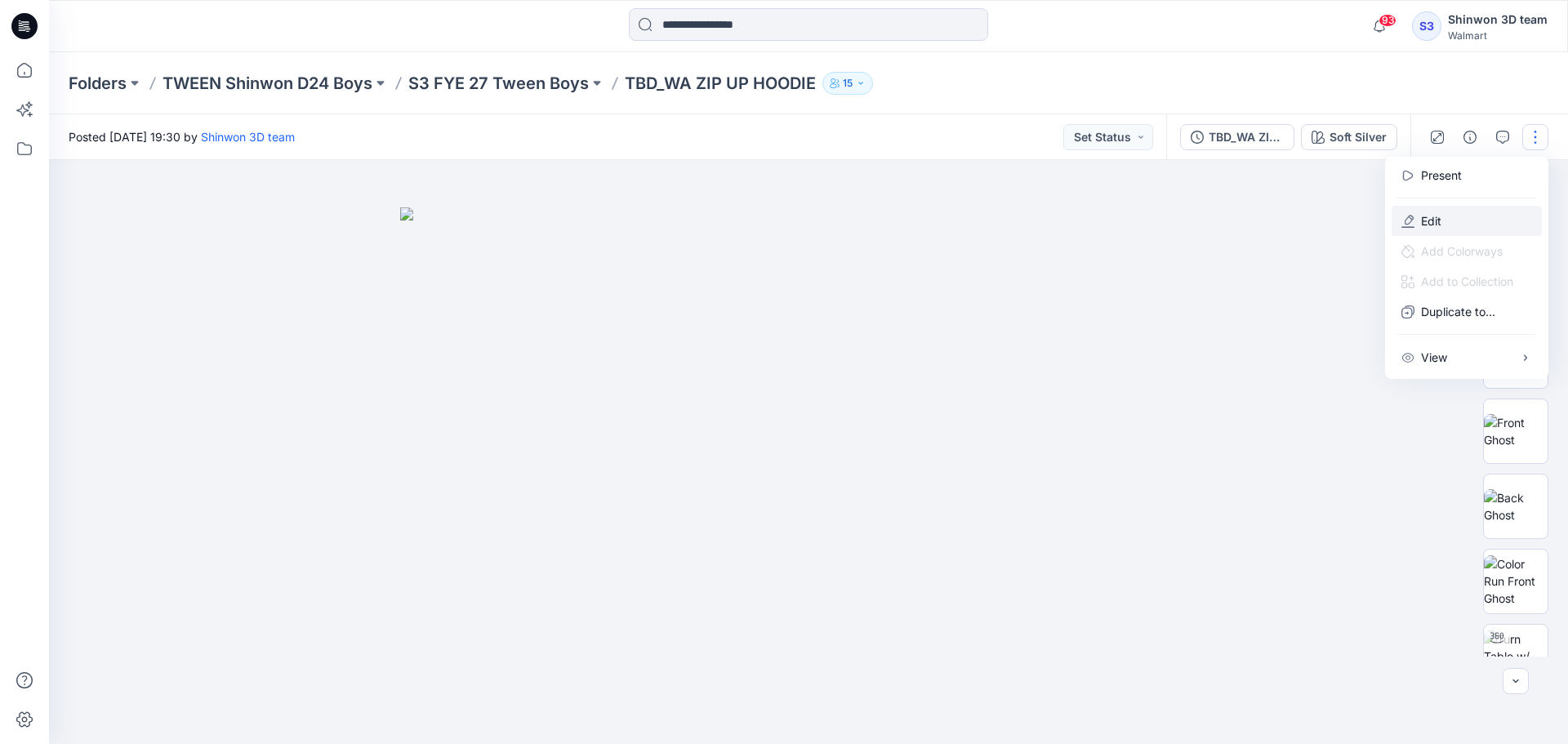
click at [1461, 215] on button "Edit" at bounding box center [1466, 220] width 150 height 30
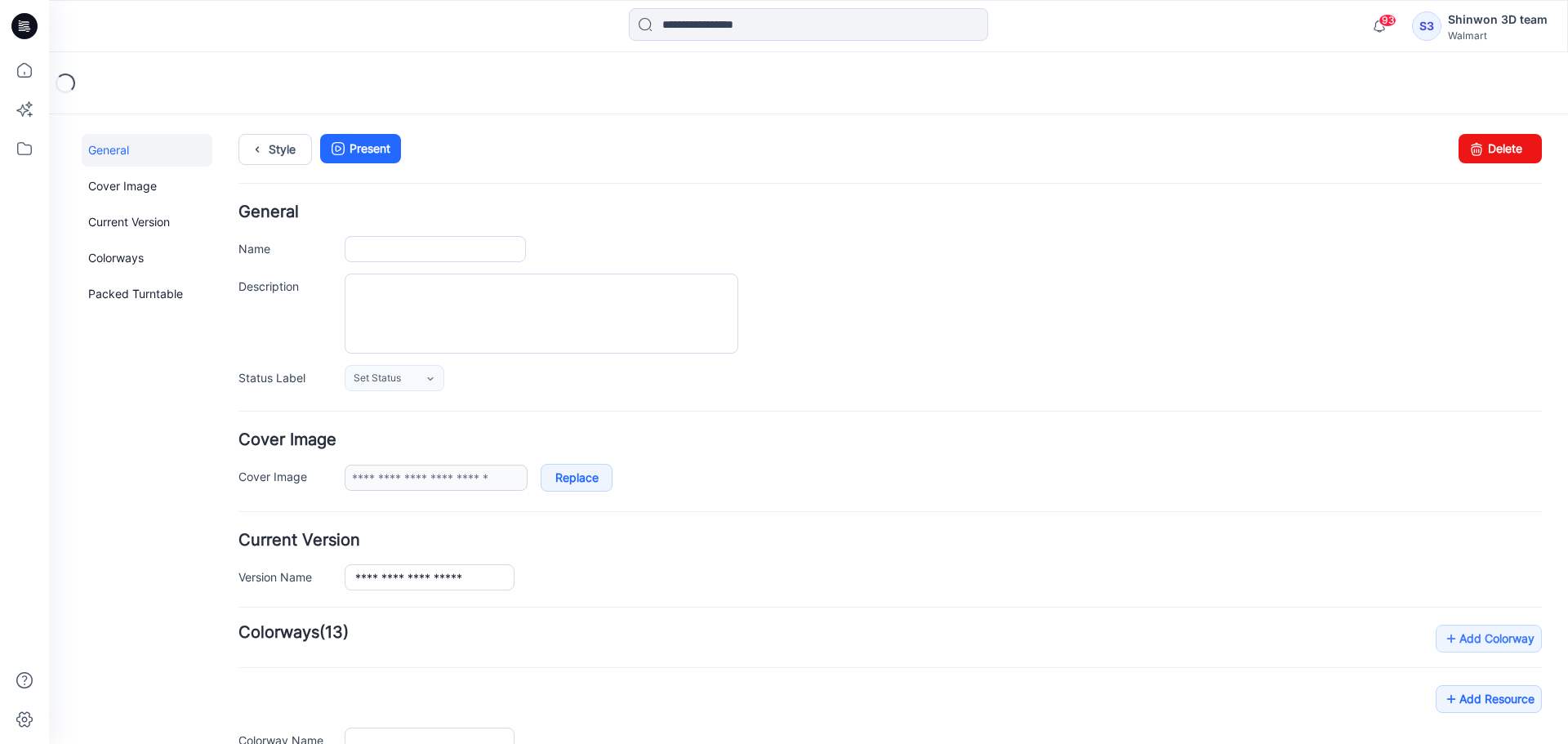
type input "**********"
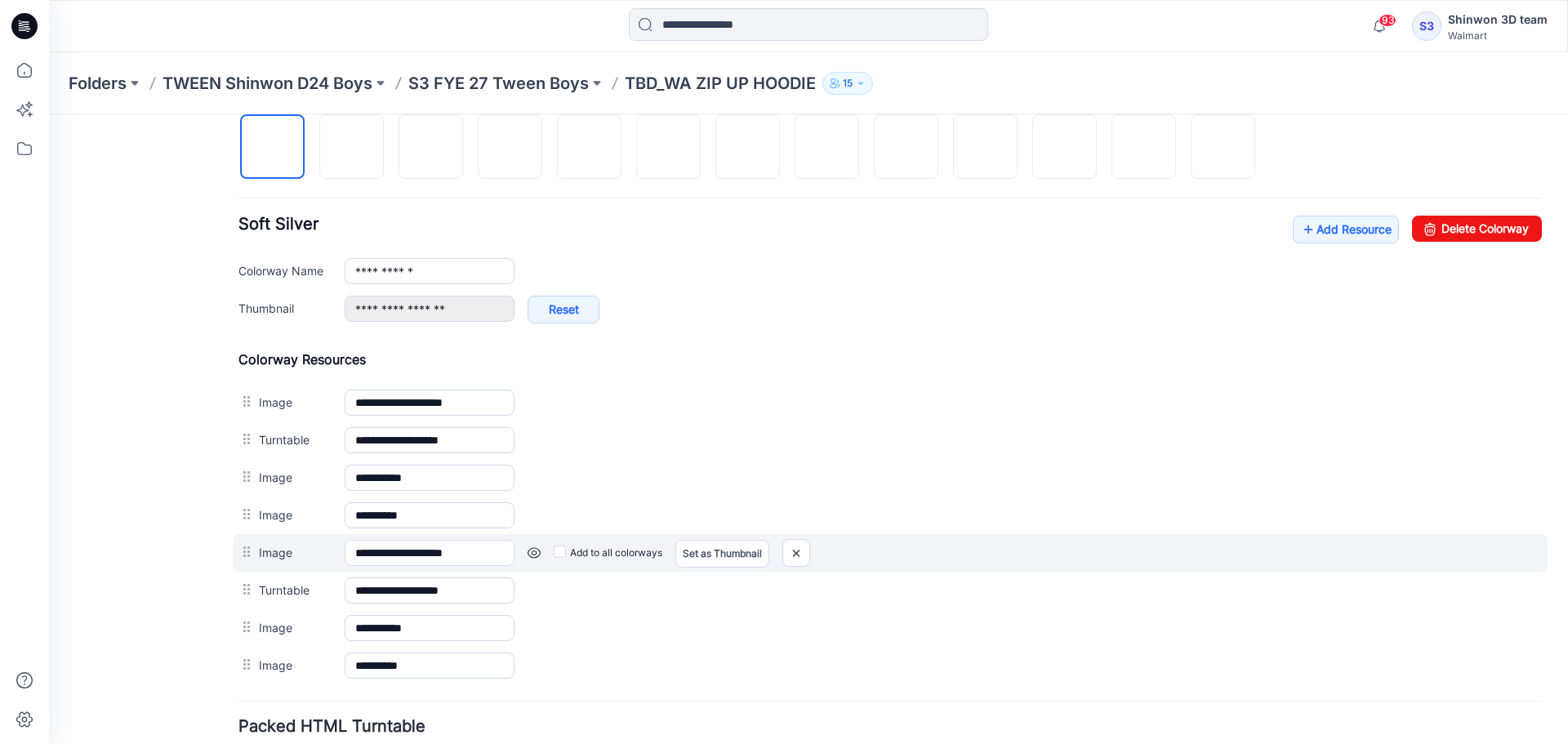
scroll to position [354, 0]
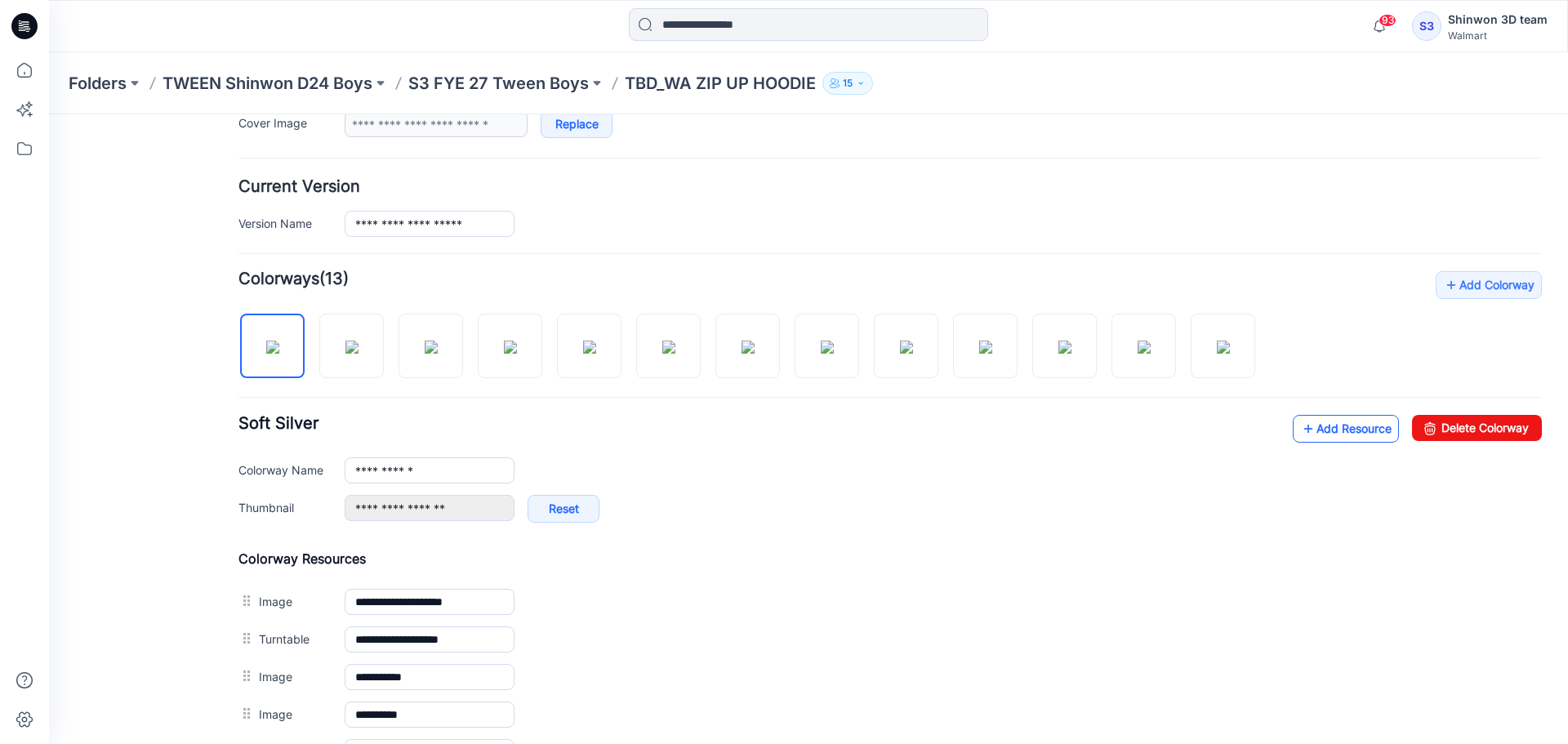
click at [1335, 424] on link "Add Resource" at bounding box center [1345, 429] width 106 height 28
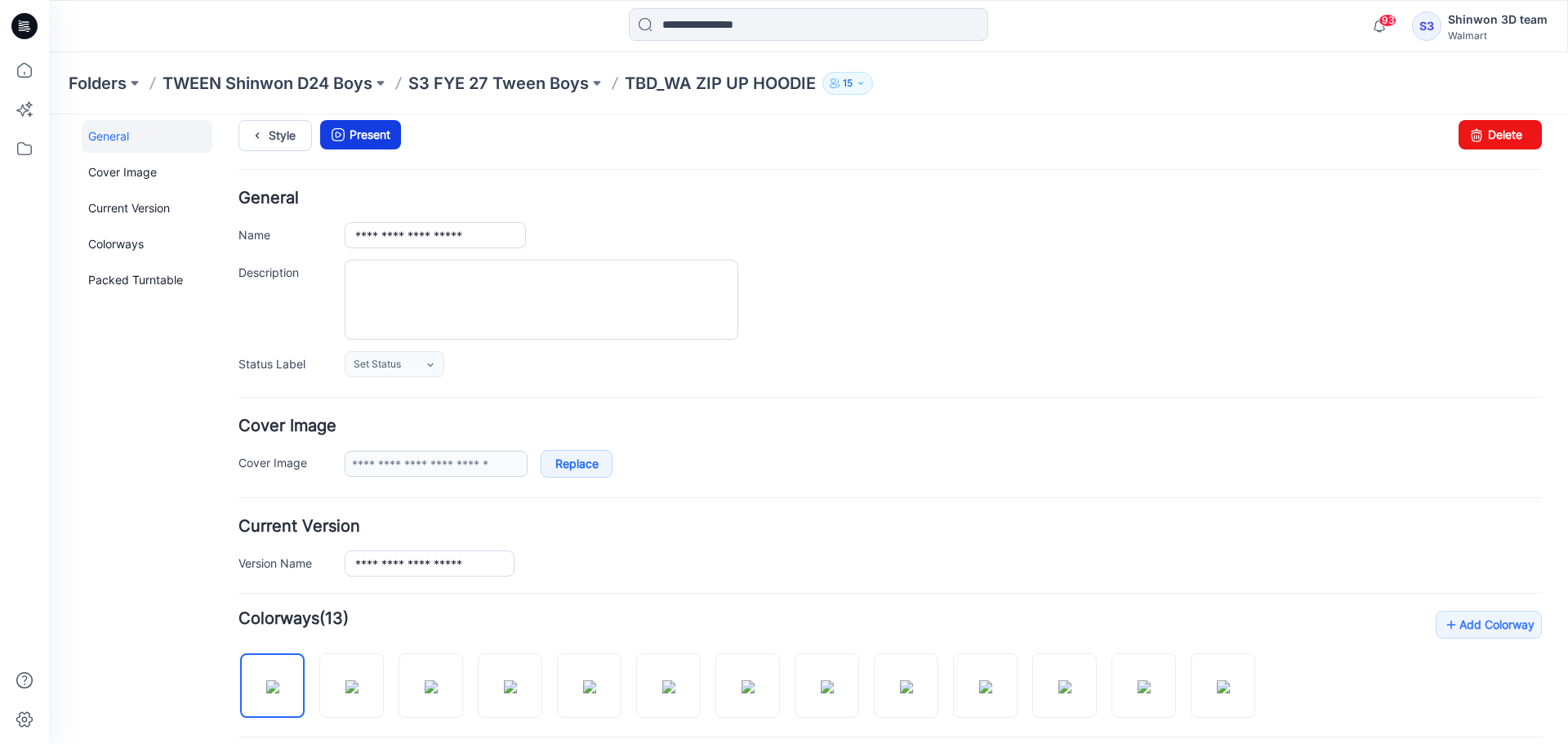
scroll to position [0, 0]
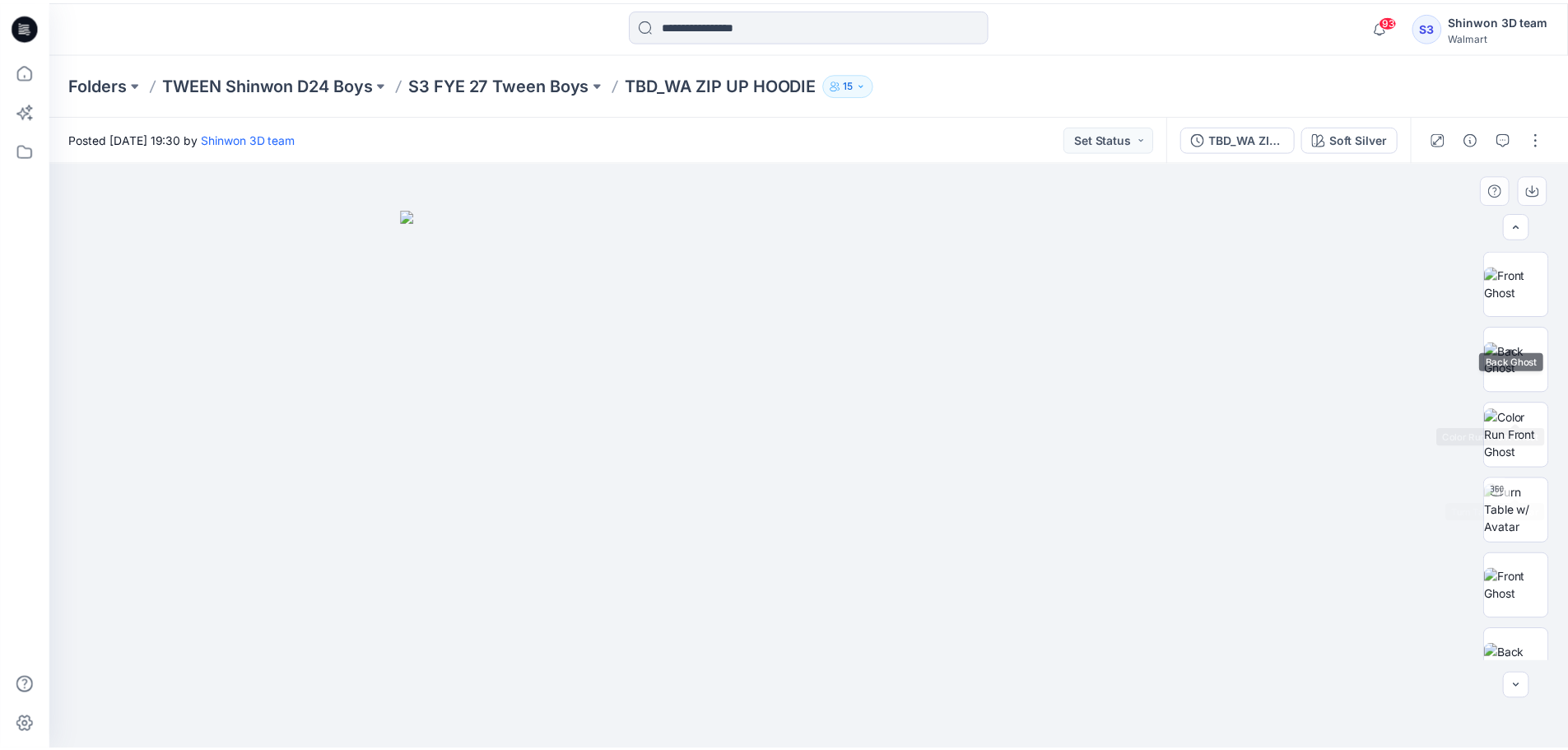
scroll to position [336, 0]
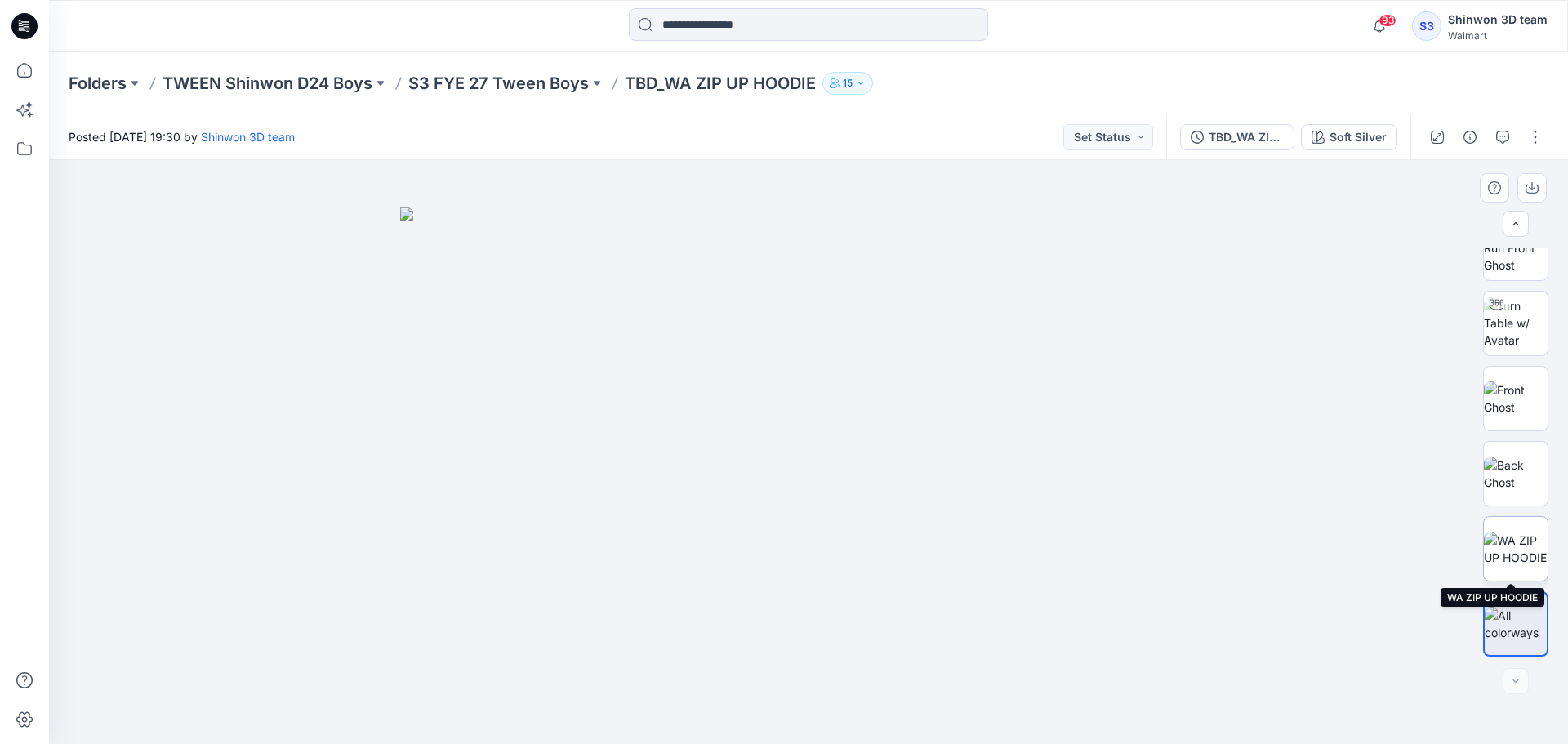
click at [1529, 554] on img at bounding box center [1515, 548] width 64 height 34
click at [516, 88] on p "S3 FYE 27 Tween Boys" at bounding box center [498, 83] width 181 height 23
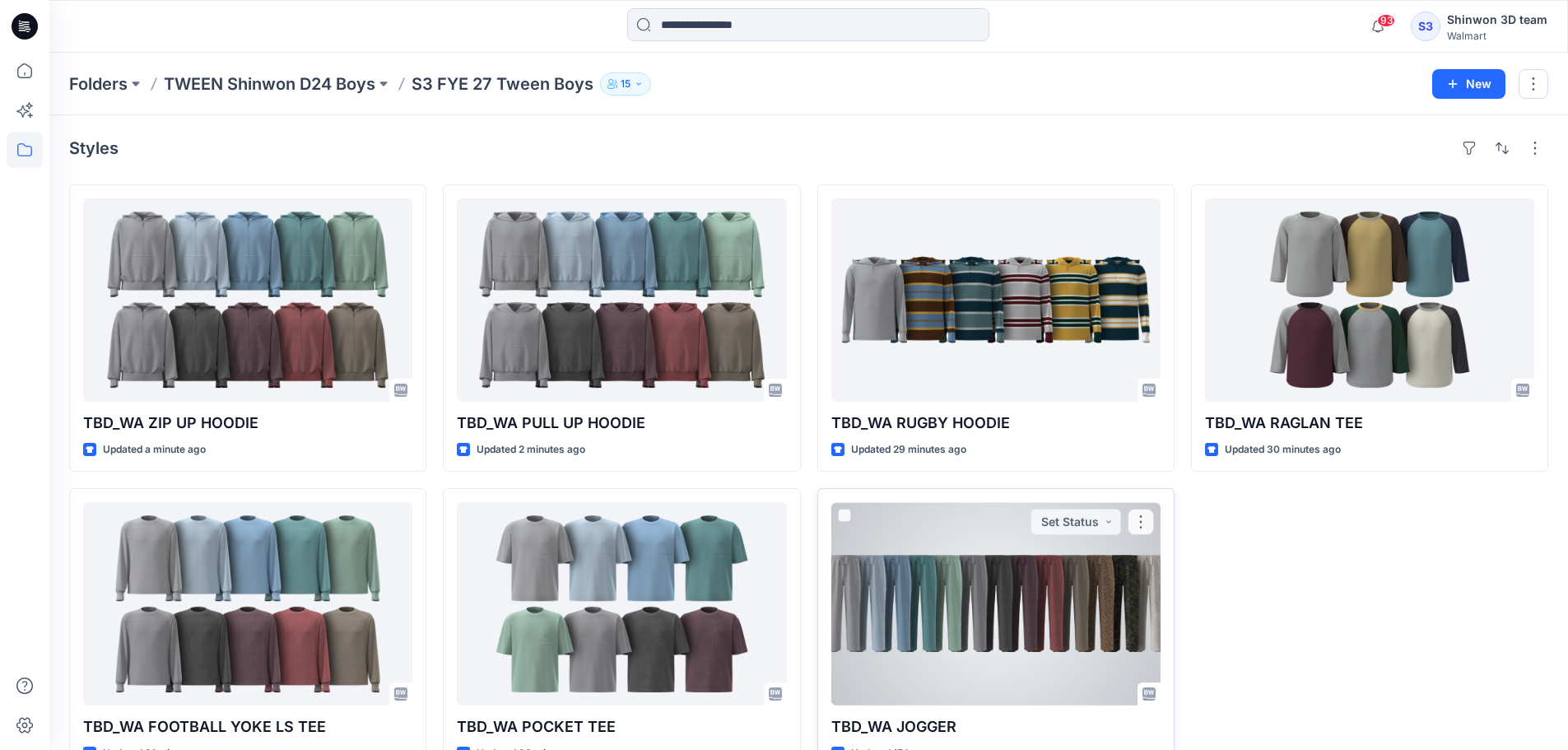
scroll to position [45, 0]
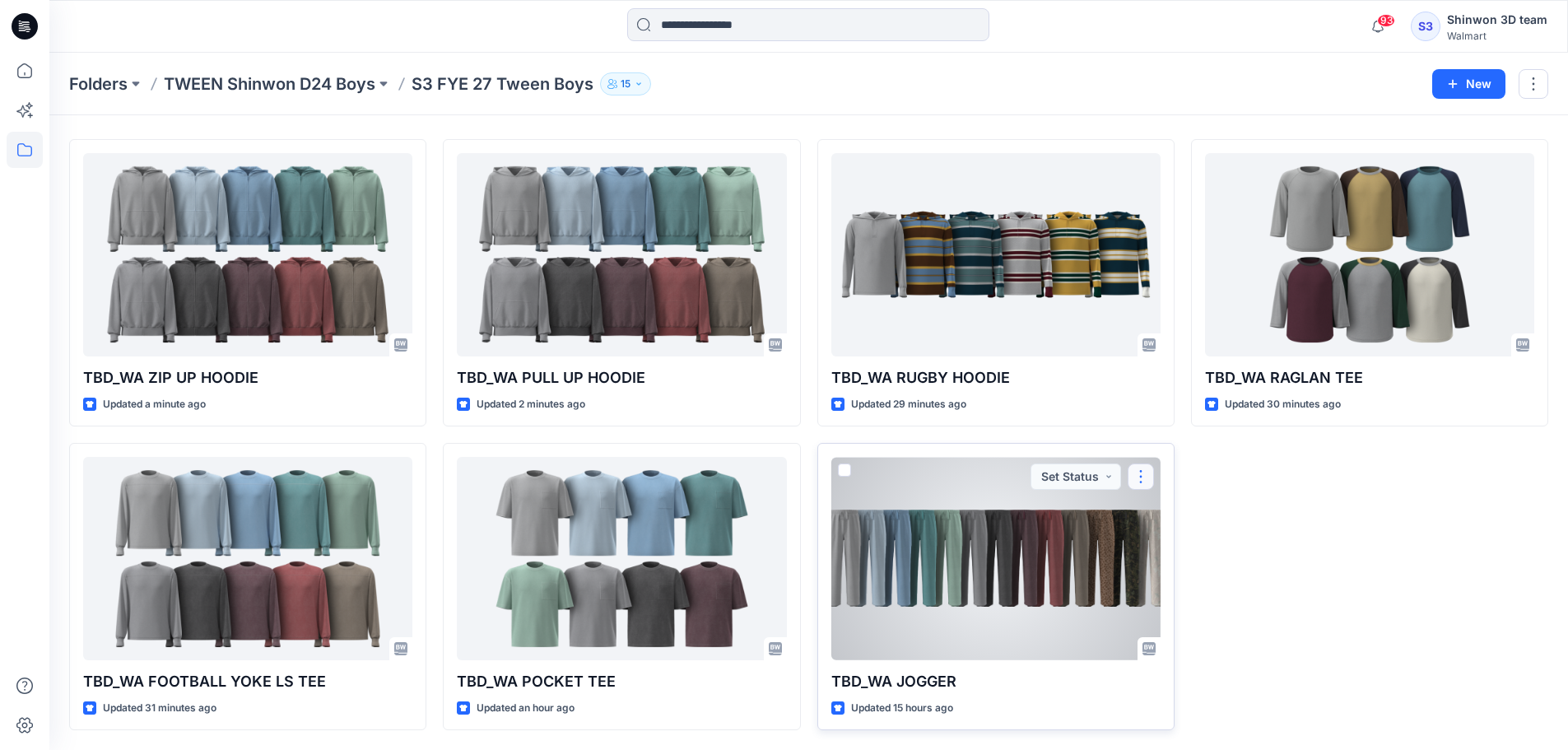
click at [1140, 471] on button "button" at bounding box center [1141, 477] width 27 height 27
click at [1174, 514] on p "Edit" at bounding box center [1170, 515] width 20 height 18
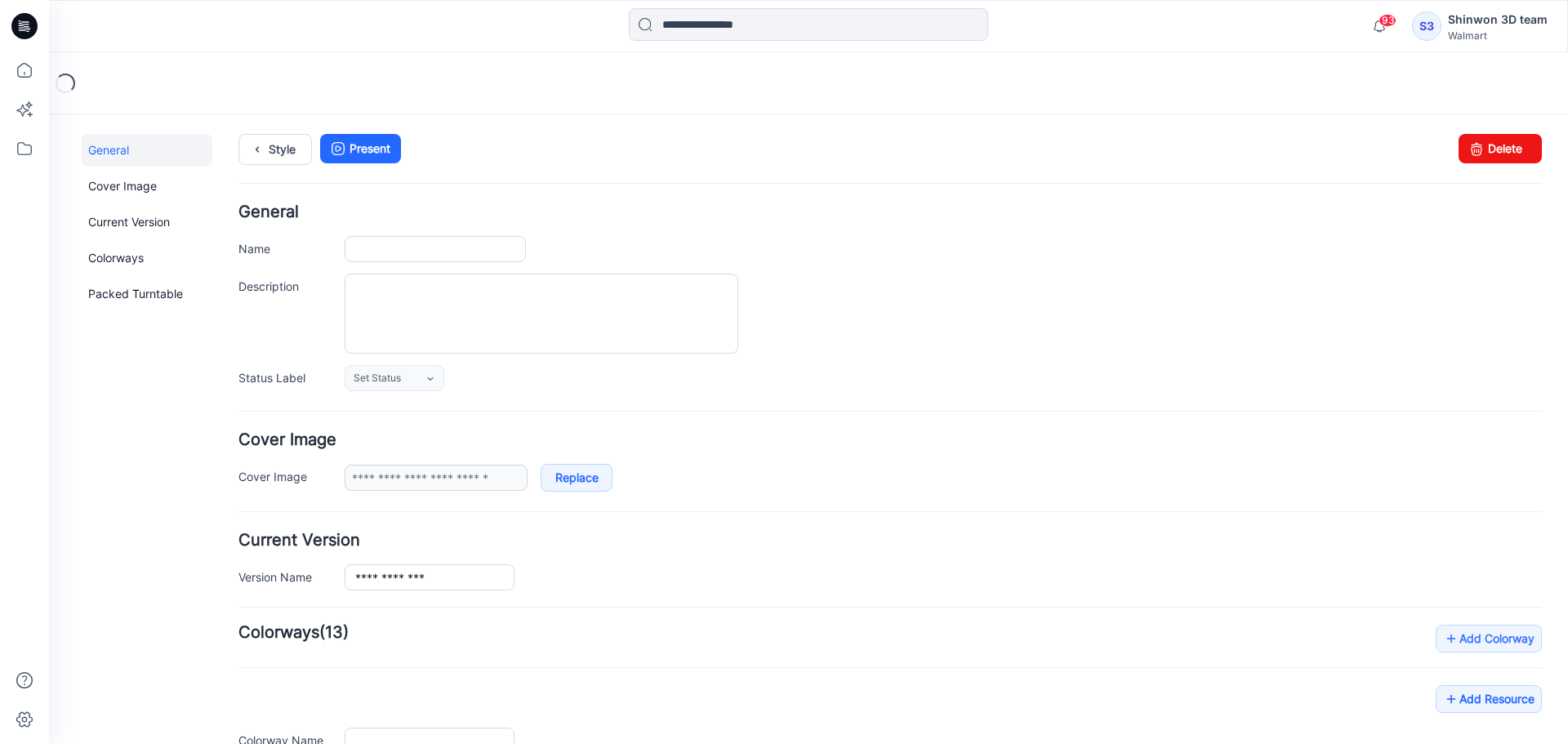
type input "**********"
type textarea "**********"
type input "**********"
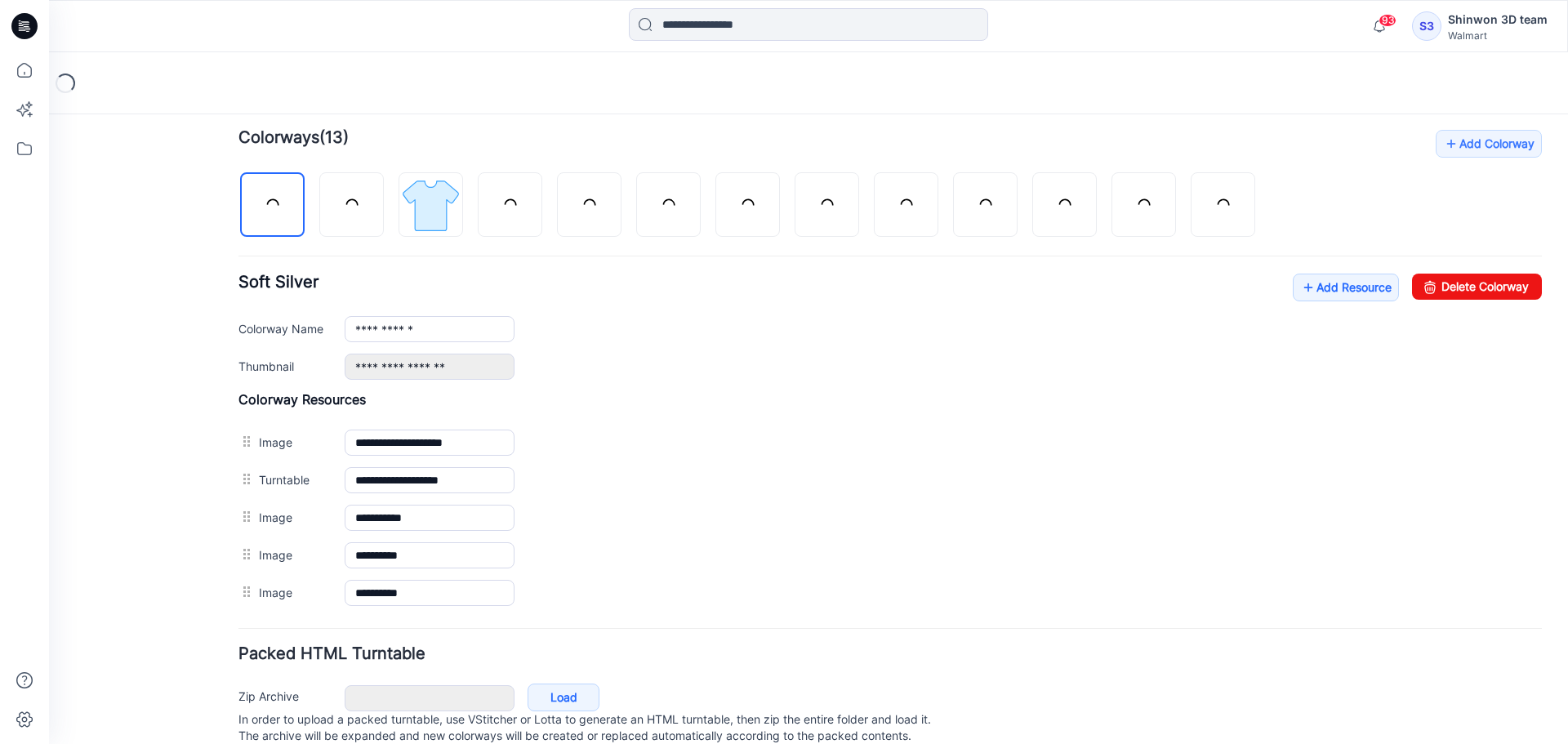
scroll to position [549, 0]
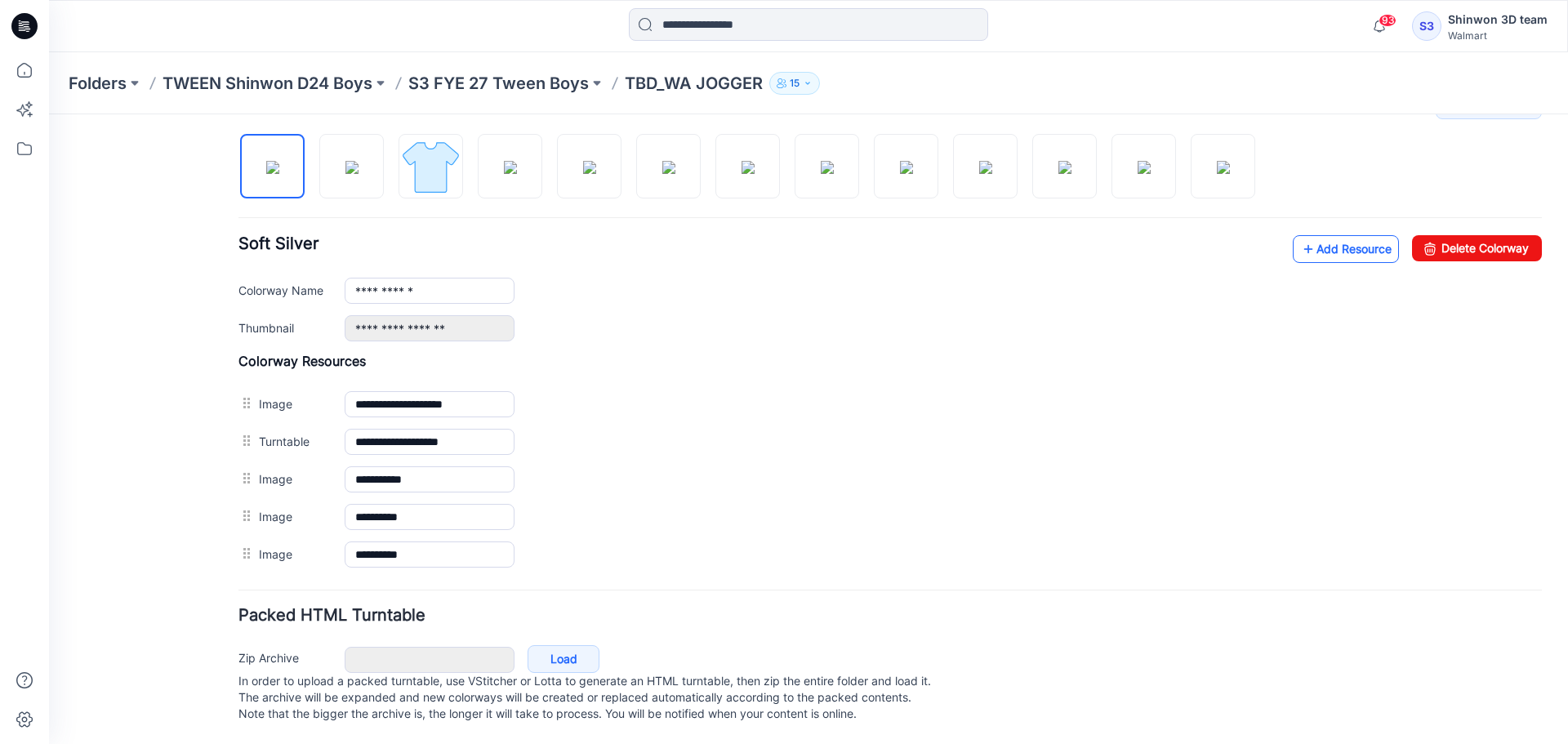
click at [1314, 238] on link "Add Resource" at bounding box center [1345, 249] width 106 height 28
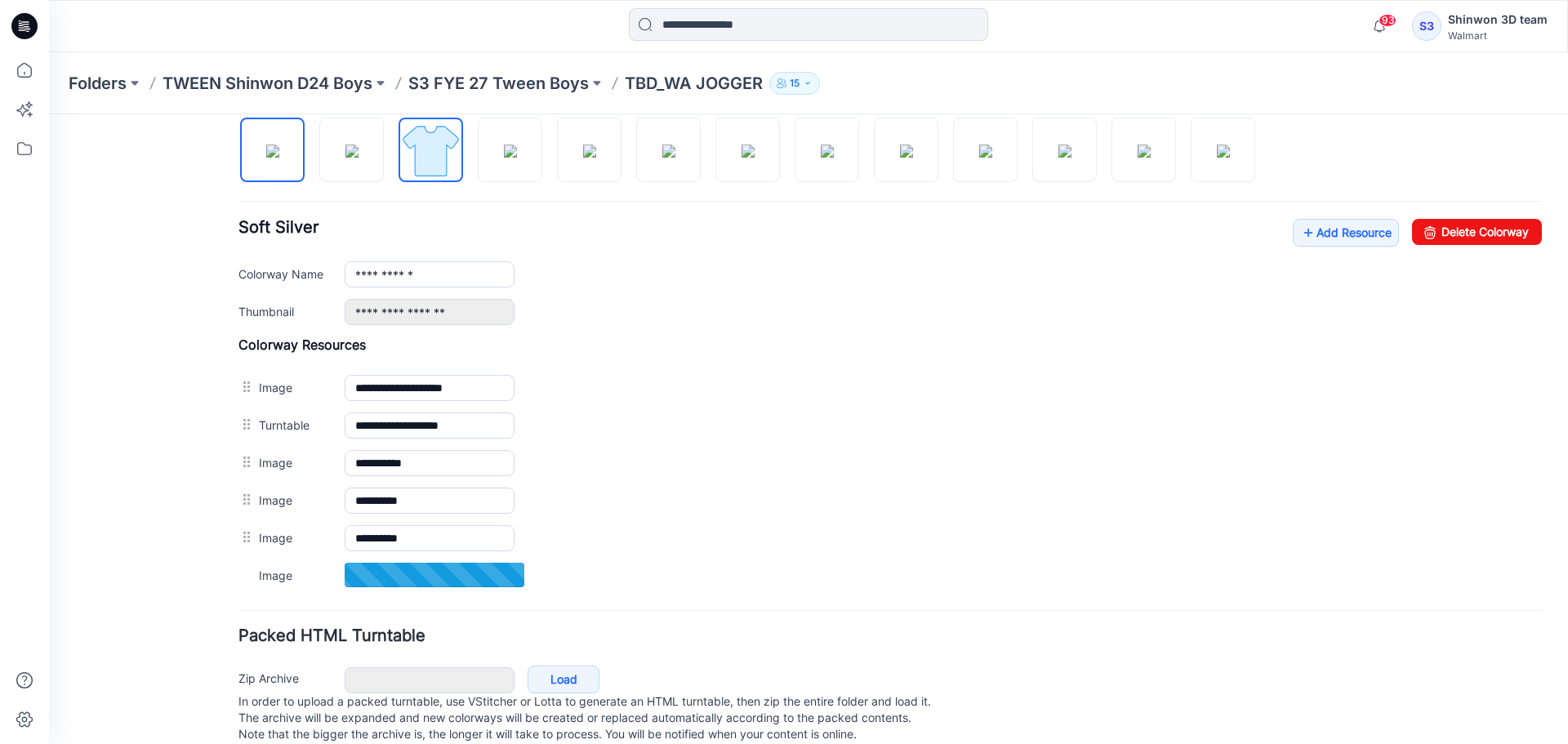
click at [415, 165] on img at bounding box center [431, 151] width 61 height 61
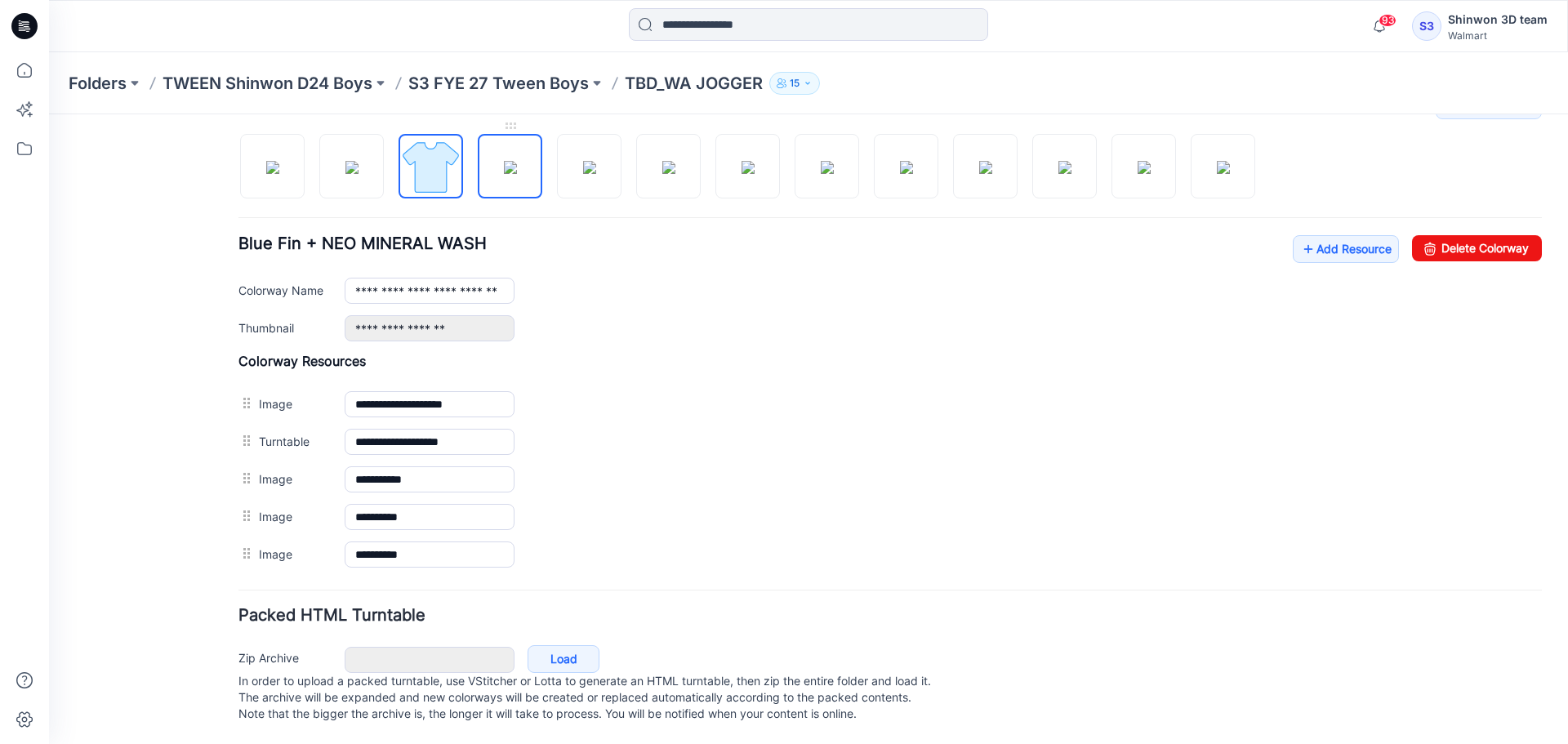
click at [507, 161] on img at bounding box center [510, 167] width 13 height 13
click at [359, 161] on img at bounding box center [352, 167] width 13 height 13
click at [455, 153] on img at bounding box center [431, 167] width 61 height 61
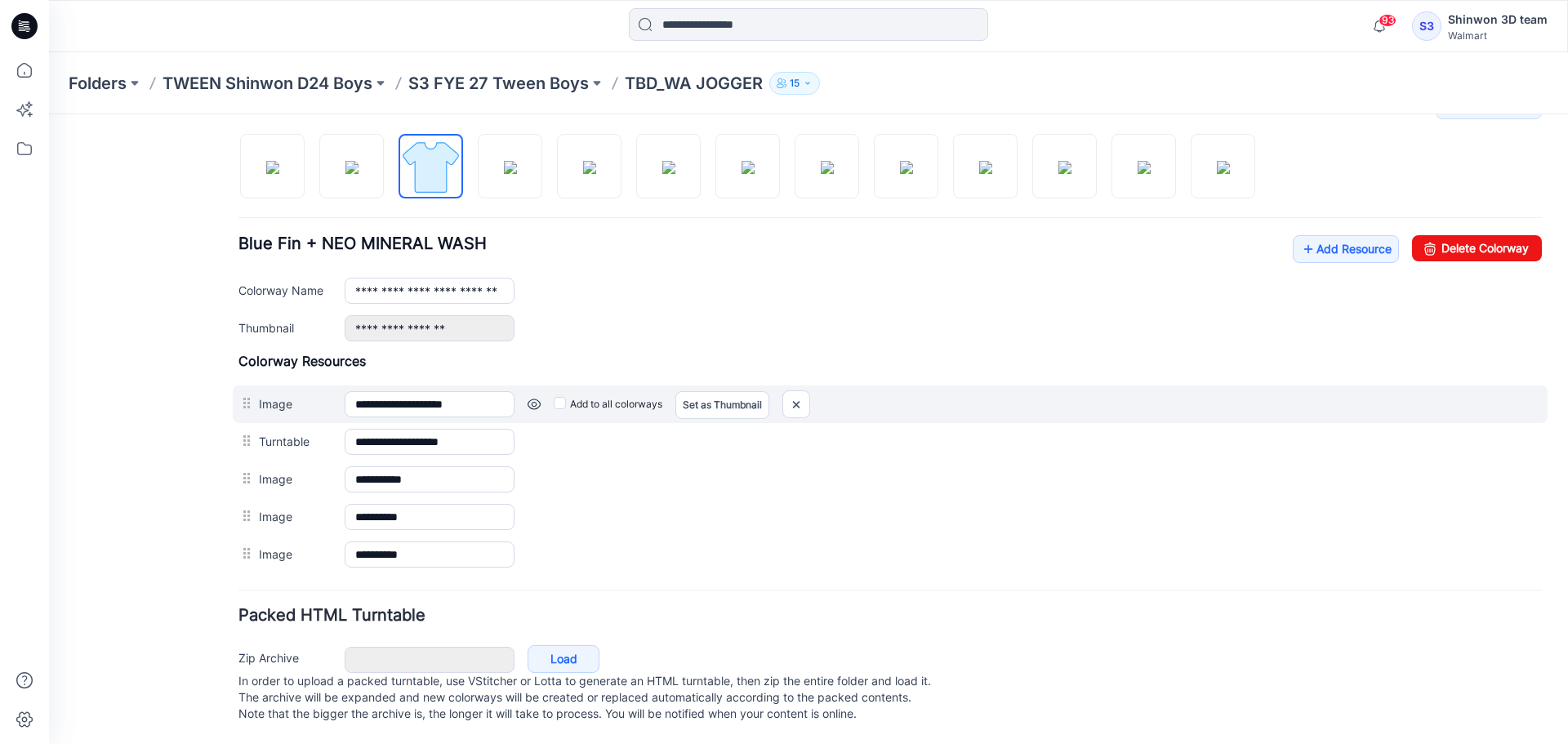
click at [910, 392] on div "Add to all colorways Set as Thumbnail Unset as Thumbnail" at bounding box center [1027, 404] width 1027 height 26
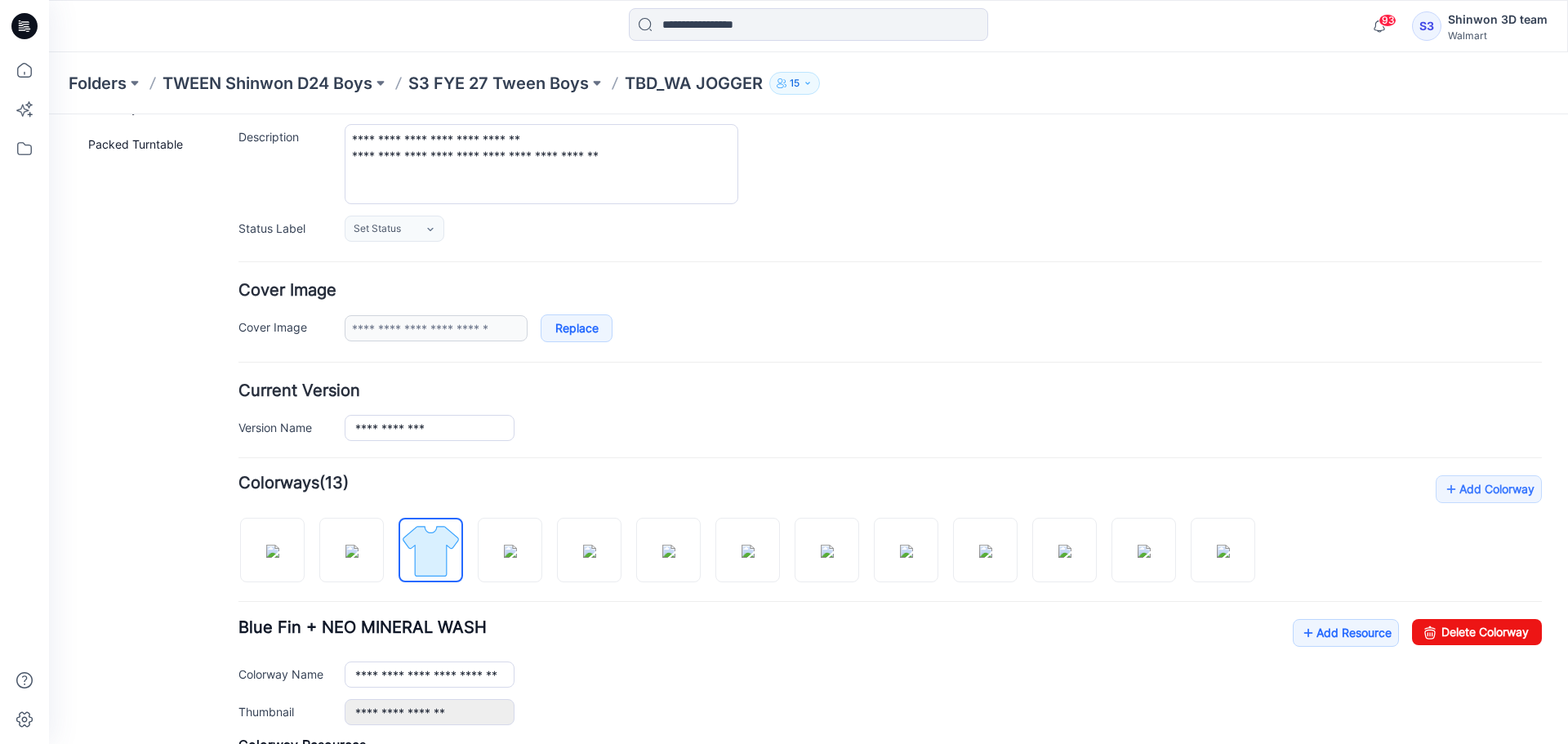
scroll to position [141, 0]
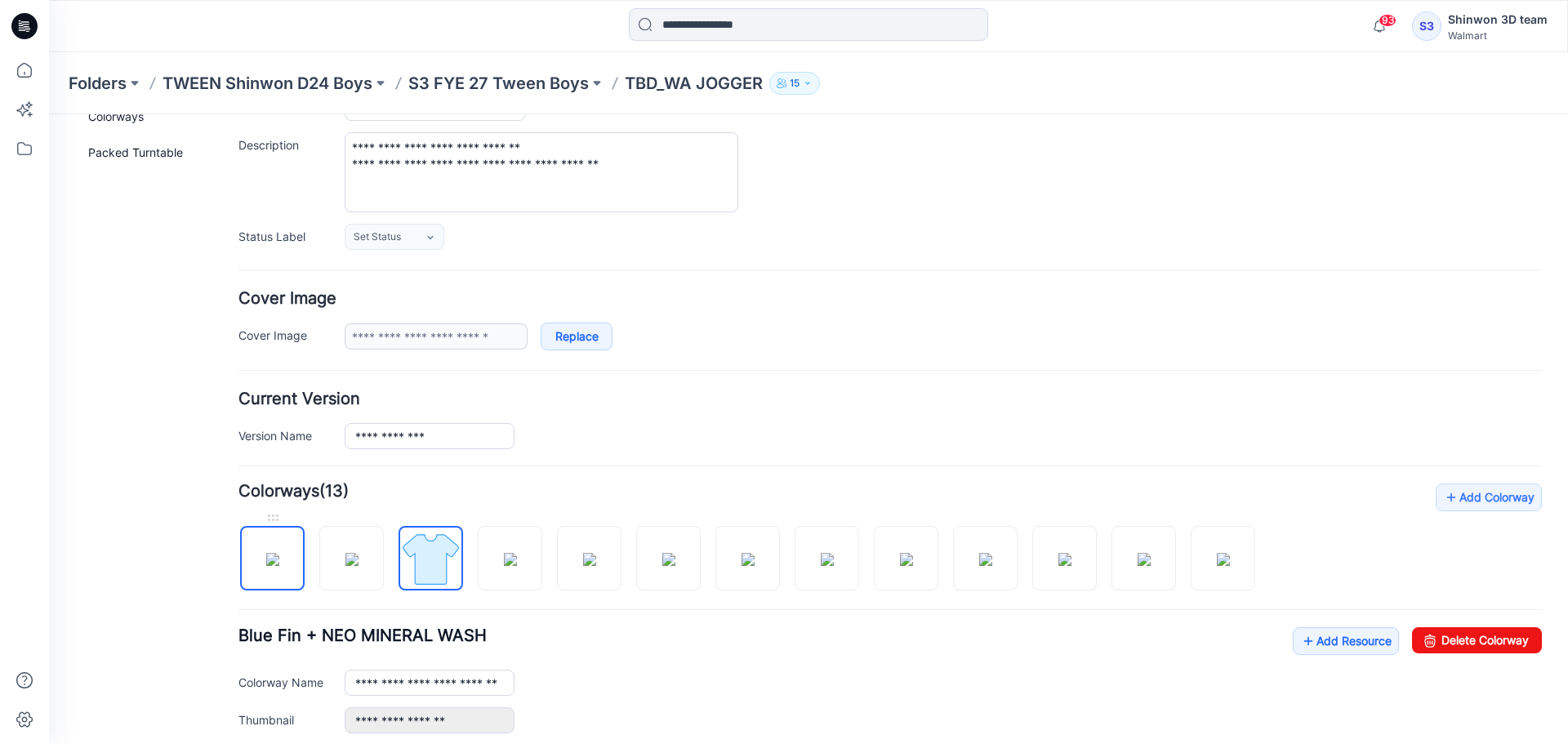
click at [279, 553] on img at bounding box center [272, 559] width 13 height 13
type input "**********"
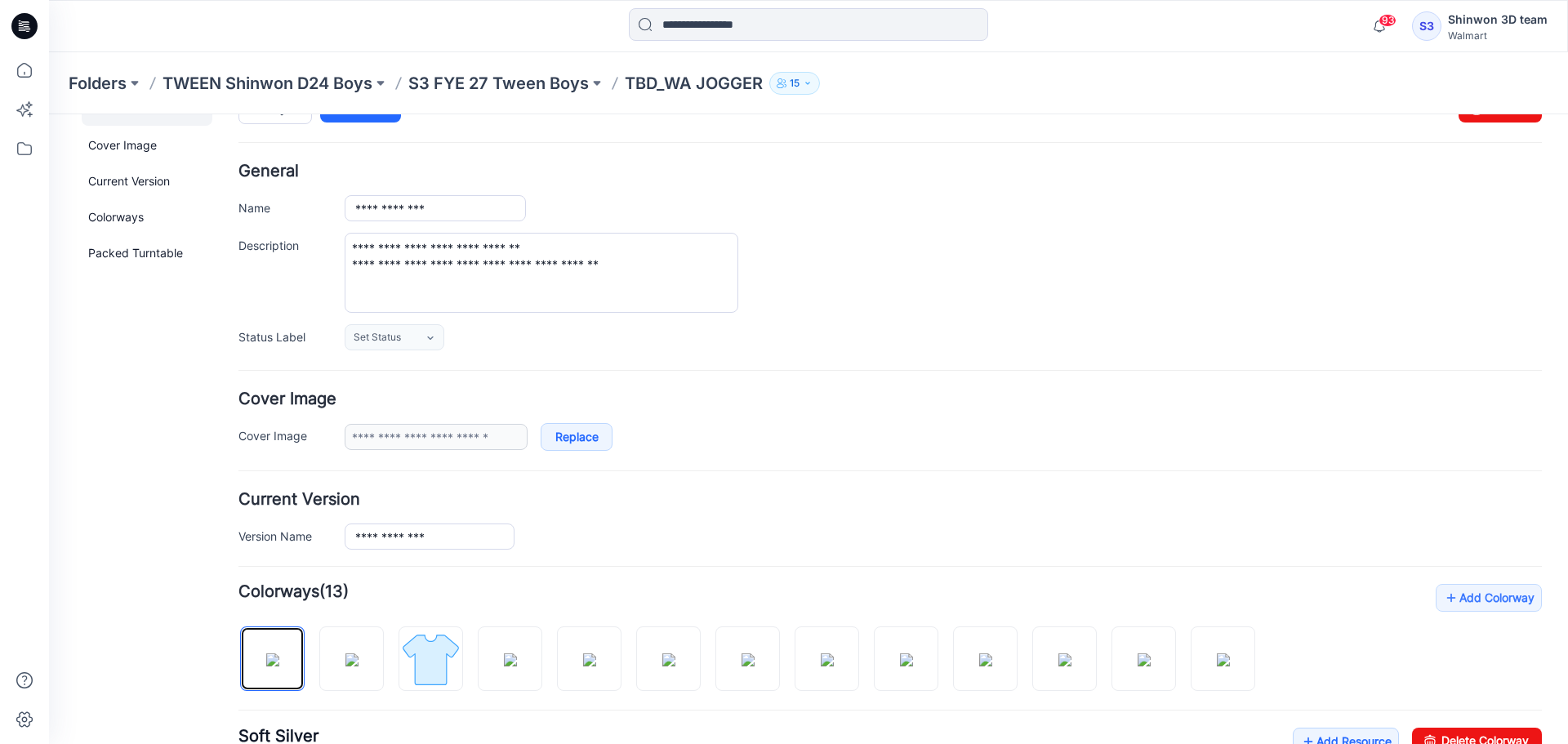
scroll to position [0, 0]
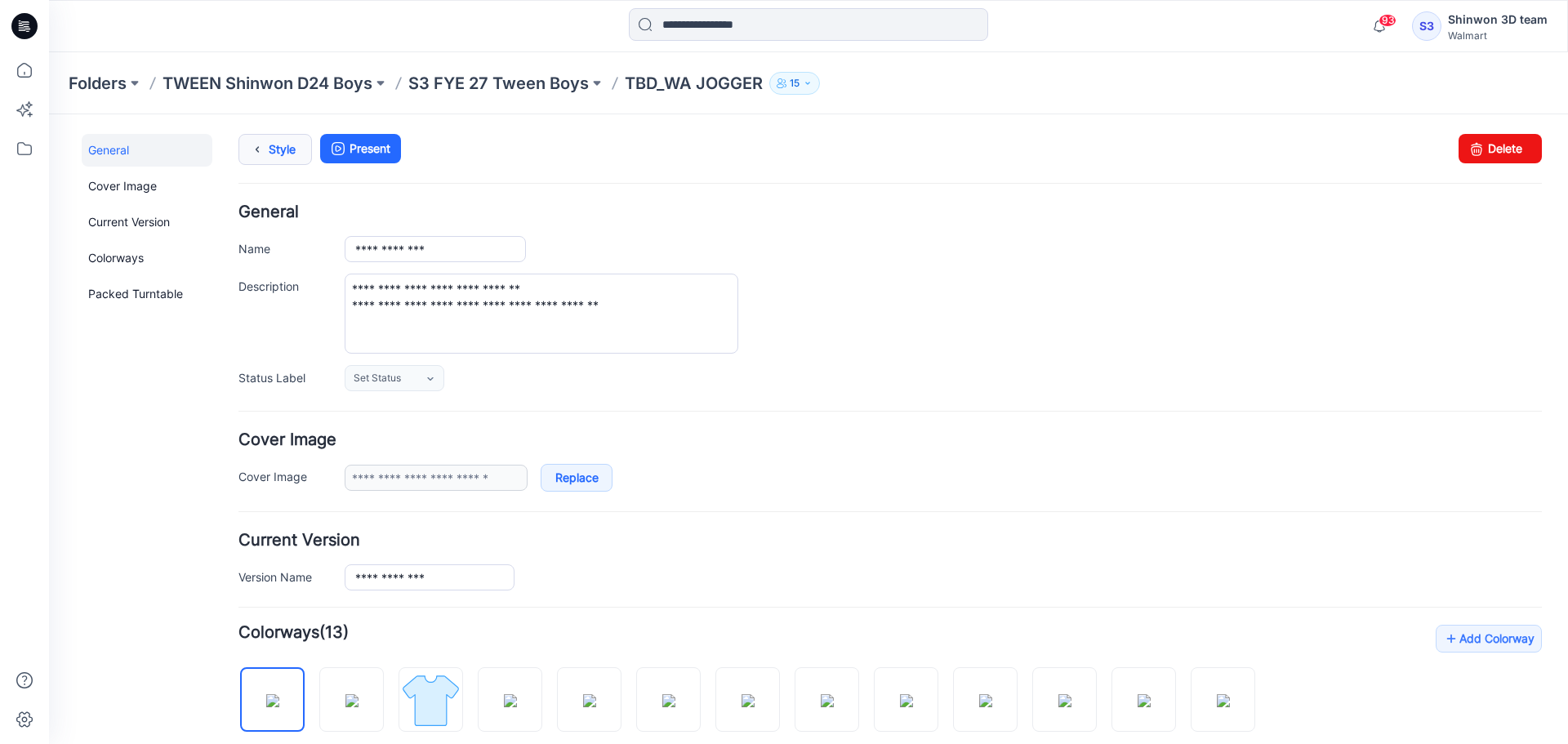
click at [300, 159] on link "Style" at bounding box center [276, 149] width 74 height 31
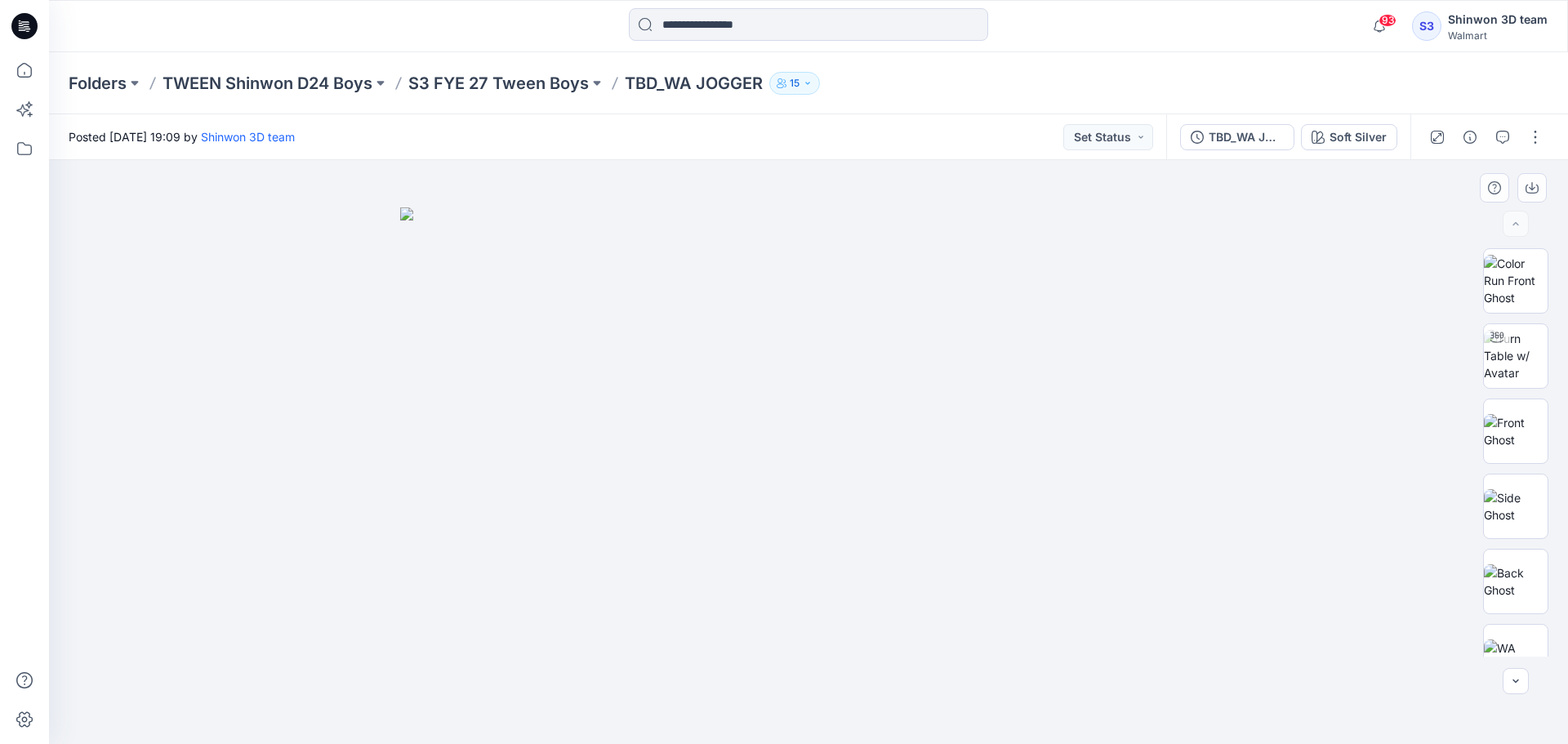
drag, startPoint x: 1155, startPoint y: 444, endPoint x: 825, endPoint y: 440, distance: 330.0
click at [860, 443] on img at bounding box center [808, 476] width 817 height 537
click at [869, 432] on img at bounding box center [808, 476] width 817 height 537
click at [851, 427] on img at bounding box center [808, 476] width 817 height 537
click at [21, 69] on icon at bounding box center [24, 70] width 36 height 36
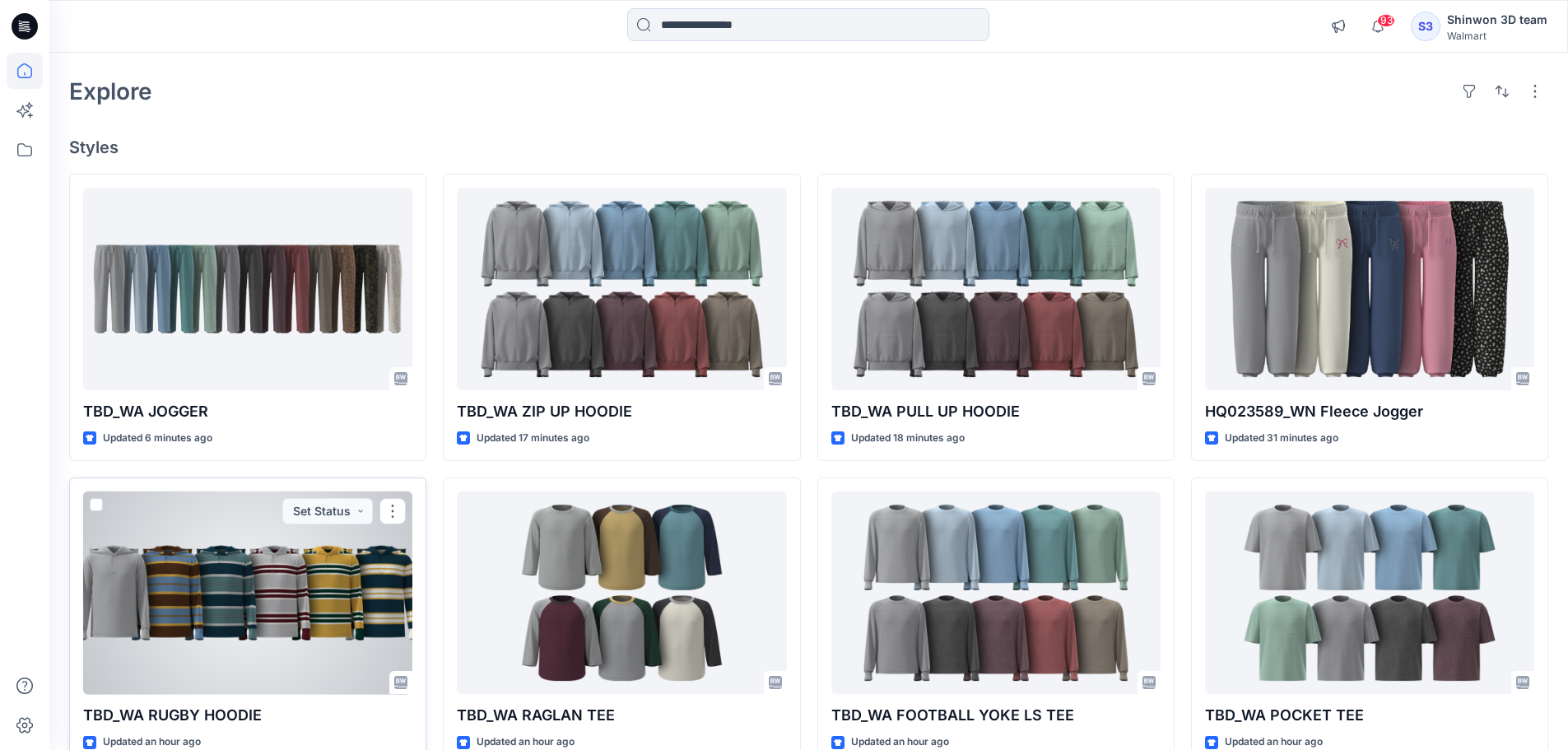
scroll to position [43, 0]
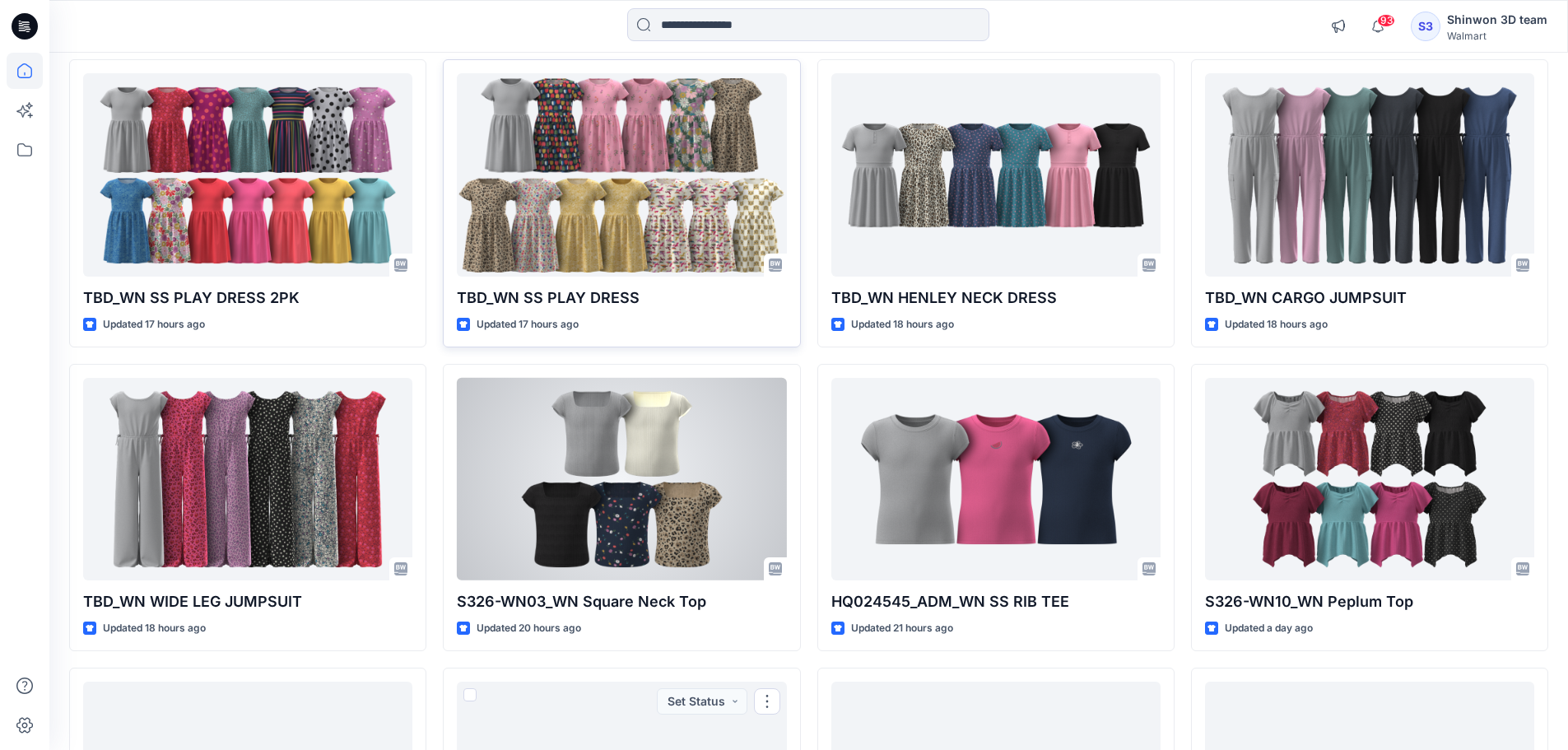
scroll to position [1367, 0]
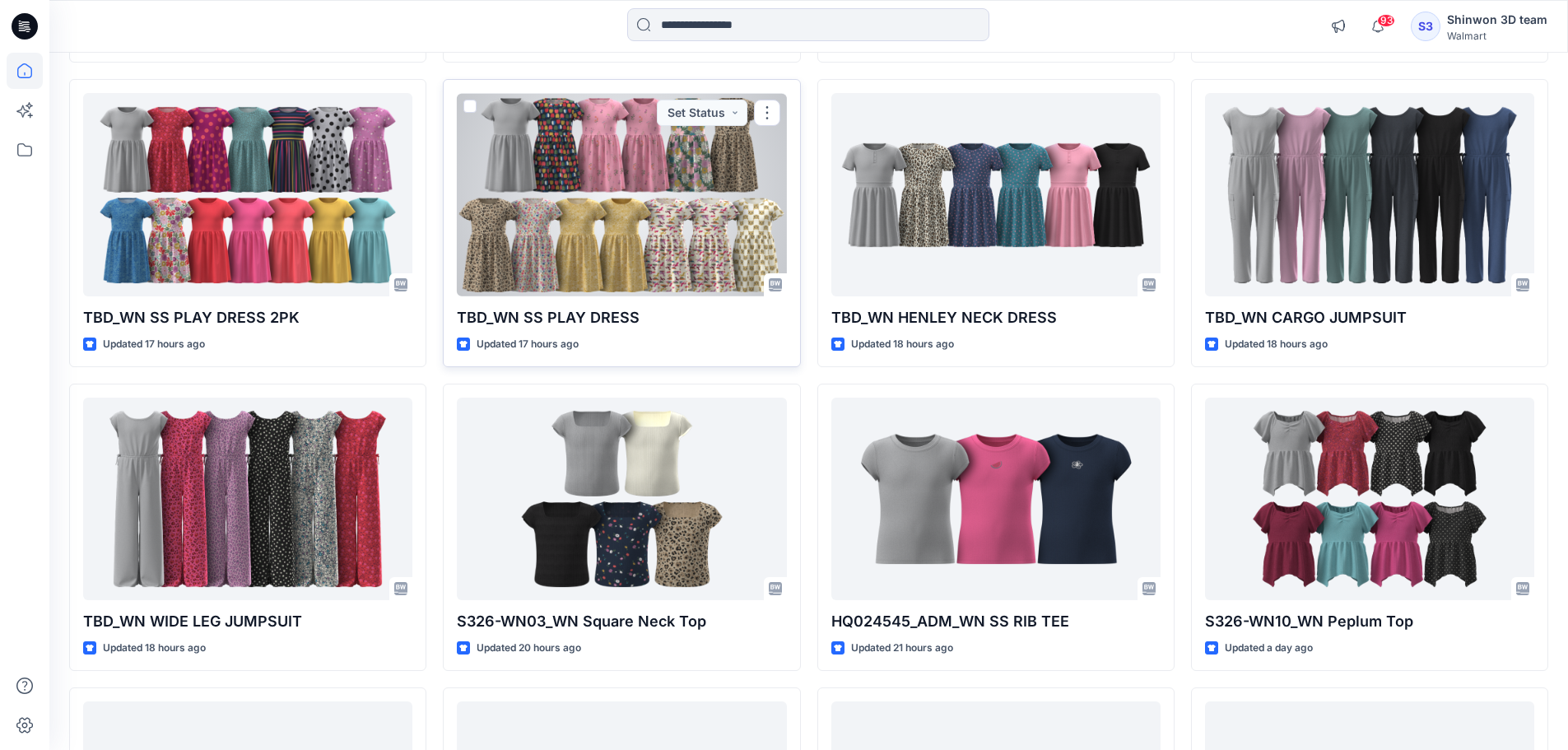
click at [624, 261] on div at bounding box center [621, 195] width 329 height 203
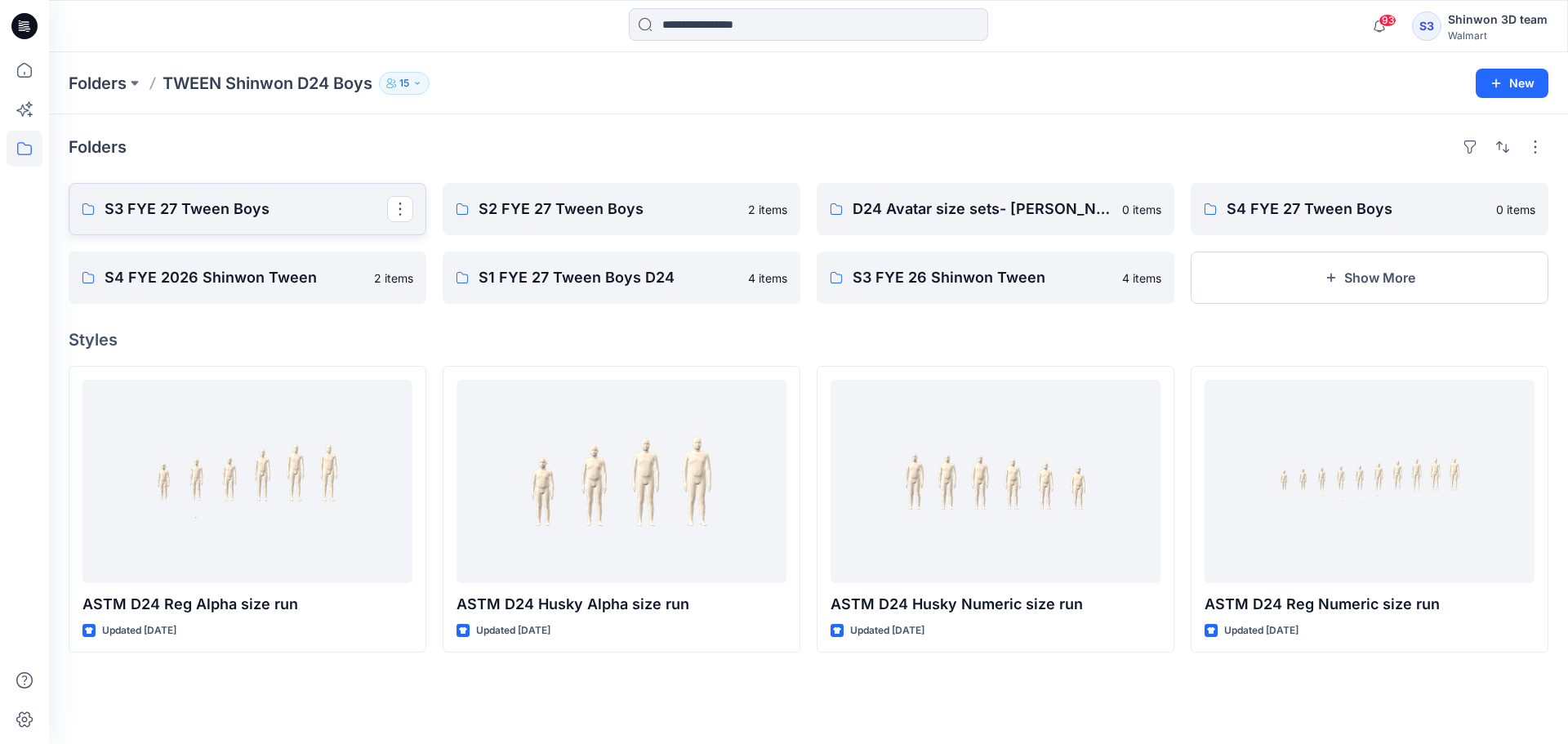
click at [336, 213] on p "S3 FYE 27 Tween Boys" at bounding box center [246, 209] width 283 height 23
click at [283, 211] on p "S3 FYE 27 Tween Boys" at bounding box center [246, 209] width 283 height 23
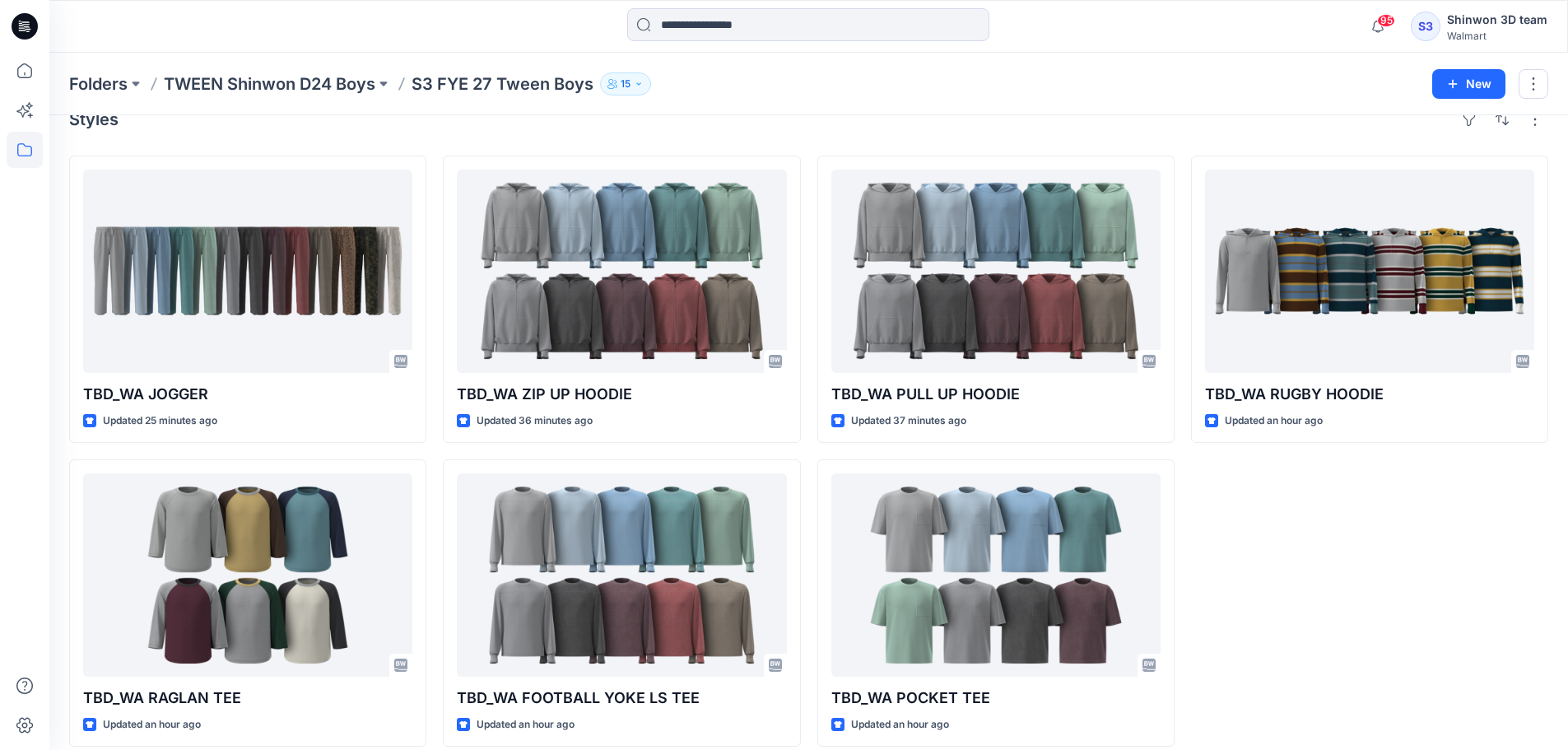
scroll to position [45, 0]
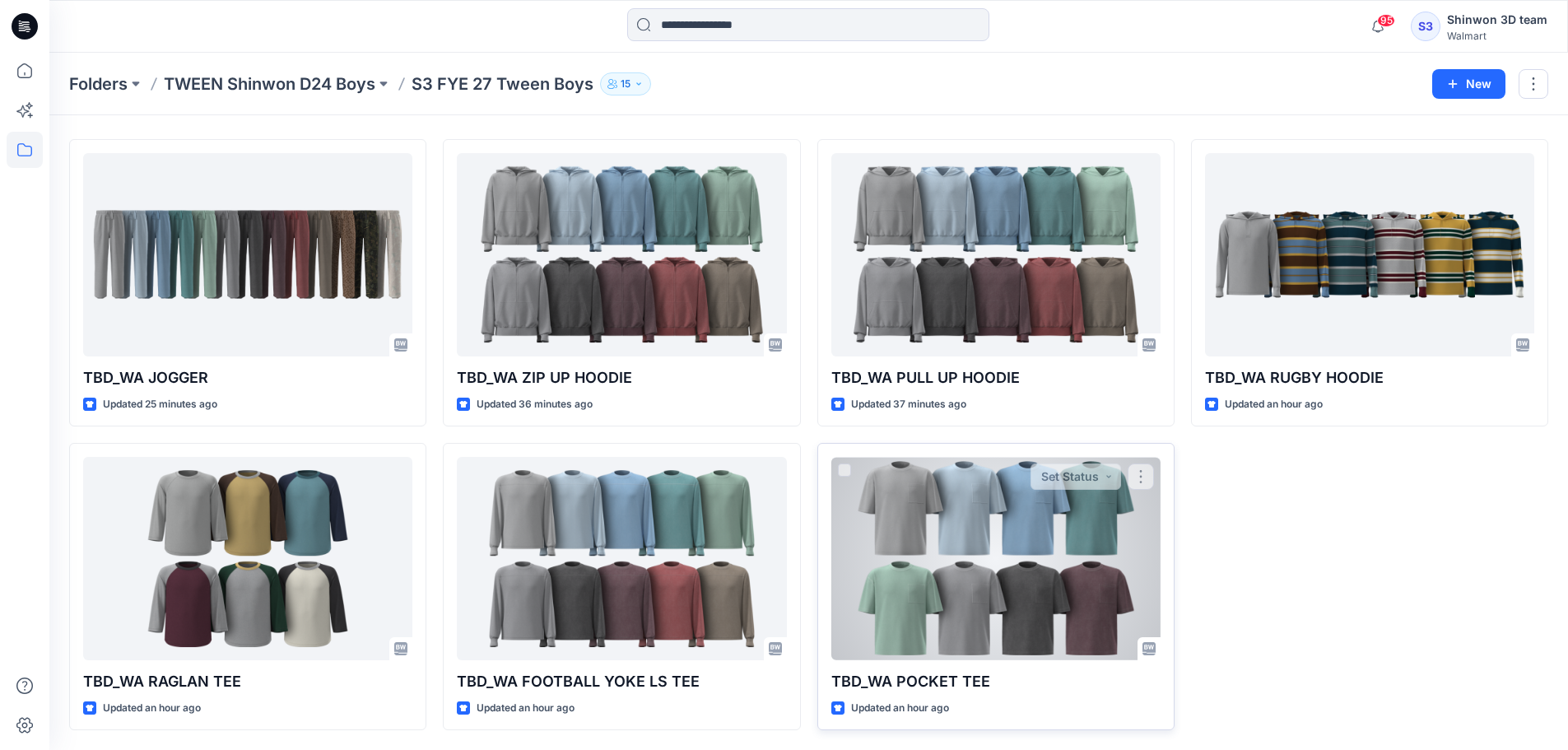
click at [1087, 561] on div at bounding box center [996, 558] width 329 height 203
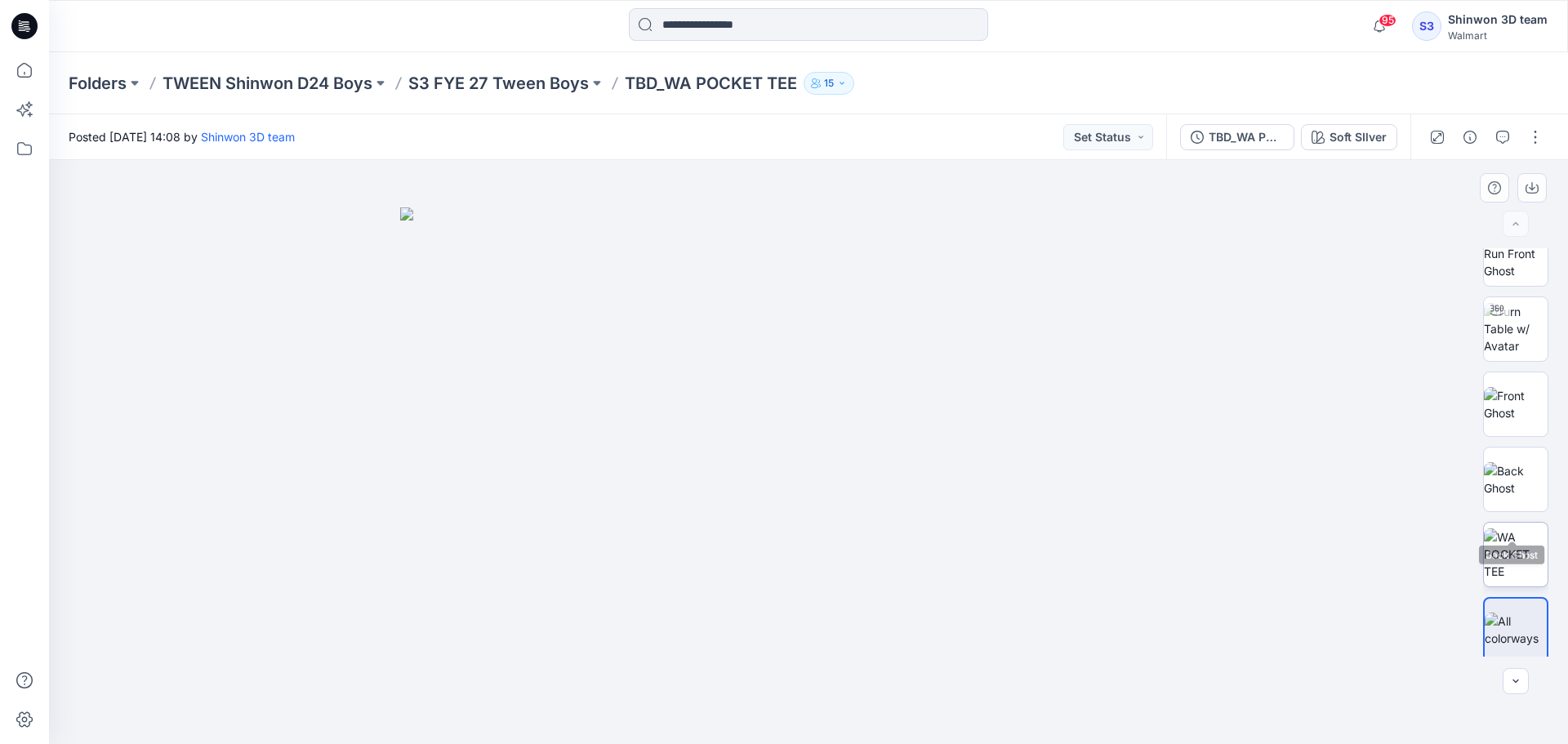
scroll to position [32, 0]
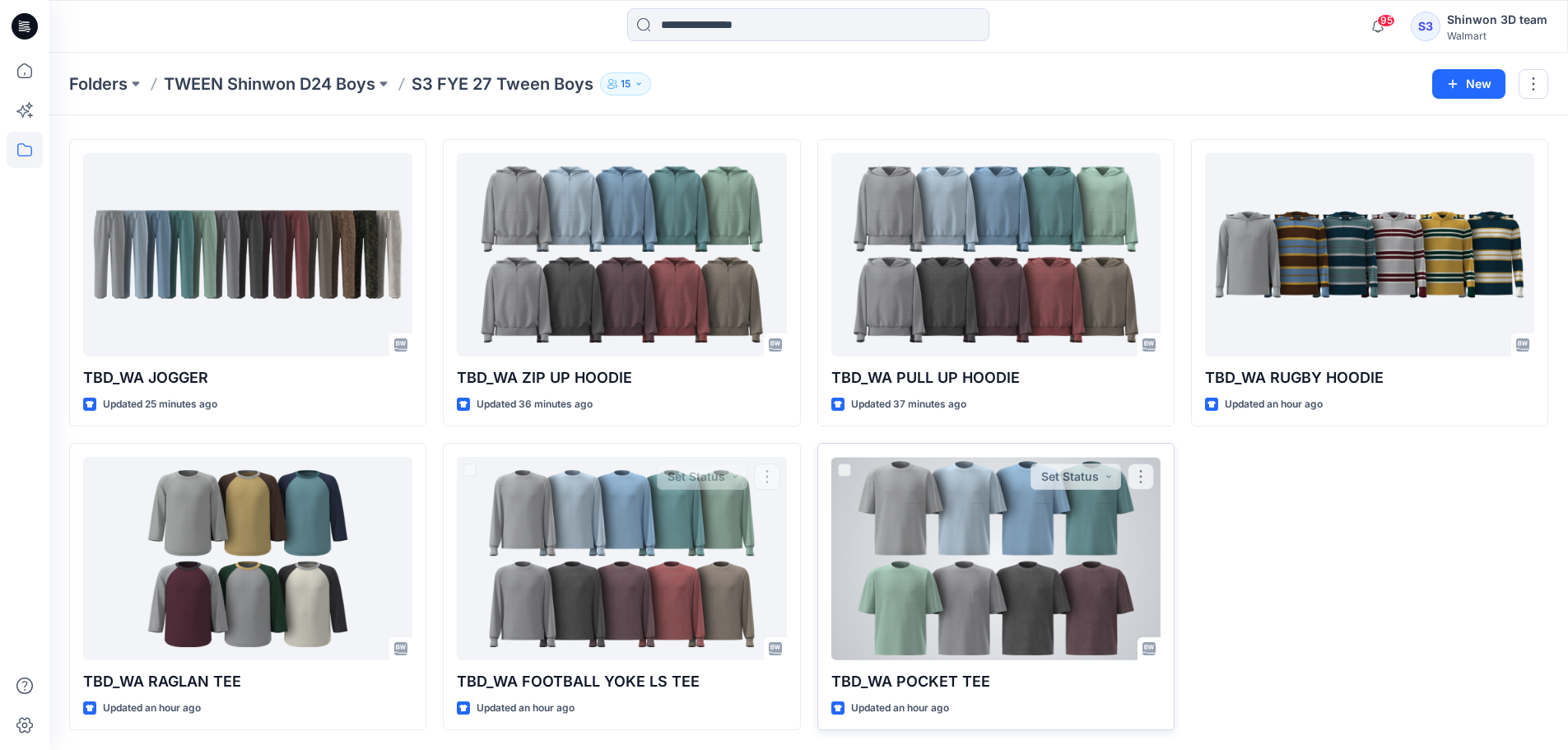
click at [914, 587] on div at bounding box center [996, 558] width 329 height 203
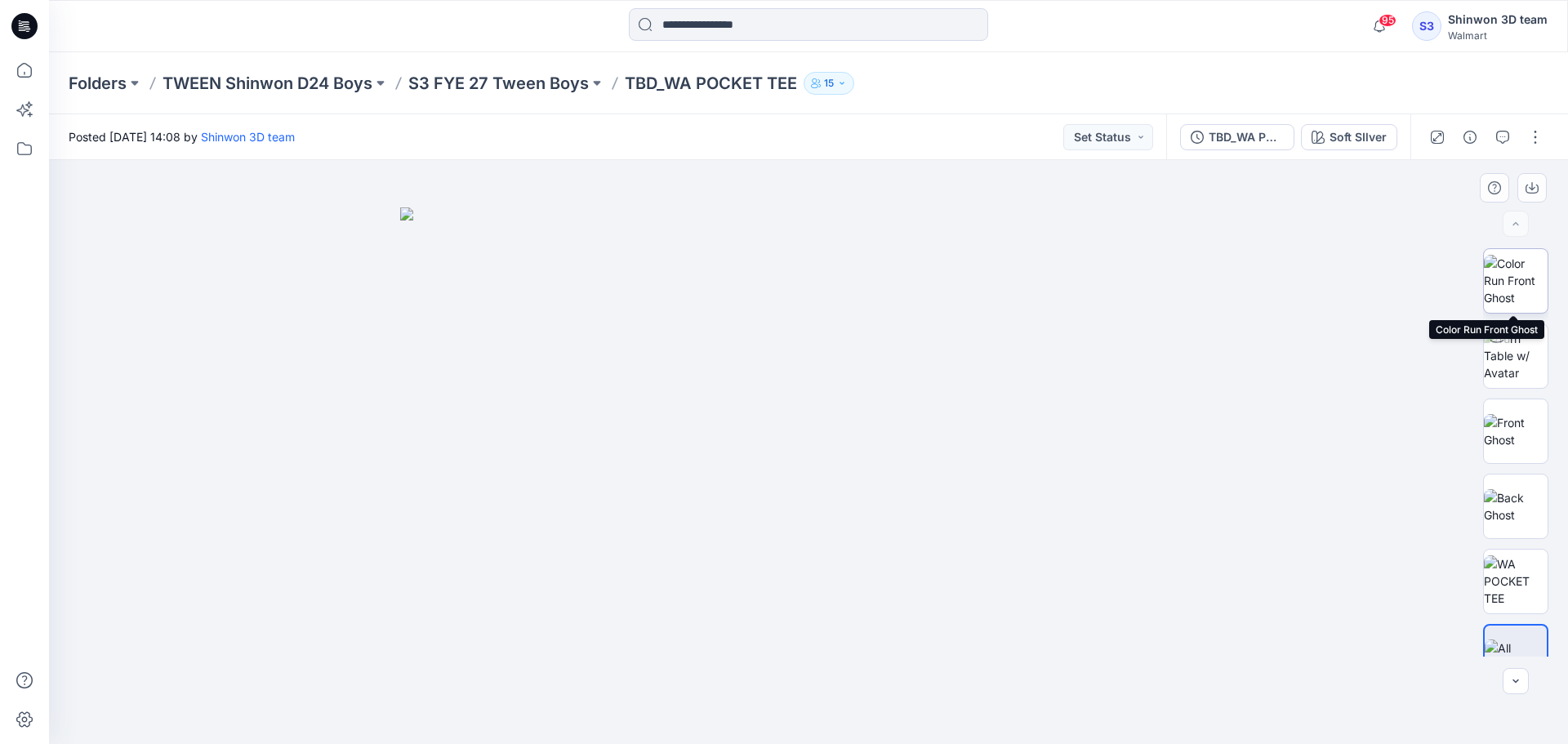
click at [1495, 285] on img at bounding box center [1515, 280] width 64 height 52
click at [569, 85] on p "S3 FYE 27 Tween Boys" at bounding box center [498, 83] width 181 height 23
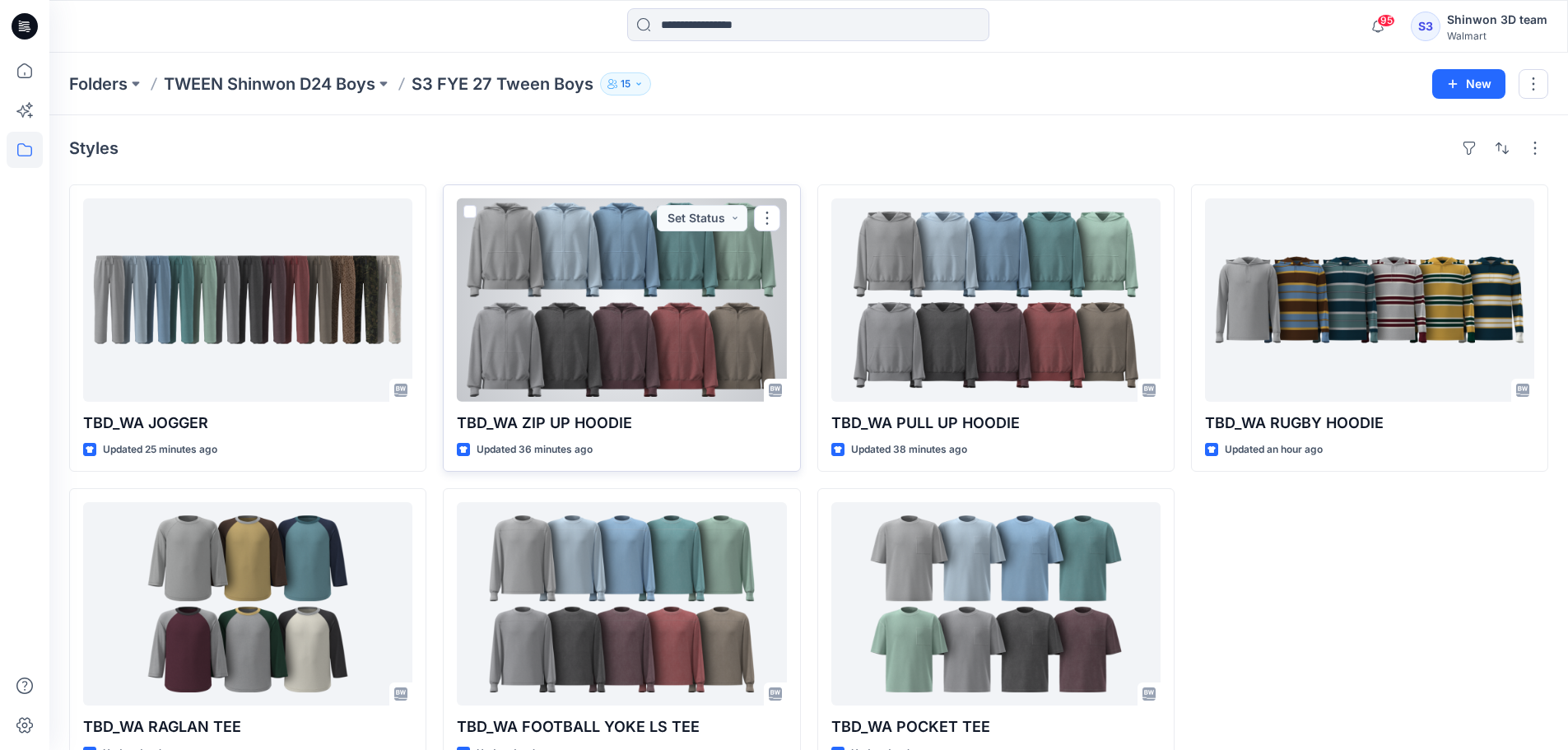
click at [581, 282] on div at bounding box center [621, 300] width 329 height 203
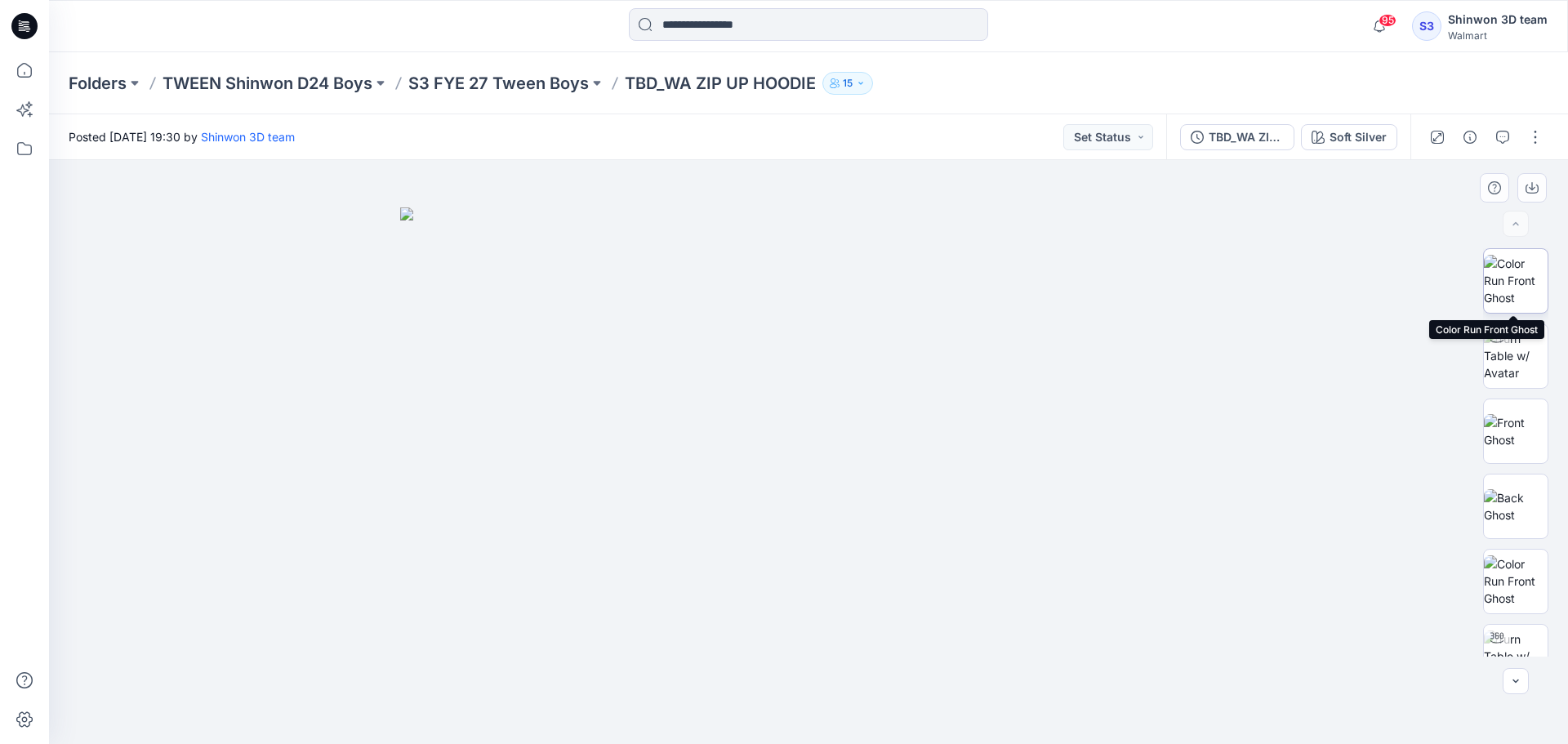
click at [1501, 289] on img at bounding box center [1515, 280] width 64 height 52
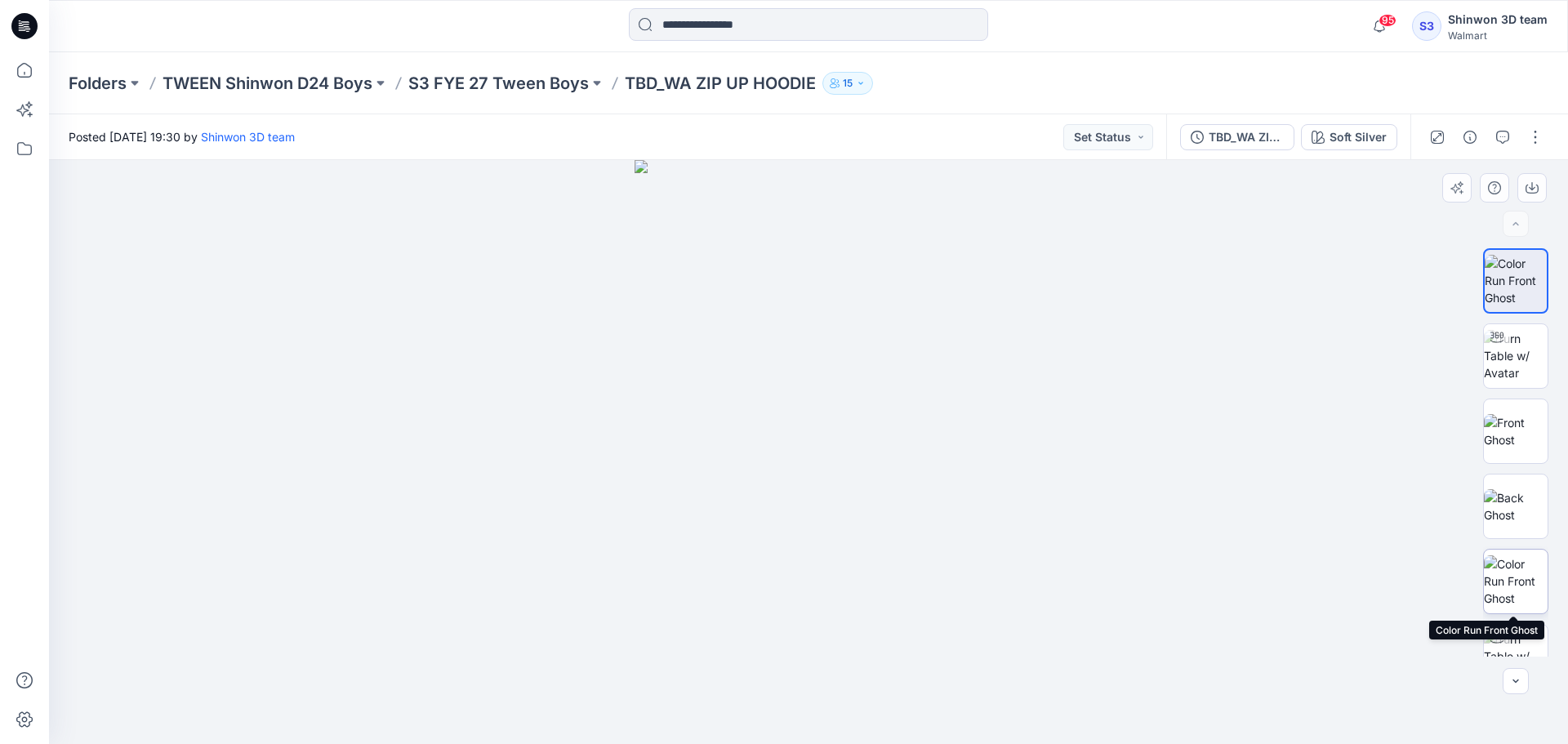
click at [1514, 579] on img at bounding box center [1515, 581] width 64 height 52
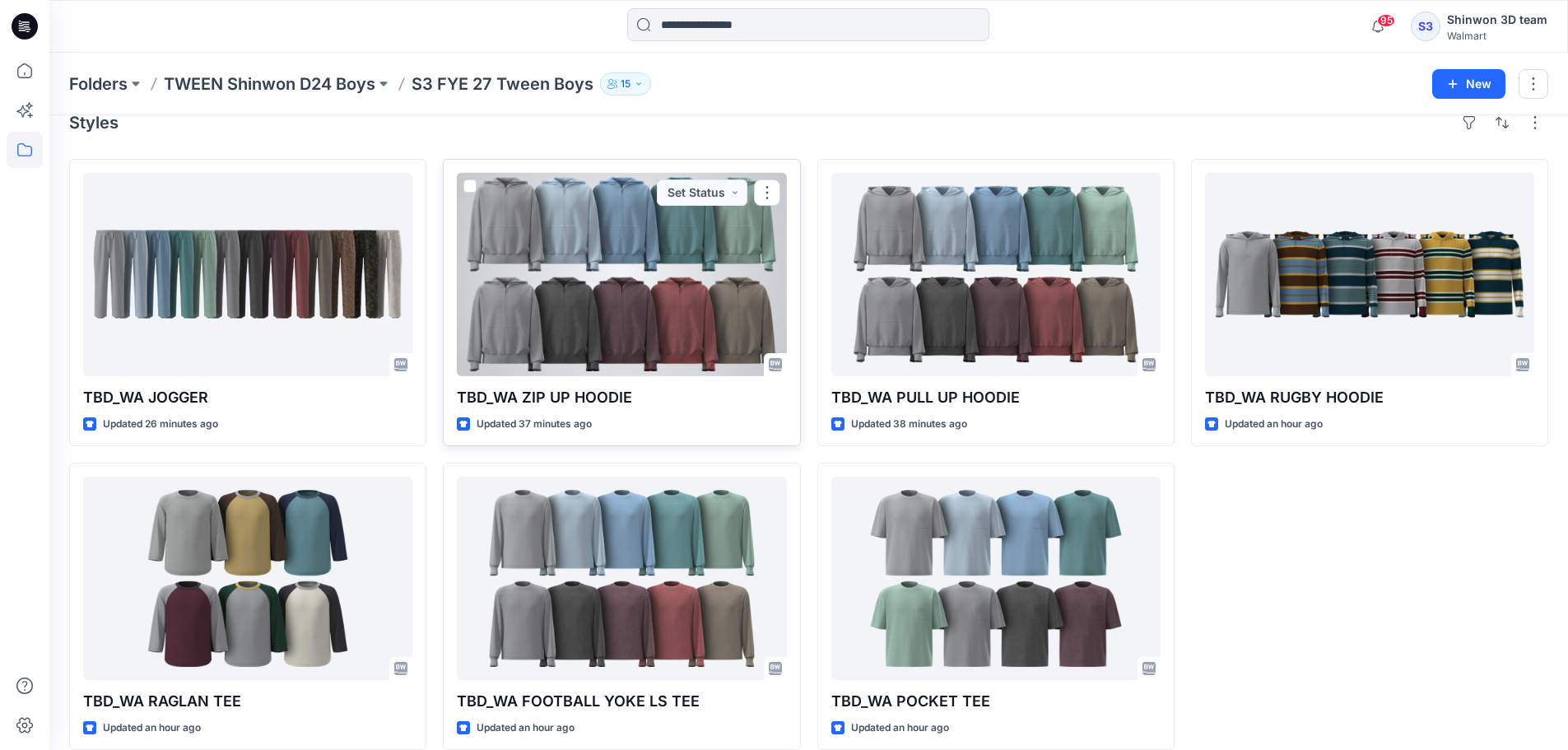
scroll to position [45, 0]
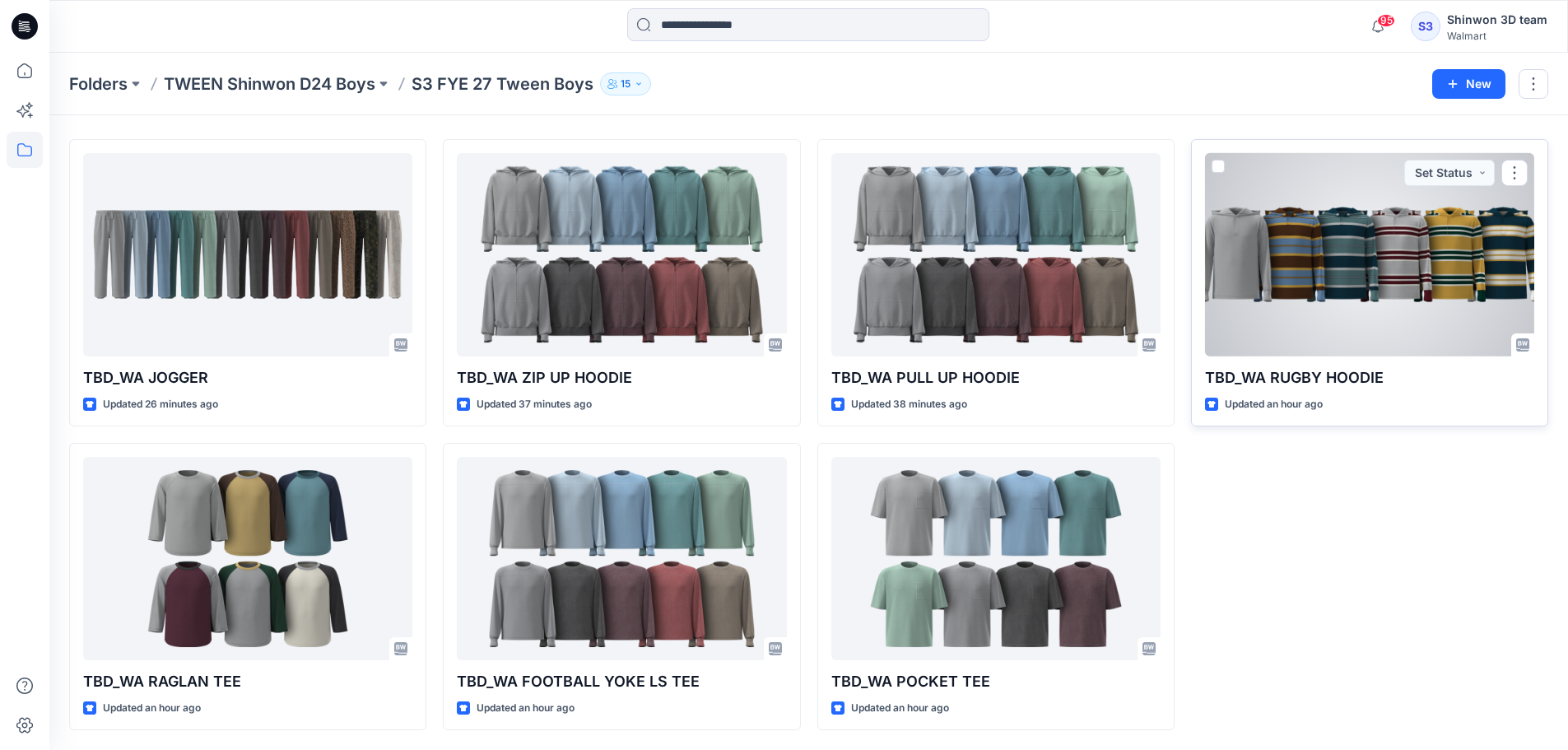
click at [1272, 285] on div at bounding box center [1369, 255] width 329 height 203
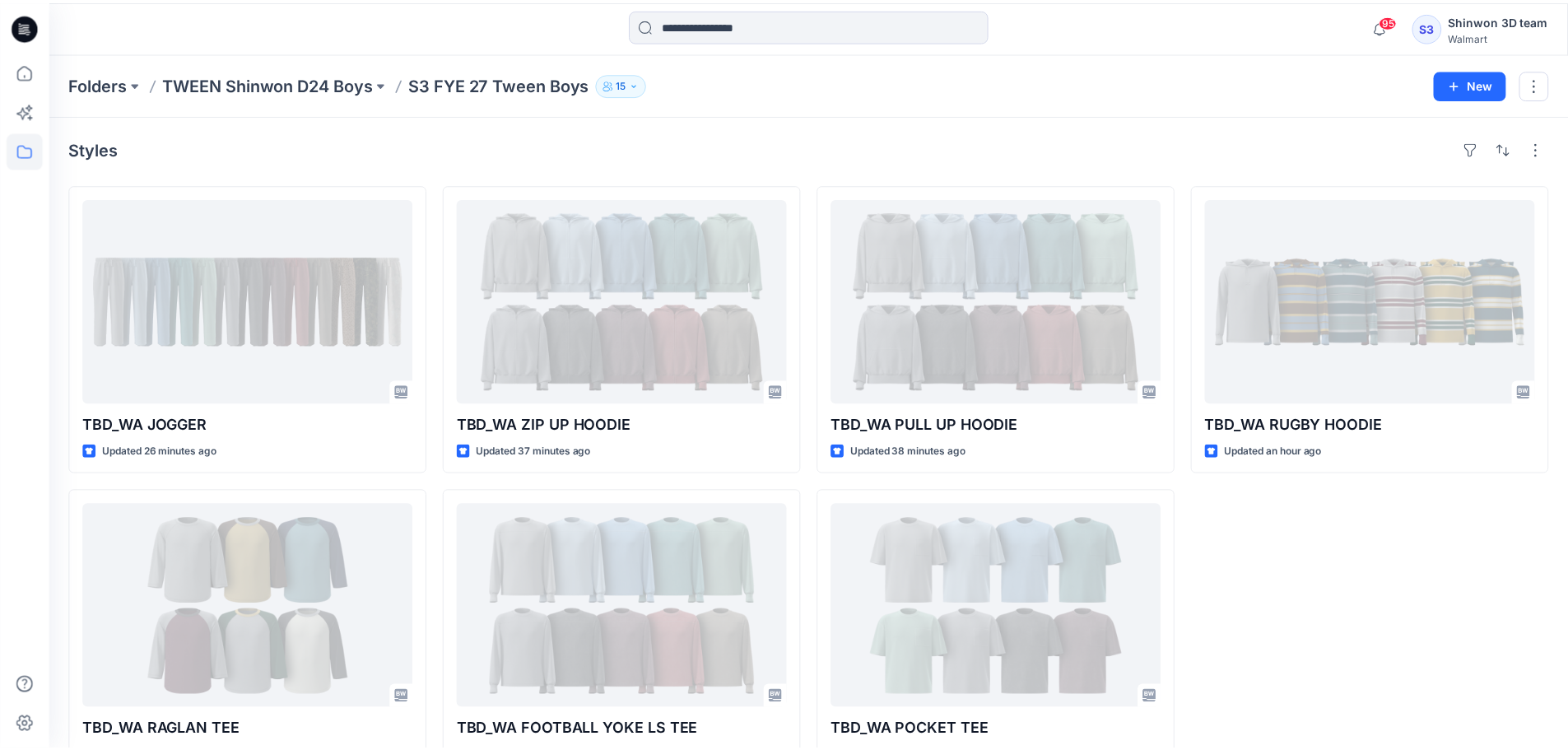
scroll to position [45, 0]
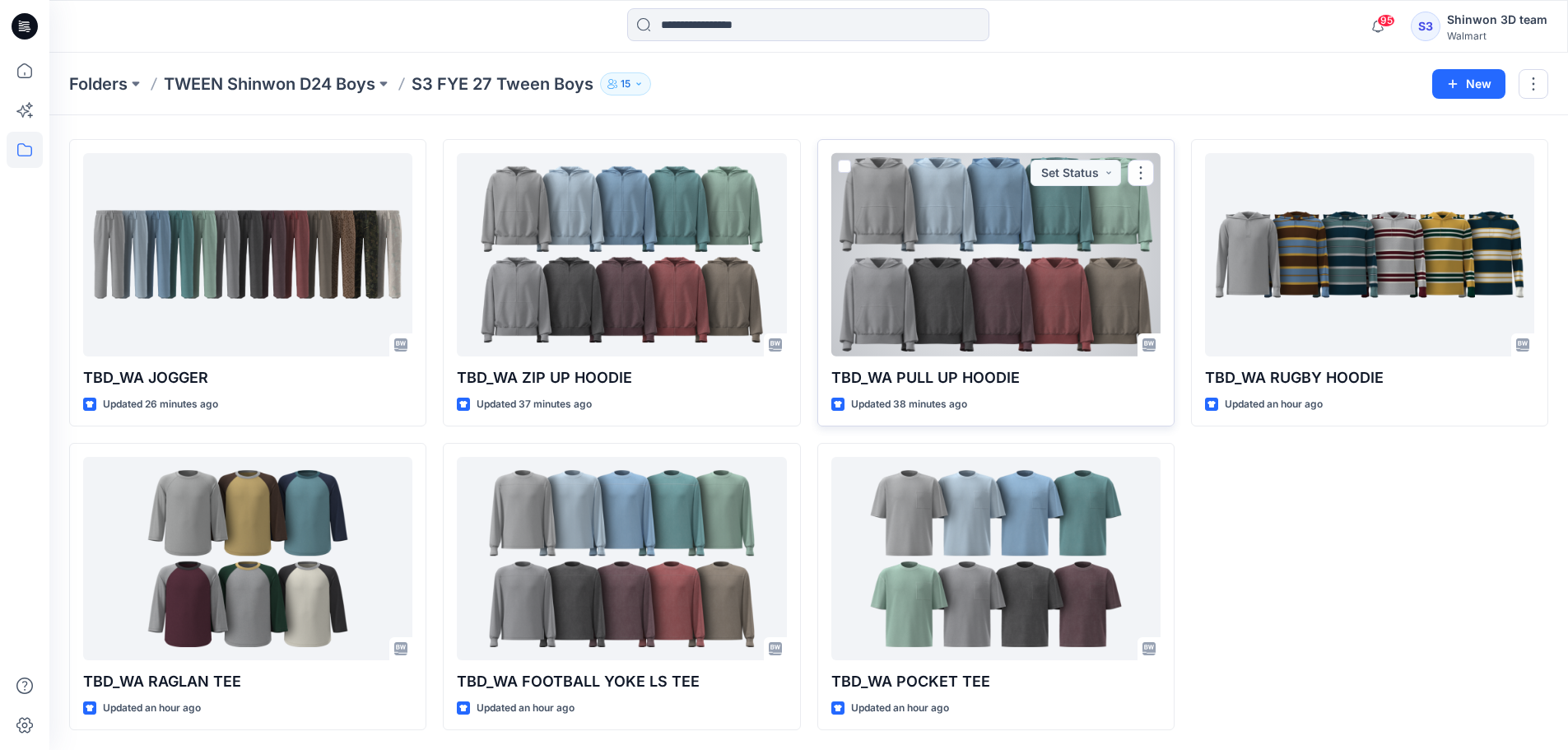
click at [971, 199] on div at bounding box center [996, 255] width 329 height 203
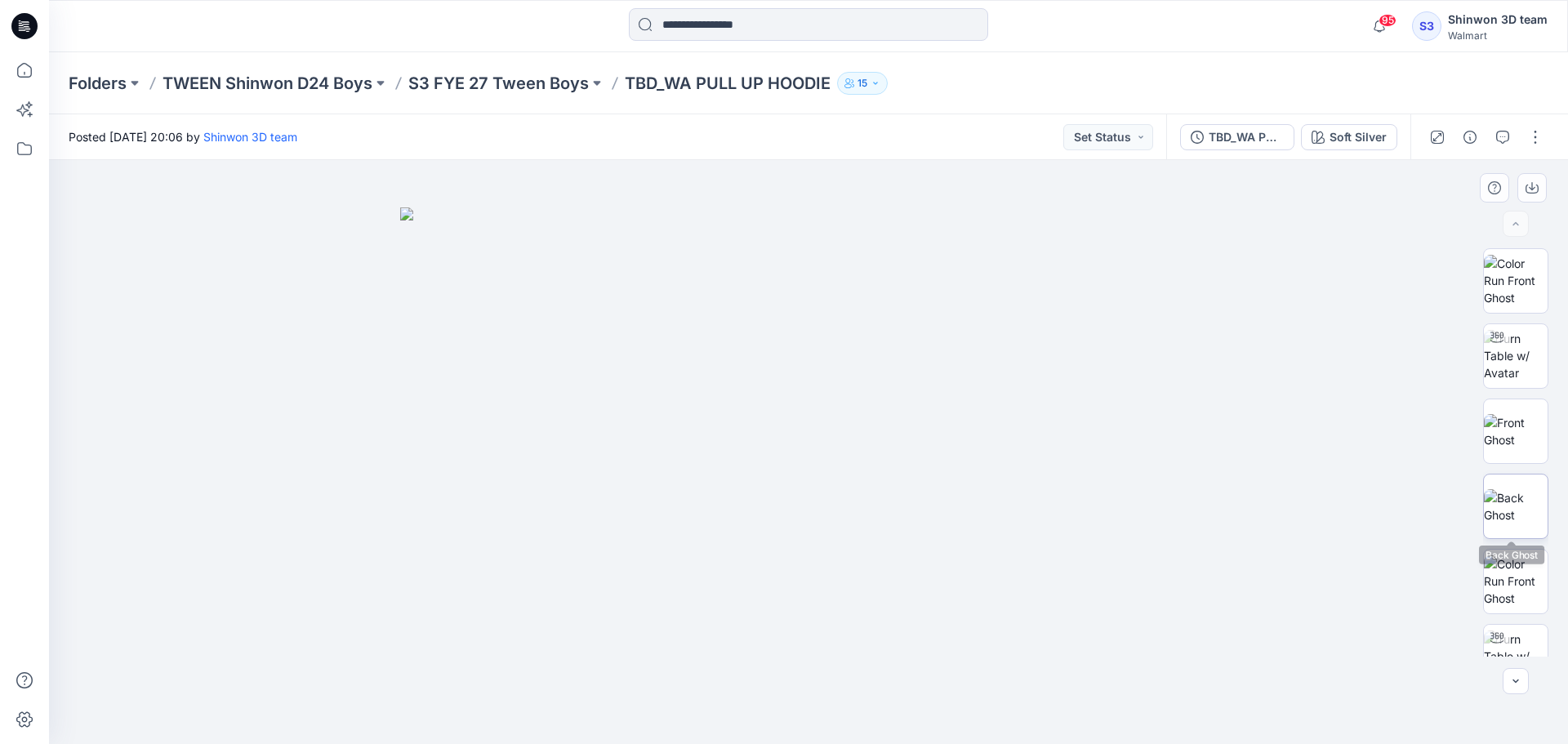
click at [1495, 506] on img at bounding box center [1515, 505] width 64 height 34
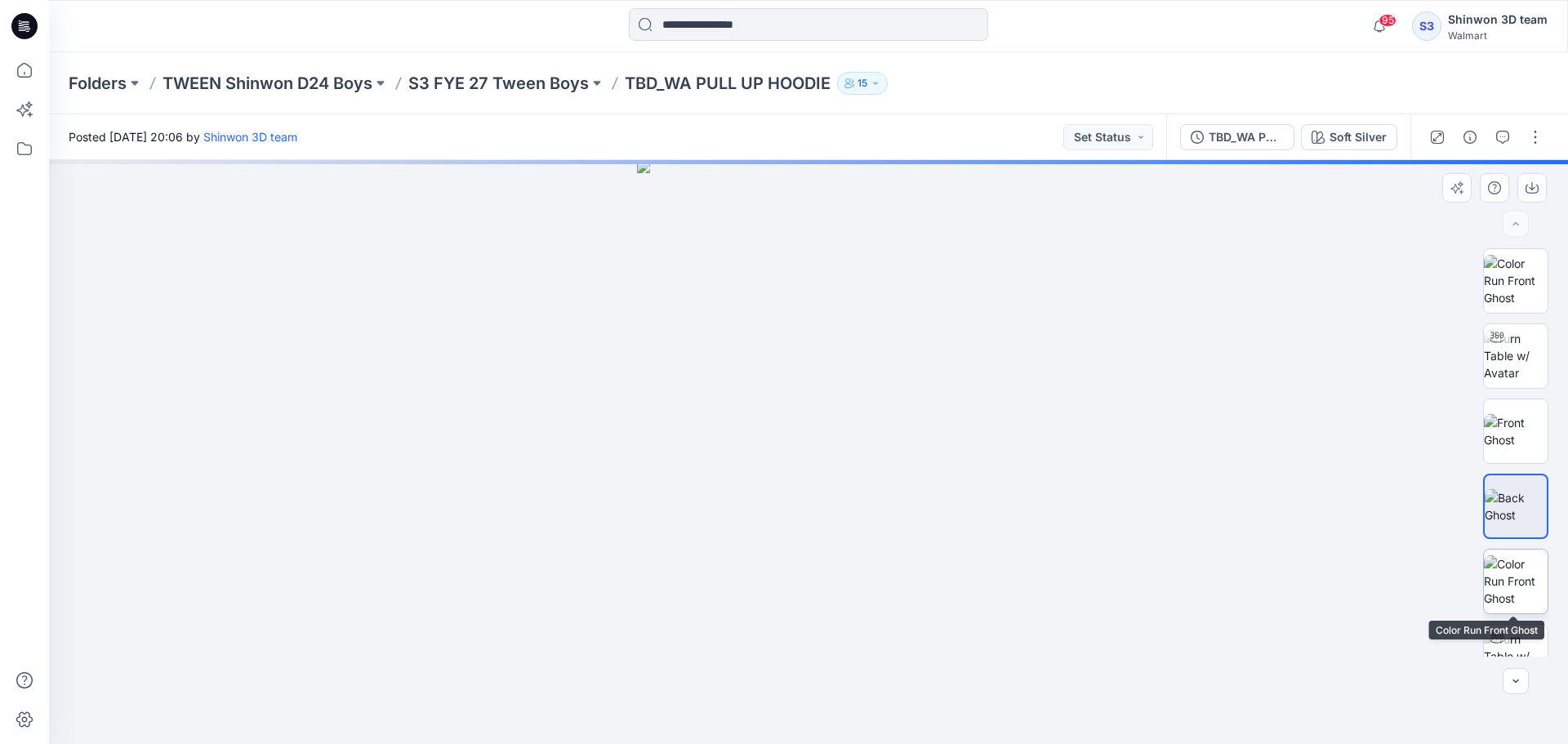
click at [1508, 562] on img at bounding box center [1515, 581] width 64 height 52
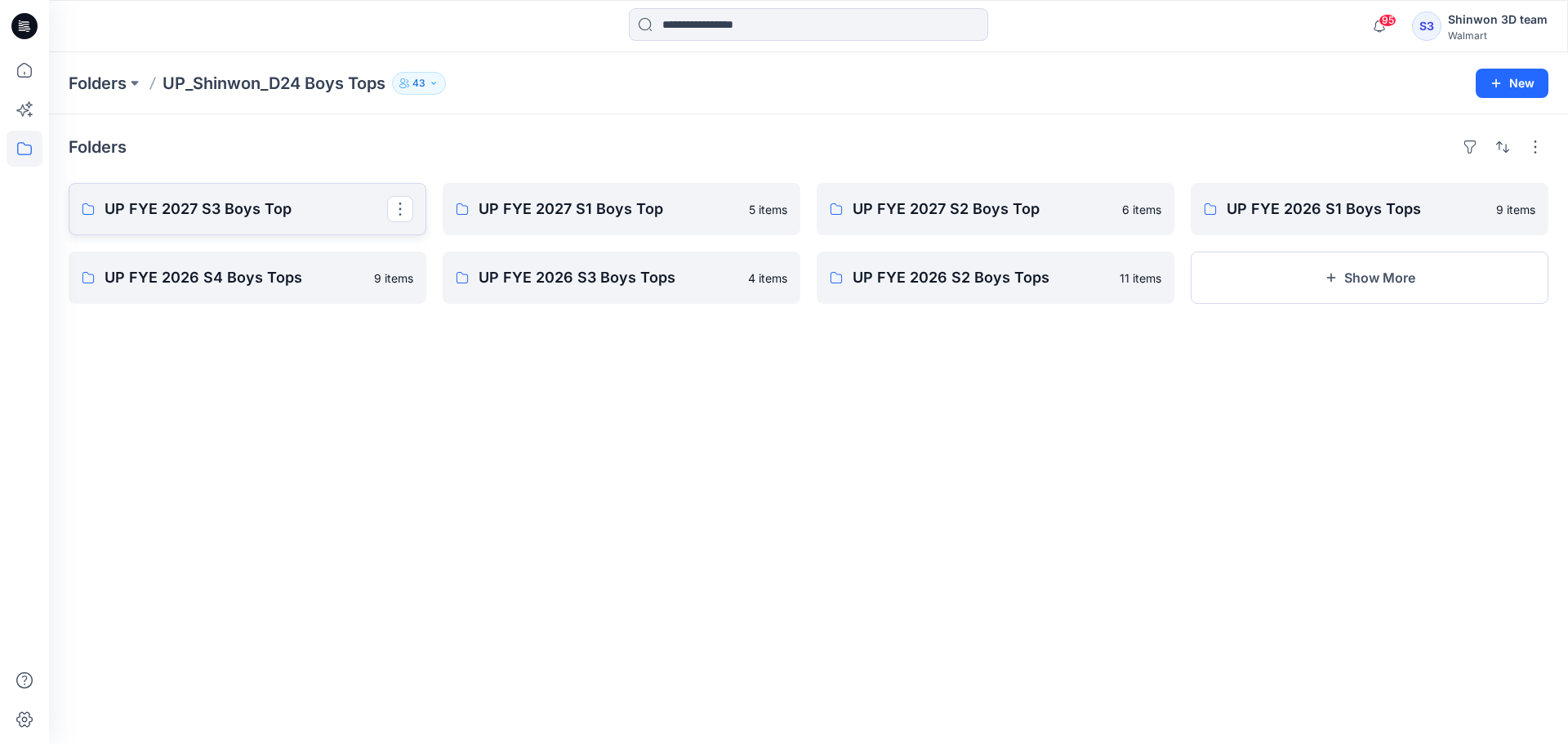
click at [239, 206] on p "UP FYE 2027 S3 Boys Top" at bounding box center [246, 209] width 283 height 23
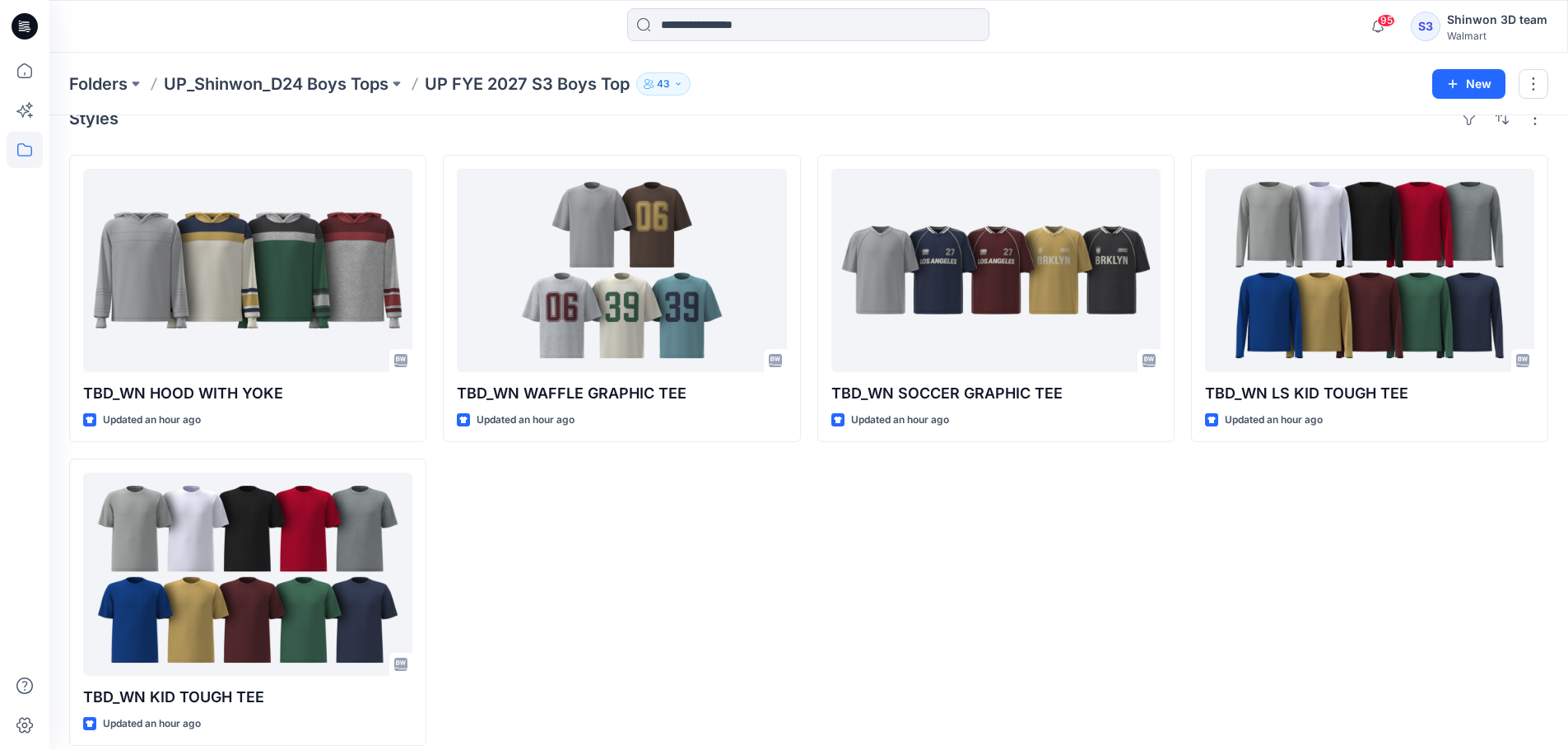
scroll to position [45, 0]
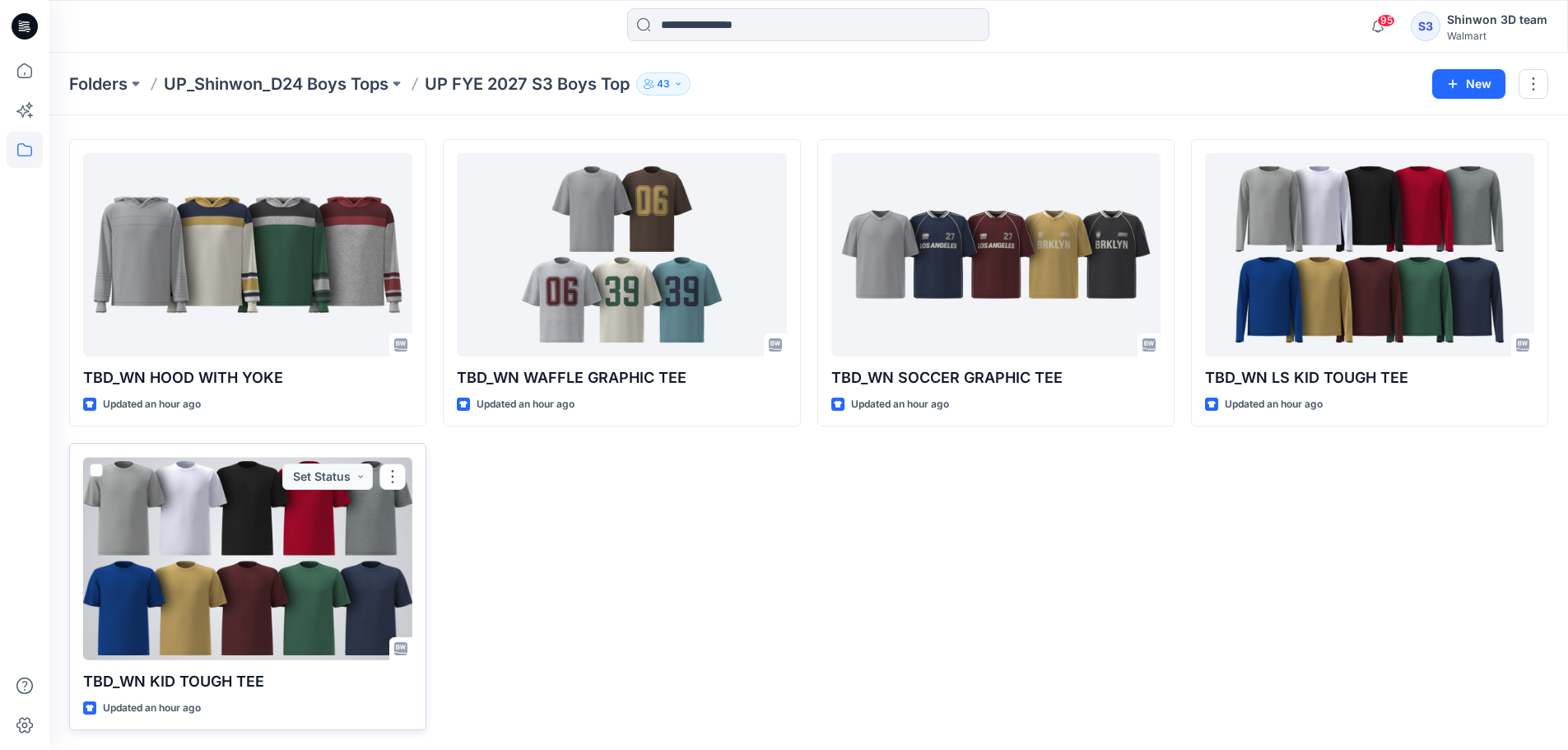
click at [379, 579] on div at bounding box center [248, 558] width 329 height 203
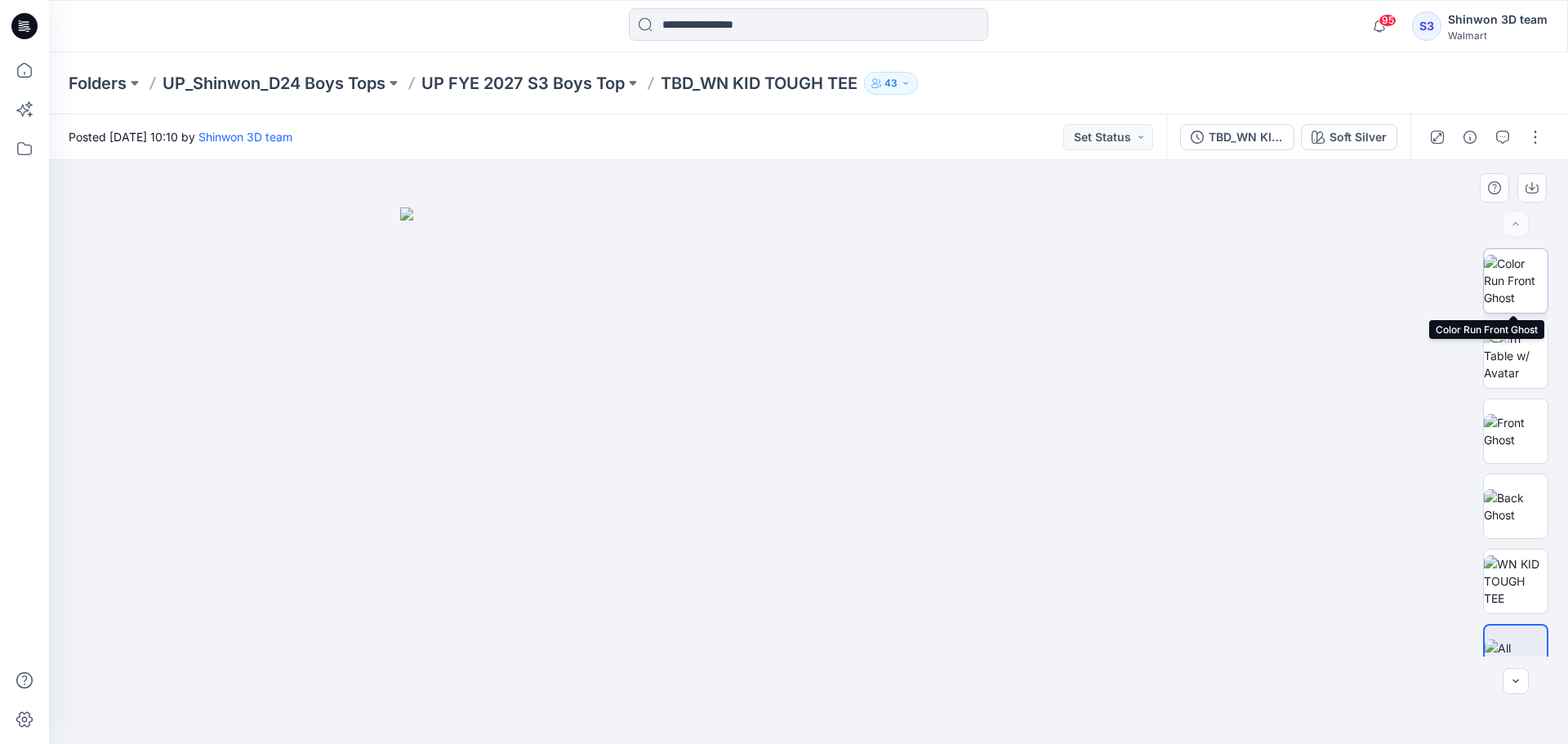
click at [1519, 286] on img at bounding box center [1515, 280] width 64 height 52
